Goal: Information Seeking & Learning: Learn about a topic

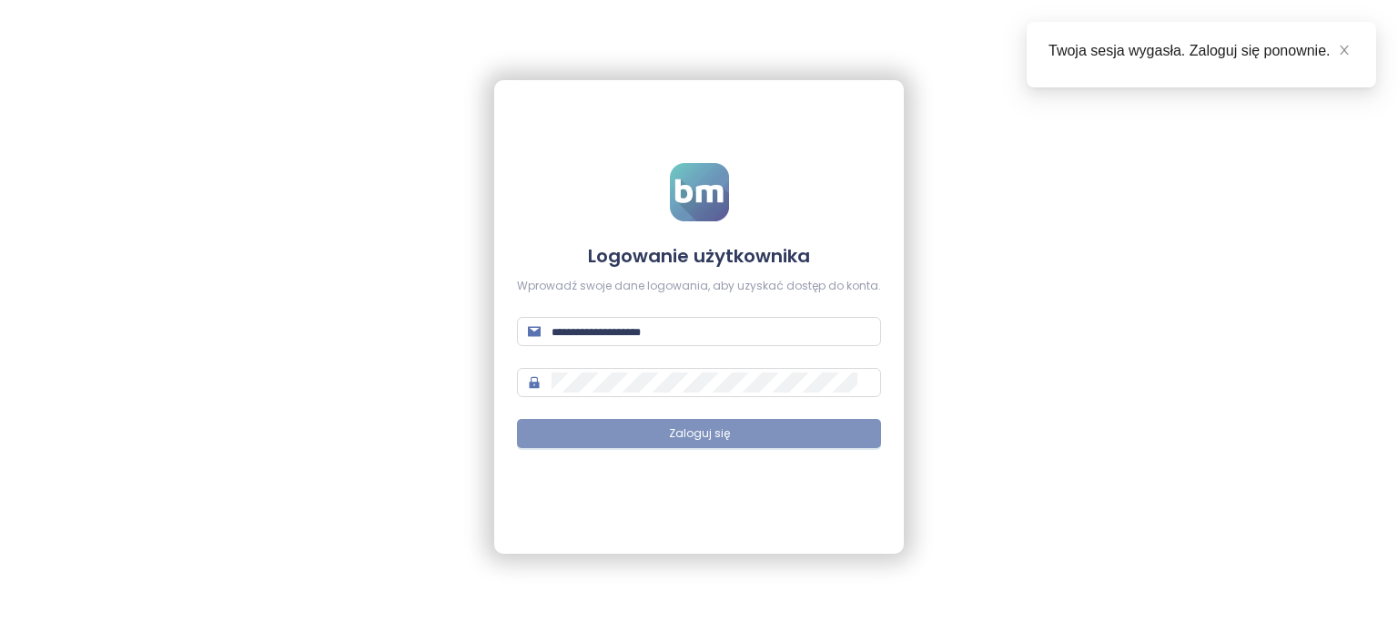
type input "**********"
click at [835, 441] on button "Zaloguj się" at bounding box center [699, 433] width 364 height 29
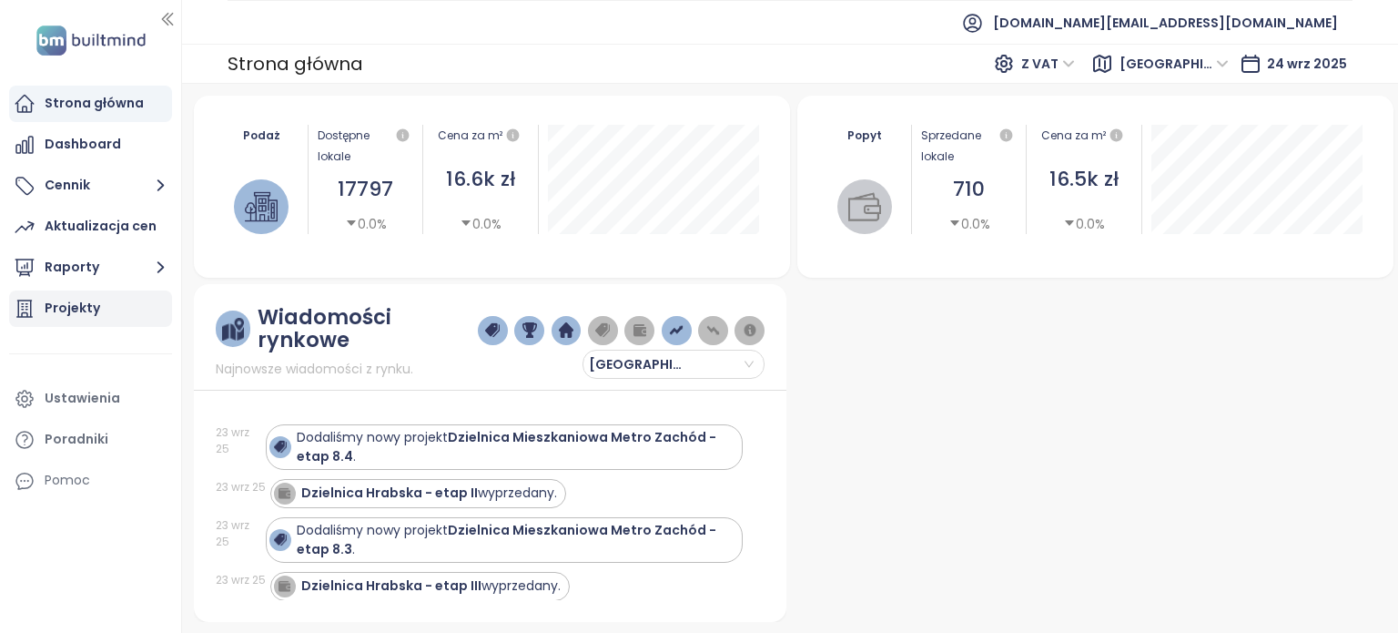
click at [127, 310] on div "Projekty" at bounding box center [90, 308] width 163 height 36
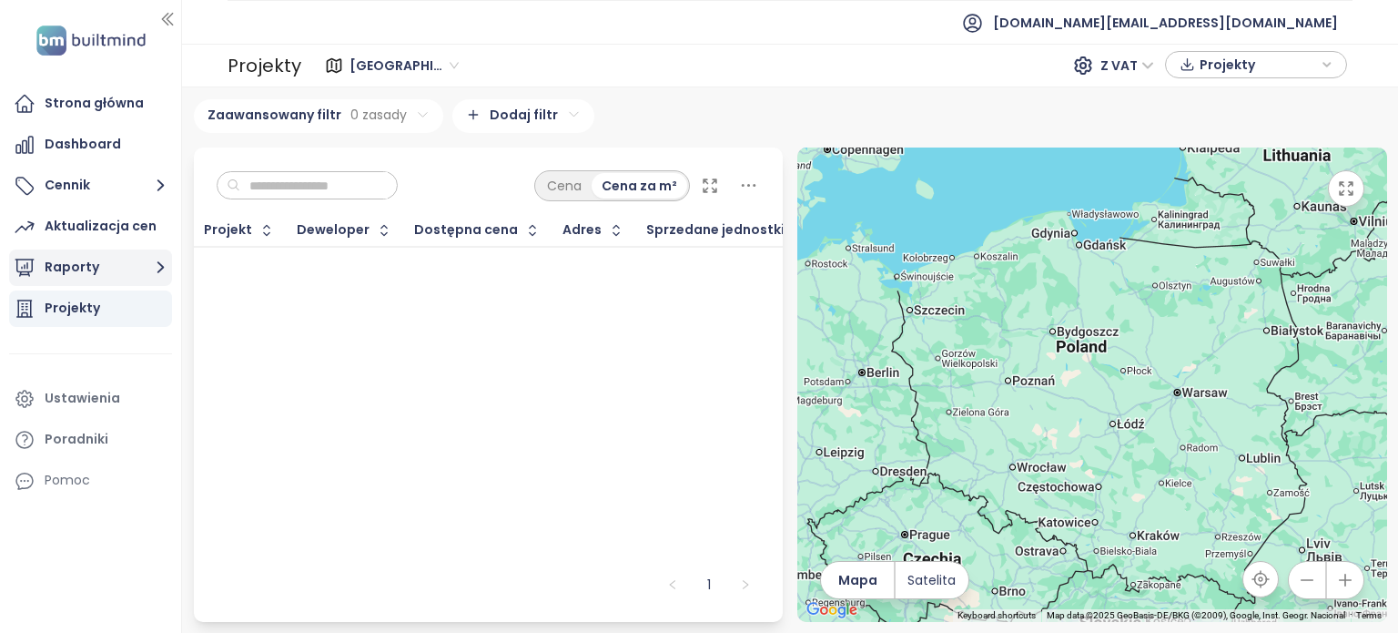
click at [94, 272] on button "Raporty" at bounding box center [90, 267] width 163 height 36
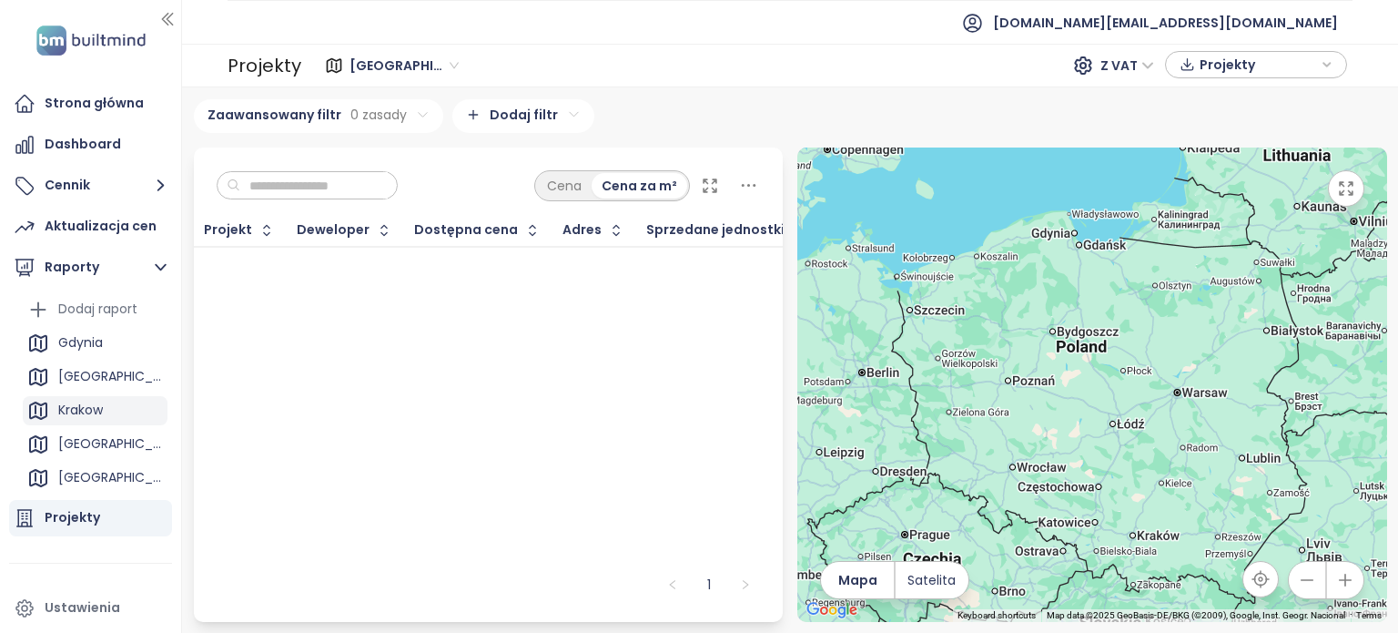
click at [114, 411] on div "Krakow" at bounding box center [95, 410] width 145 height 29
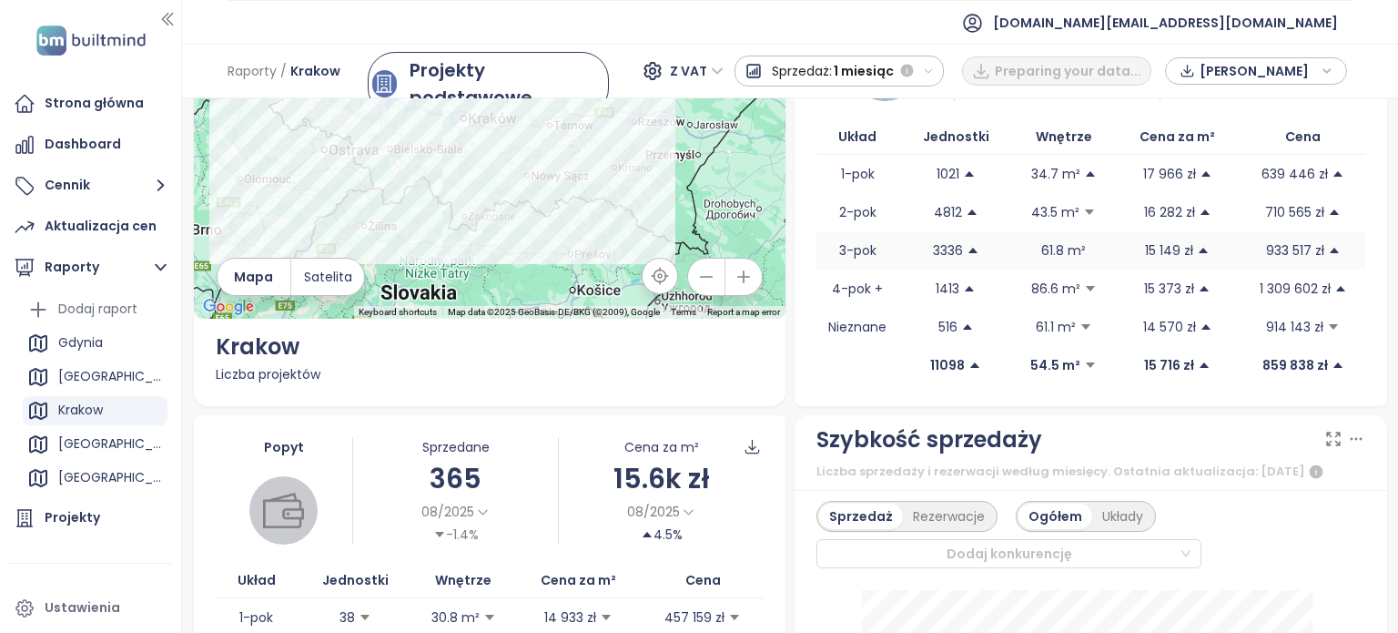
scroll to position [364, 0]
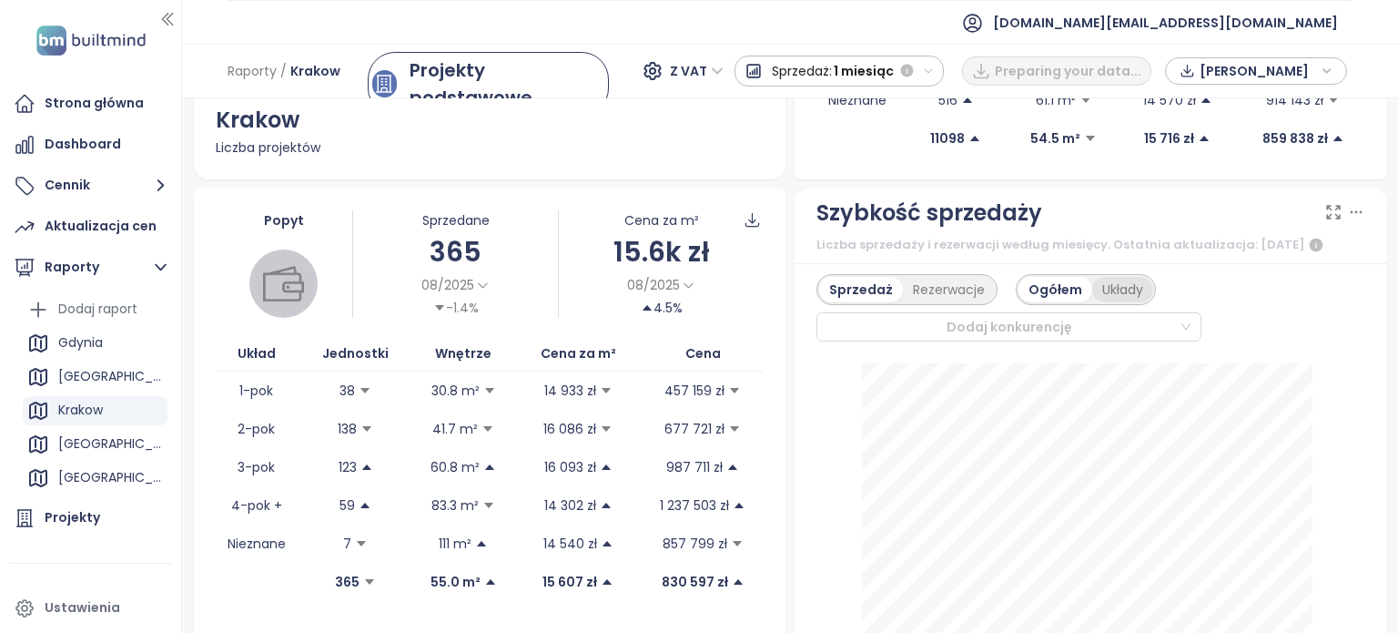
click at [1107, 302] on div "Układy" at bounding box center [1122, 289] width 61 height 25
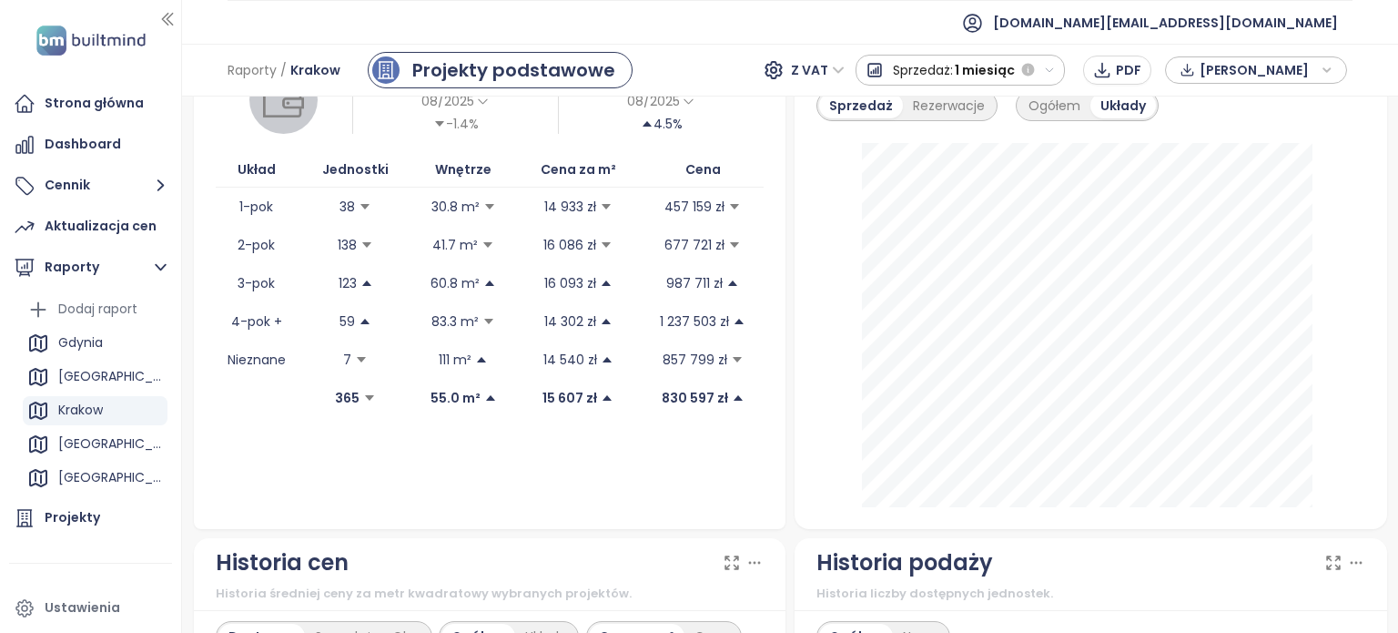
scroll to position [455, 0]
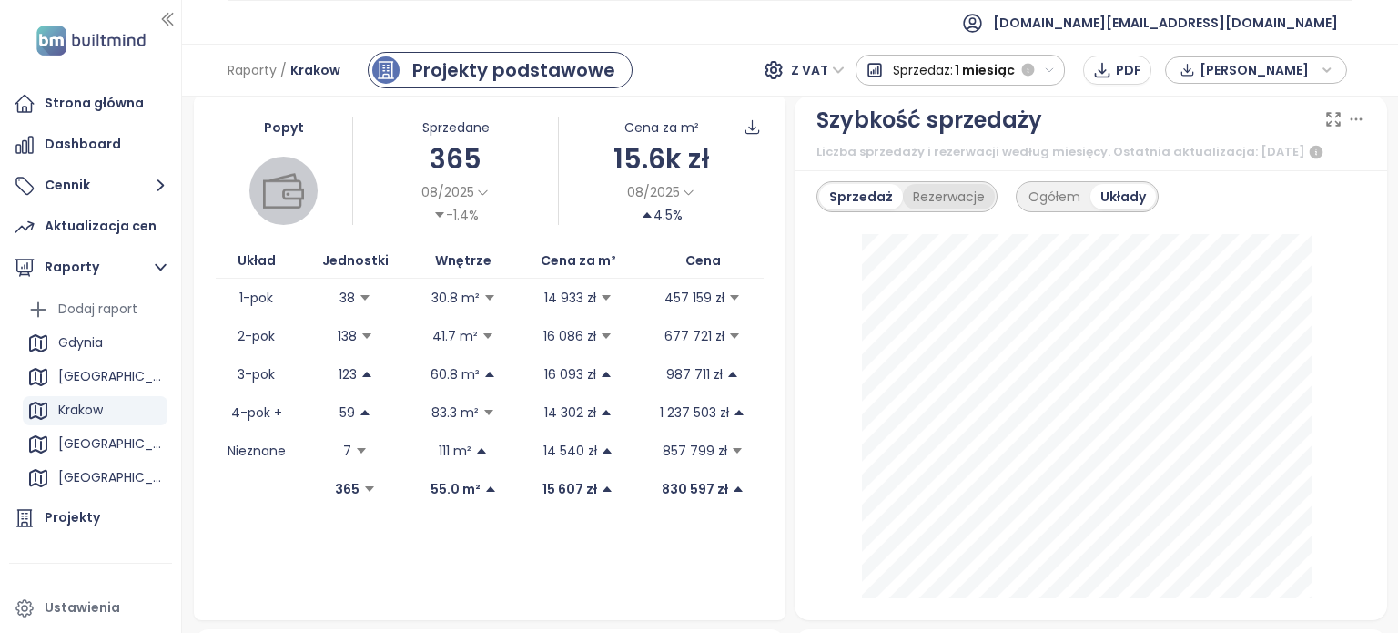
click at [925, 208] on div "Rezerwacje" at bounding box center [949, 196] width 92 height 25
click at [847, 209] on div "Sprzedaż" at bounding box center [857, 196] width 77 height 25
click at [1046, 209] on div "Ogółem" at bounding box center [1055, 196] width 72 height 25
click at [1129, 208] on div "Układy" at bounding box center [1122, 196] width 61 height 25
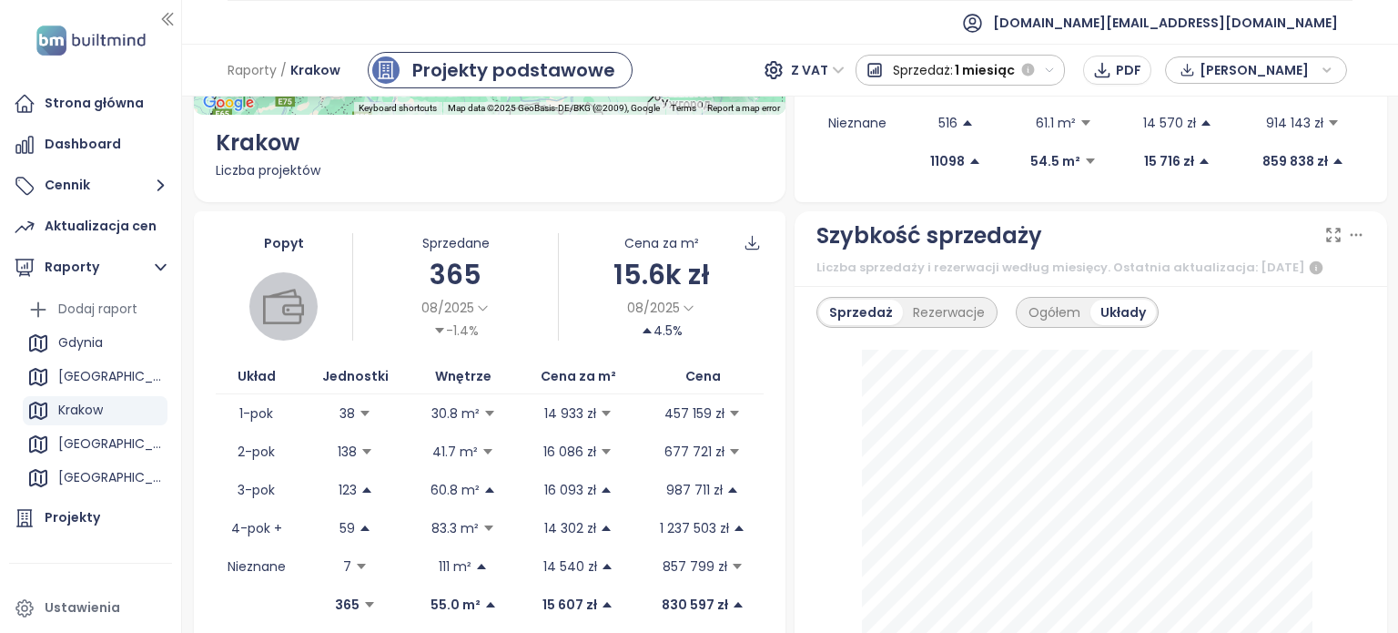
scroll to position [546, 0]
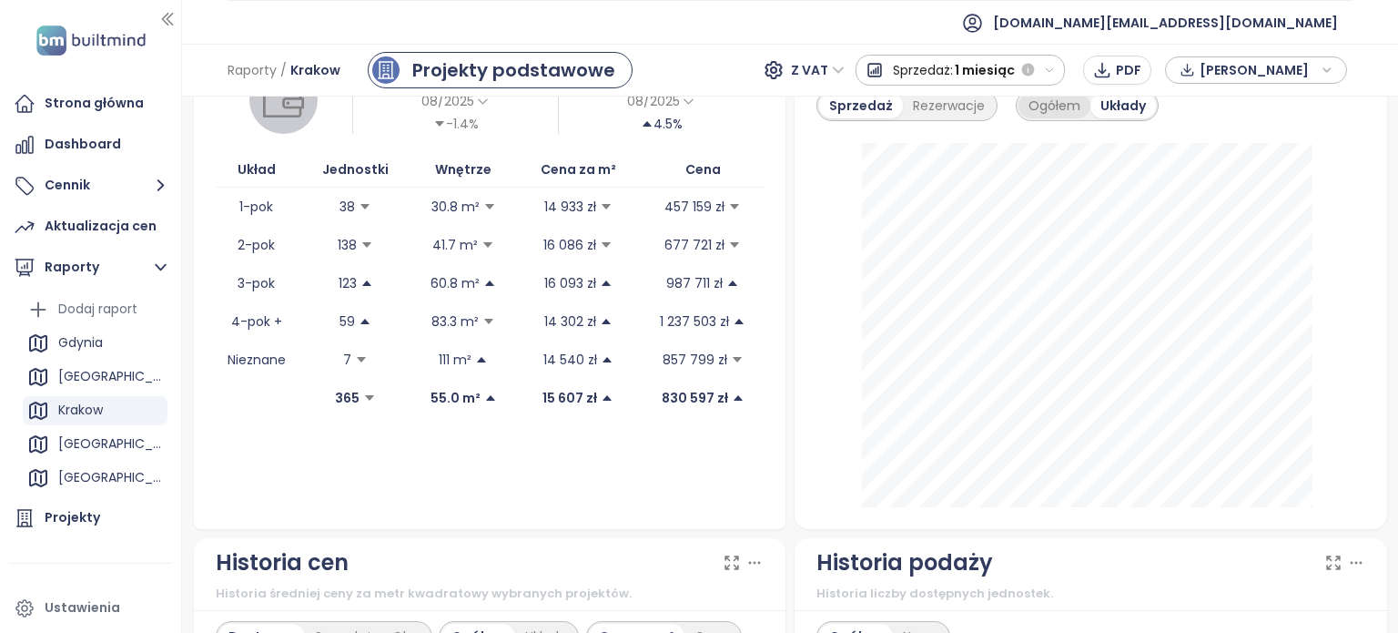
click at [1057, 118] on div "Ogółem" at bounding box center [1055, 105] width 72 height 25
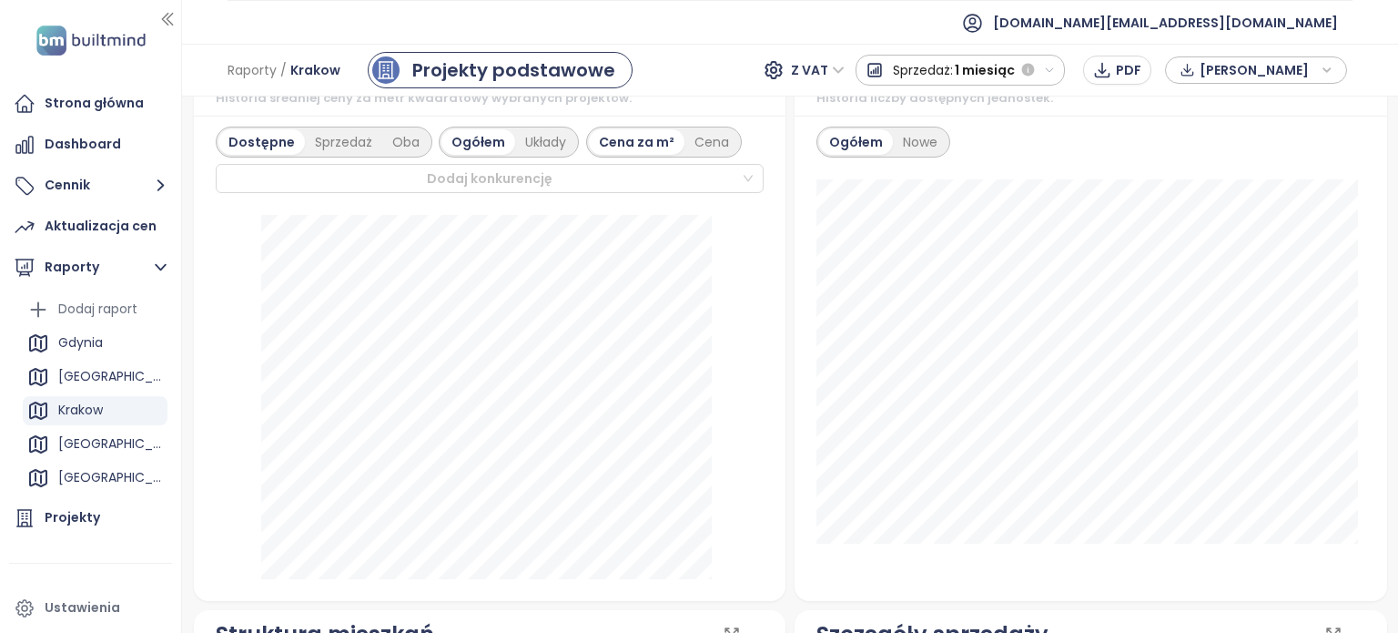
scroll to position [1001, 0]
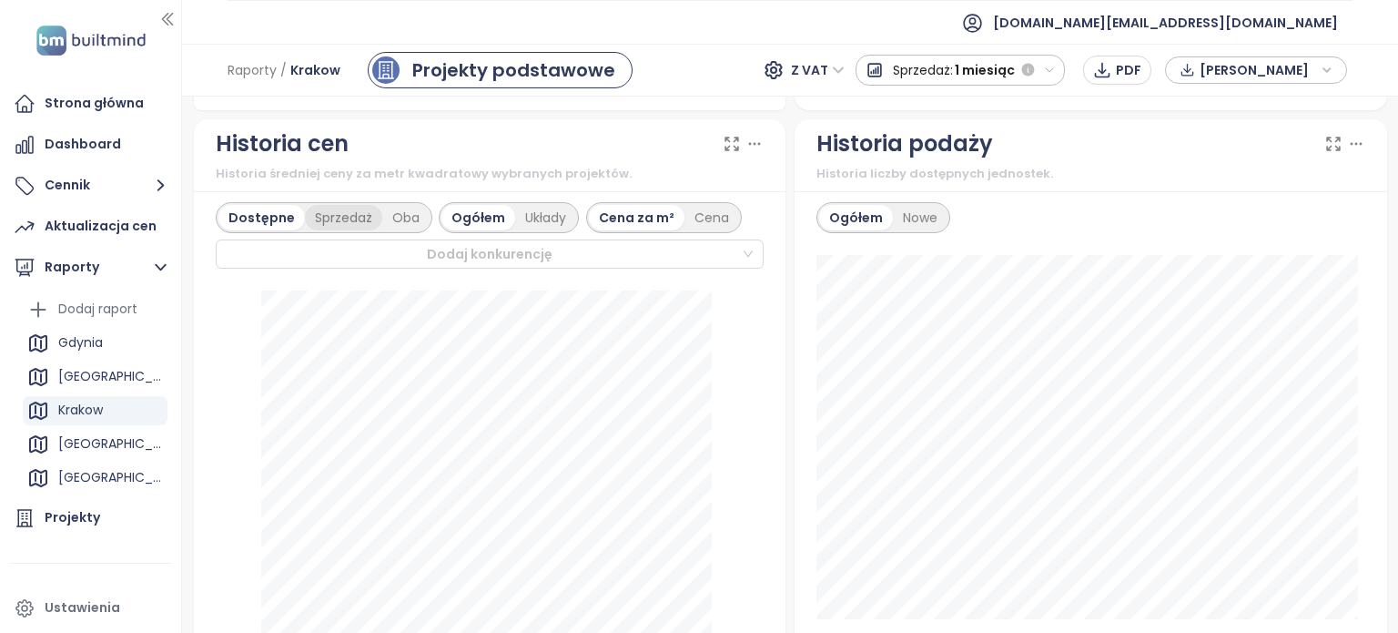
click at [342, 230] on div "Sprzedaż" at bounding box center [343, 217] width 77 height 25
click at [692, 230] on div "Cena" at bounding box center [713, 217] width 55 height 25
click at [628, 228] on div "Cena za m²" at bounding box center [638, 217] width 95 height 25
click at [542, 225] on div "Układy" at bounding box center [547, 217] width 61 height 25
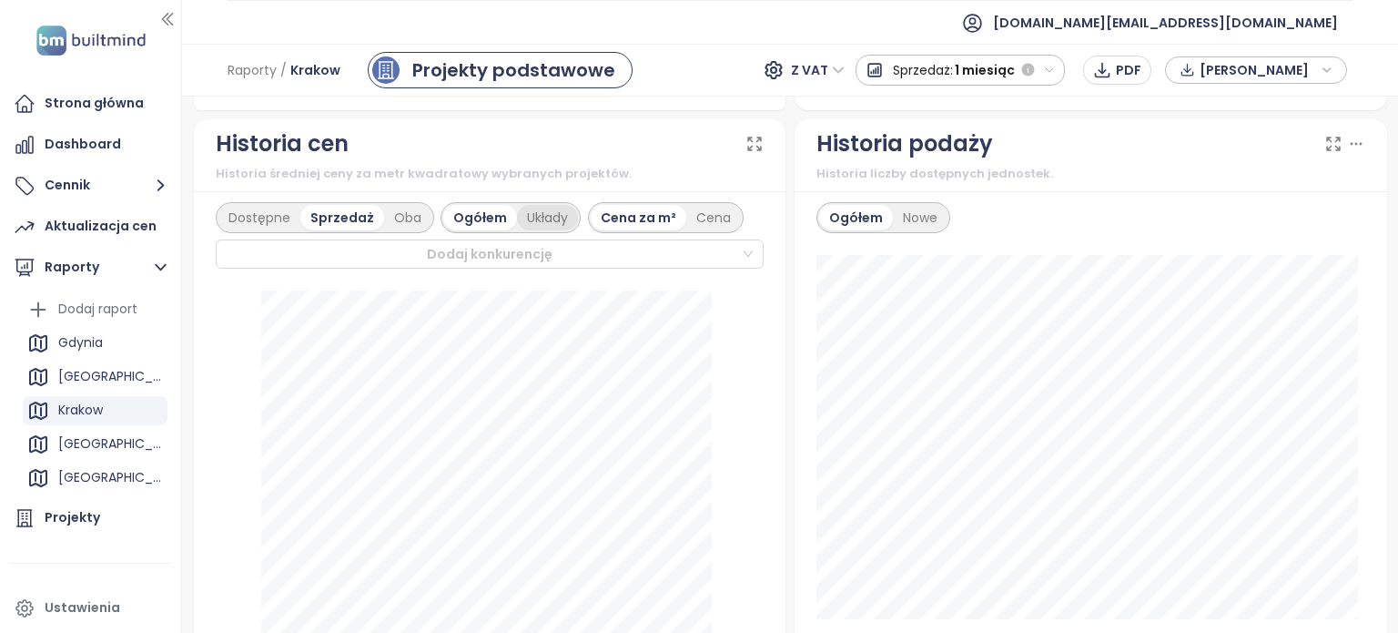
click at [591, 225] on div "Cena za m²" at bounding box center [639, 217] width 96 height 25
click at [273, 228] on div "Dostępne" at bounding box center [259, 217] width 82 height 25
click at [430, 228] on div "Ogółem" at bounding box center [430, 217] width 72 height 25
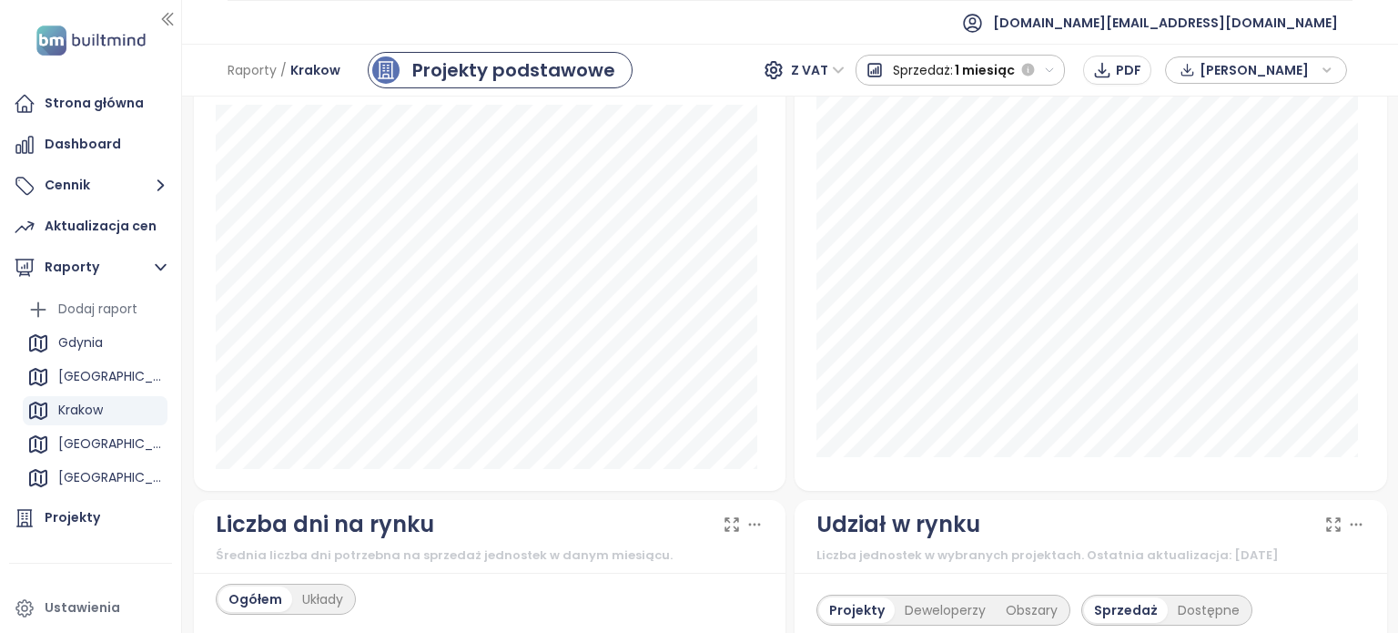
scroll to position [1639, 0]
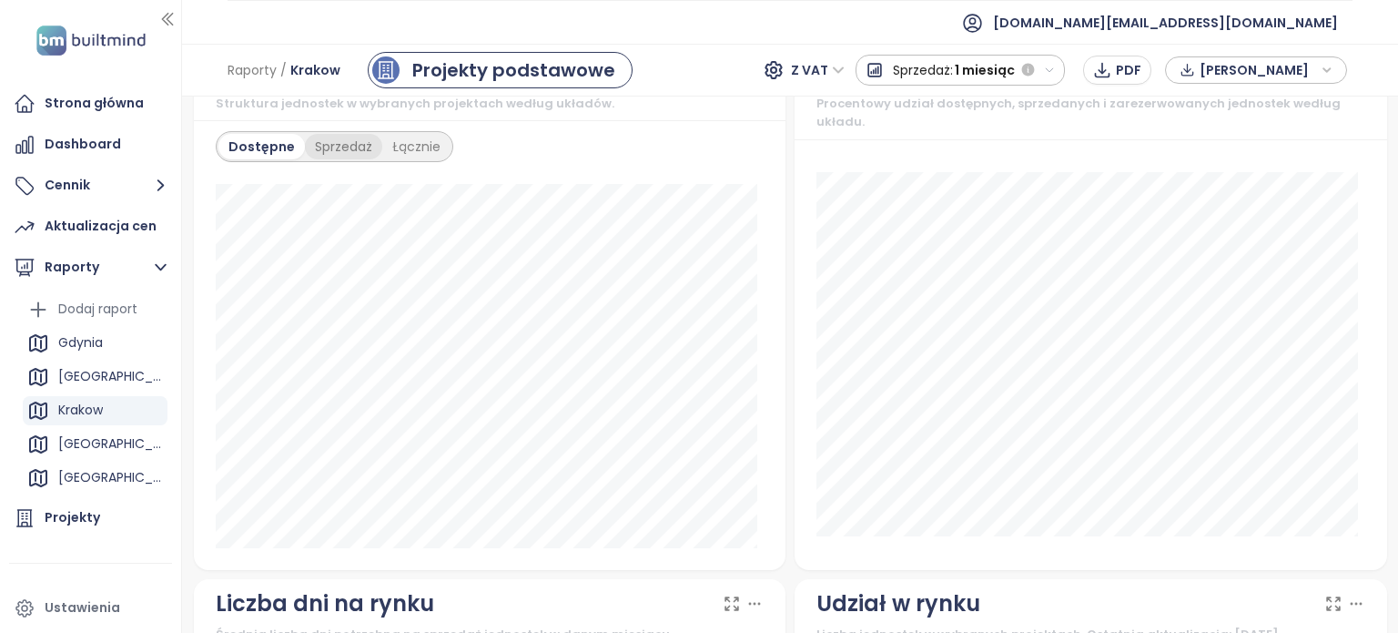
click at [337, 159] on div "Sprzedaż" at bounding box center [343, 146] width 77 height 25
click at [336, 159] on div "Sprzedaż" at bounding box center [343, 146] width 77 height 25
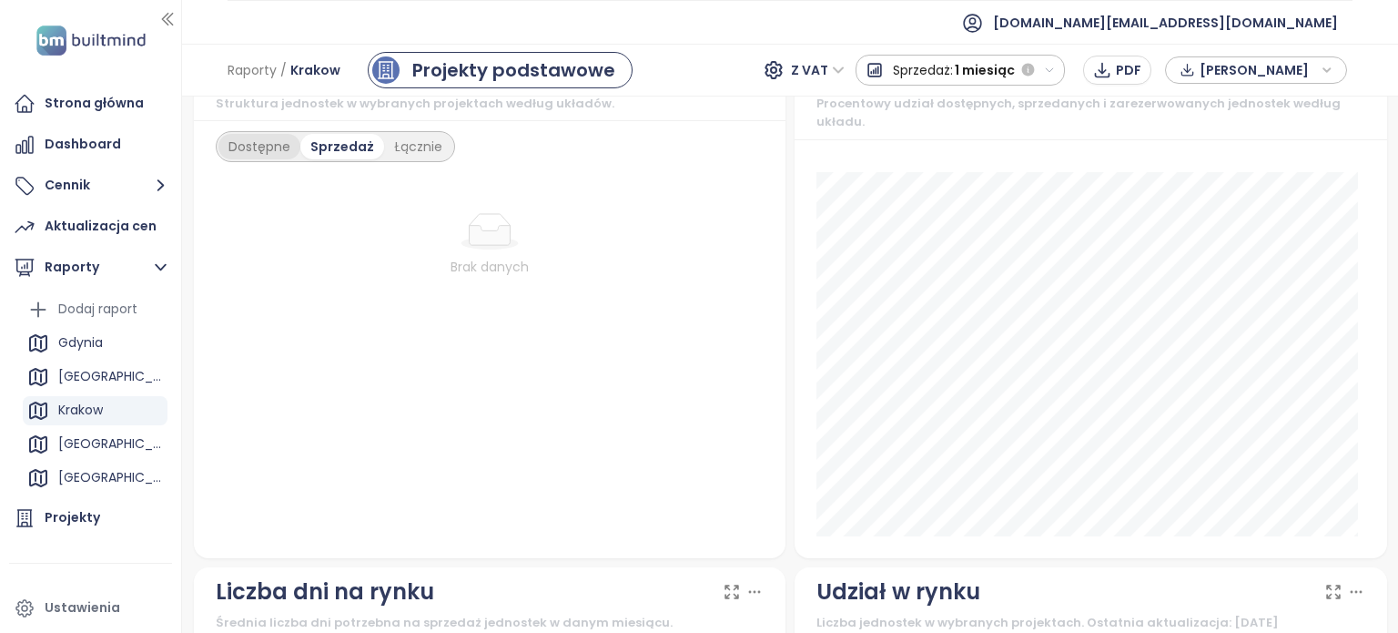
click at [265, 159] on div "Dostępne" at bounding box center [259, 146] width 82 height 25
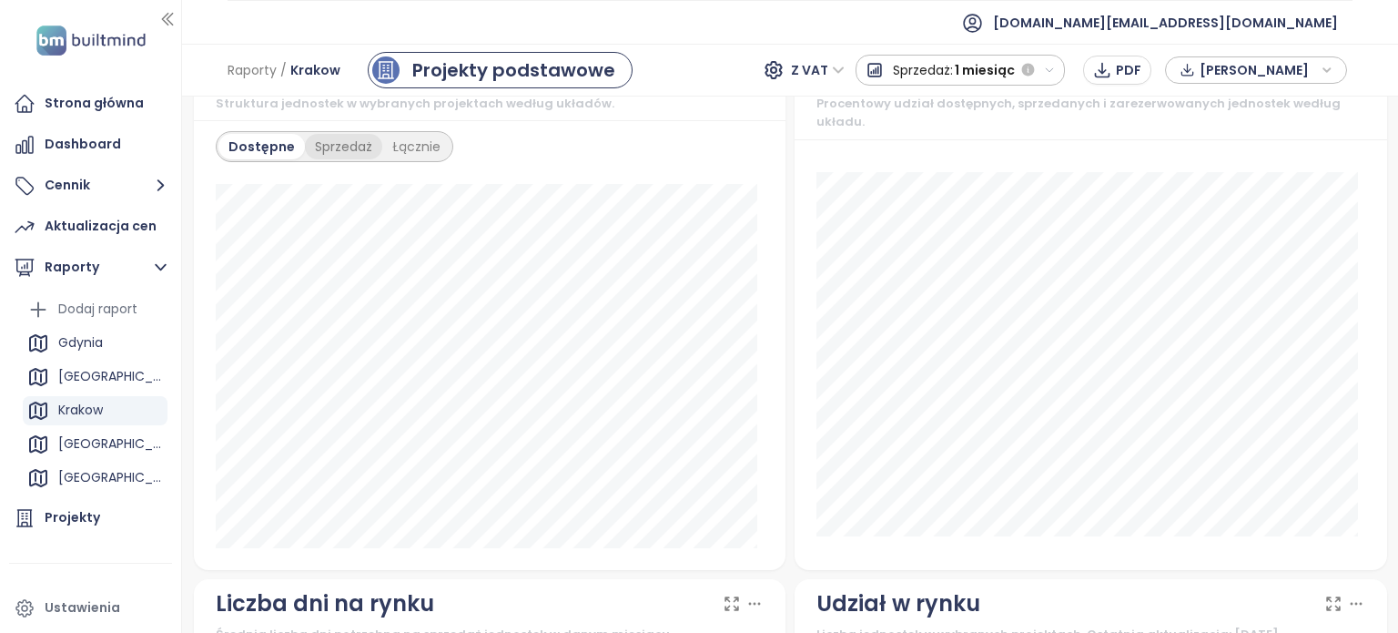
click at [329, 156] on div "Sprzedaż" at bounding box center [343, 146] width 77 height 25
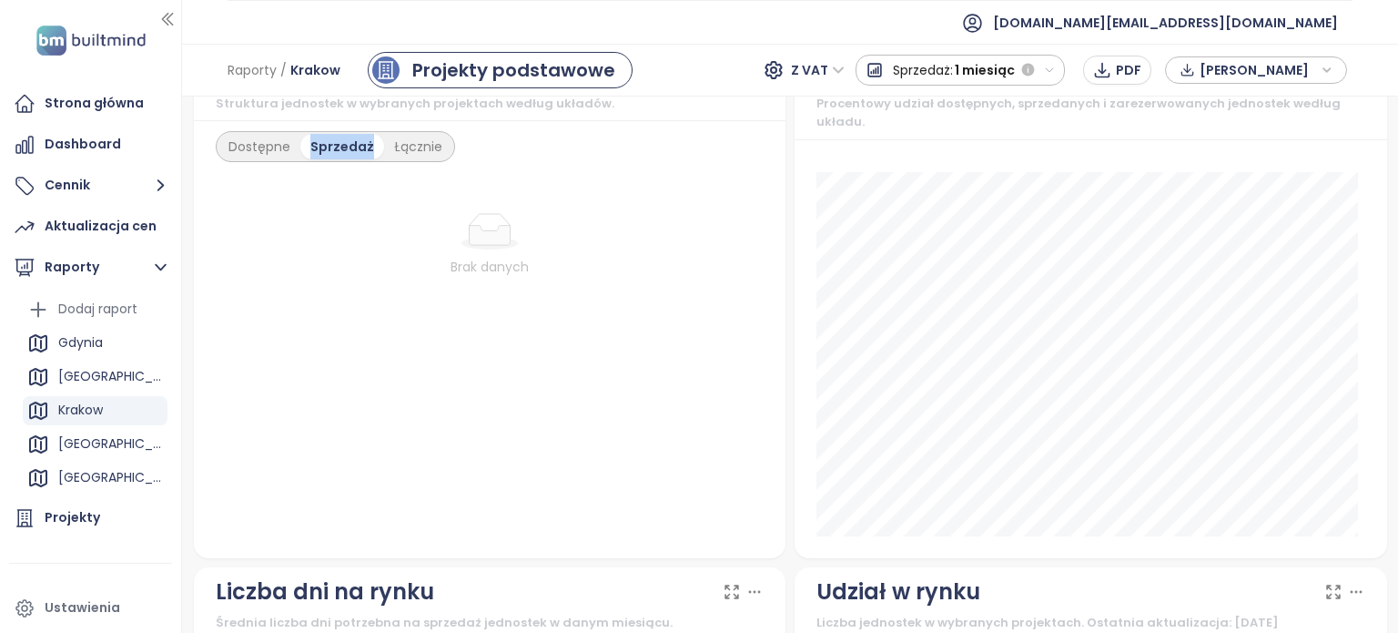
click at [336, 156] on div "Sprzedaż" at bounding box center [342, 146] width 84 height 25
click at [421, 159] on div "Łącznie" at bounding box center [418, 146] width 68 height 25
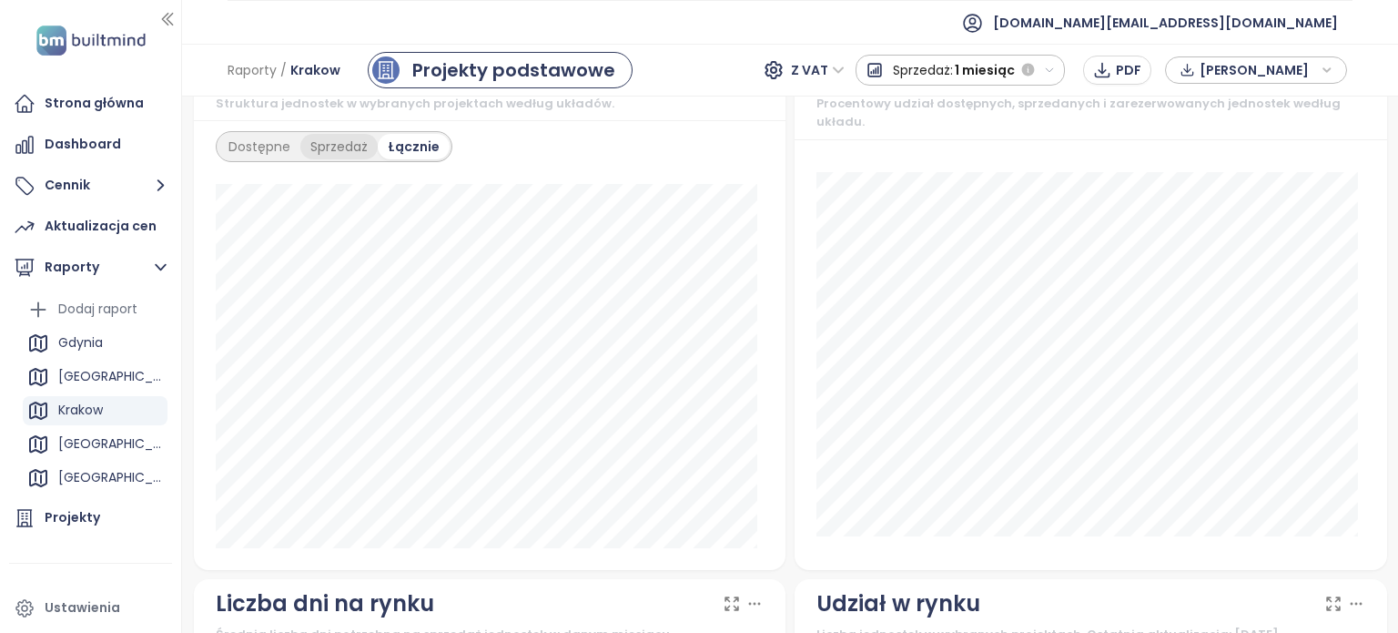
click at [356, 159] on div "Sprzedaż" at bounding box center [338, 146] width 77 height 25
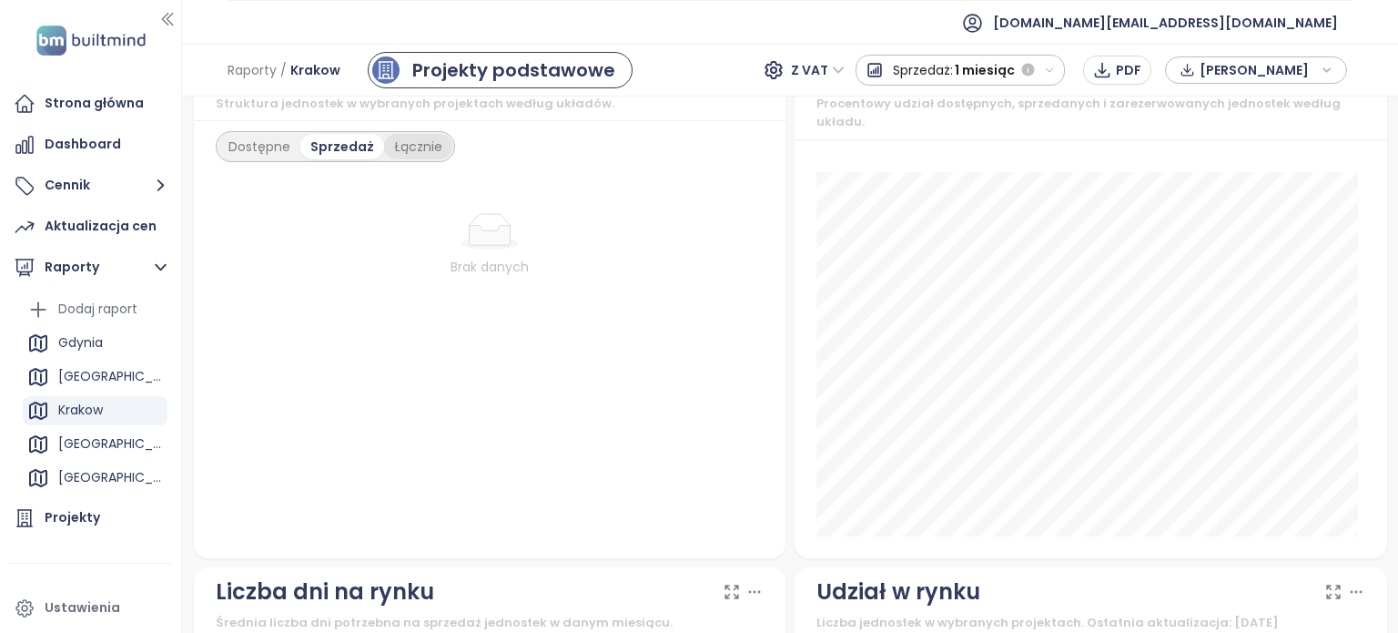
click at [422, 159] on div "Łącznie" at bounding box center [418, 146] width 68 height 25
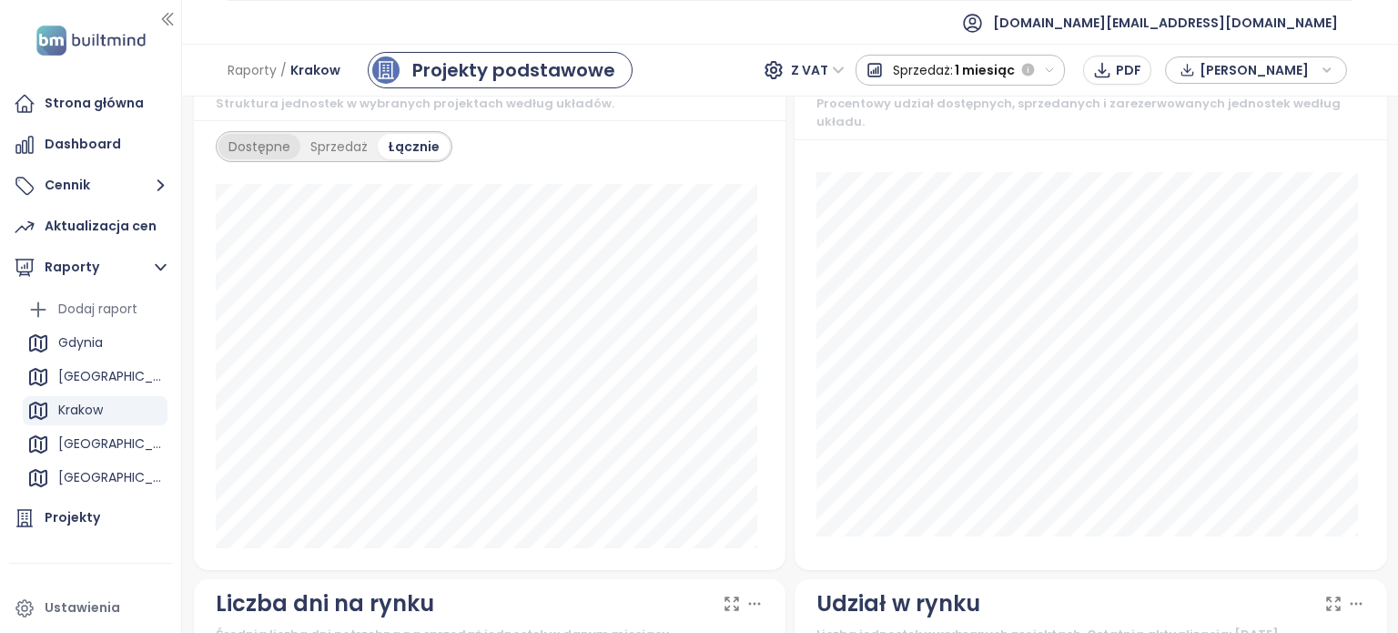
click at [247, 155] on div "Dostępne" at bounding box center [259, 146] width 82 height 25
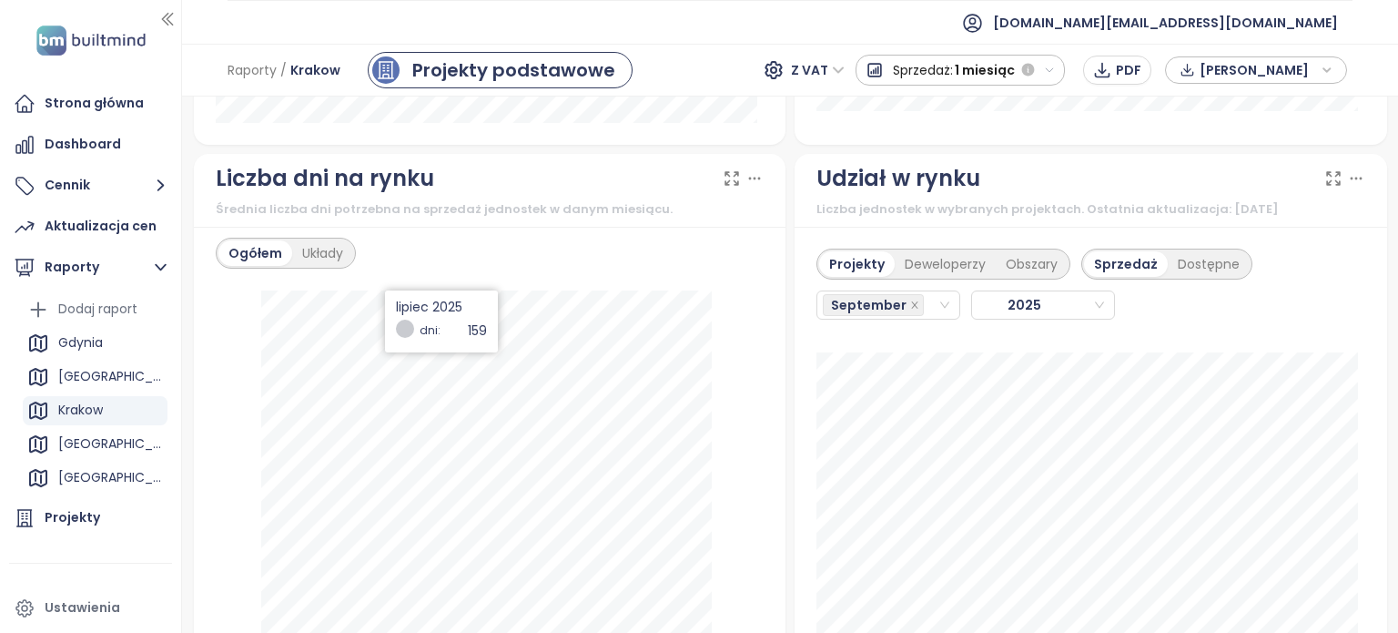
scroll to position [2094, 0]
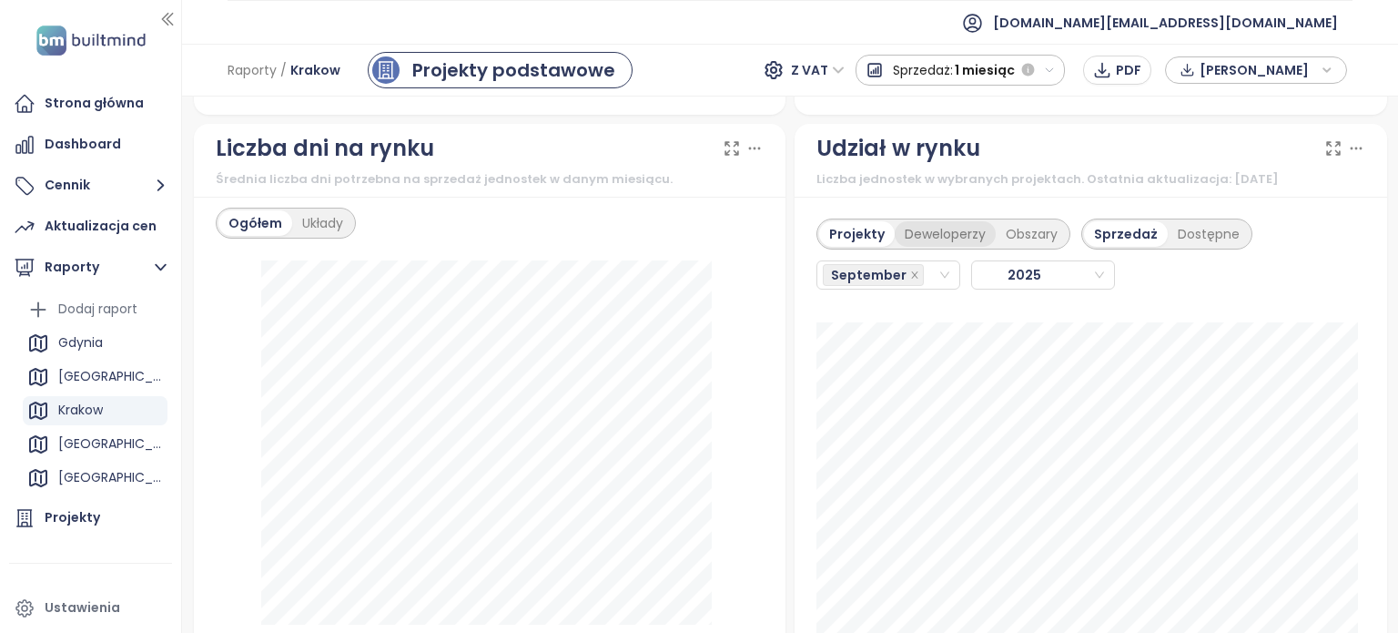
click at [907, 247] on div "Deweloperzy" at bounding box center [945, 233] width 101 height 25
click at [1002, 247] on div "Obszary" at bounding box center [1033, 233] width 72 height 25
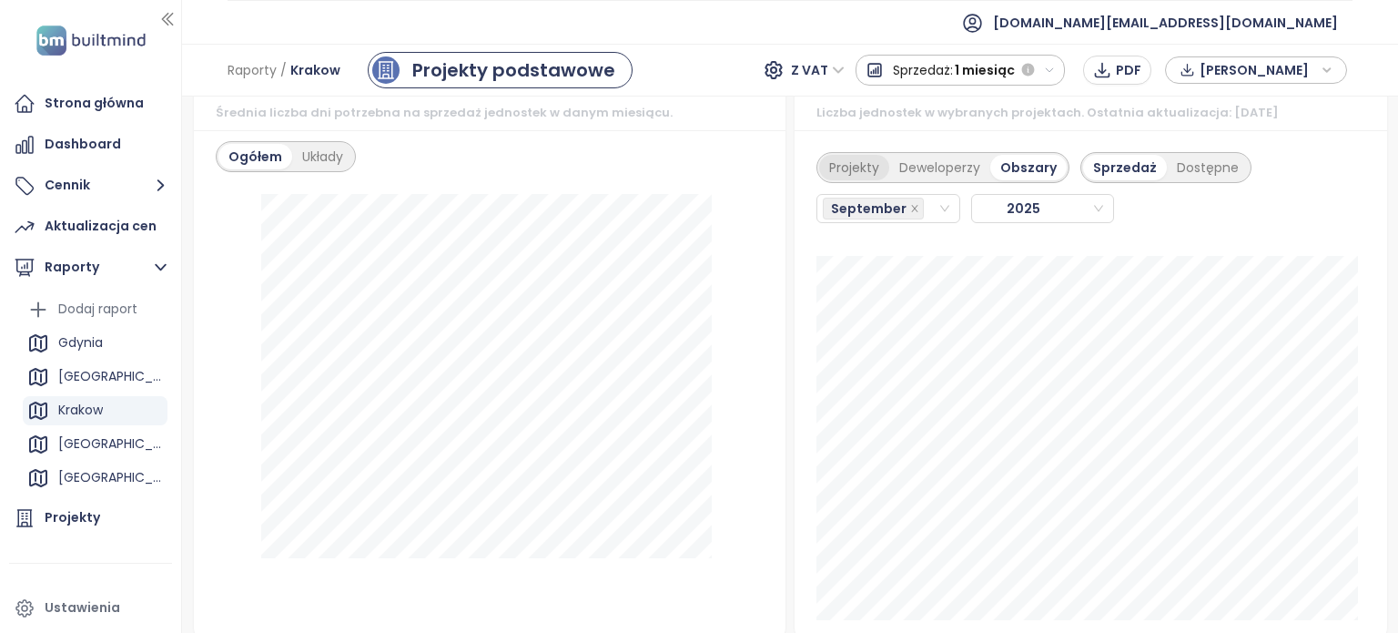
scroll to position [2185, 0]
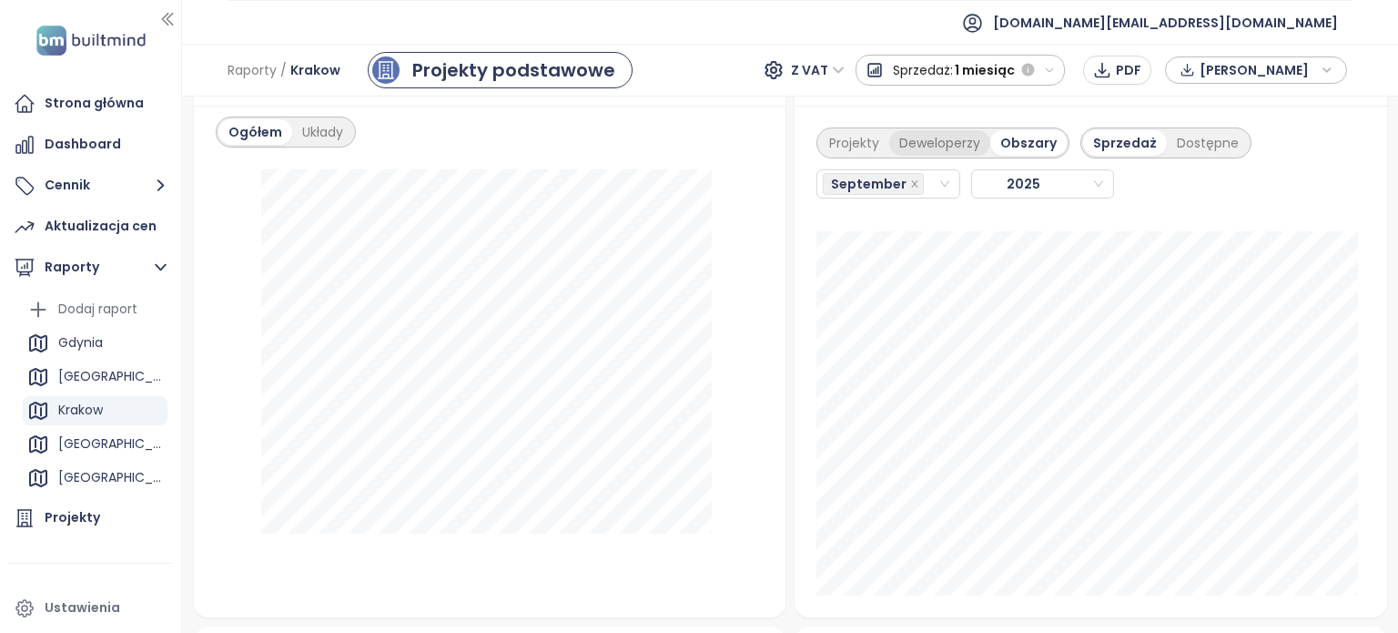
click at [924, 156] on div "Deweloperzy" at bounding box center [939, 142] width 101 height 25
click at [322, 141] on div "Układy" at bounding box center [322, 131] width 61 height 25
click at [258, 139] on div "Ogółem" at bounding box center [254, 131] width 72 height 25
click at [322, 143] on div "Układy" at bounding box center [322, 131] width 61 height 25
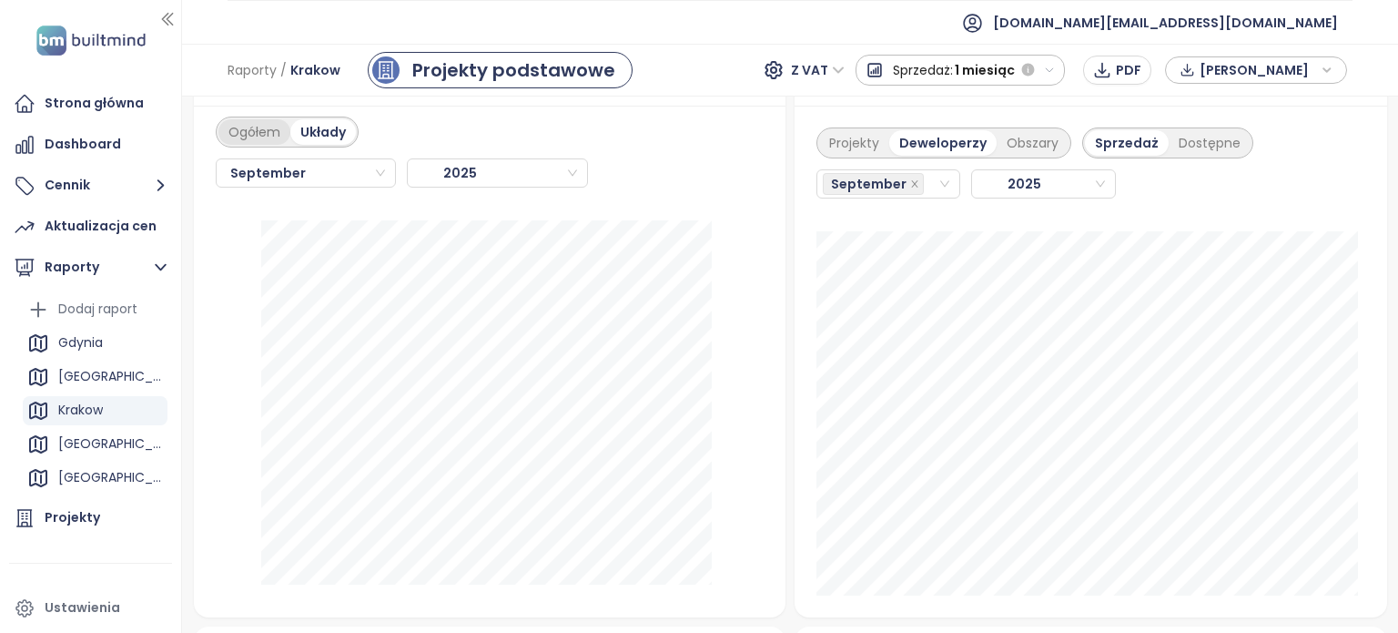
click at [242, 145] on div "Ogółem" at bounding box center [254, 131] width 72 height 25
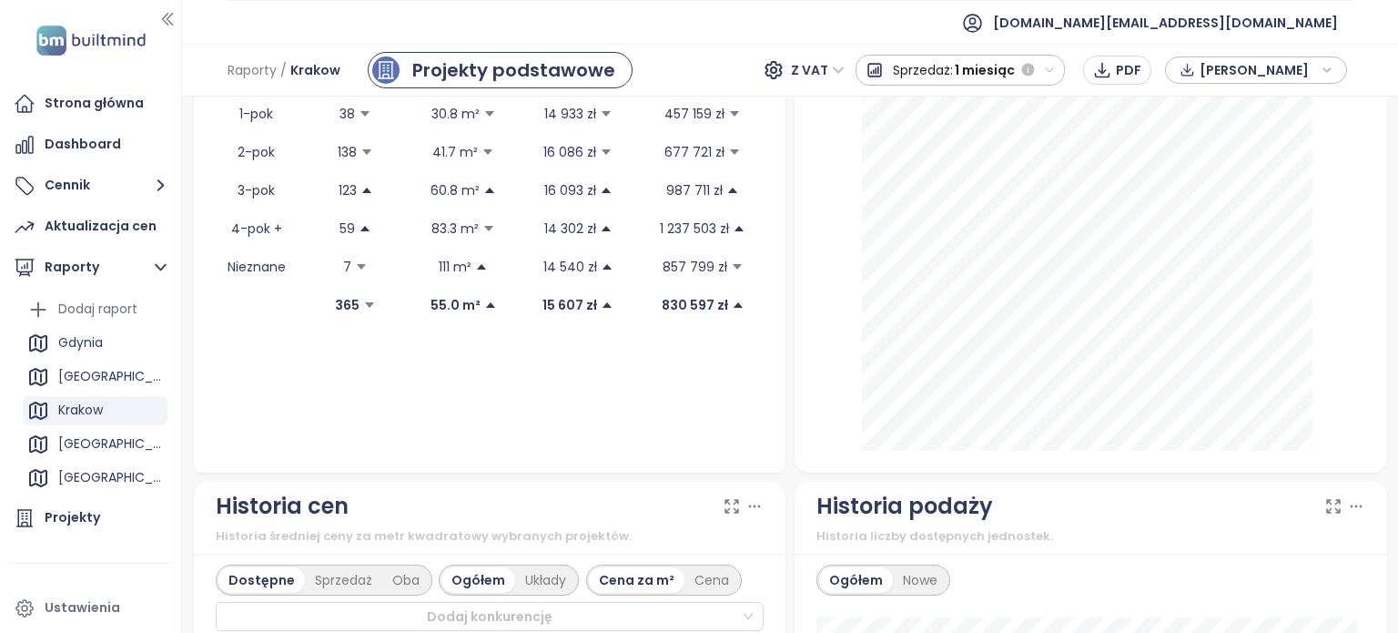
scroll to position [0, 0]
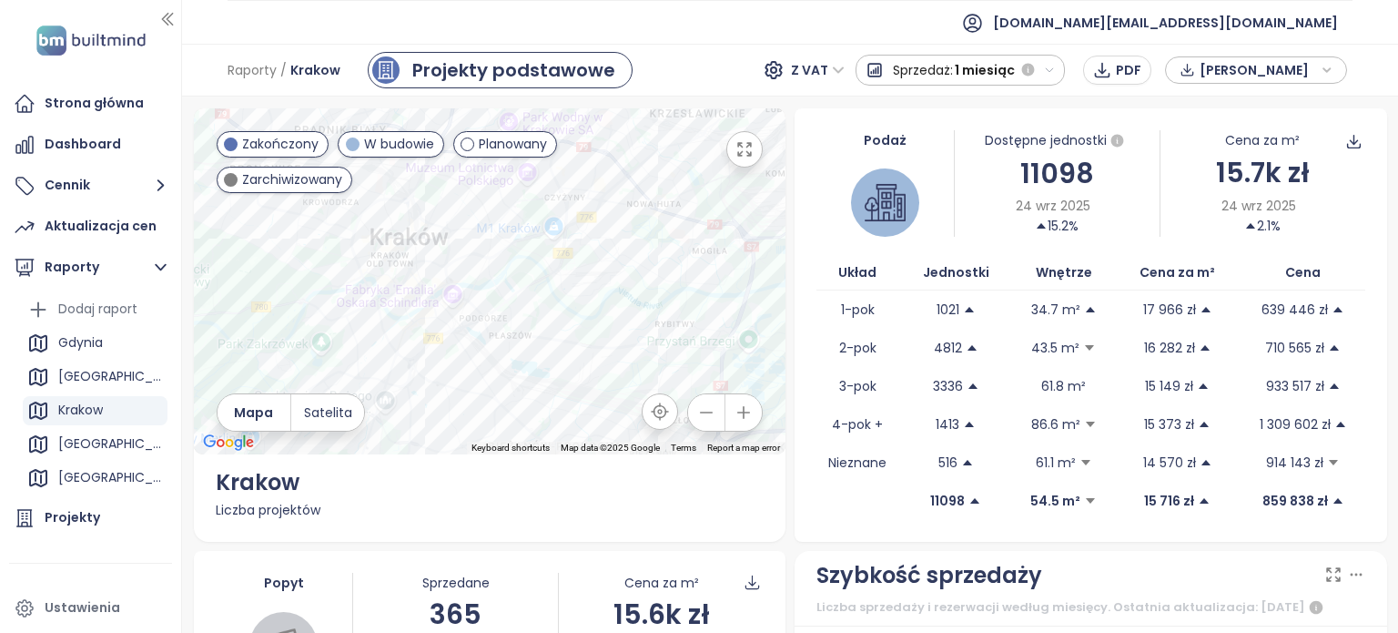
drag, startPoint x: 608, startPoint y: 232, endPoint x: 780, endPoint y: 289, distance: 181.4
click at [795, 289] on div "Podaż Dostępne jednostki 11098 24 wrz 2025 15.2% Cena za m² 15.7k zł 24 wrz 202…" at bounding box center [1091, 324] width 593 height 433
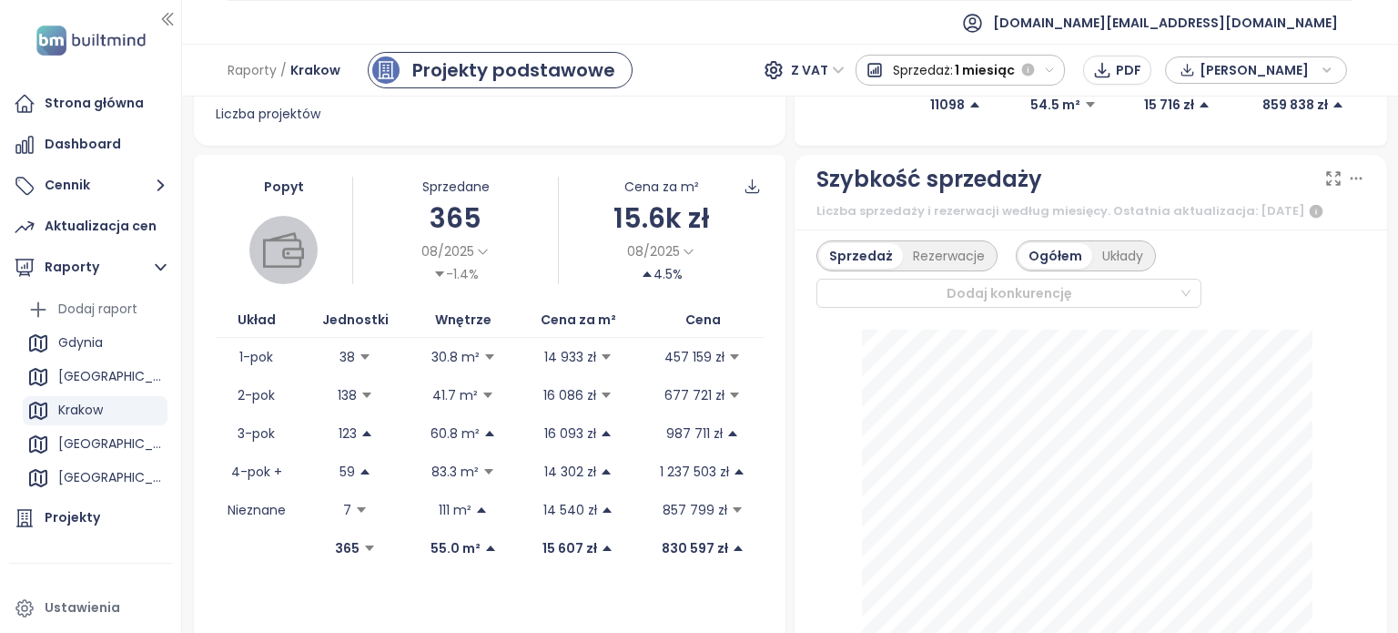
scroll to position [435, 0]
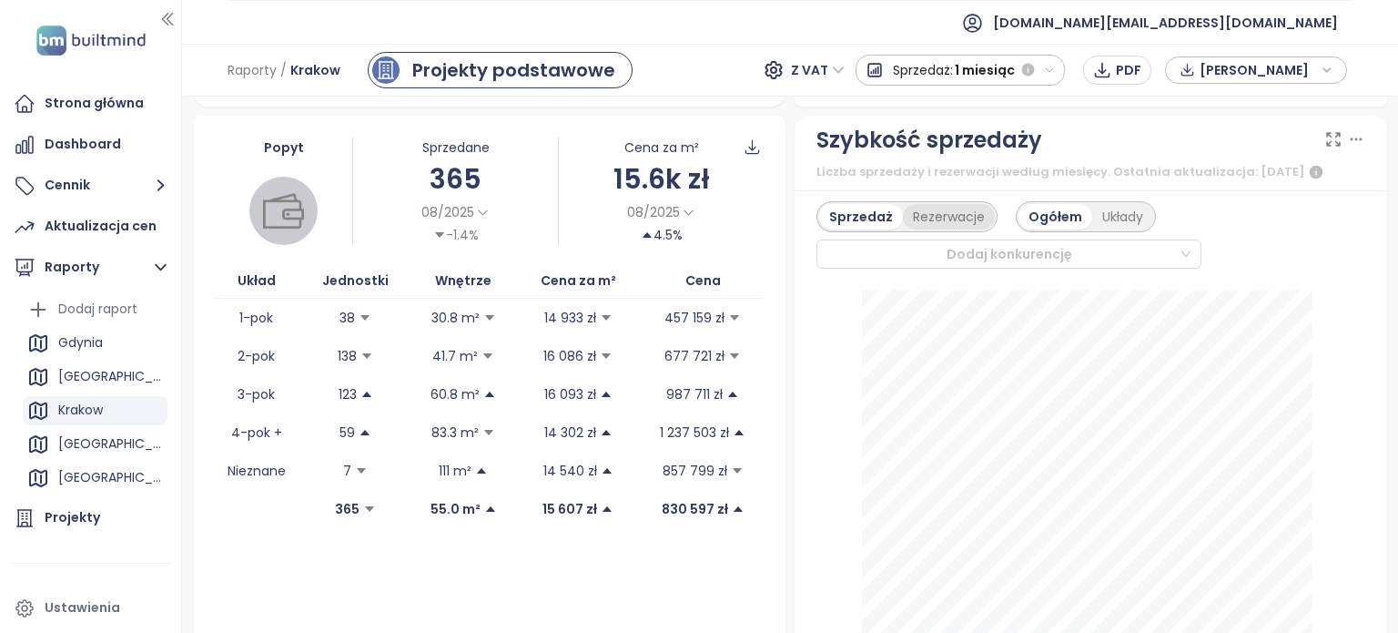
click at [941, 225] on div "Rezerwacje" at bounding box center [949, 216] width 92 height 25
click at [1112, 229] on div "Układy" at bounding box center [1121, 216] width 61 height 25
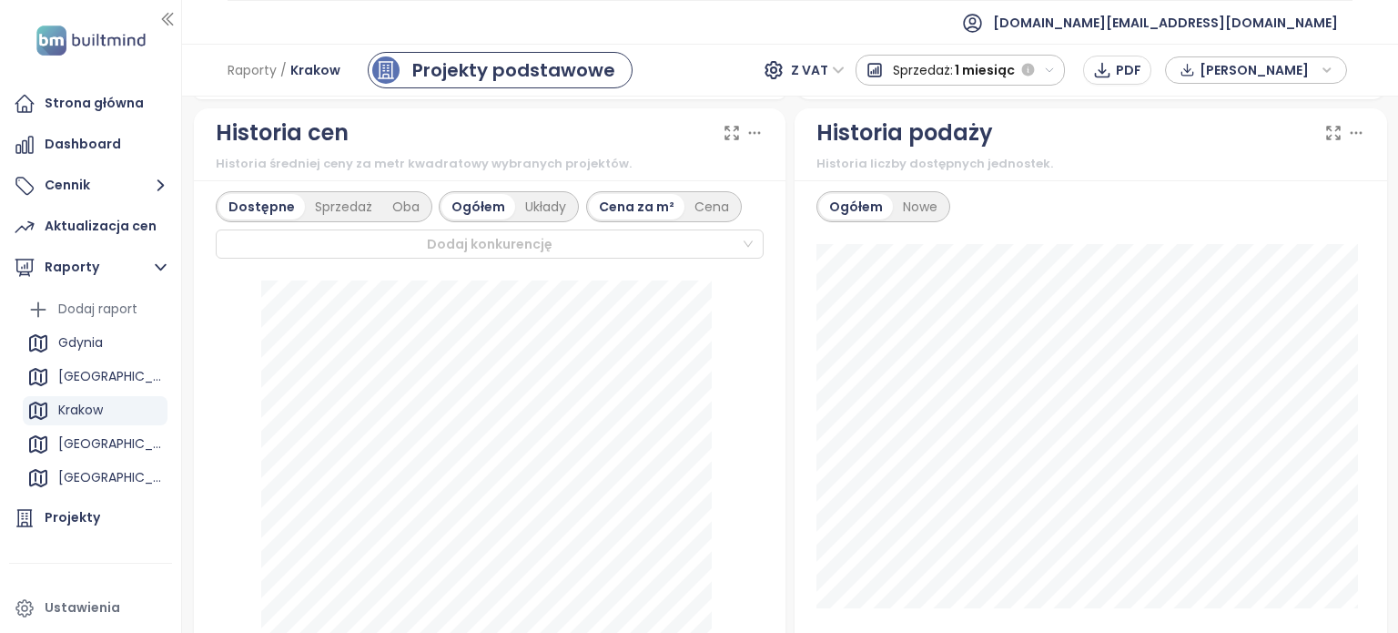
scroll to position [1020, 0]
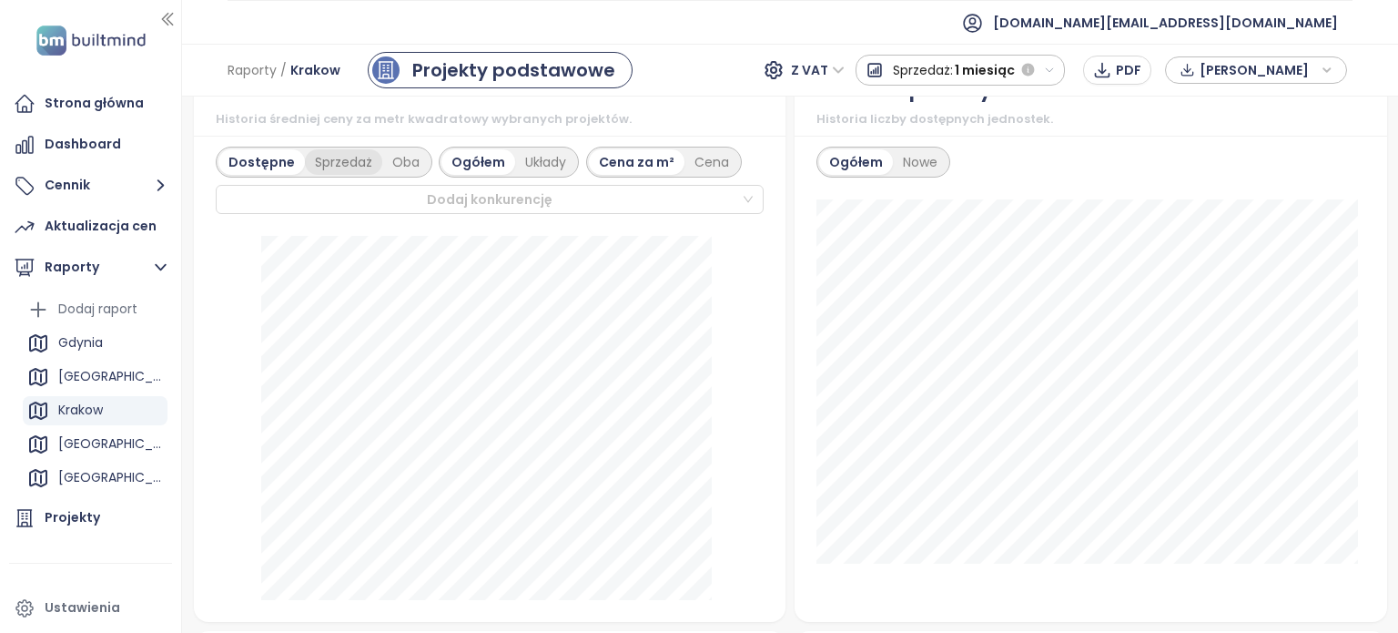
click at [348, 175] on div "Sprzedaż" at bounding box center [343, 161] width 77 height 25
click at [545, 175] on div "Układy" at bounding box center [547, 161] width 61 height 25
click at [591, 175] on div "Cena za m²" at bounding box center [639, 161] width 96 height 25
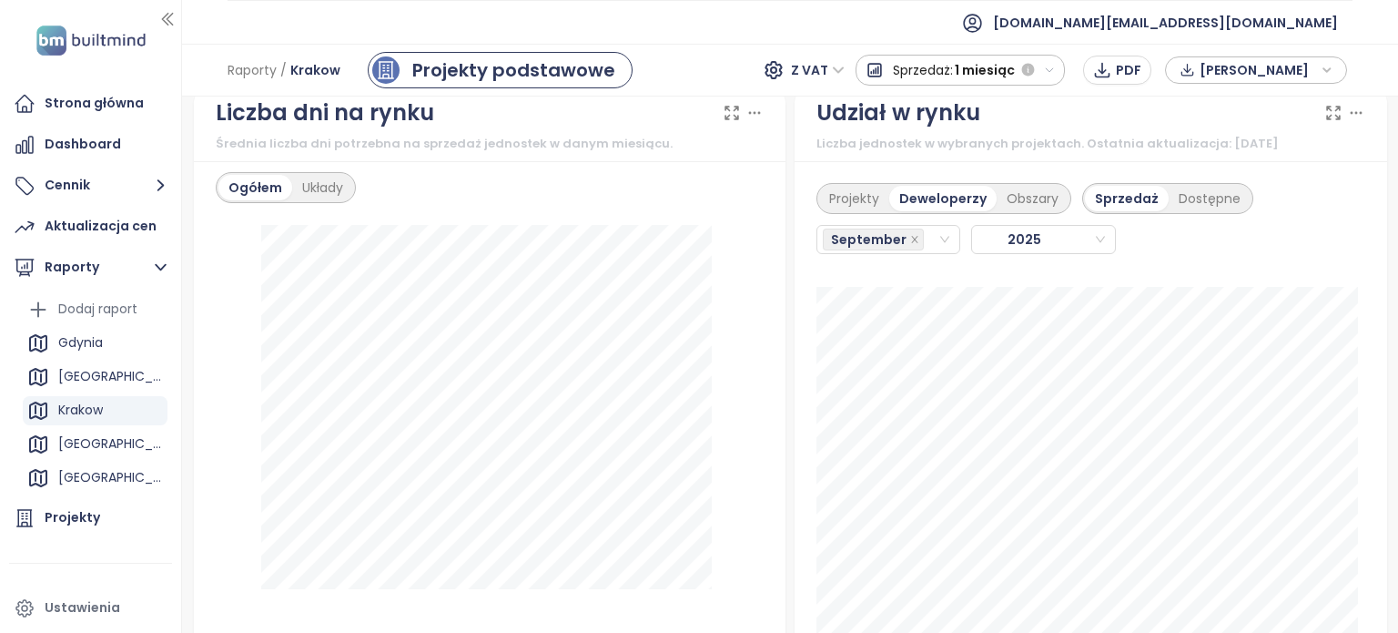
scroll to position [2068, 0]
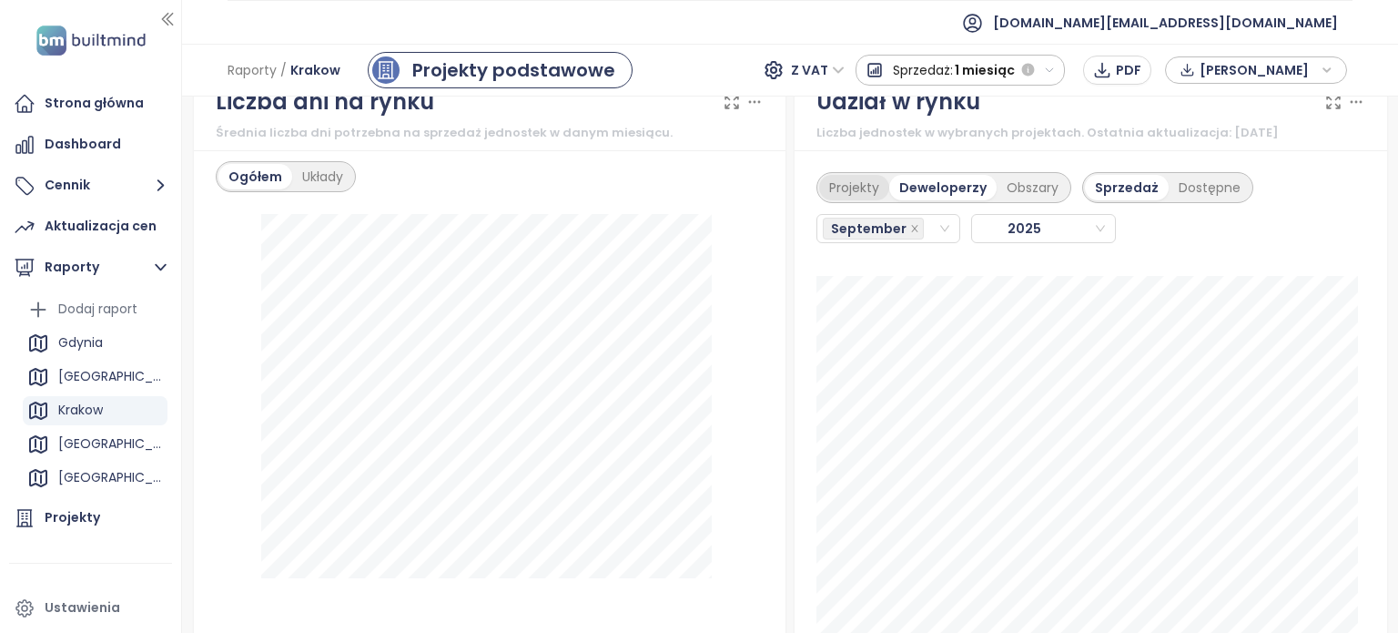
click at [852, 195] on div "Projekty" at bounding box center [854, 187] width 70 height 25
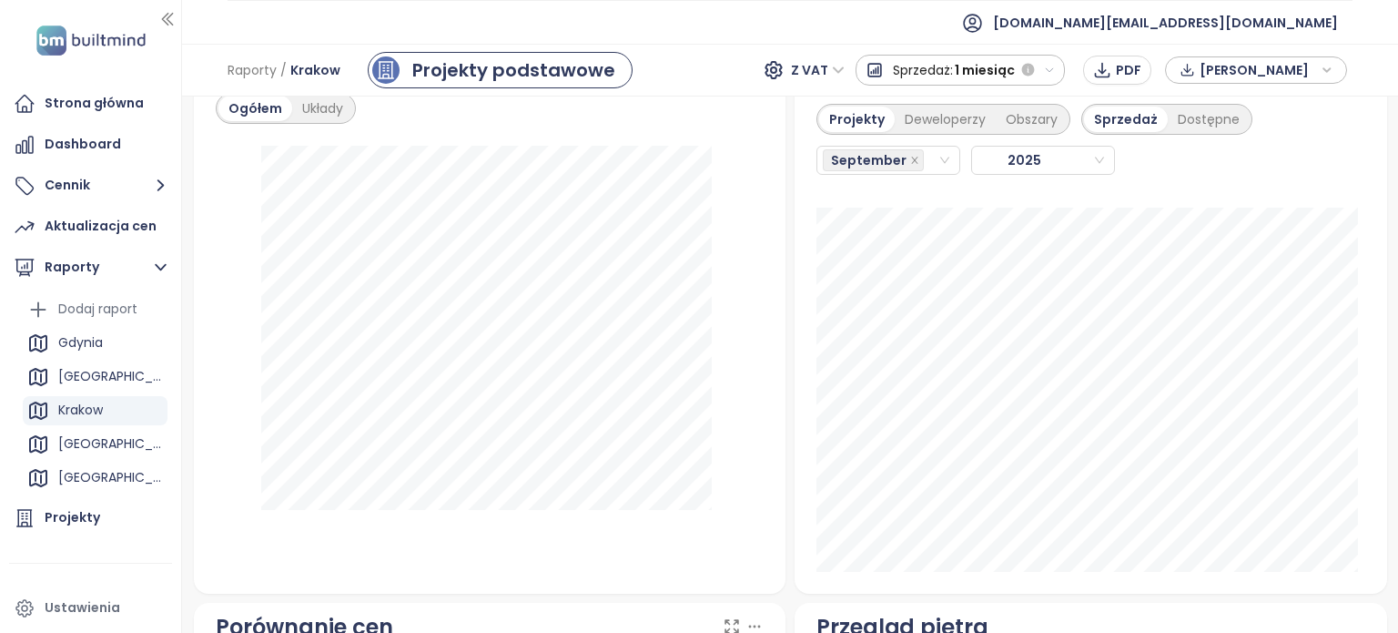
scroll to position [2147, 0]
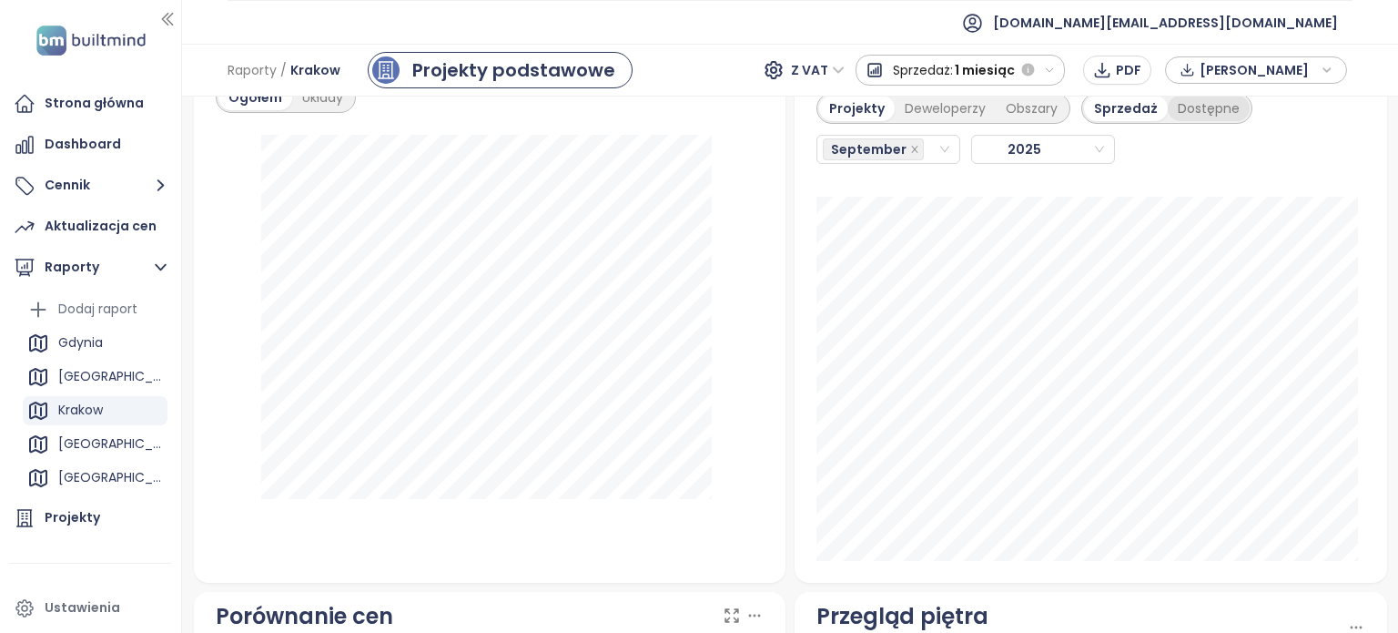
click at [1181, 114] on div "Dostępne" at bounding box center [1209, 108] width 82 height 25
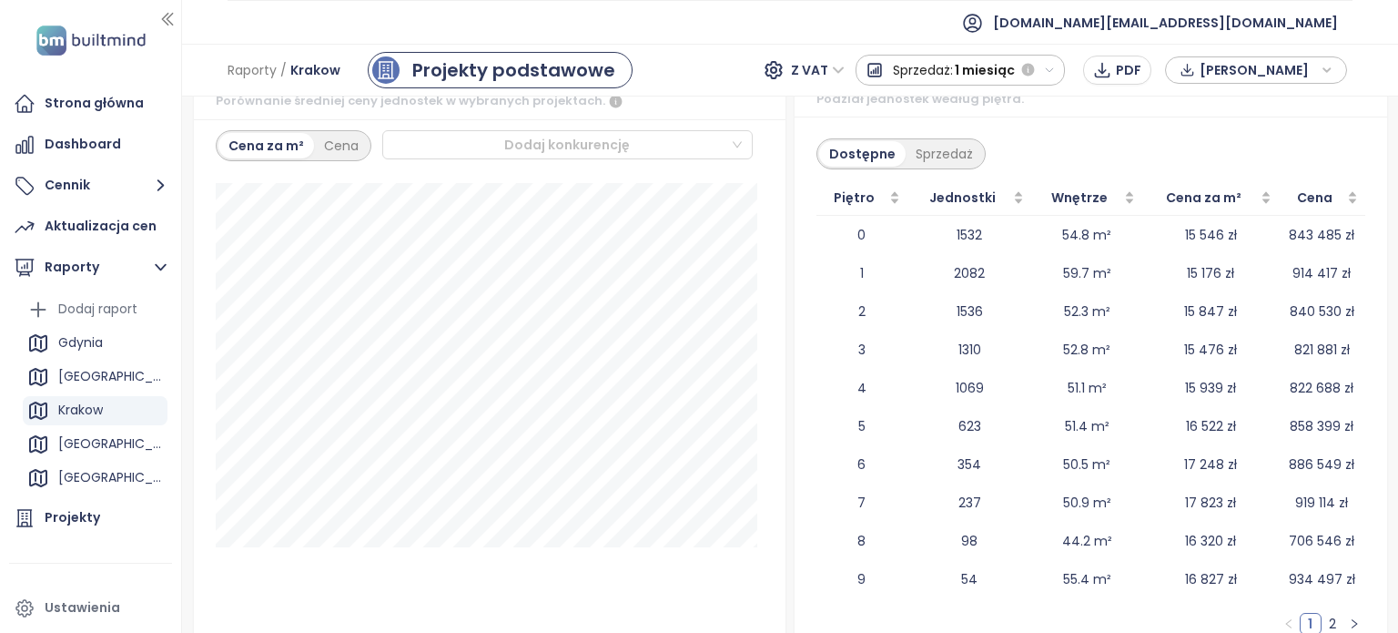
scroll to position [2654, 0]
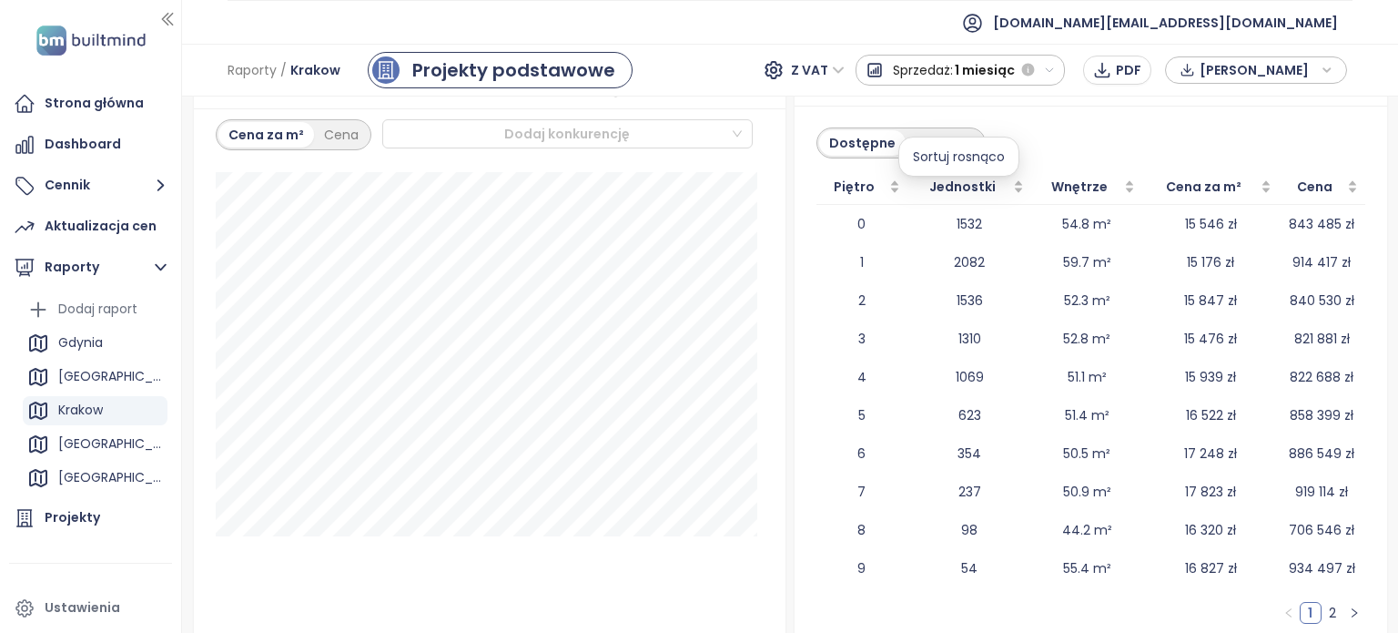
click at [935, 159] on div "Sortuj rosnąco" at bounding box center [958, 157] width 121 height 40
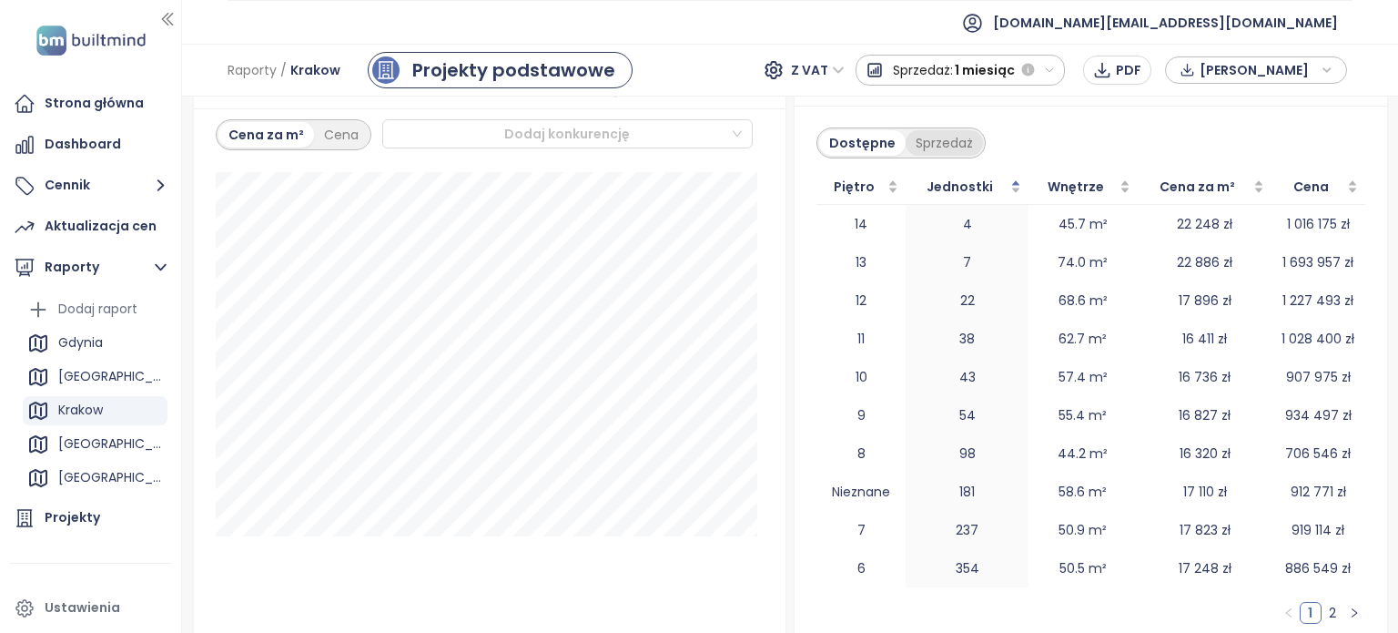
click at [950, 145] on div "Sprzedaż" at bounding box center [944, 142] width 77 height 25
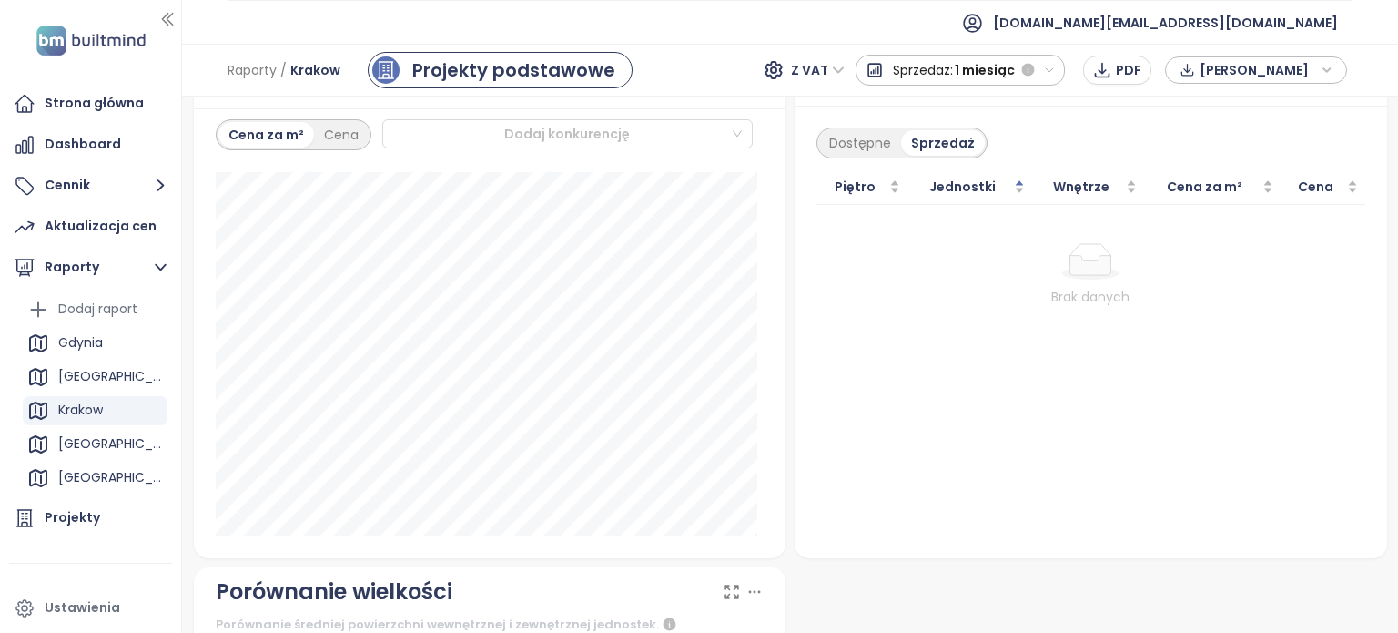
click at [867, 122] on div "Dostępne Sprzedaż Piętro Jednostki Wnętrze Cena za m² Cena Brak danych" at bounding box center [1091, 332] width 593 height 453
click at [838, 153] on div "Dostępne" at bounding box center [860, 142] width 82 height 25
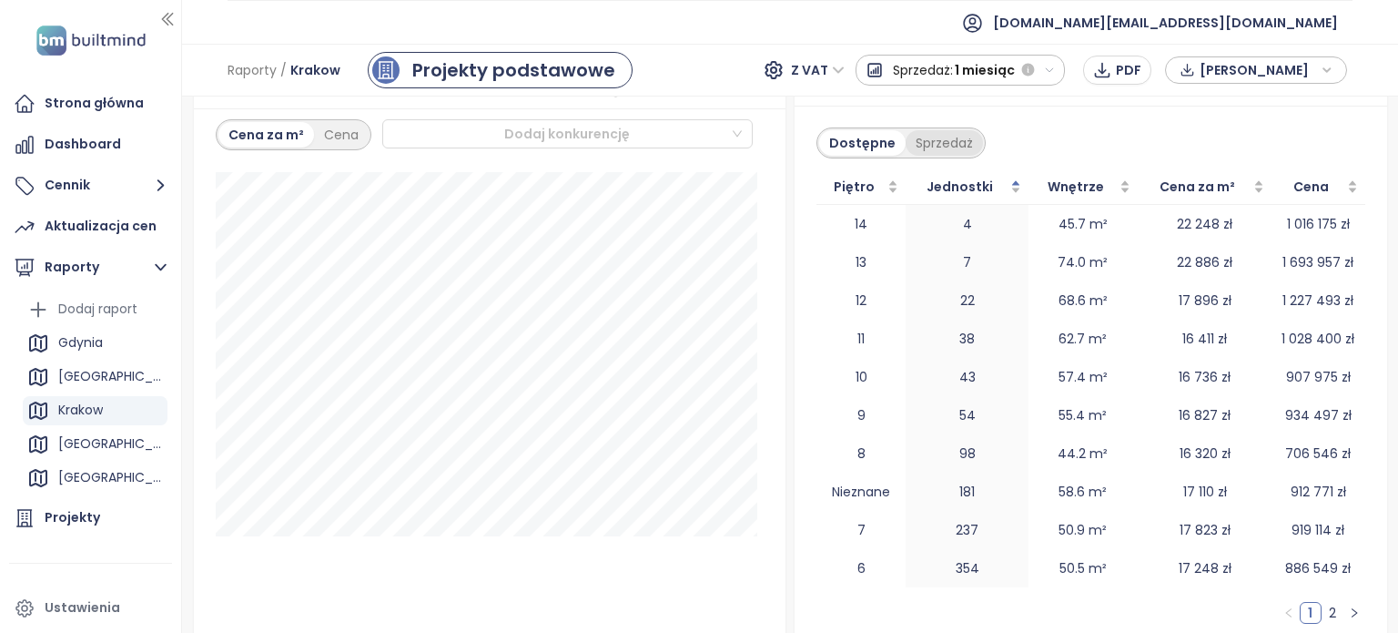
click at [920, 153] on div "Sprzedaż" at bounding box center [944, 142] width 77 height 25
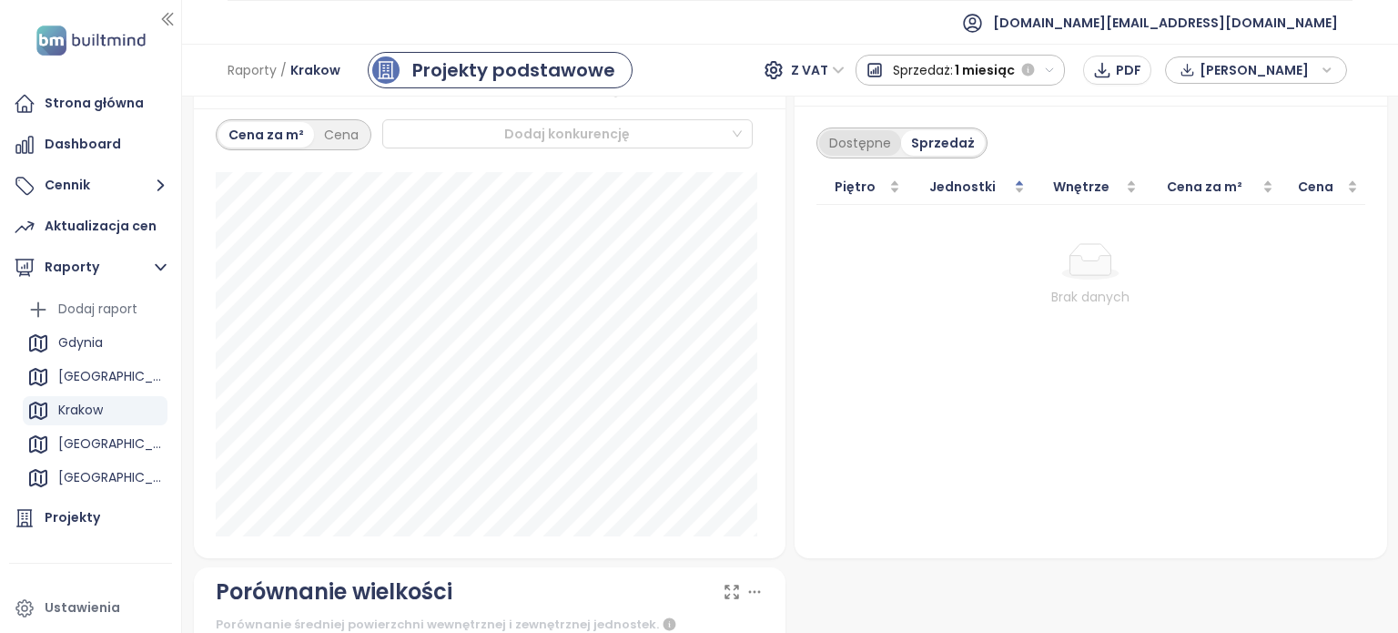
click at [859, 156] on div "Dostępne" at bounding box center [860, 142] width 82 height 25
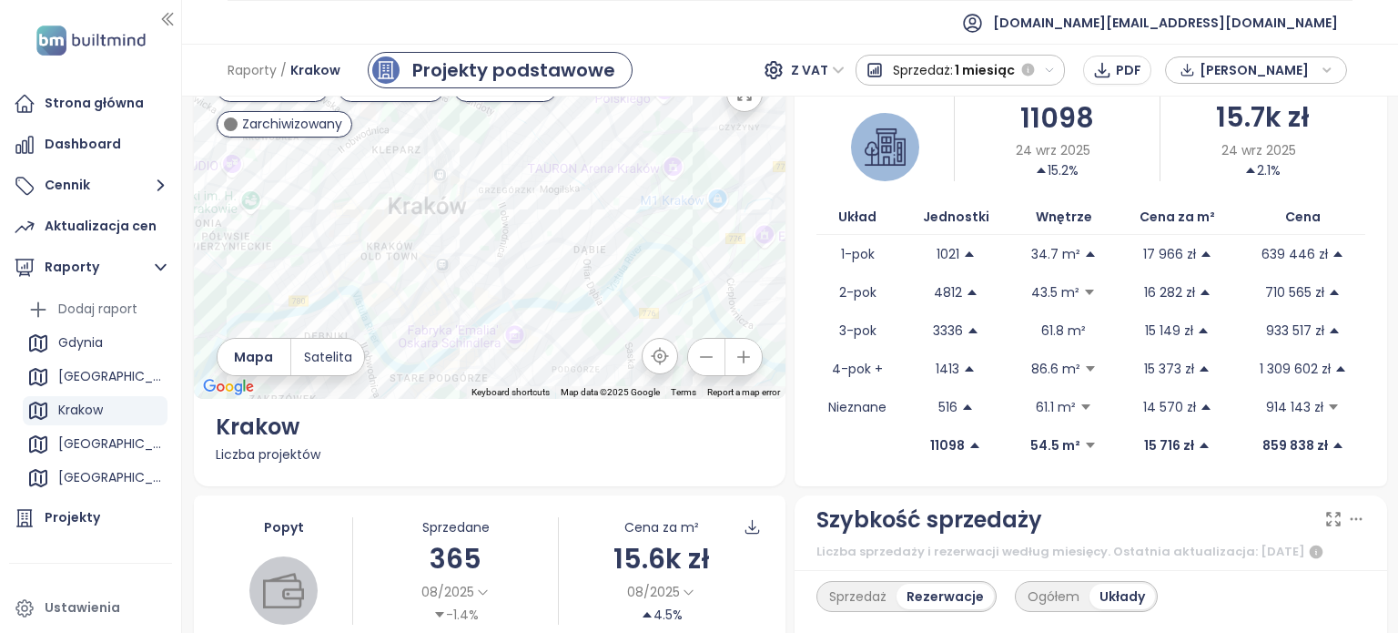
scroll to position [0, 0]
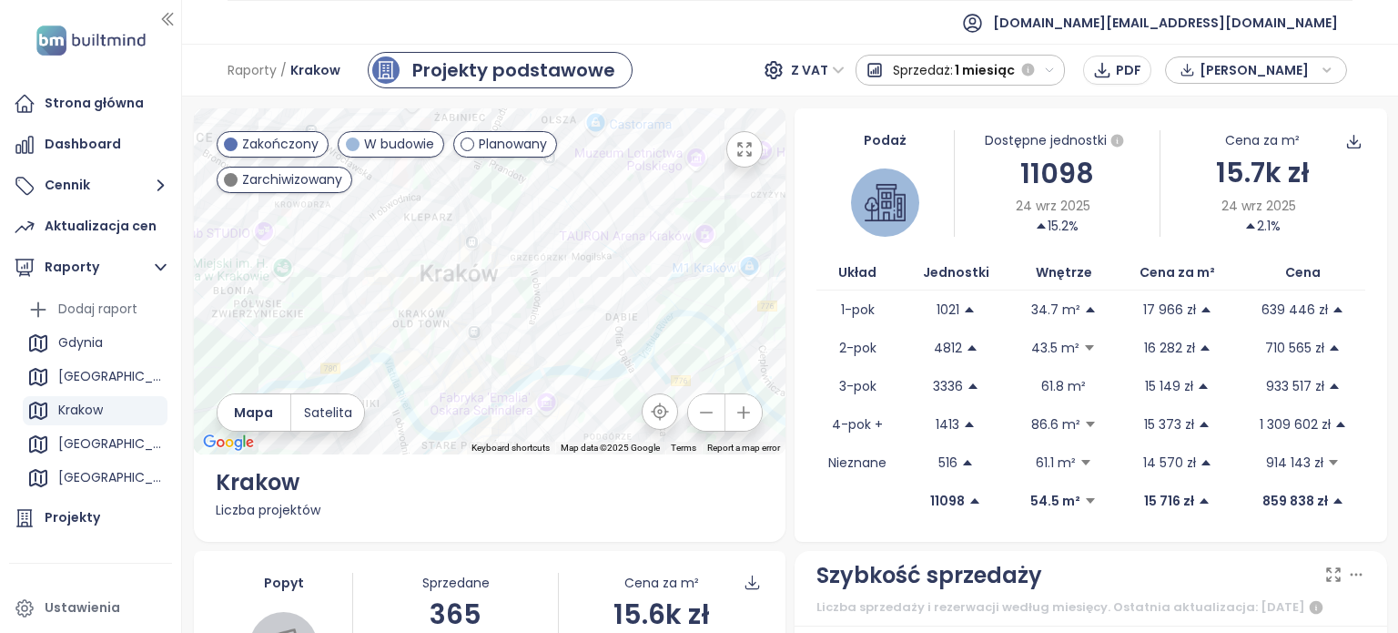
drag, startPoint x: 679, startPoint y: 290, endPoint x: 604, endPoint y: 294, distance: 74.7
click at [604, 294] on div at bounding box center [490, 281] width 593 height 346
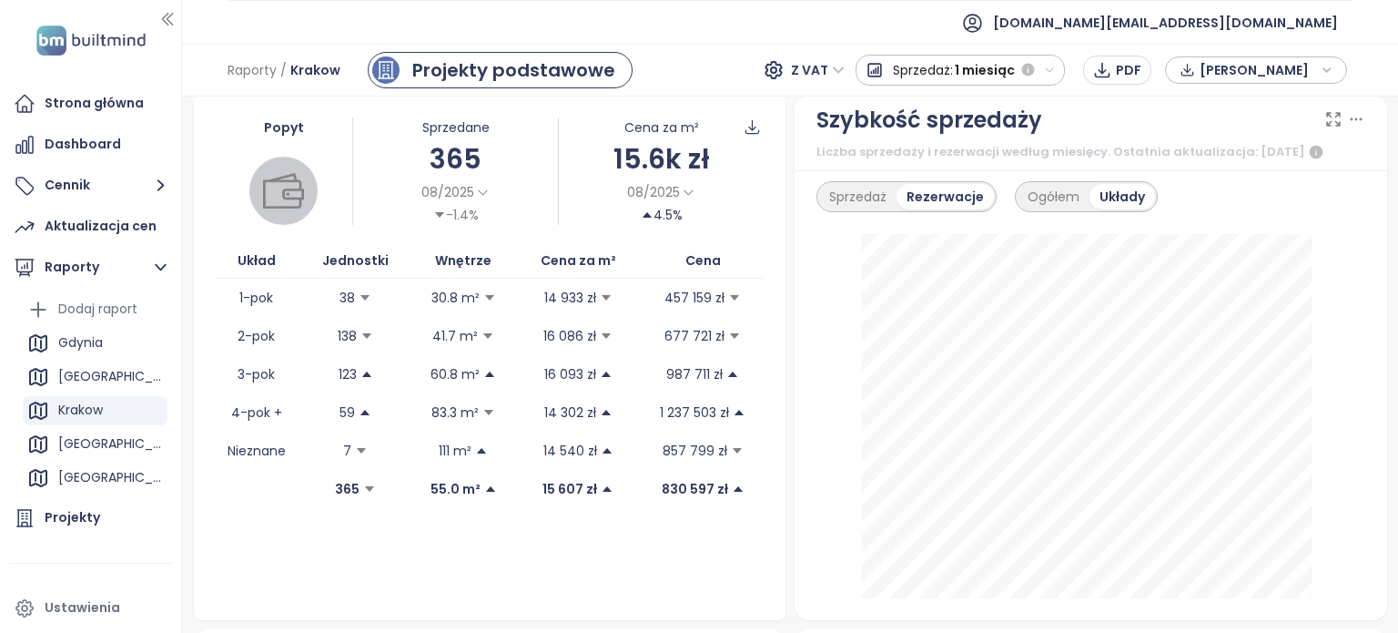
scroll to position [434, 0]
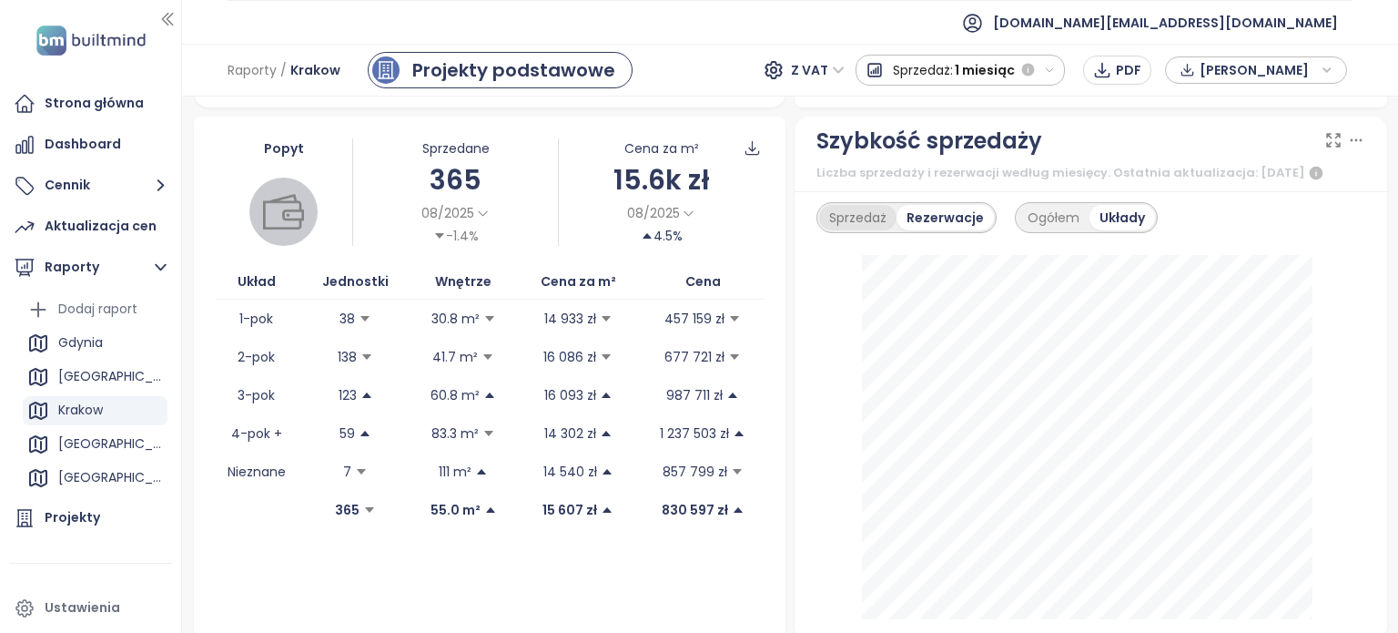
click at [834, 230] on div "Sprzedaż" at bounding box center [857, 217] width 77 height 25
click at [1041, 225] on div "Ogółem" at bounding box center [1055, 217] width 72 height 25
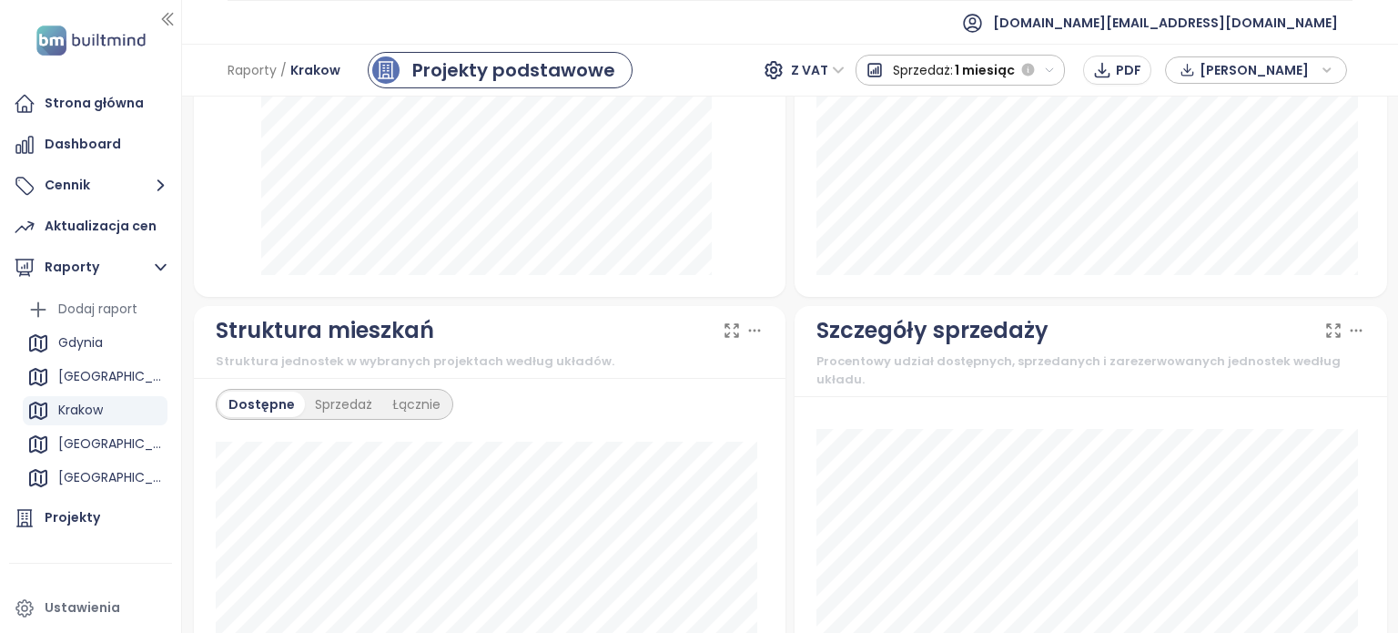
scroll to position [1527, 0]
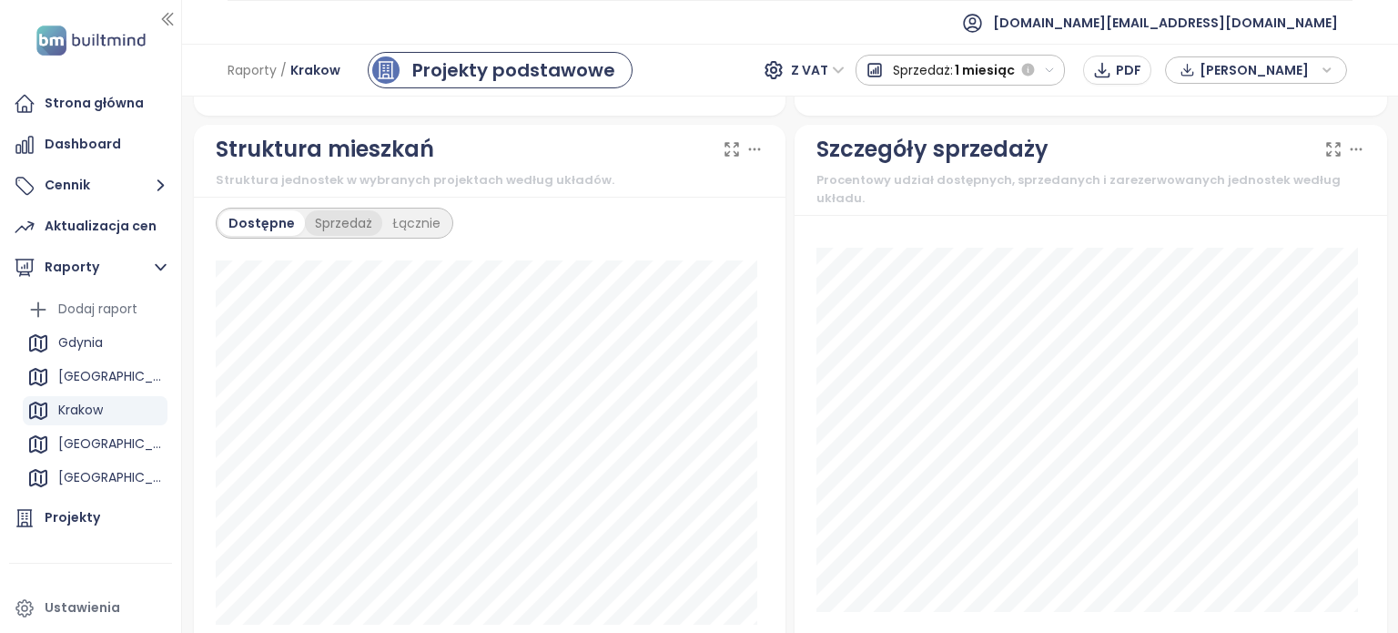
click at [362, 236] on div "Sprzedaż" at bounding box center [343, 222] width 77 height 25
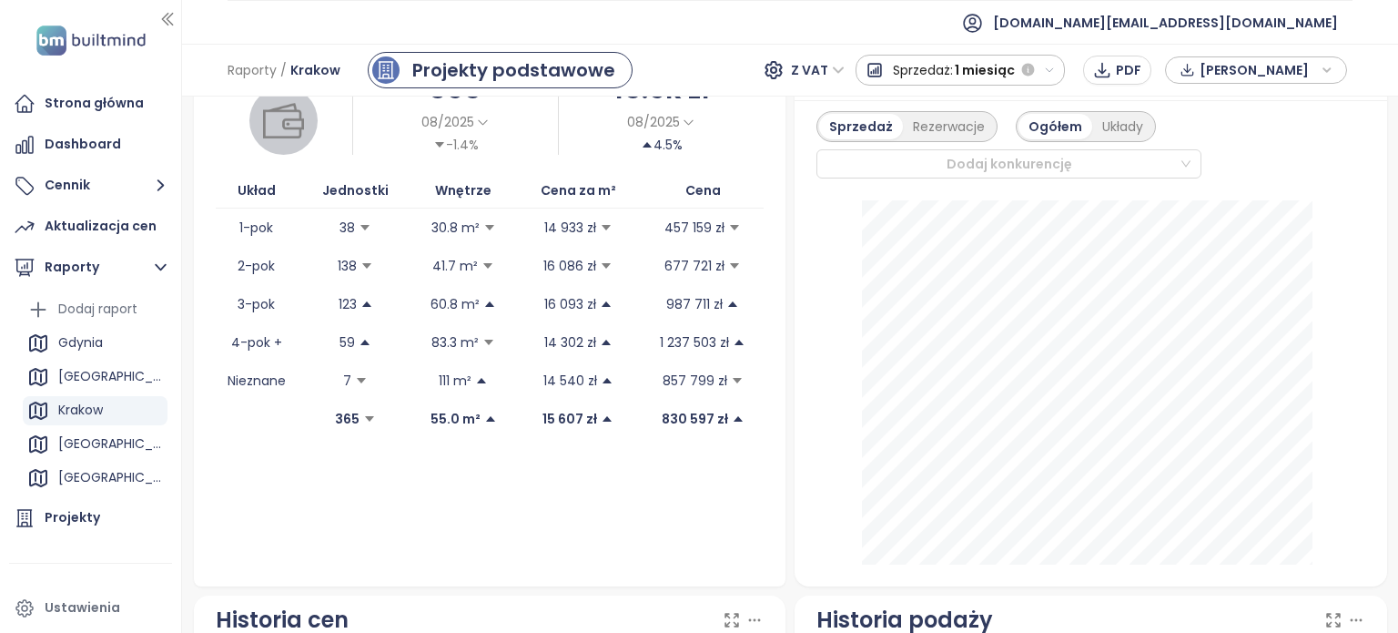
scroll to position [0, 0]
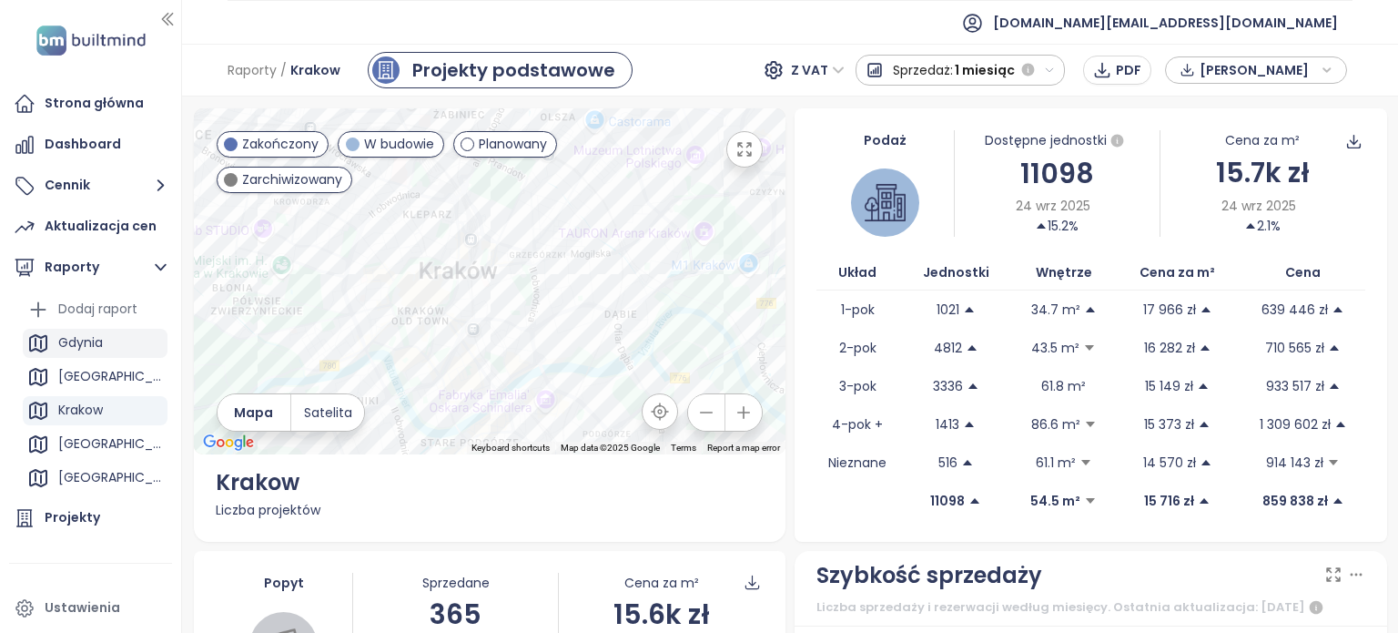
click at [89, 341] on div "Gdynia" at bounding box center [80, 342] width 45 height 23
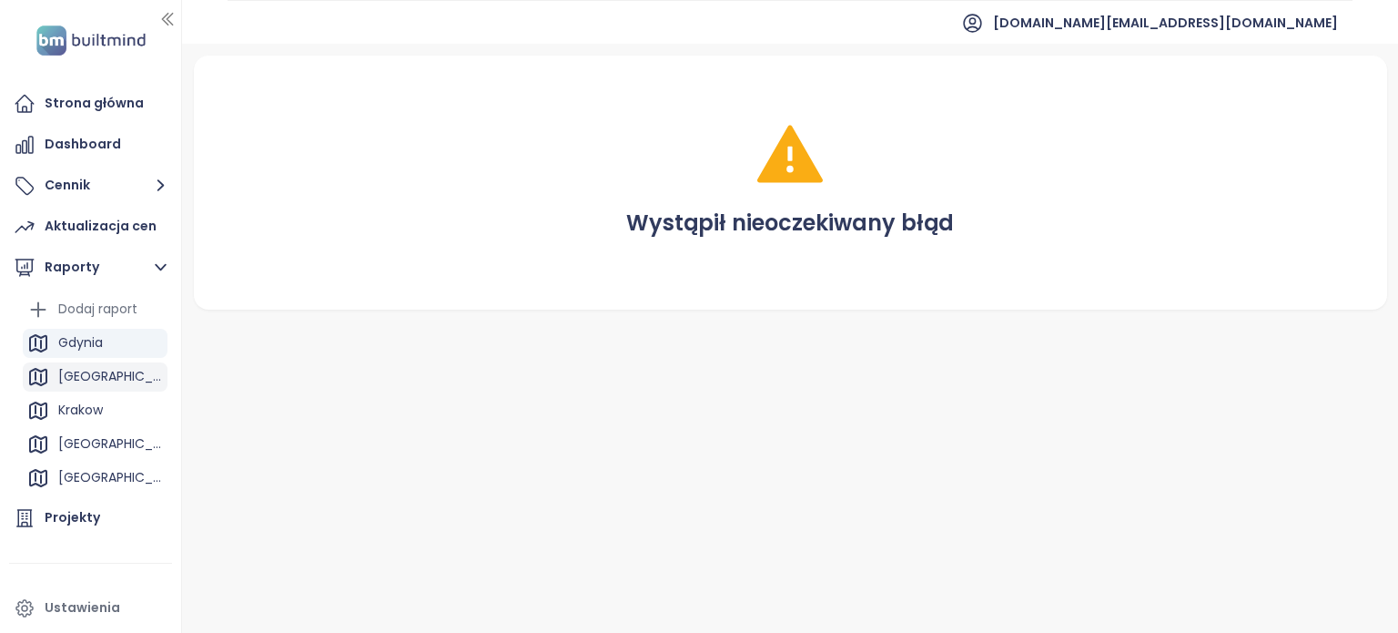
click at [89, 383] on div "[GEOGRAPHIC_DATA]" at bounding box center [110, 376] width 105 height 23
click at [90, 403] on div "Krakow" at bounding box center [80, 410] width 45 height 23
click at [100, 349] on div "Gdynia" at bounding box center [80, 342] width 45 height 23
click at [91, 386] on div "[GEOGRAPHIC_DATA]" at bounding box center [110, 376] width 105 height 23
click at [87, 410] on div "Krakow" at bounding box center [80, 410] width 45 height 23
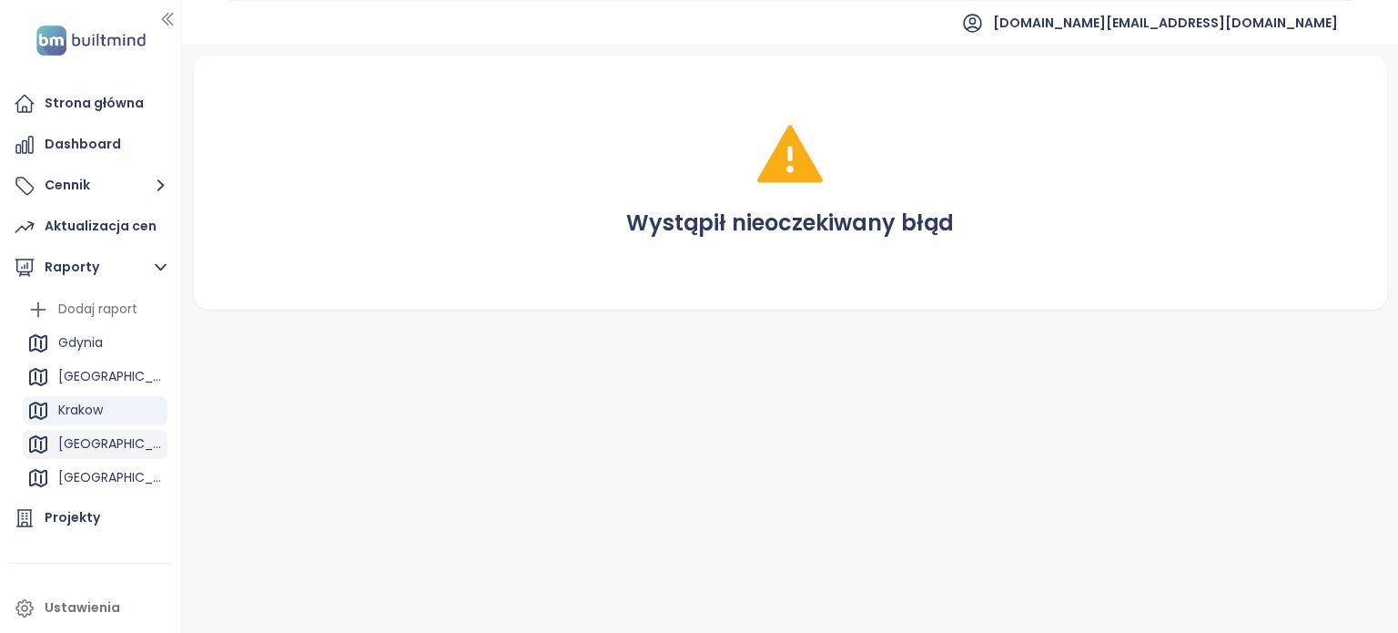
click at [92, 433] on div "[GEOGRAPHIC_DATA]" at bounding box center [110, 443] width 105 height 23
click at [96, 441] on div "Archicom report" at bounding box center [101, 447] width 86 height 23
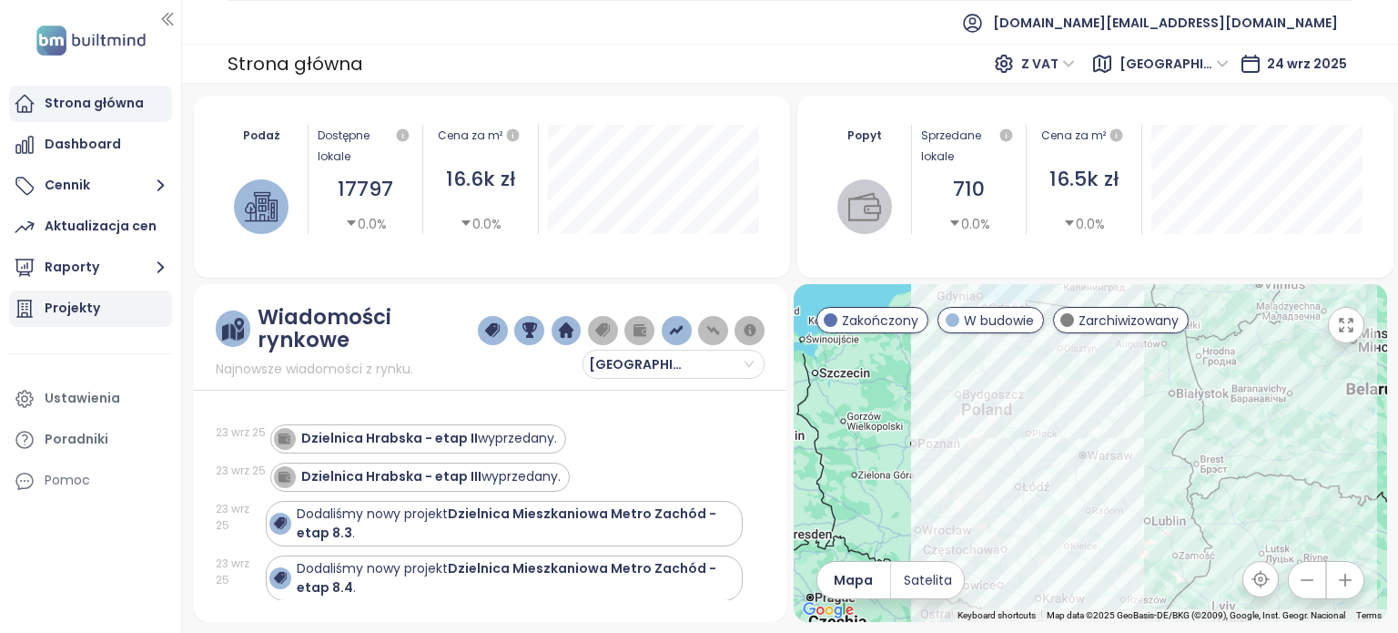
click at [85, 308] on div "Projekty" at bounding box center [73, 308] width 56 height 23
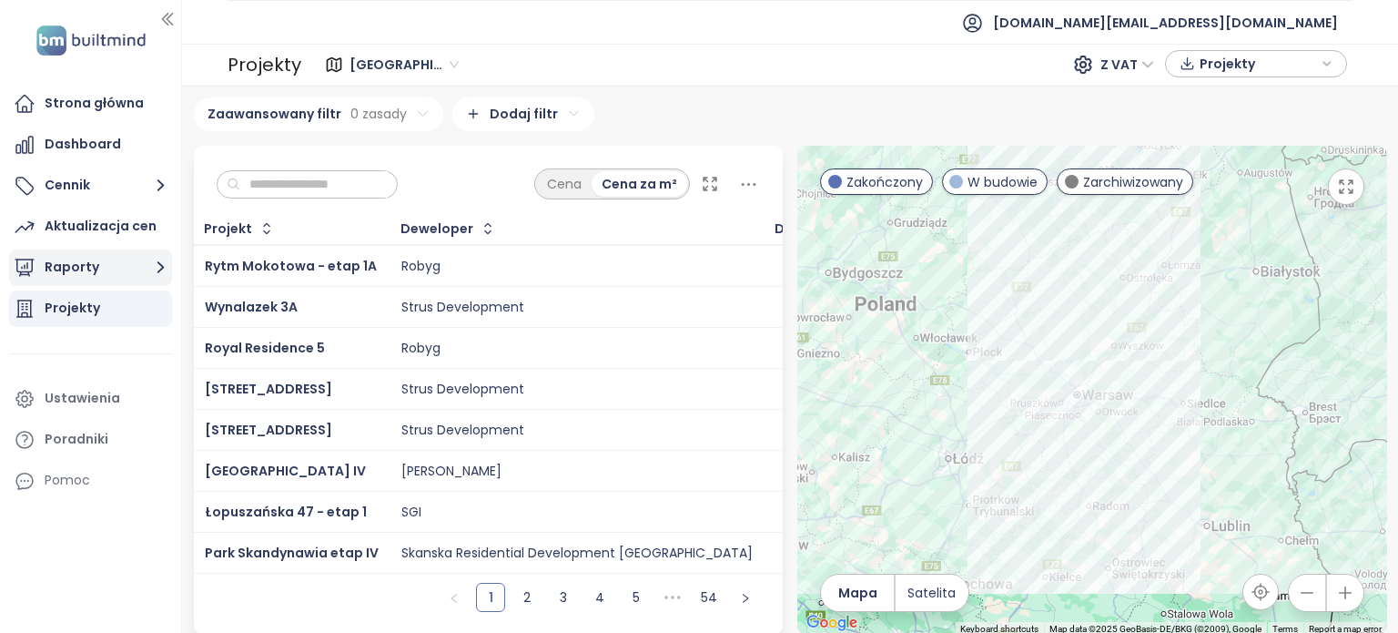
click at [108, 265] on button "Raporty" at bounding box center [90, 267] width 163 height 36
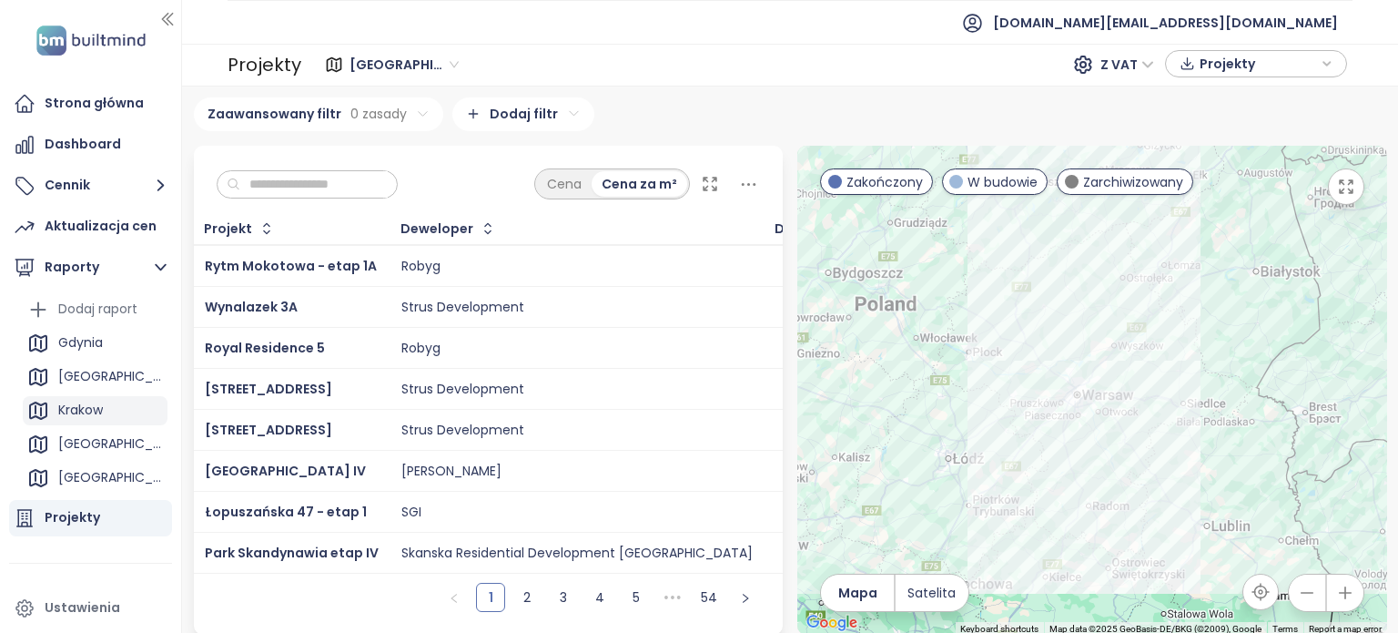
click at [97, 411] on div "Krakow" at bounding box center [80, 410] width 45 height 23
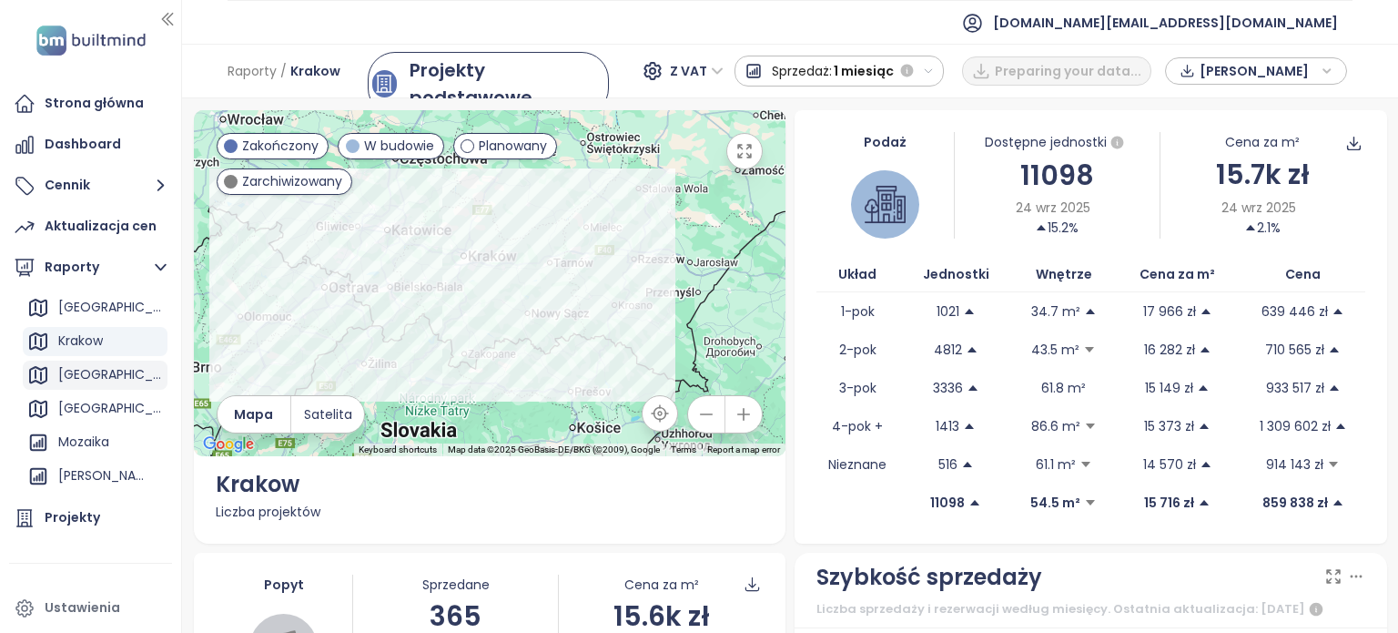
scroll to position [131, 0]
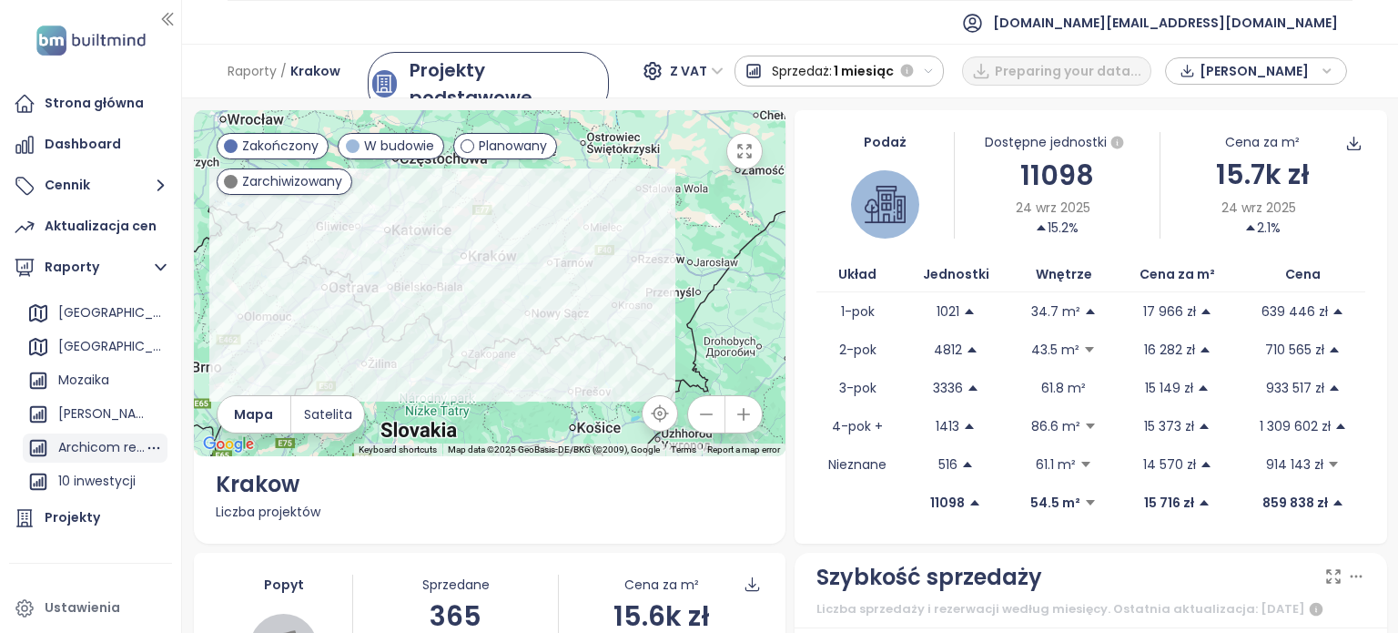
click at [94, 436] on div "Archicom report" at bounding box center [101, 447] width 86 height 23
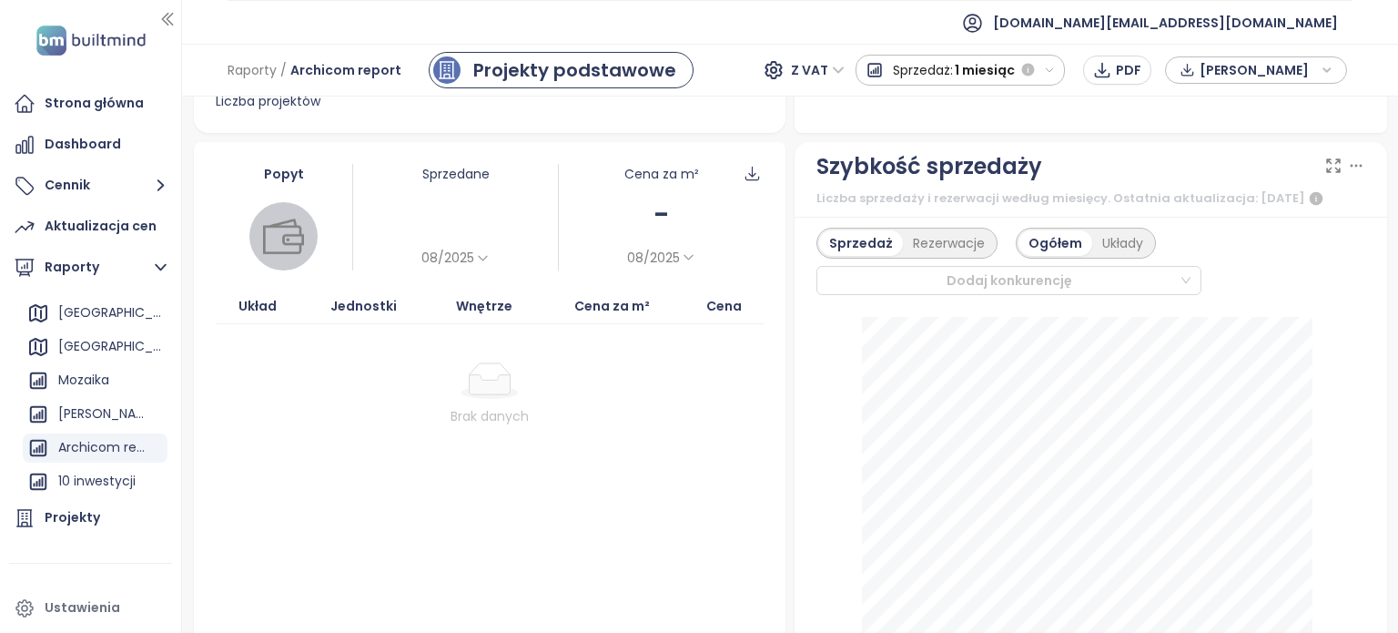
scroll to position [546, 0]
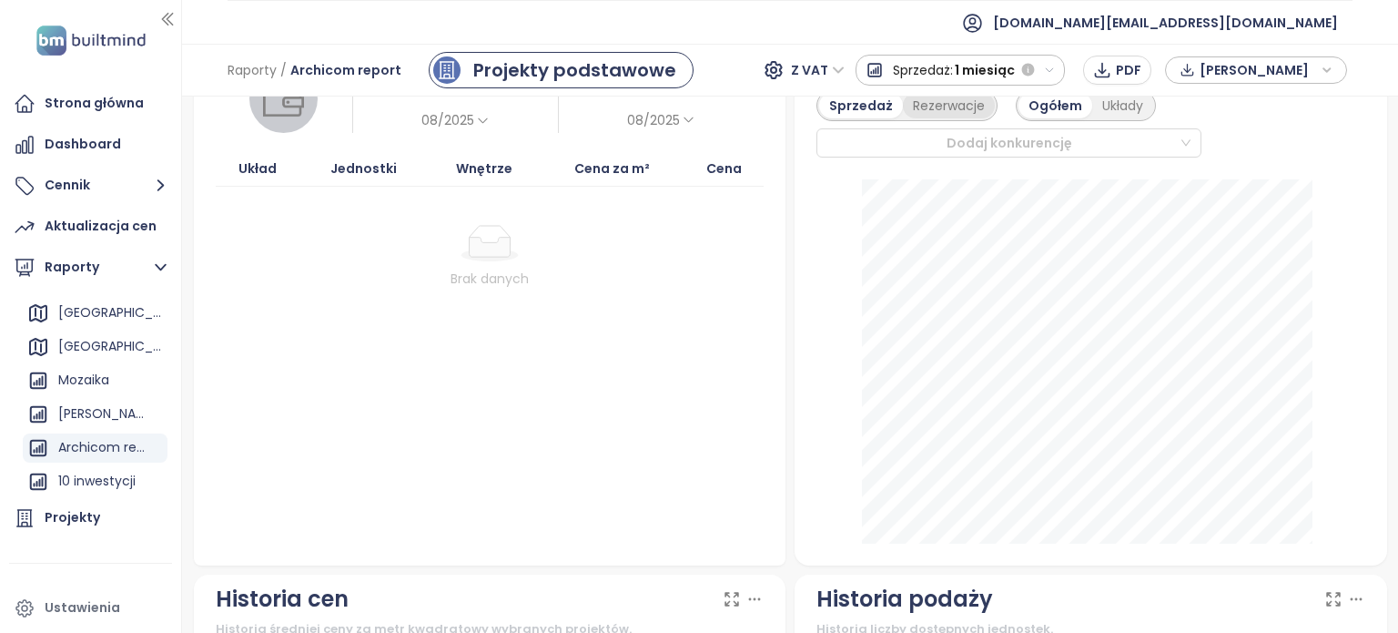
click at [935, 118] on div "Rezerwacje" at bounding box center [949, 105] width 92 height 25
click at [847, 110] on div "Sprzedaż" at bounding box center [857, 105] width 77 height 25
click at [1092, 118] on div "Układy" at bounding box center [1122, 105] width 61 height 25
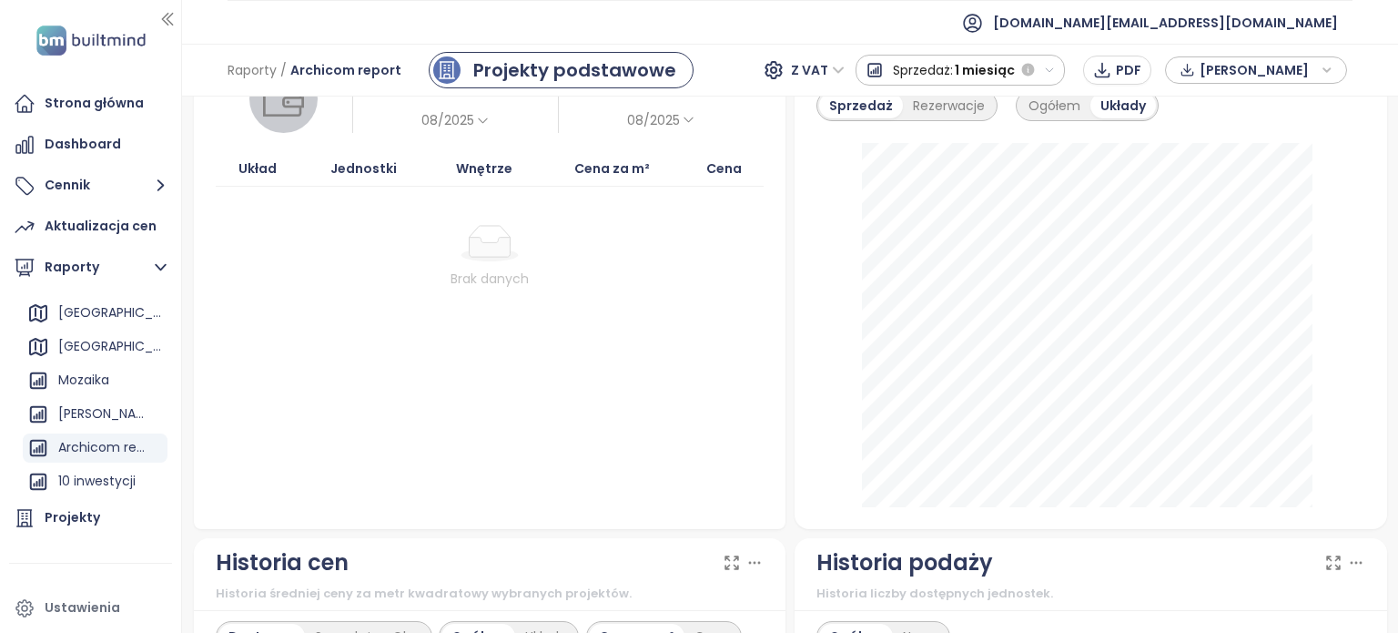
click at [1044, 74] on button "Sprzedaż: 1 miesiąc" at bounding box center [961, 70] width 210 height 31
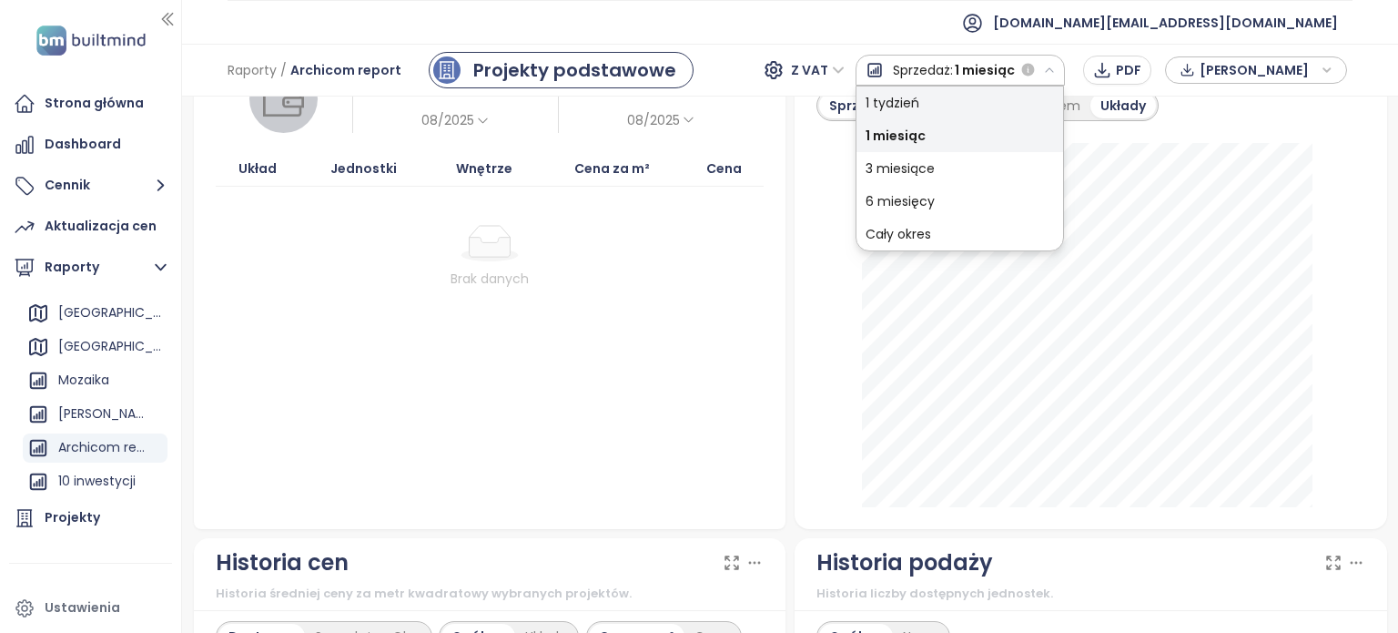
click at [996, 108] on div "1 tydzień" at bounding box center [960, 102] width 207 height 33
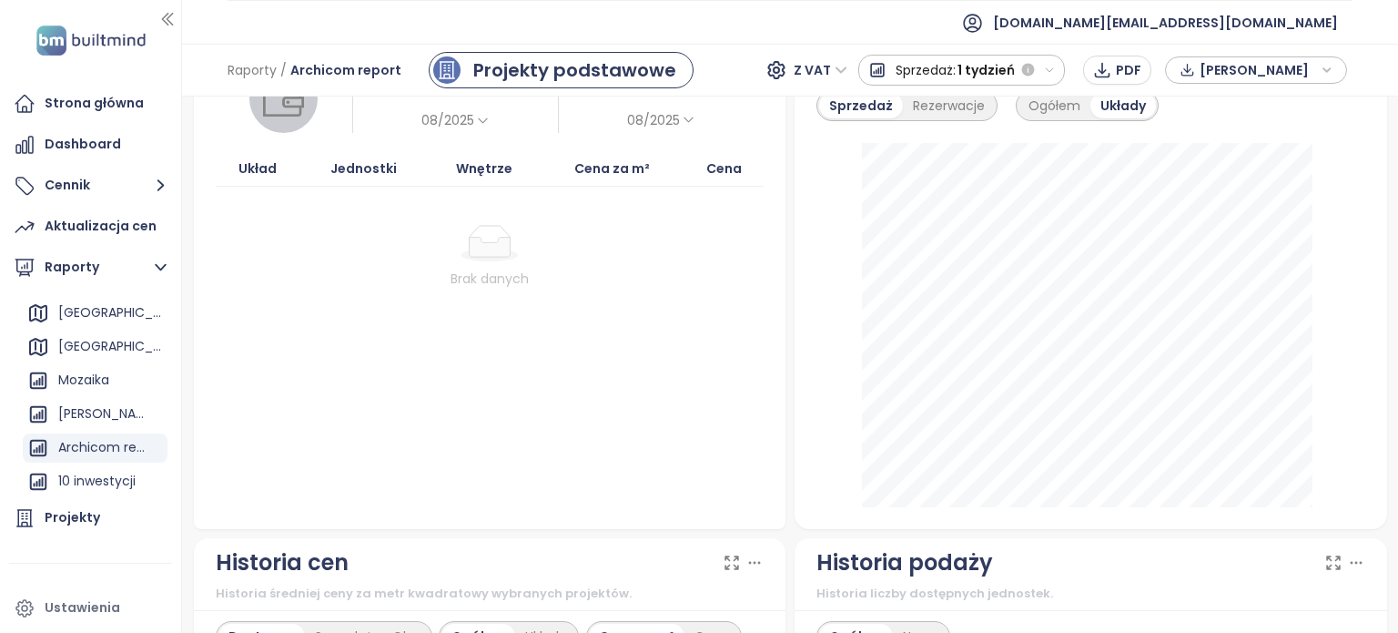
click at [1057, 76] on button "Sprzedaż: 1 tydzień" at bounding box center [962, 70] width 208 height 31
click at [1052, 79] on button "Sprzedaż: 1 tydzień" at bounding box center [962, 70] width 208 height 31
click at [1052, 68] on icon "button" at bounding box center [1050, 71] width 12 height 12
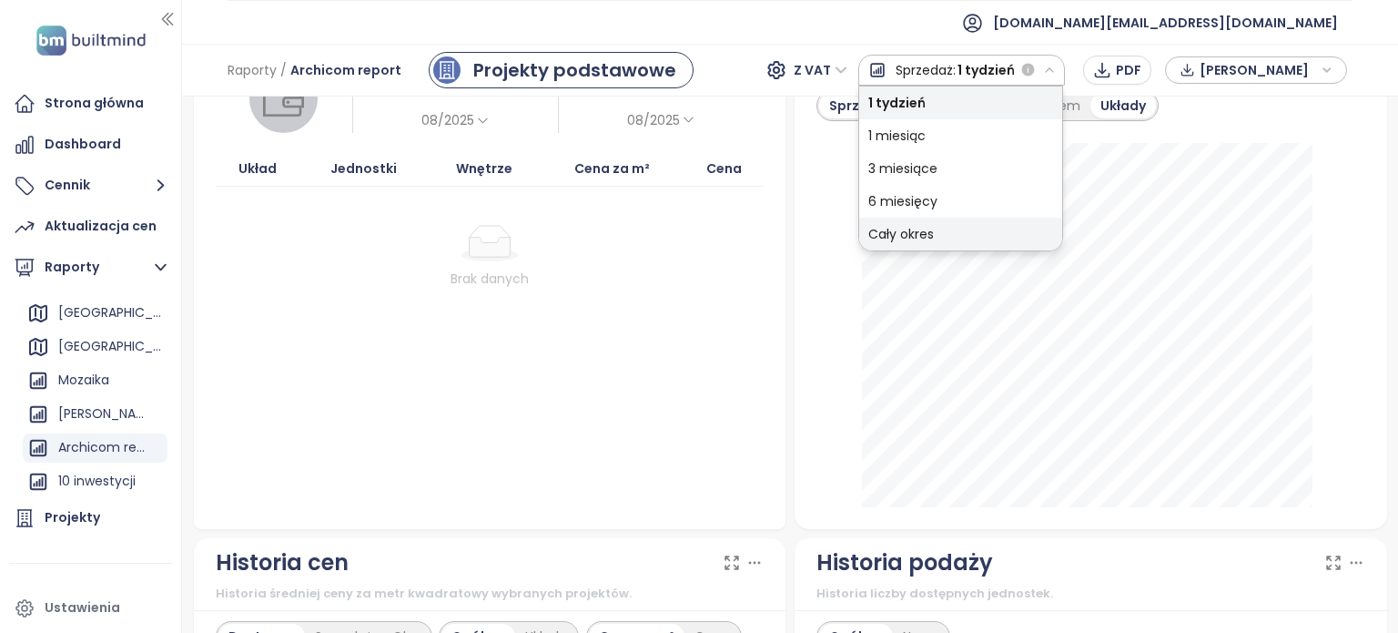
click at [989, 226] on div "Cały okres" at bounding box center [960, 234] width 203 height 33
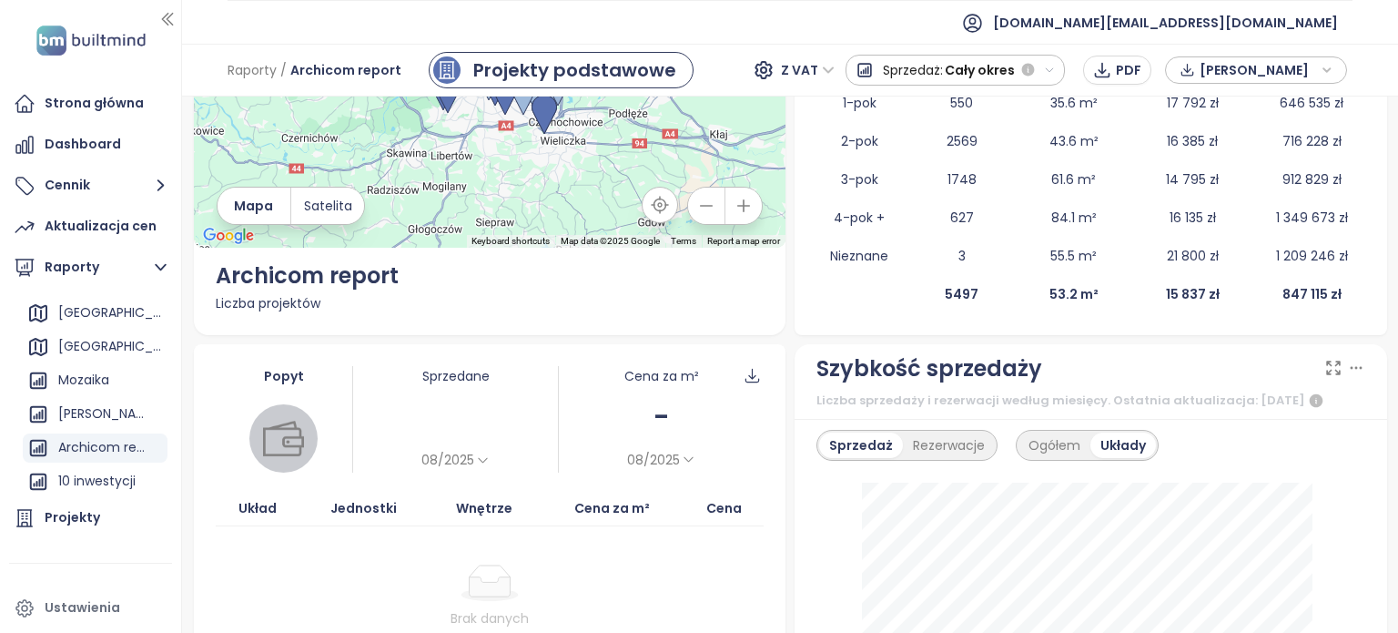
scroll to position [0, 0]
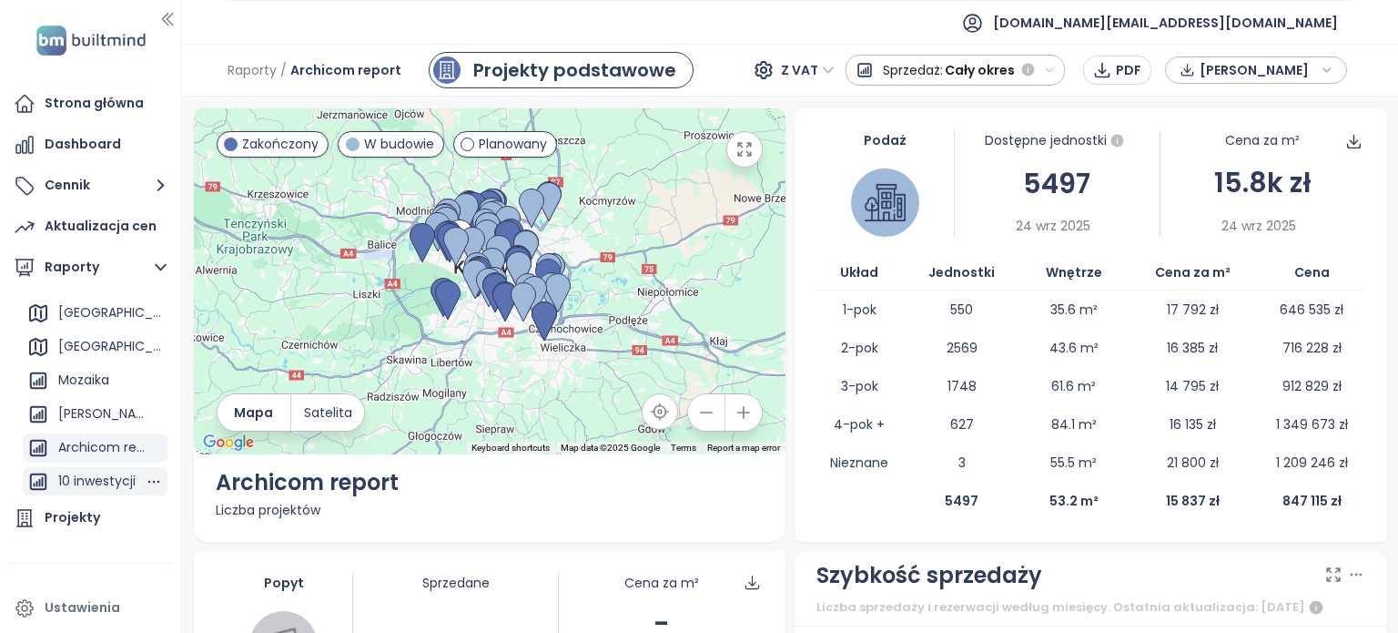
click at [112, 474] on div "10 inwestycji" at bounding box center [96, 481] width 77 height 23
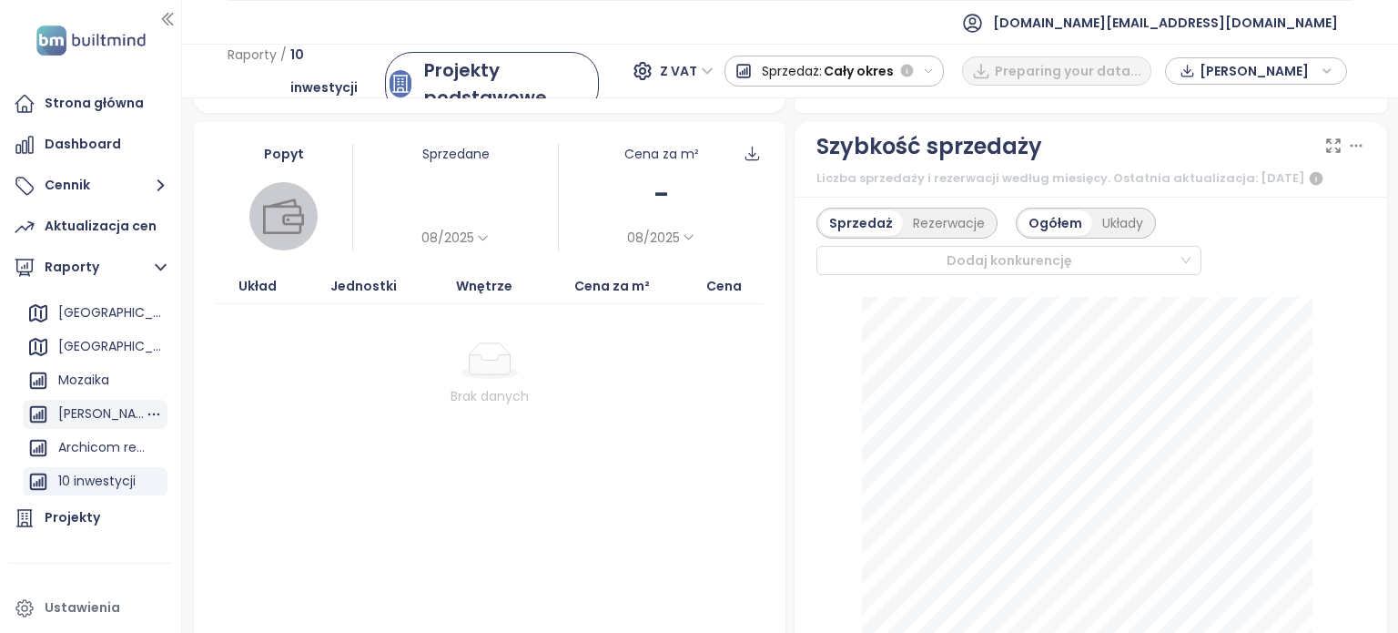
scroll to position [273, 0]
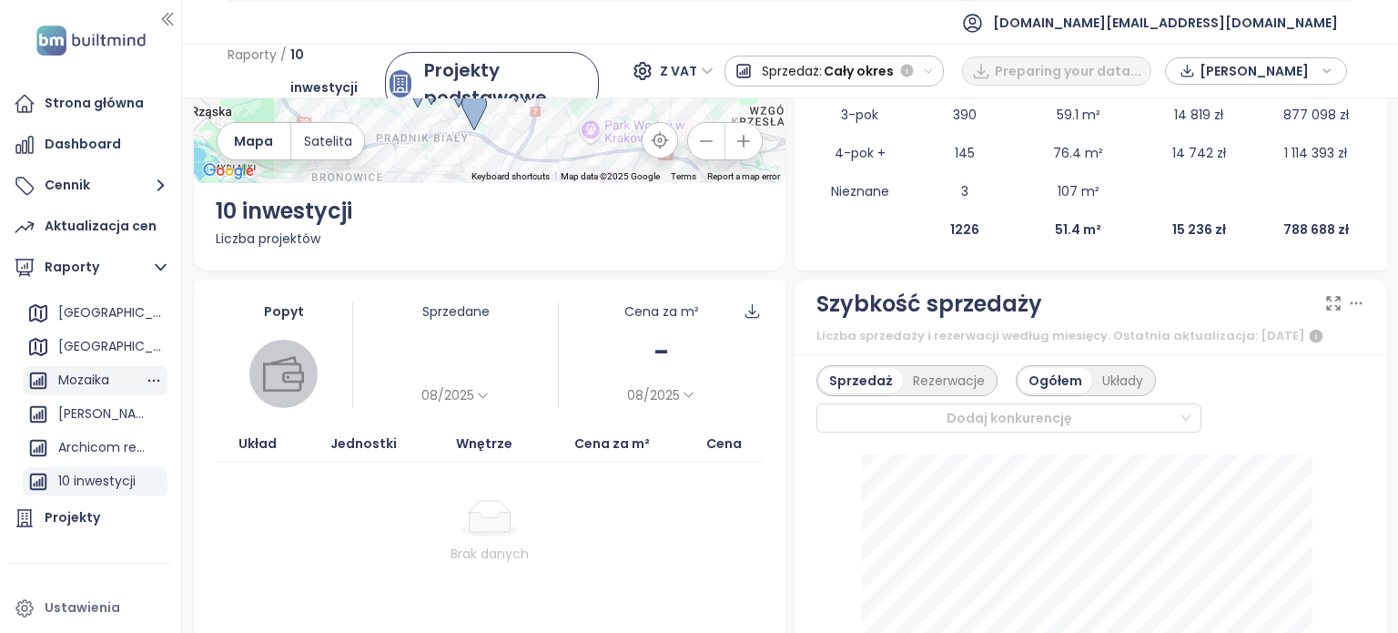
click at [81, 385] on div "Mozaika" at bounding box center [83, 380] width 51 height 23
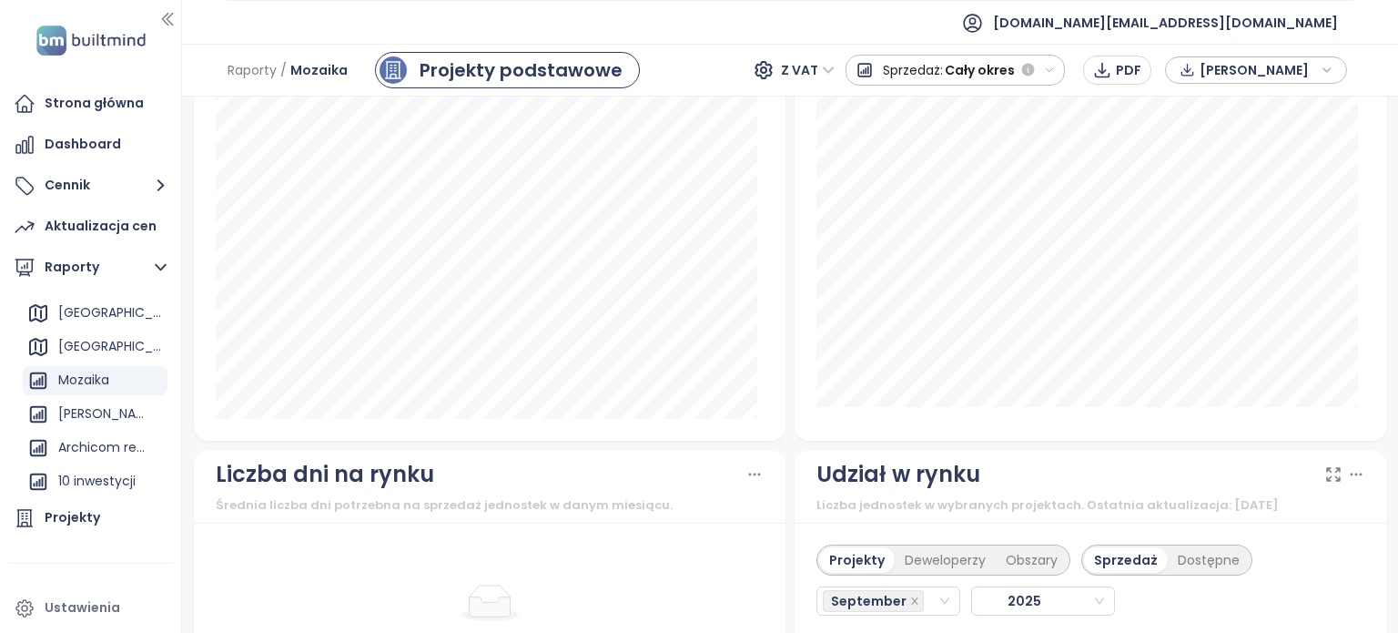
scroll to position [1365, 0]
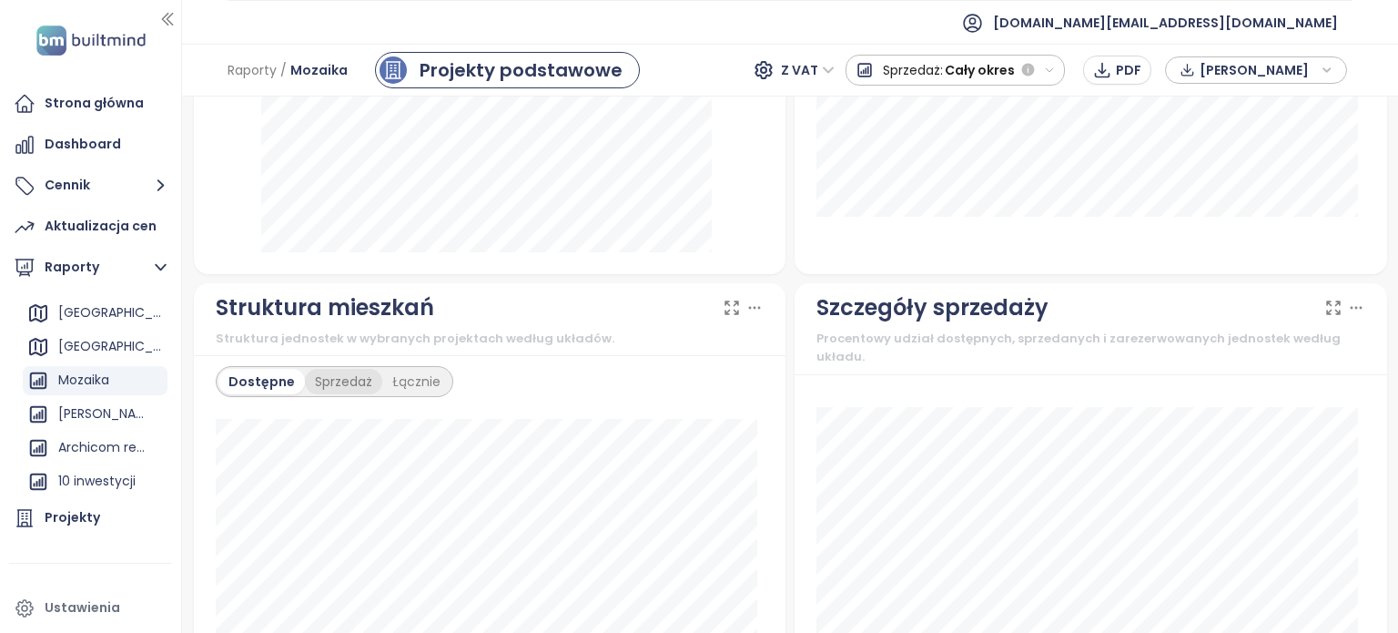
click at [340, 383] on div "Sprzedaż" at bounding box center [343, 381] width 77 height 25
click at [249, 392] on div "Dostępne" at bounding box center [259, 381] width 82 height 25
click at [105, 351] on div "[GEOGRAPHIC_DATA]" at bounding box center [95, 346] width 145 height 29
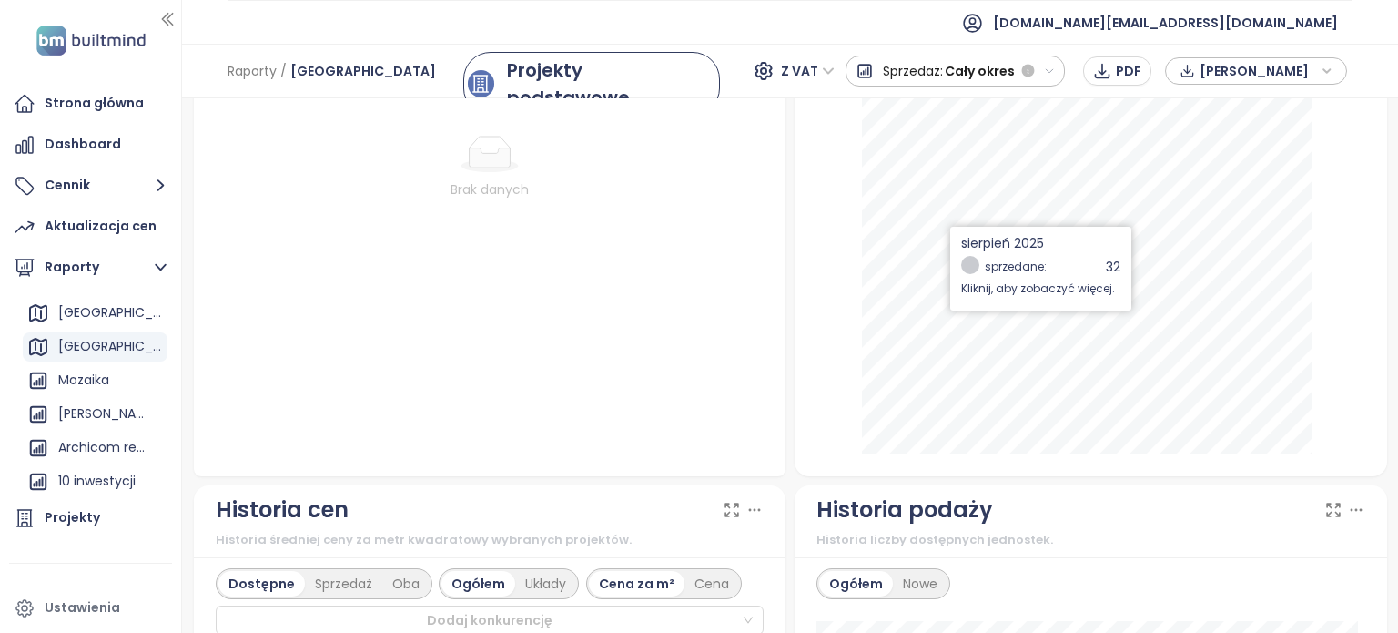
scroll to position [455, 0]
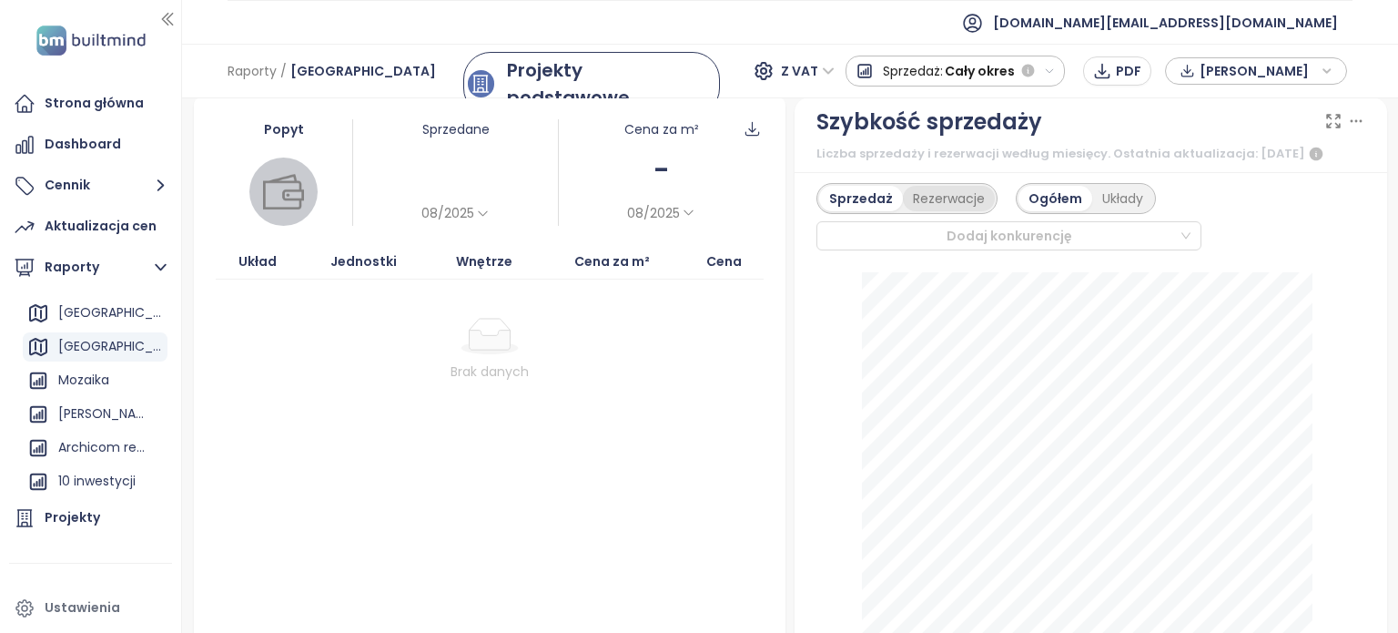
click at [964, 211] on div "Rezerwacje" at bounding box center [949, 198] width 92 height 25
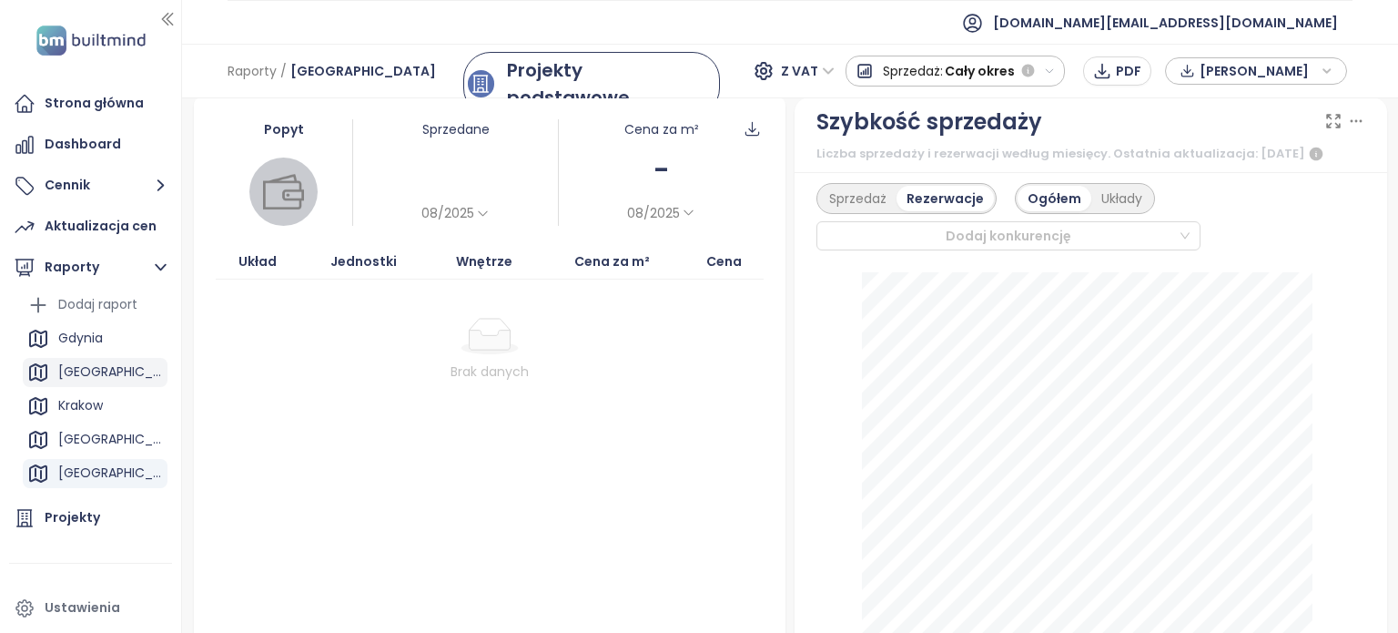
scroll to position [0, 0]
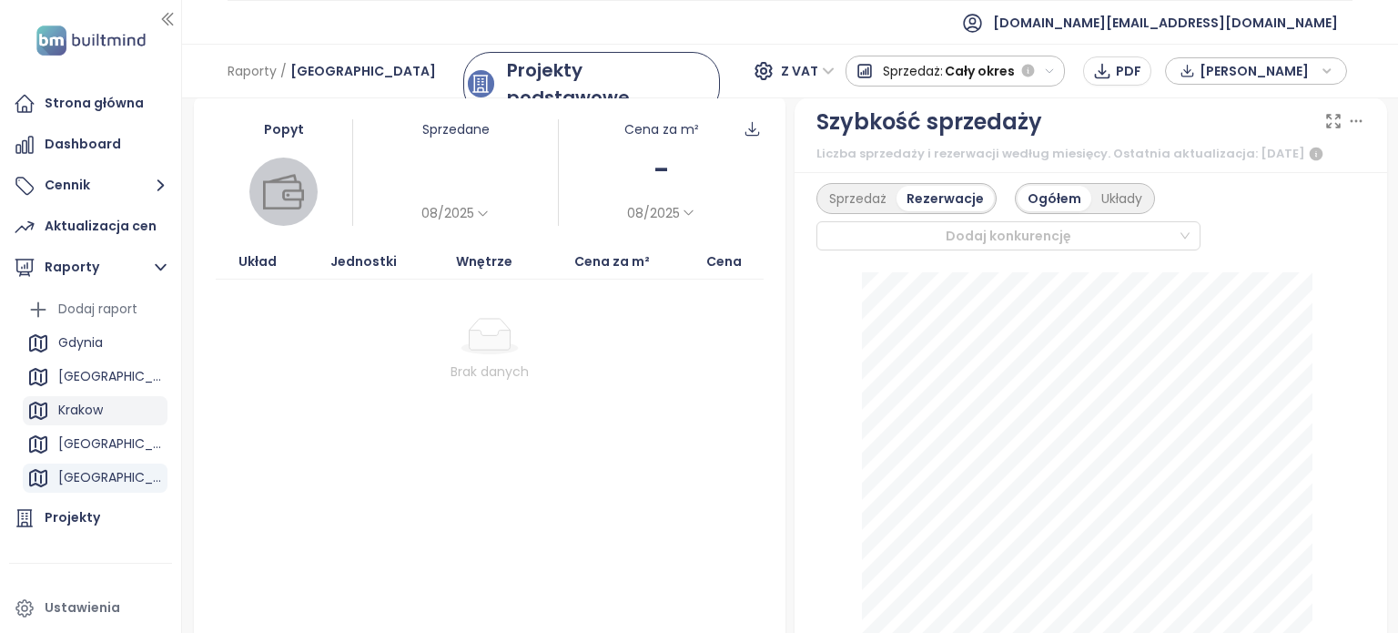
click at [99, 406] on div "Krakow" at bounding box center [80, 410] width 45 height 23
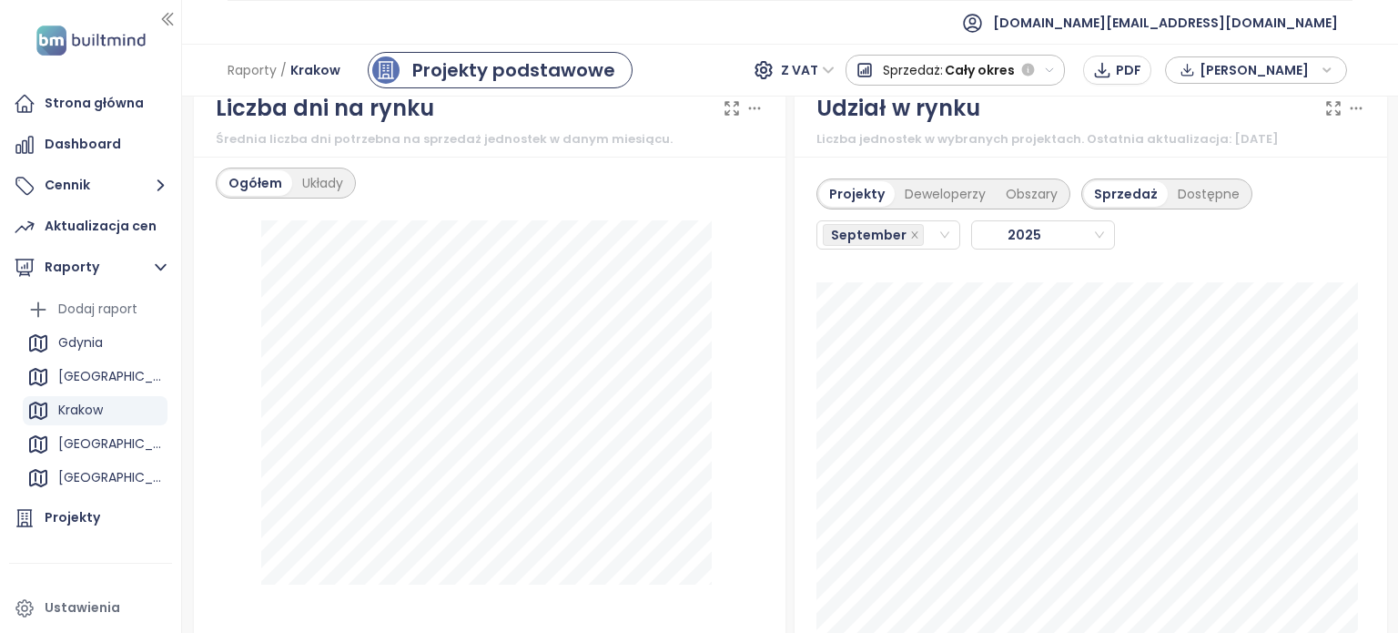
scroll to position [2094, 0]
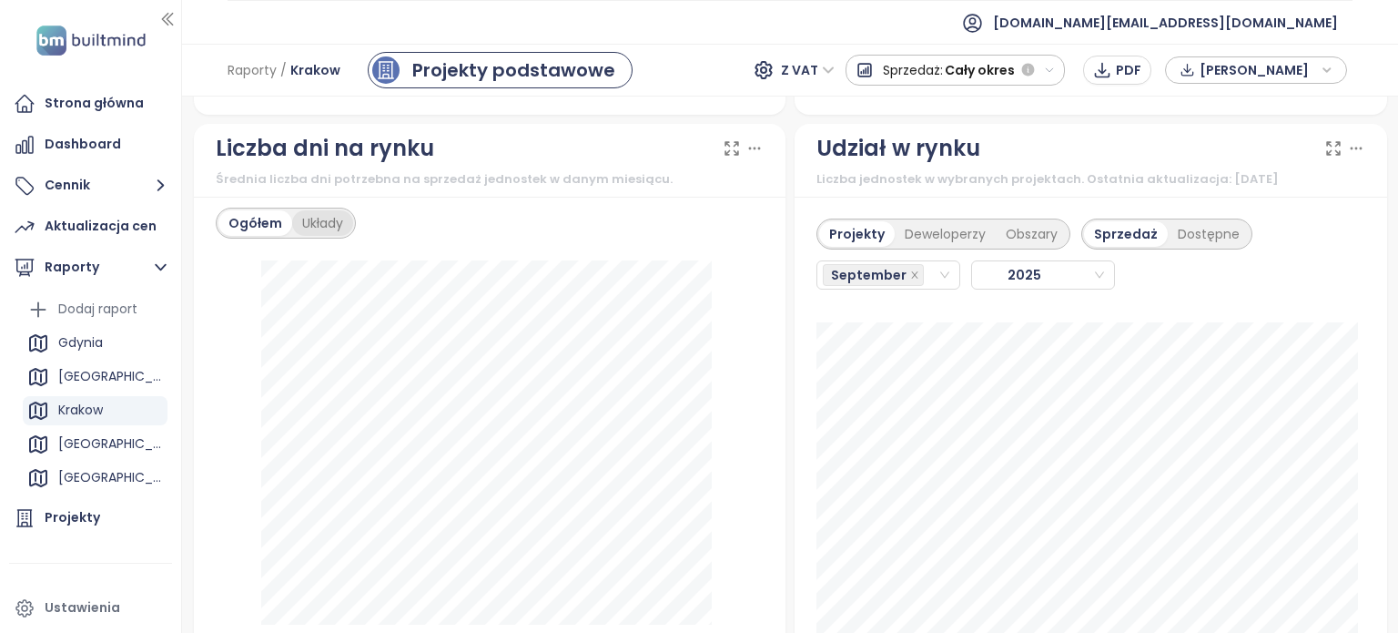
click at [305, 236] on div "Układy" at bounding box center [322, 222] width 61 height 25
click at [244, 228] on div "Ogółem" at bounding box center [254, 222] width 72 height 25
click at [927, 243] on div "Deweloperzy" at bounding box center [945, 233] width 101 height 25
click at [861, 239] on div "Projekty" at bounding box center [854, 233] width 70 height 25
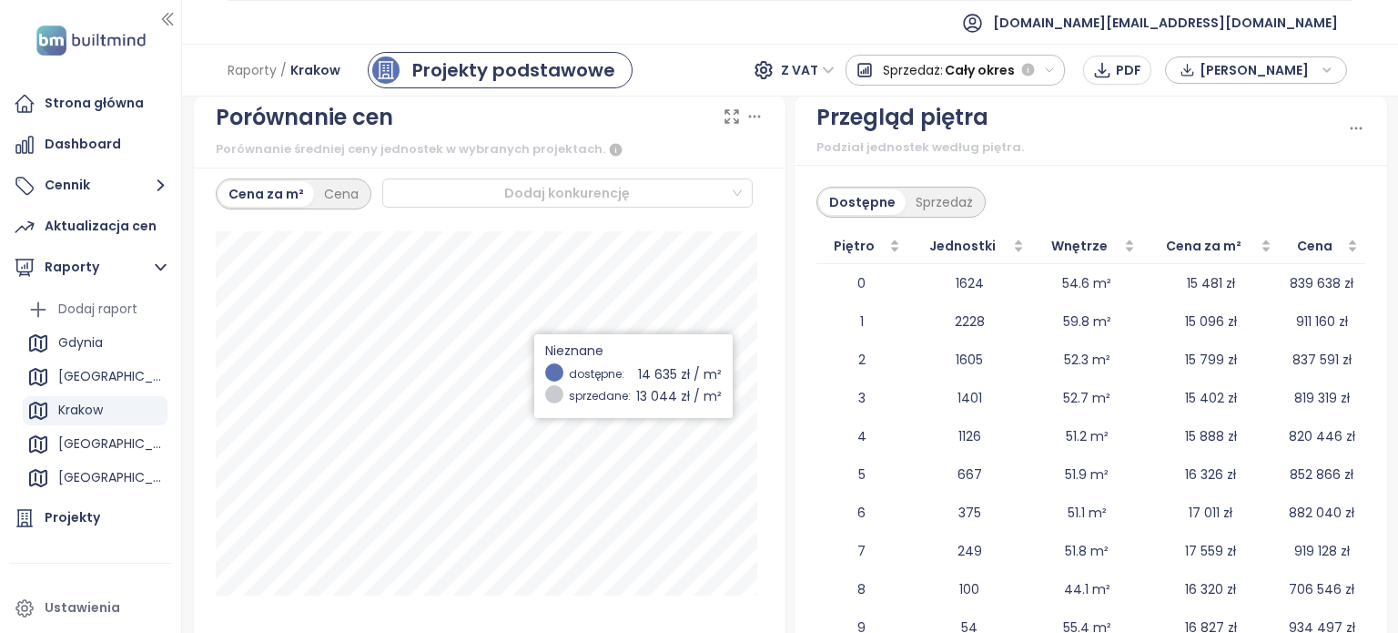
scroll to position [2640, 0]
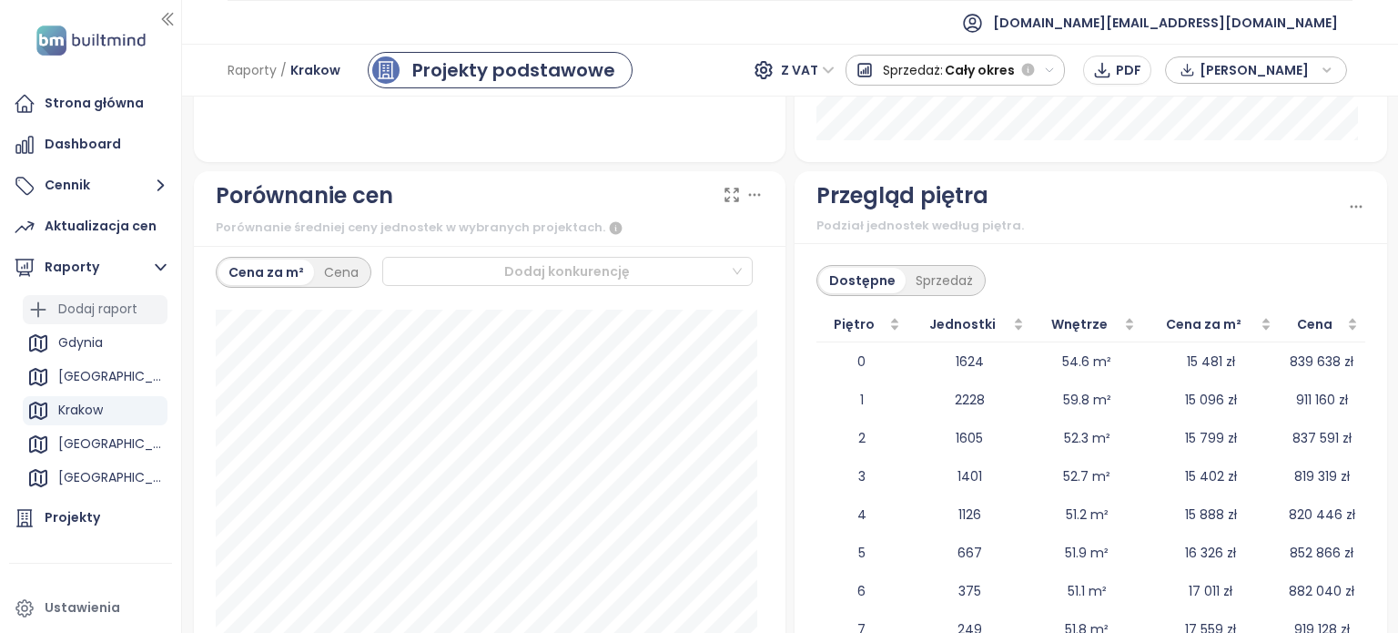
click at [71, 301] on div "Dodaj raport" at bounding box center [97, 309] width 79 height 23
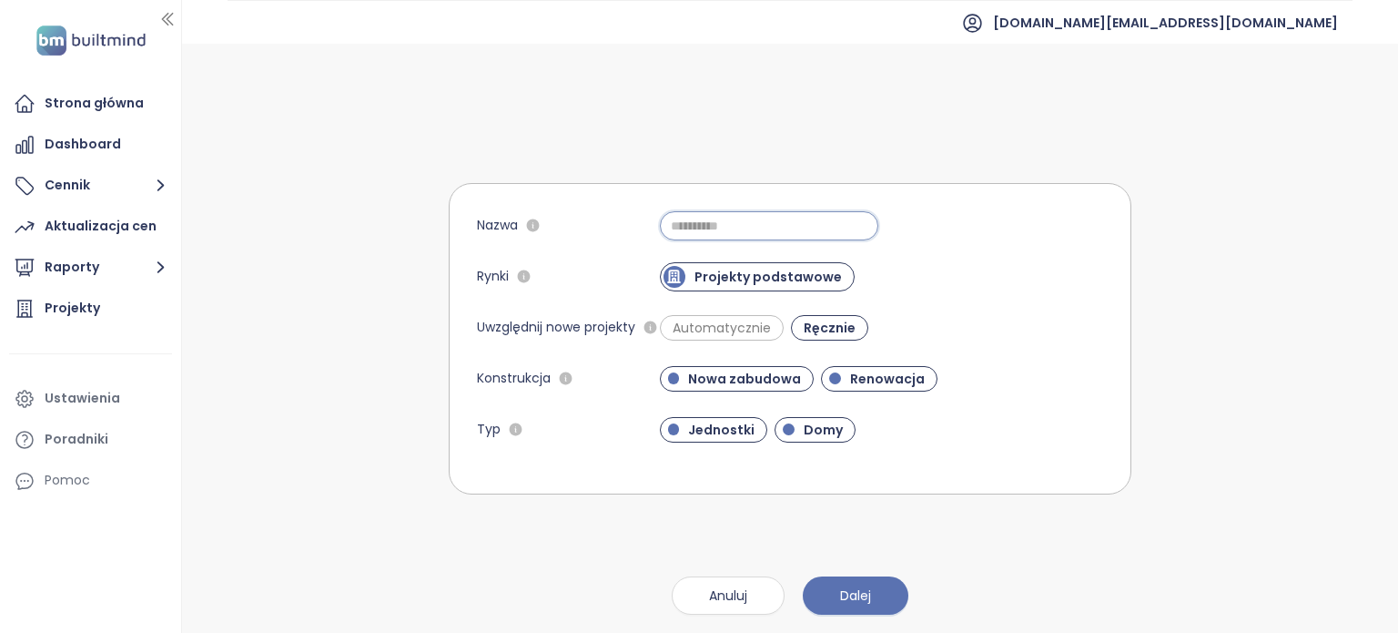
click at [749, 230] on input "Nazwa" at bounding box center [769, 225] width 218 height 29
type input "*****"
click at [867, 585] on span "Dalej" at bounding box center [855, 595] width 31 height 20
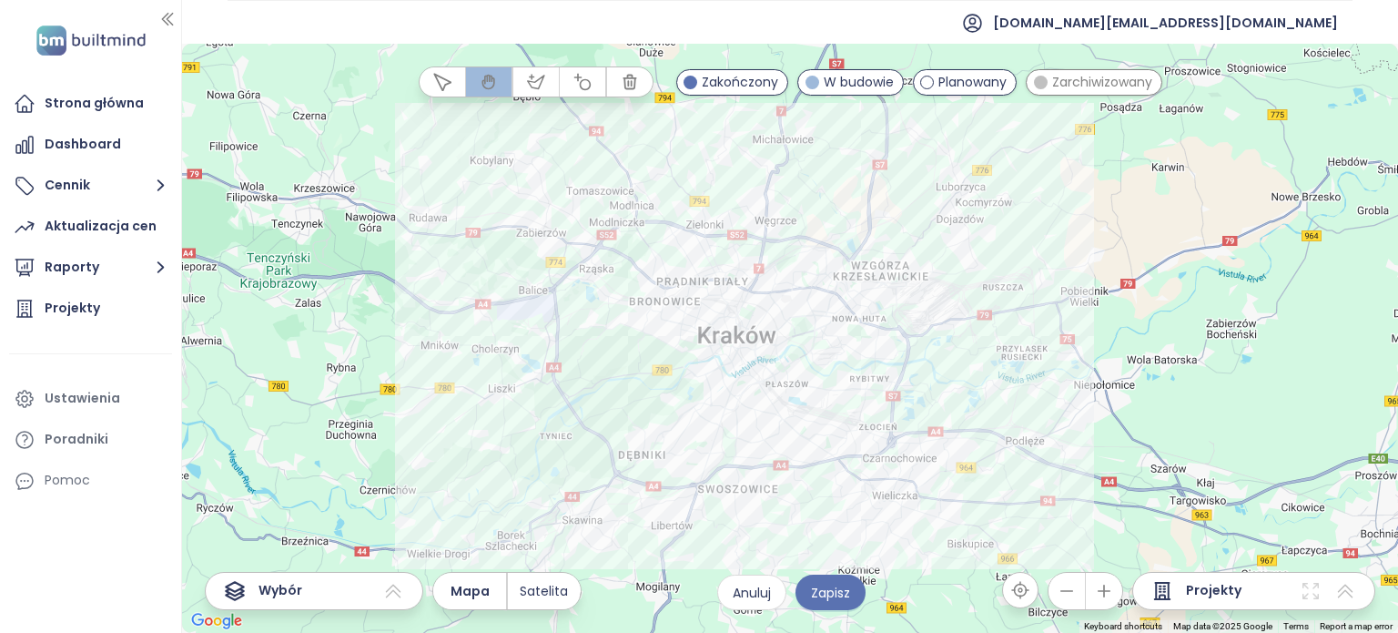
drag, startPoint x: 947, startPoint y: 378, endPoint x: 1004, endPoint y: 432, distance: 79.2
click at [1004, 432] on div at bounding box center [790, 338] width 1216 height 589
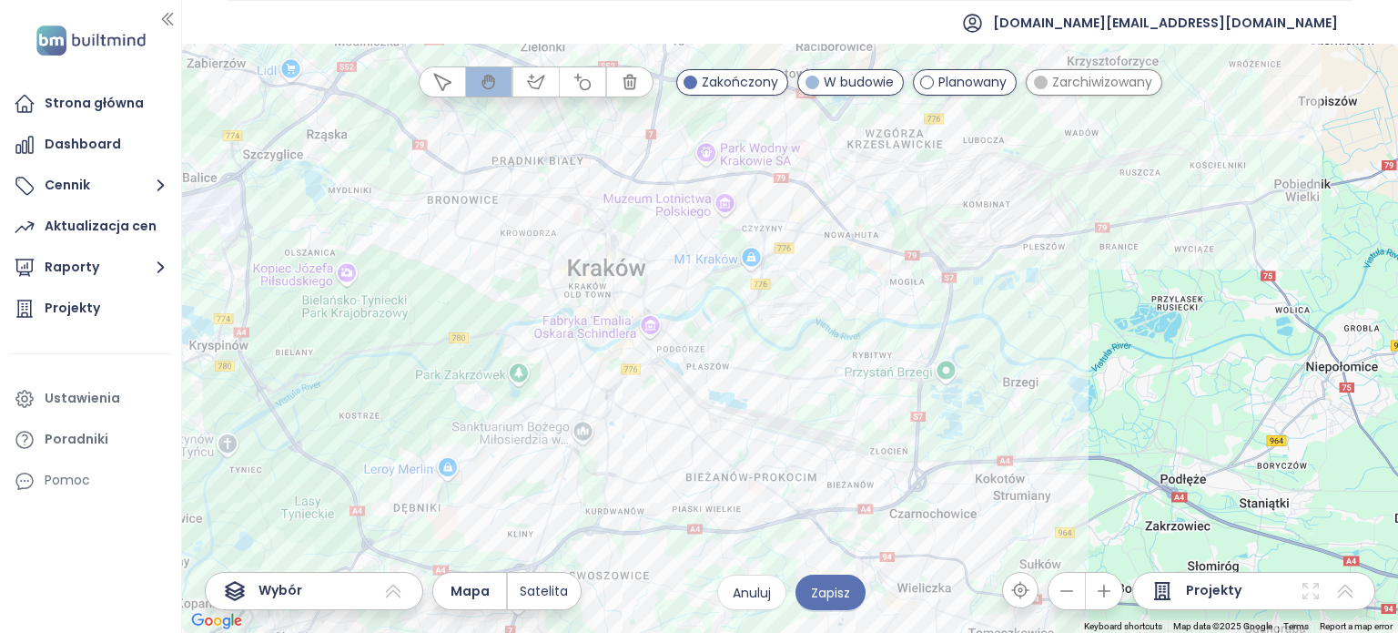
drag, startPoint x: 952, startPoint y: 418, endPoint x: 1042, endPoint y: 435, distance: 91.8
click at [1041, 434] on div at bounding box center [790, 338] width 1216 height 589
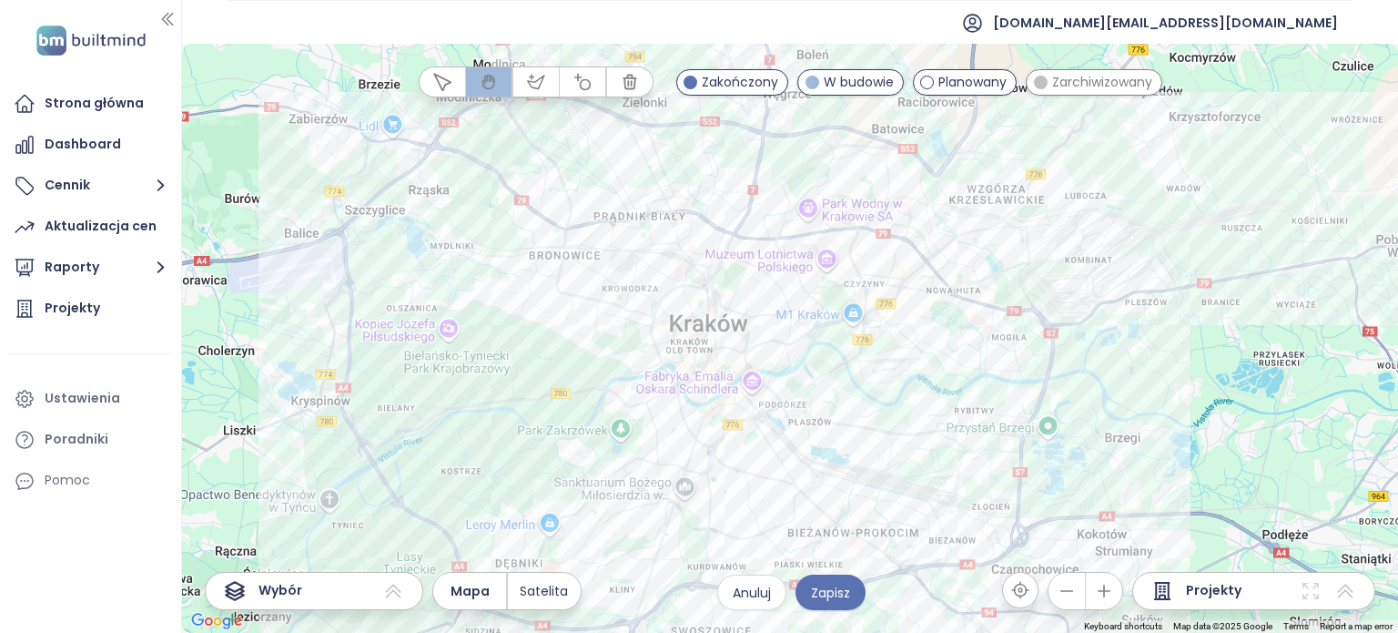
drag, startPoint x: 967, startPoint y: 243, endPoint x: 1056, endPoint y: 296, distance: 103.7
click at [1056, 296] on div at bounding box center [790, 338] width 1216 height 589
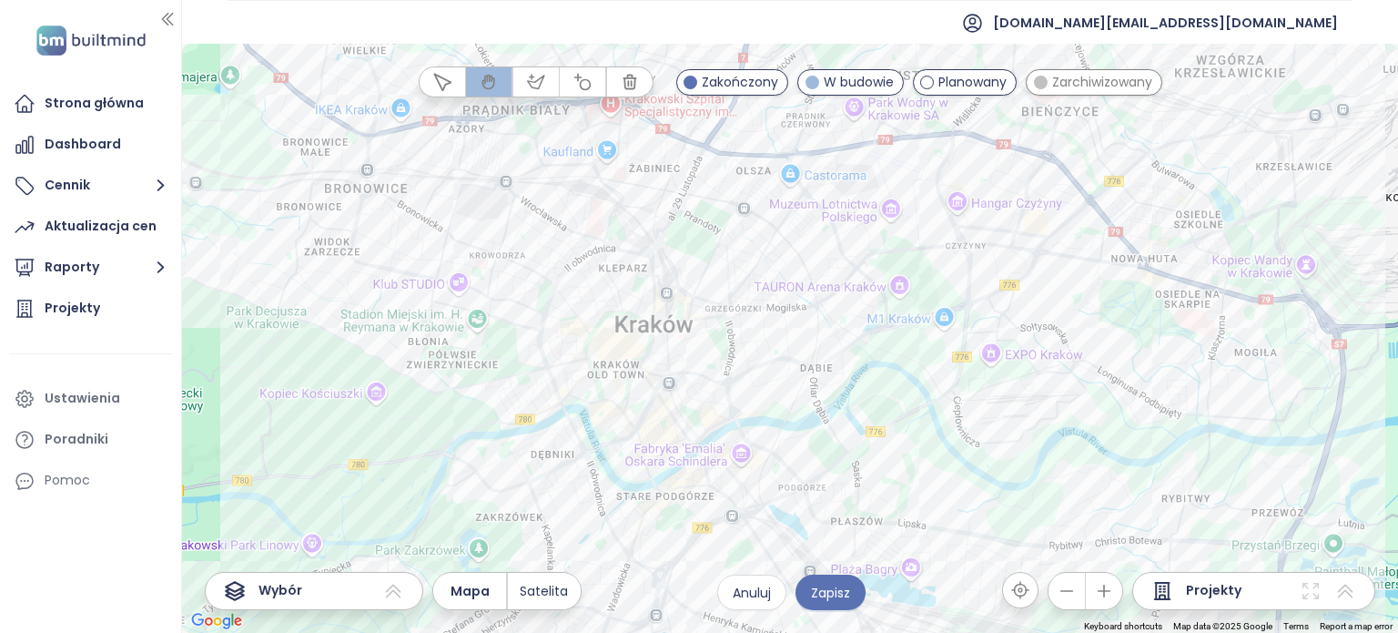
drag, startPoint x: 830, startPoint y: 360, endPoint x: 883, endPoint y: 381, distance: 56.8
click at [881, 381] on div at bounding box center [790, 338] width 1216 height 589
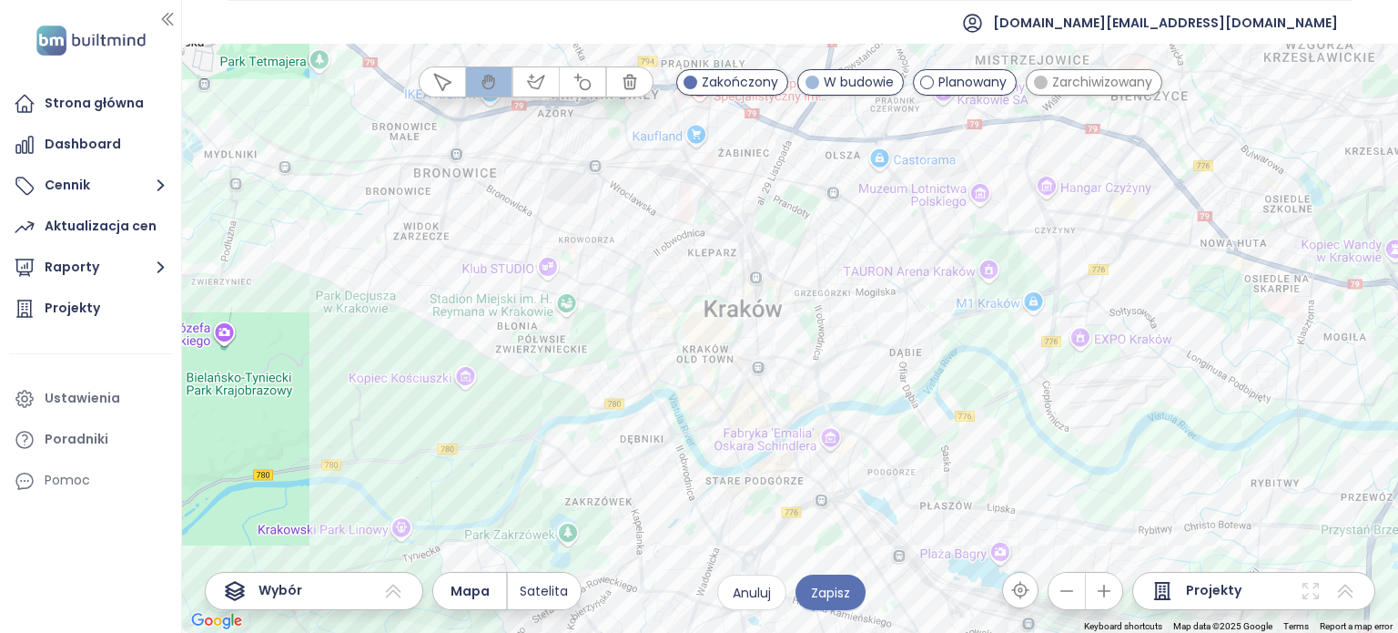
drag, startPoint x: 885, startPoint y: 381, endPoint x: 948, endPoint y: 343, distance: 73.1
click at [948, 343] on div at bounding box center [790, 338] width 1216 height 589
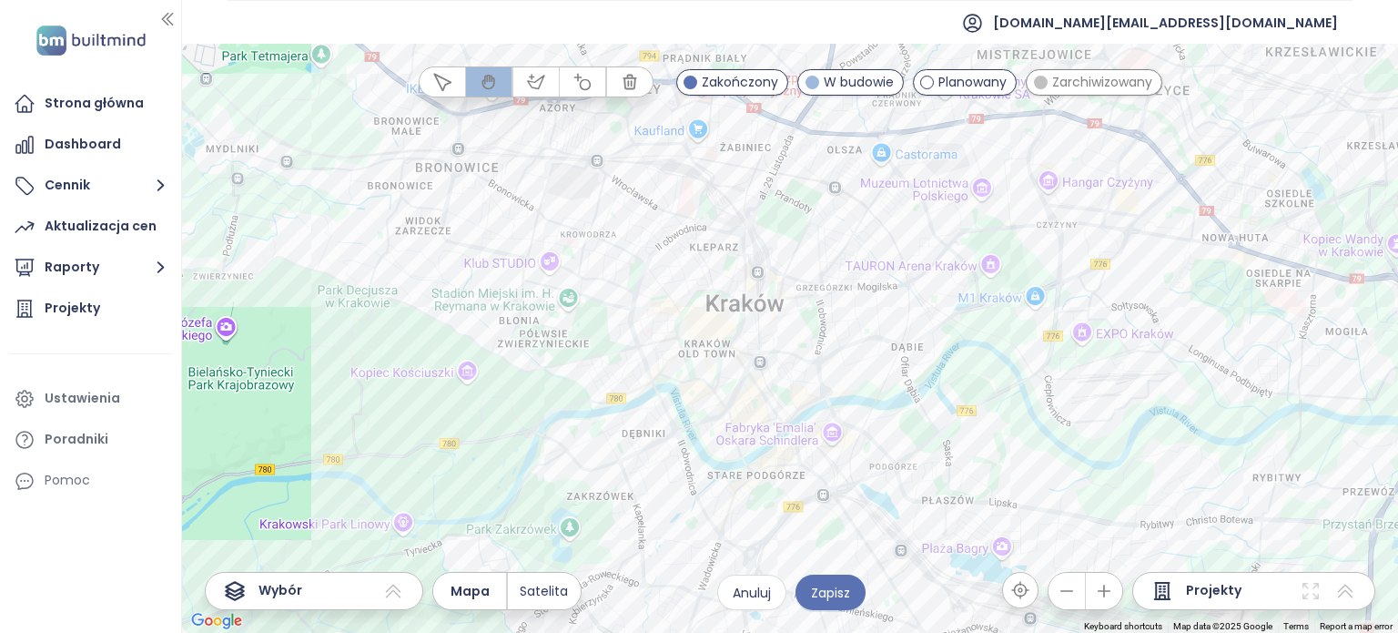
click at [939, 343] on div at bounding box center [790, 338] width 1216 height 589
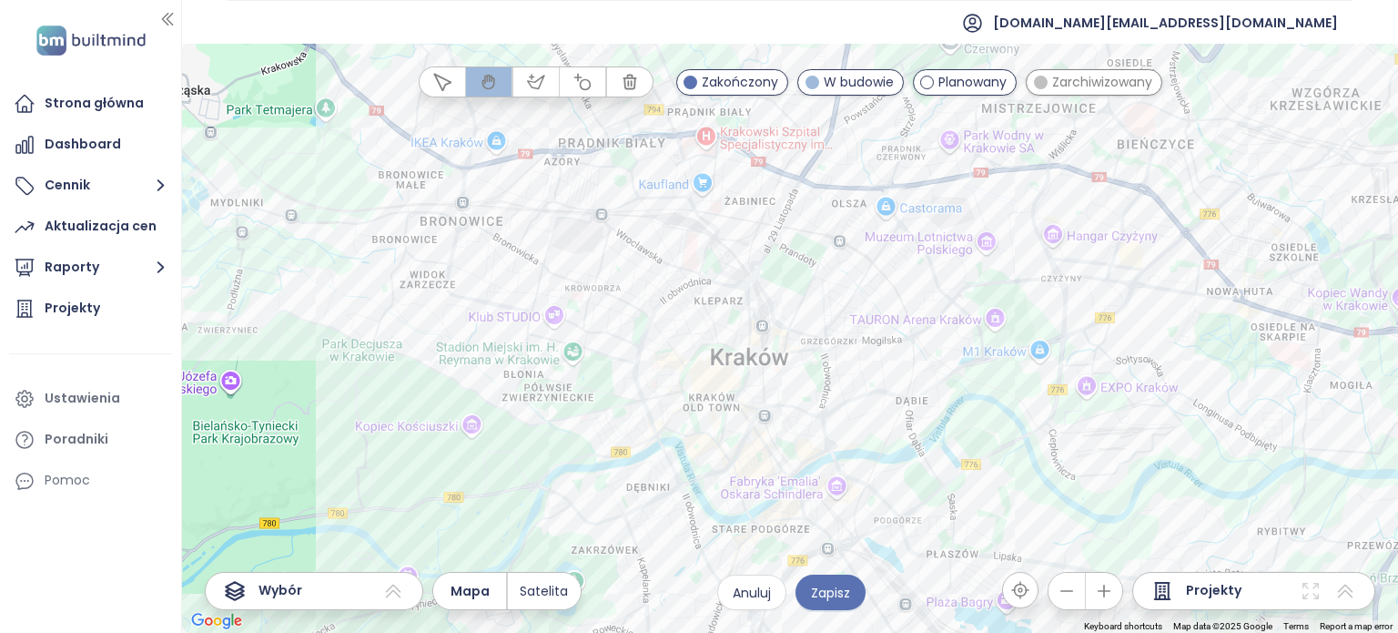
drag, startPoint x: 818, startPoint y: 350, endPoint x: 822, endPoint y: 335, distance: 15.0
click at [822, 335] on div at bounding box center [790, 338] width 1216 height 589
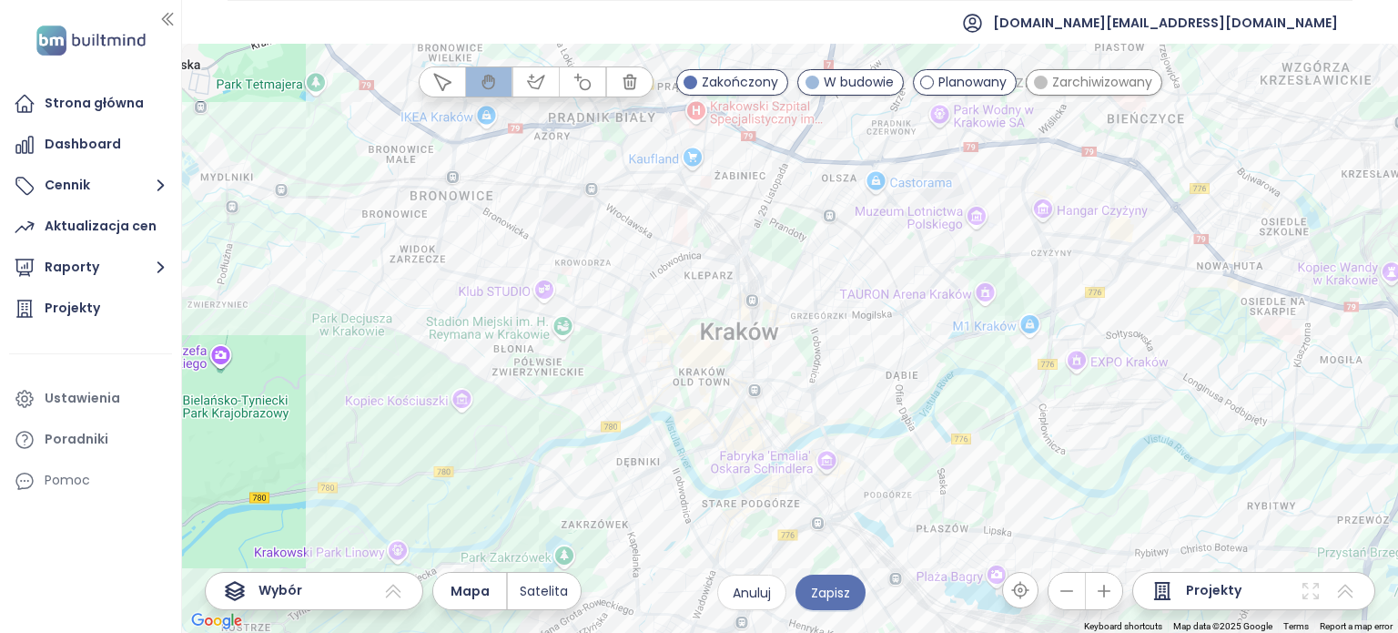
drag, startPoint x: 820, startPoint y: 334, endPoint x: 803, endPoint y: 320, distance: 22.6
click at [803, 320] on div at bounding box center [790, 338] width 1216 height 589
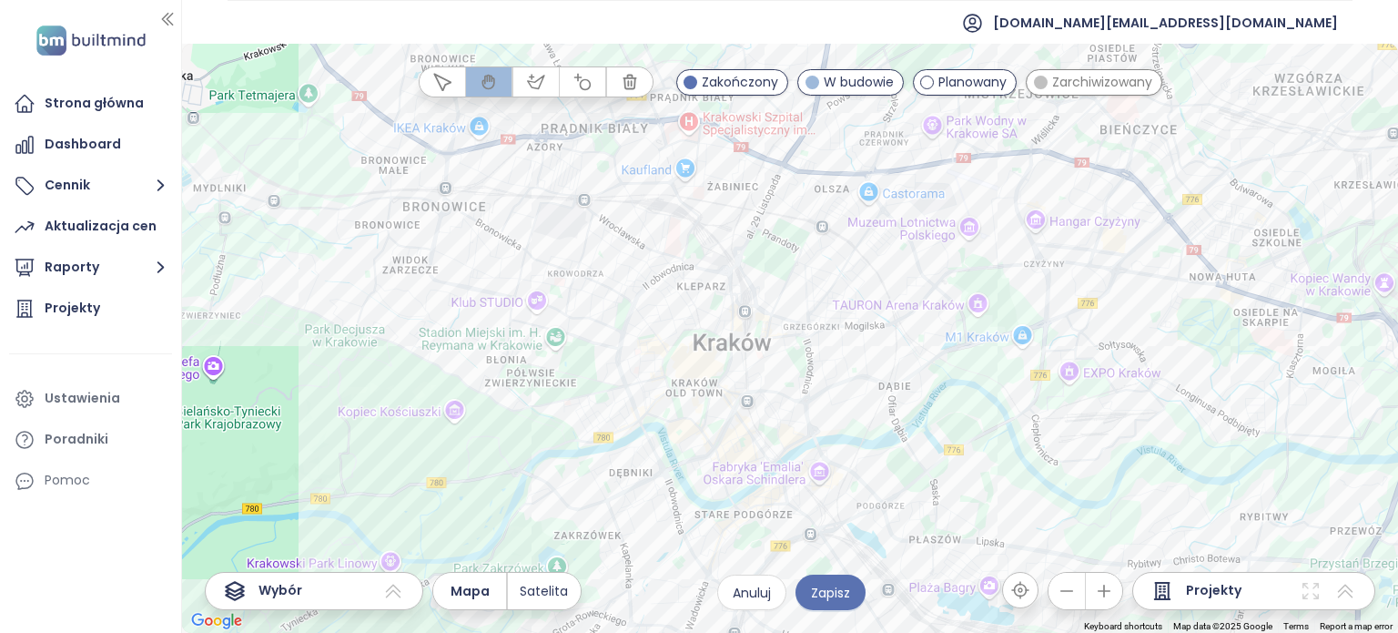
click at [584, 82] on icon "button" at bounding box center [582, 82] width 18 height 18
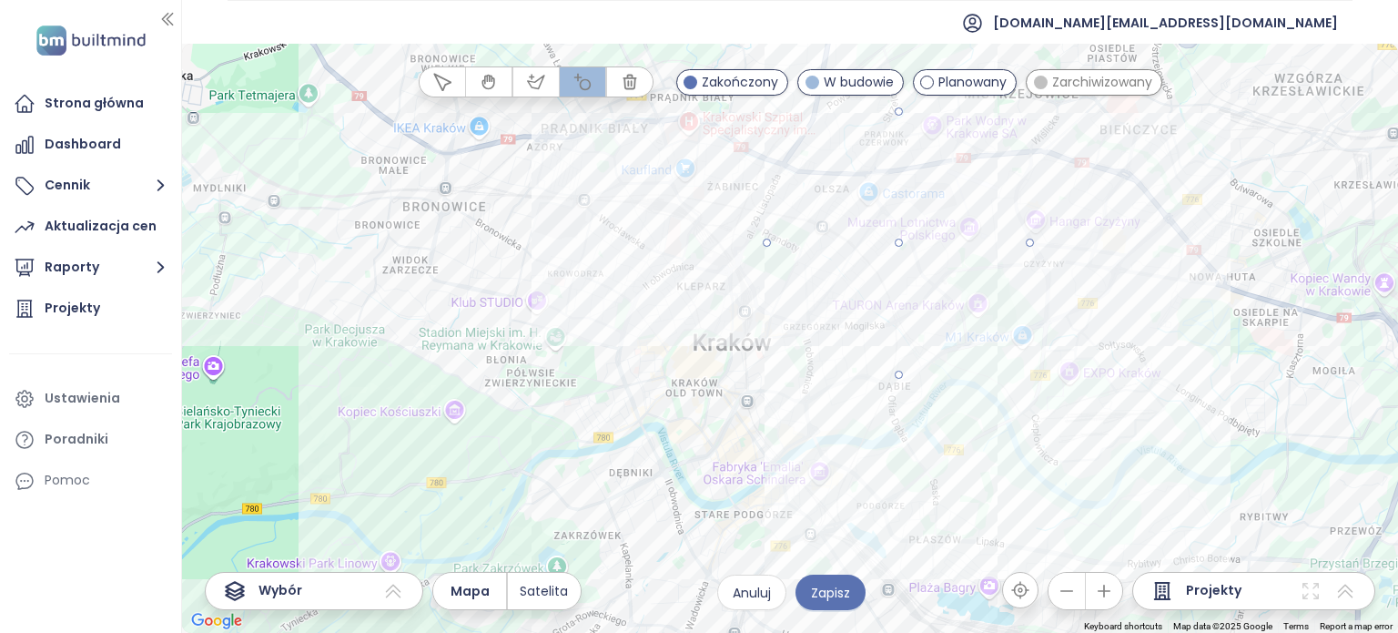
drag, startPoint x: 898, startPoint y: 243, endPoint x: 995, endPoint y: 333, distance: 132.7
click at [995, 333] on div at bounding box center [790, 339] width 1216 height 589
click at [527, 84] on icon "button" at bounding box center [536, 82] width 18 height 18
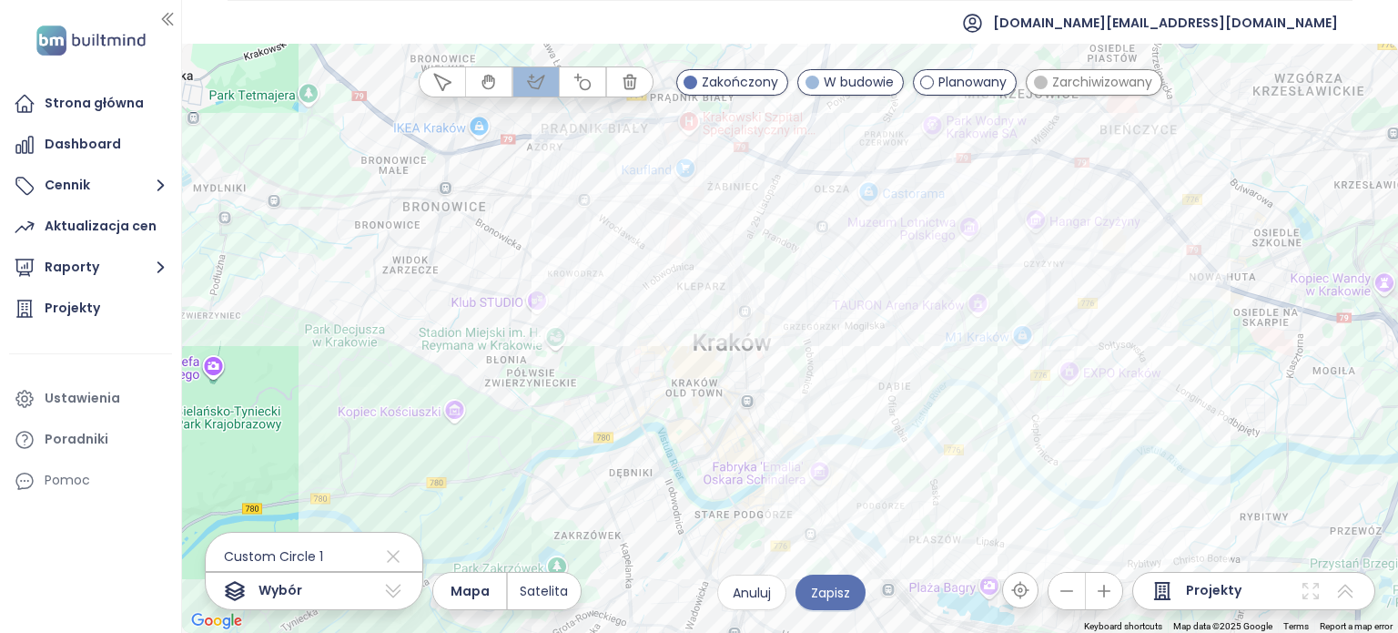
click at [623, 397] on div at bounding box center [790, 339] width 1216 height 589
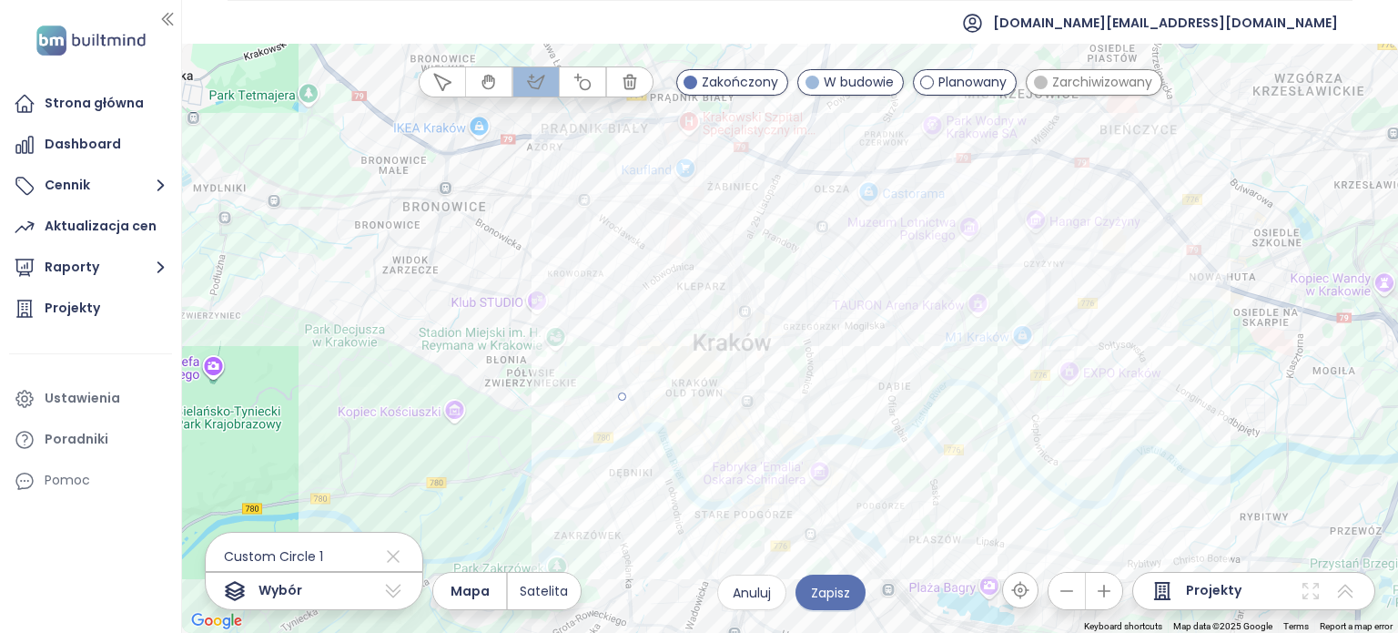
click at [603, 254] on div at bounding box center [790, 339] width 1216 height 589
click at [674, 214] on div at bounding box center [790, 339] width 1216 height 589
click at [722, 312] on div at bounding box center [790, 339] width 1216 height 589
click at [650, 398] on div at bounding box center [790, 339] width 1216 height 589
click at [619, 400] on div at bounding box center [790, 339] width 1216 height 589
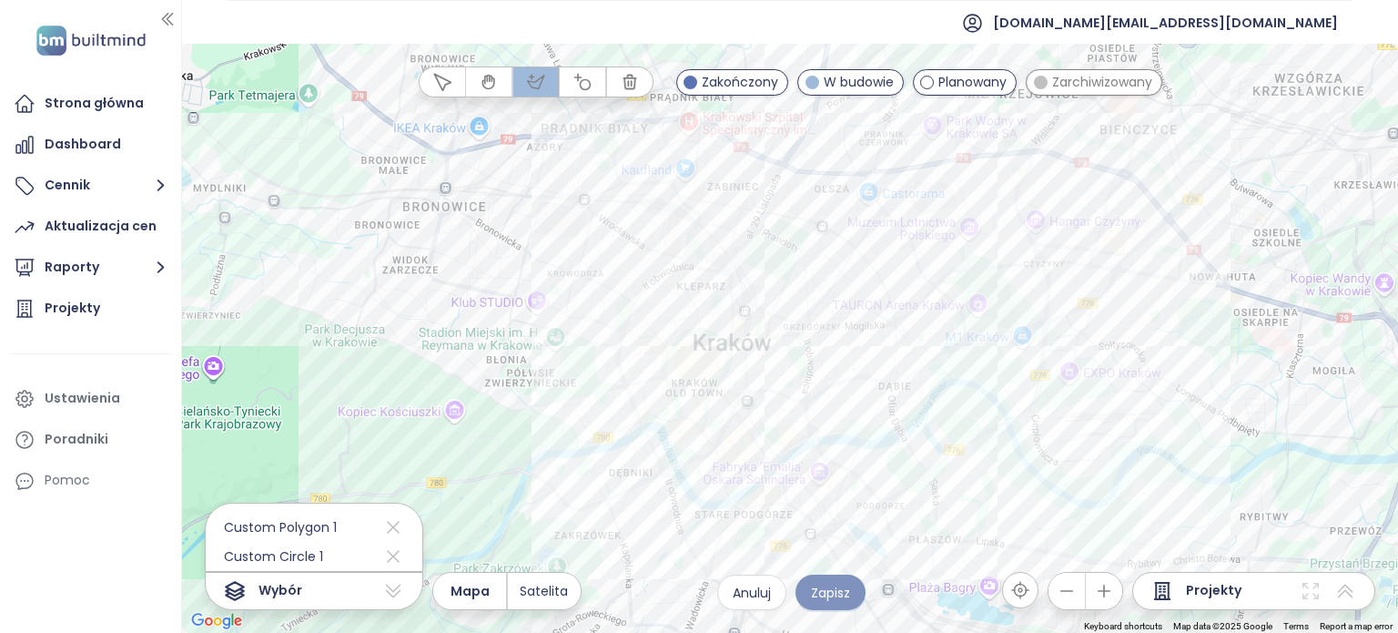
click at [824, 593] on span "Zapisz" at bounding box center [830, 593] width 39 height 20
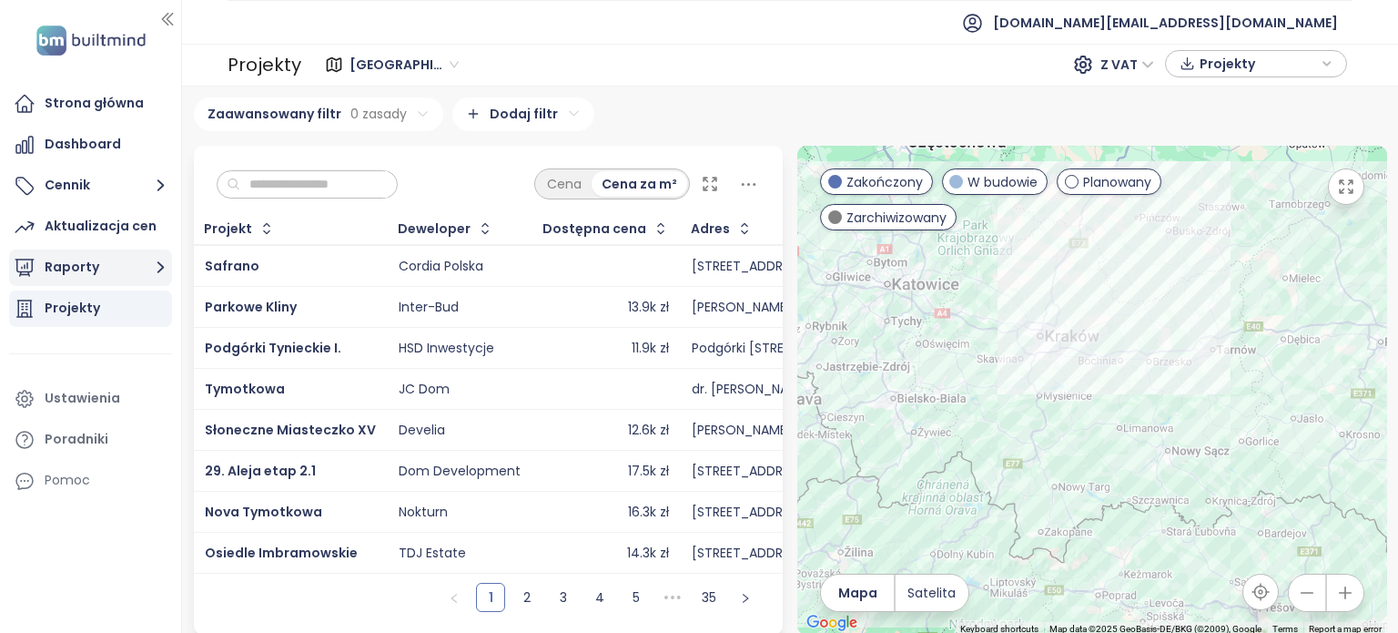
click at [84, 259] on button "Raporty" at bounding box center [90, 267] width 163 height 36
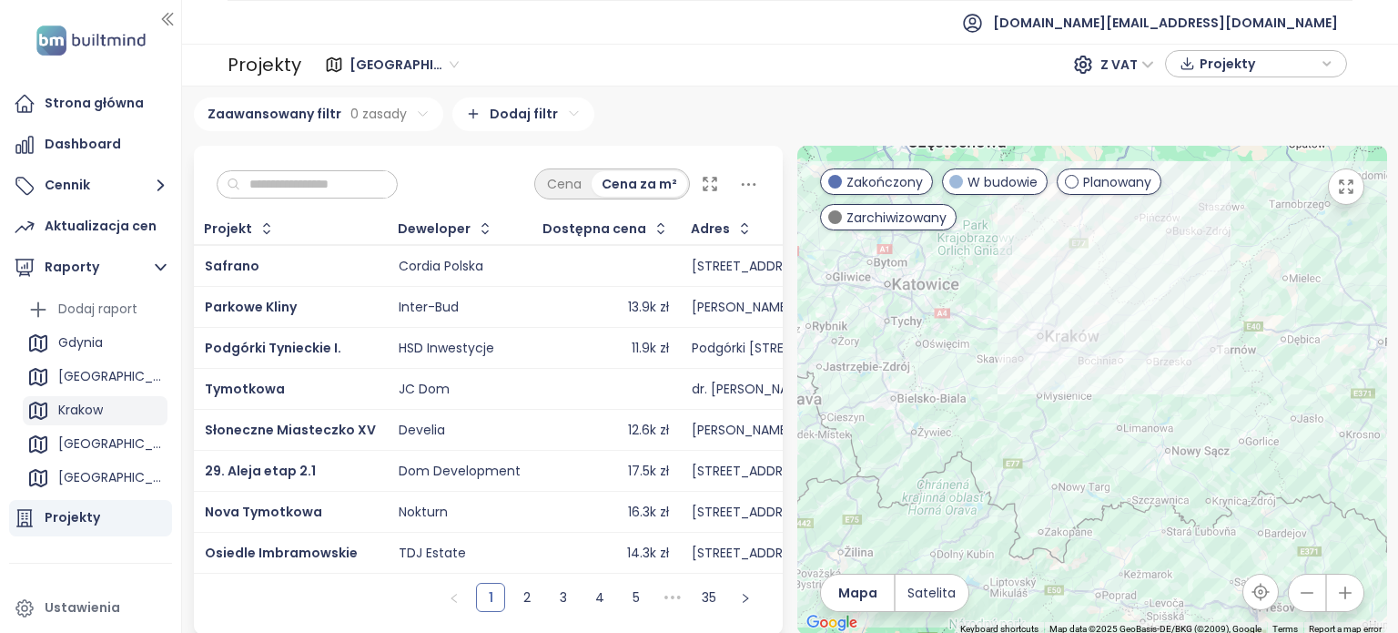
scroll to position [165, 0]
click at [92, 477] on div "Forum" at bounding box center [78, 481] width 41 height 23
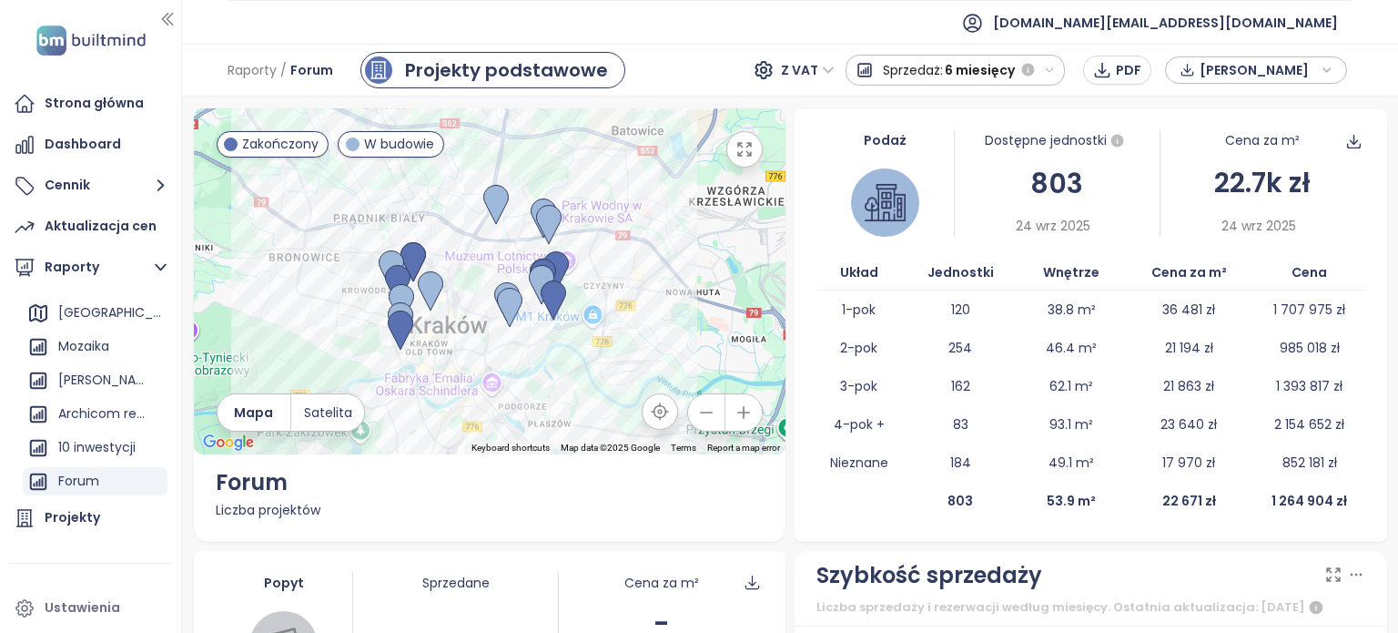
click at [1053, 68] on icon "button" at bounding box center [1049, 70] width 7 height 4
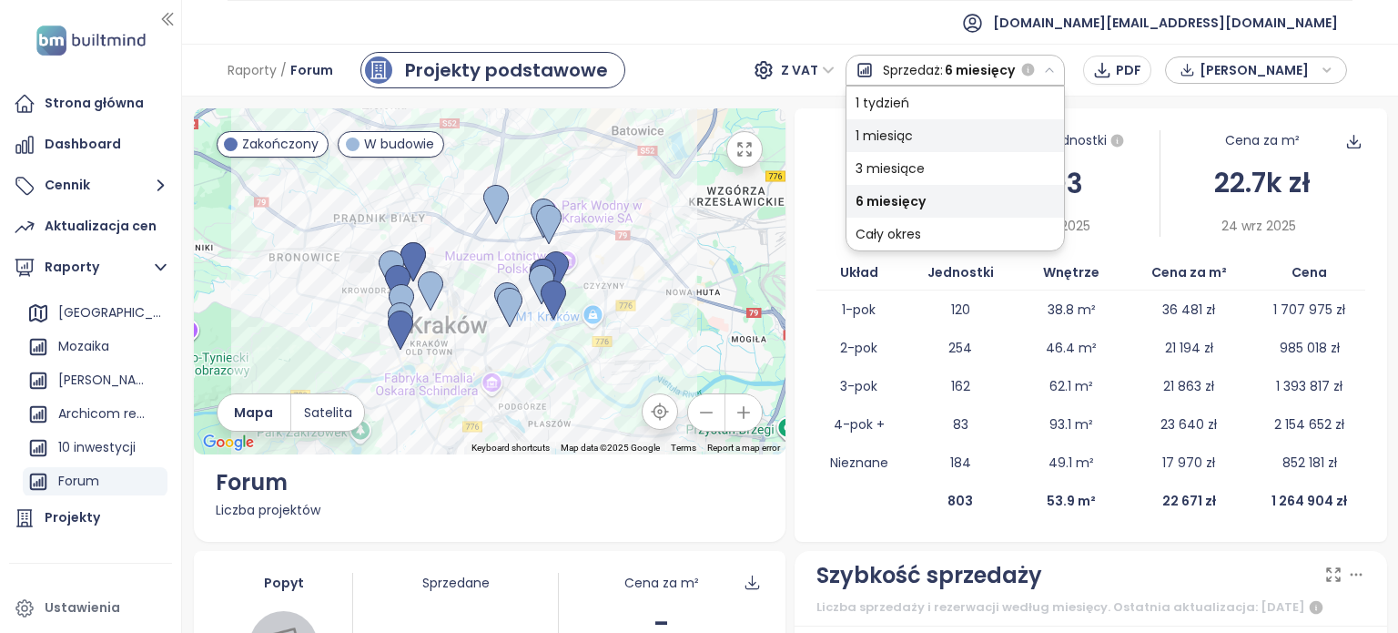
click at [998, 127] on div "1 miesiąc" at bounding box center [956, 135] width 218 height 33
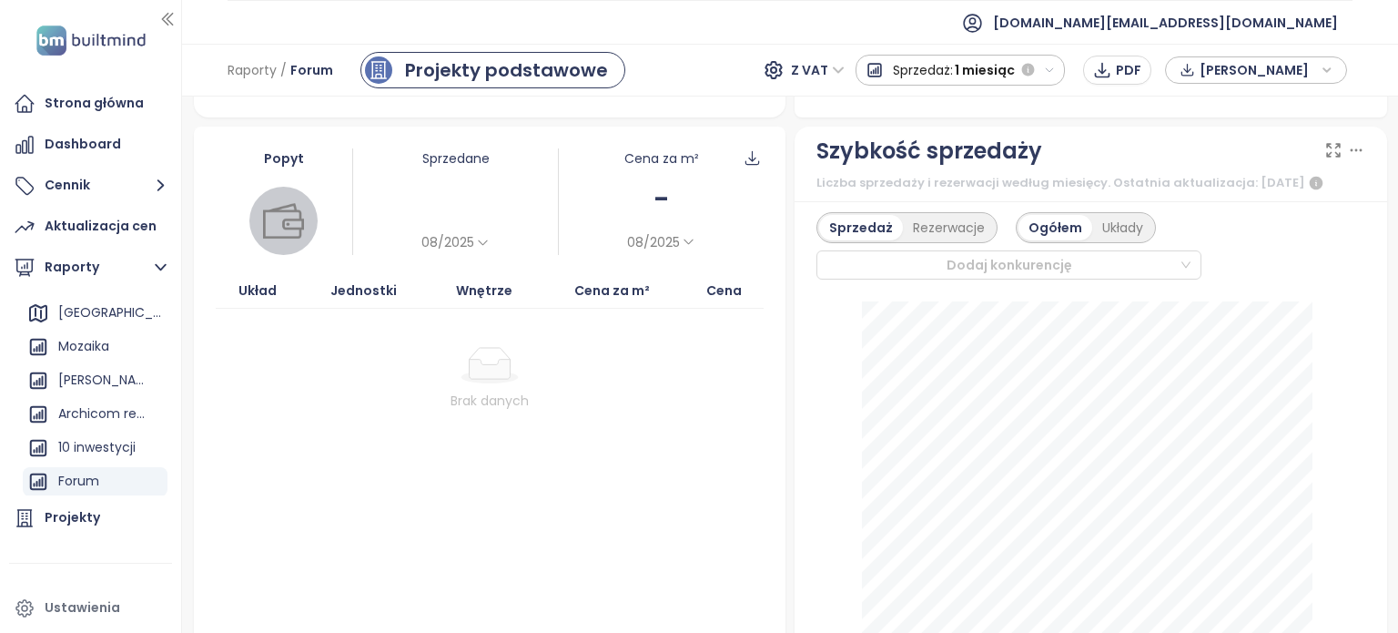
scroll to position [435, 0]
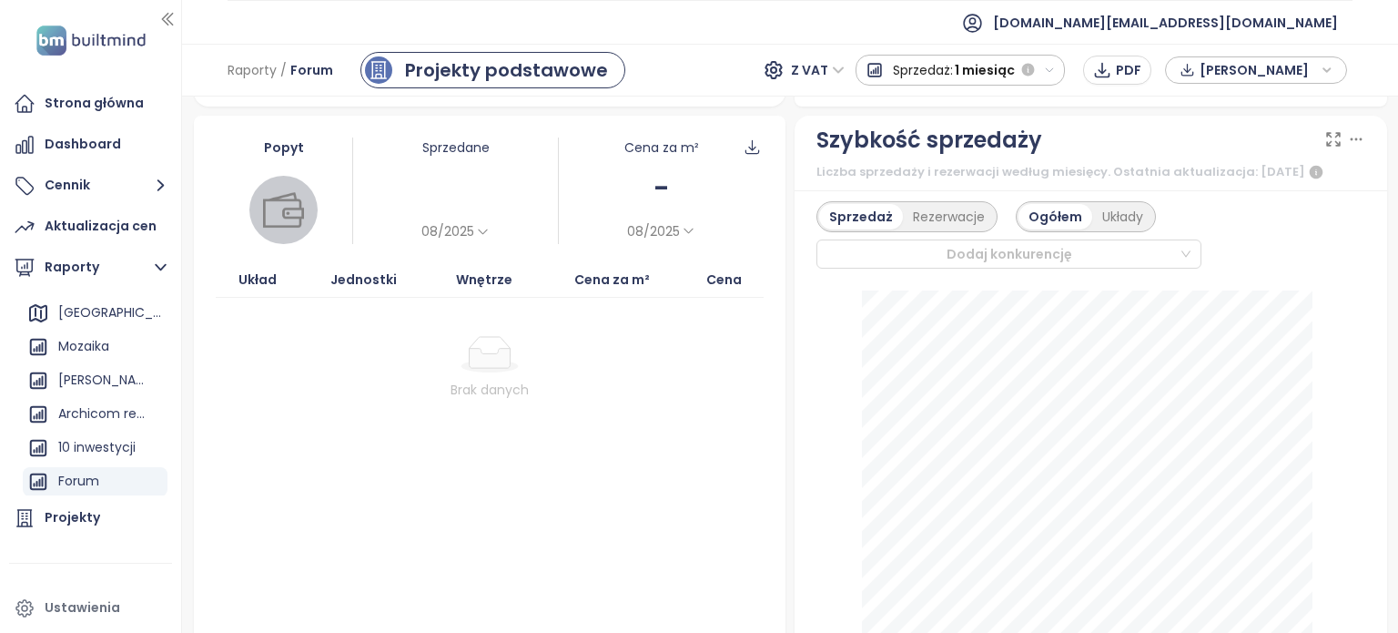
click at [643, 207] on div "-" at bounding box center [661, 188] width 205 height 43
click at [661, 226] on span "08/2025" at bounding box center [653, 231] width 53 height 20
click at [681, 274] on div "3 miesiące" at bounding box center [667, 281] width 87 height 25
click at [691, 224] on span "06/2025-08/2025" at bounding box center [653, 231] width 113 height 20
click at [652, 303] on div "6 miesięcy" at bounding box center [639, 305] width 90 height 25
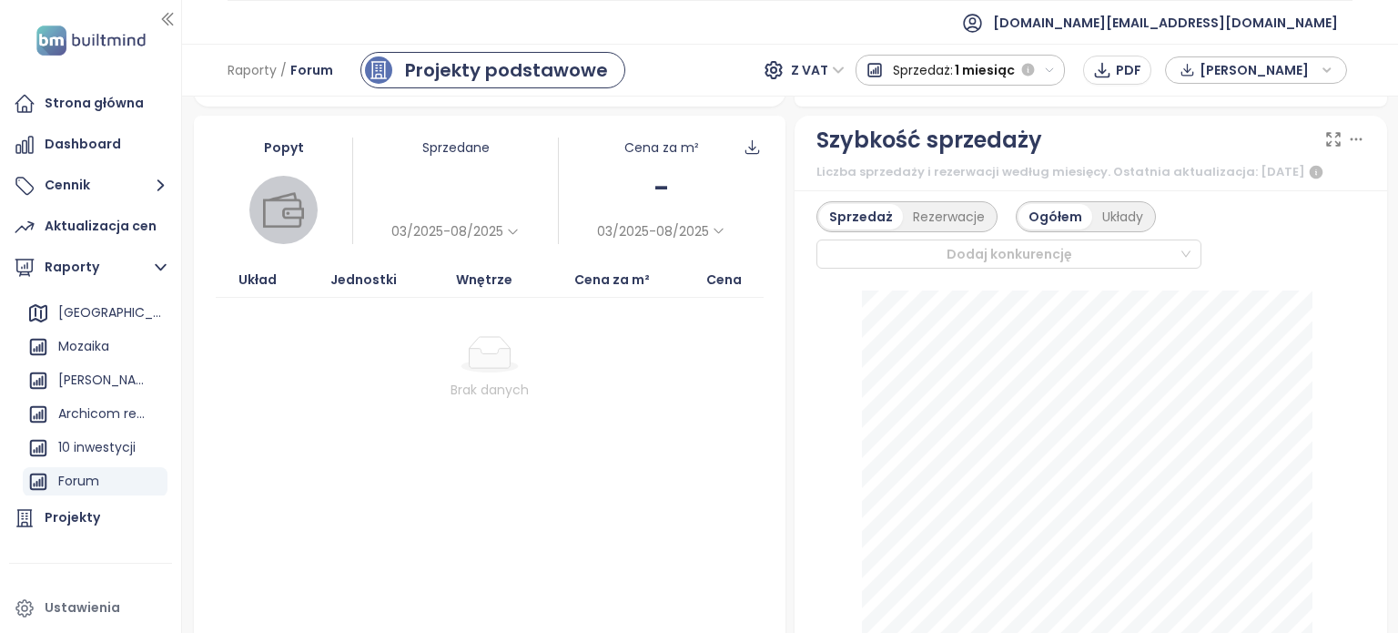
click at [506, 226] on icon at bounding box center [513, 232] width 14 height 14
click at [452, 257] on div "1 miesiąc" at bounding box center [432, 257] width 88 height 25
click at [685, 231] on icon at bounding box center [689, 231] width 14 height 14
click at [626, 275] on div "3 miesiące" at bounding box center [667, 281] width 87 height 25
click at [640, 231] on span "06/2025-08/2025" at bounding box center [653, 231] width 113 height 20
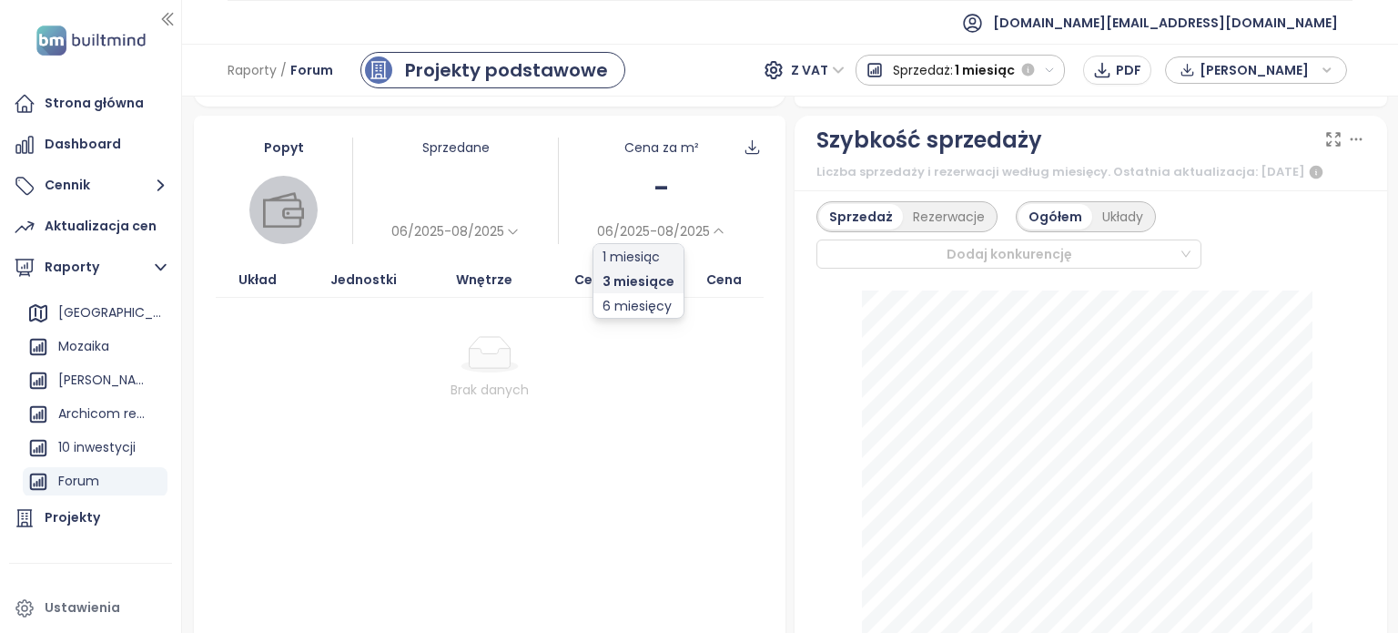
click at [644, 255] on div "1 miesiąc" at bounding box center [639, 256] width 90 height 25
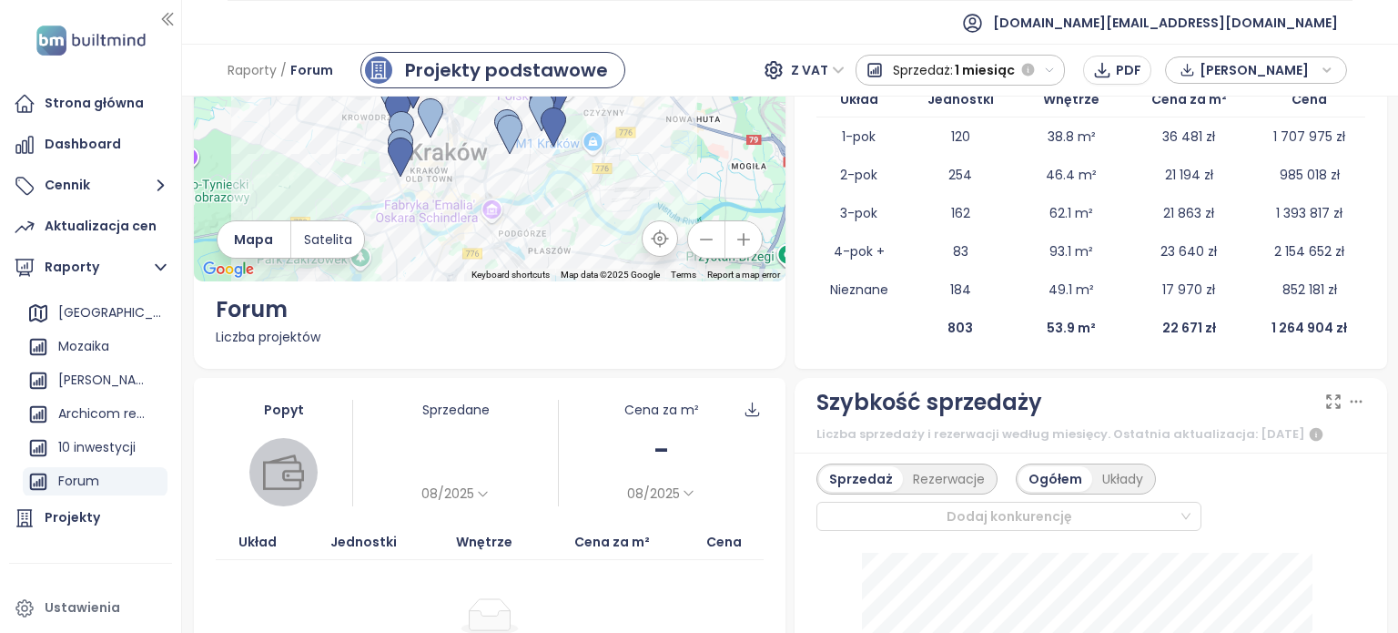
scroll to position [15, 0]
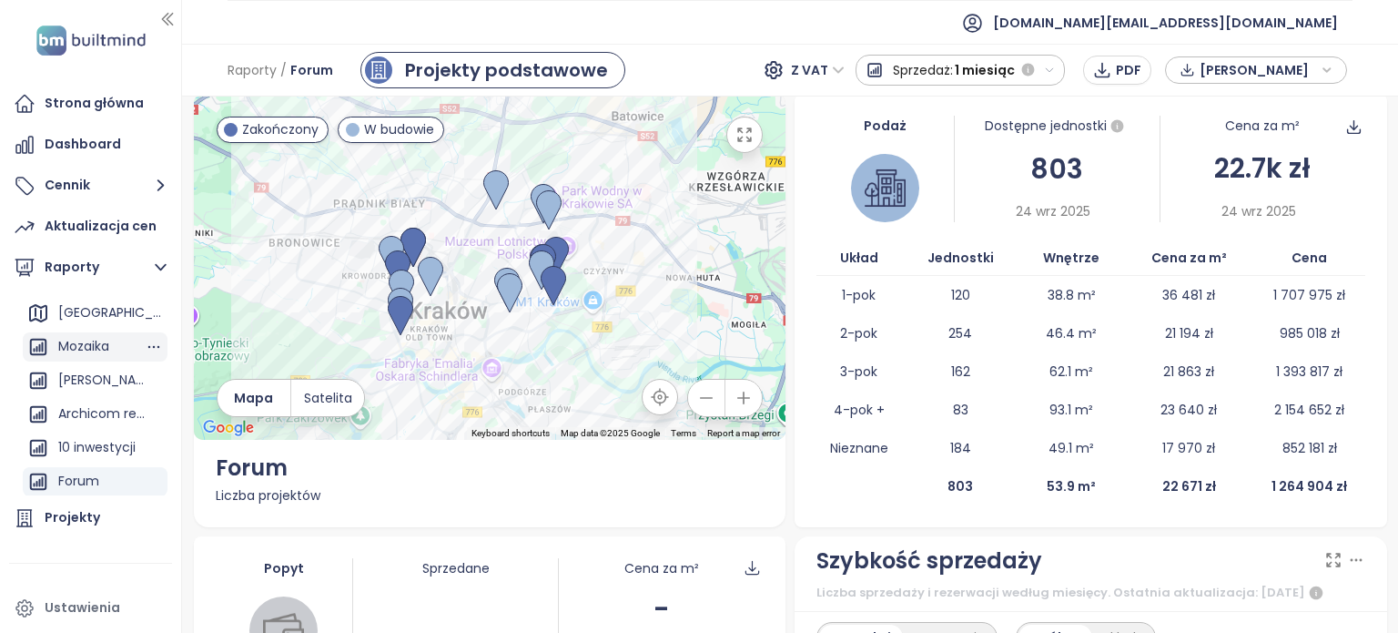
click at [96, 349] on div "Mozaika" at bounding box center [83, 346] width 51 height 23
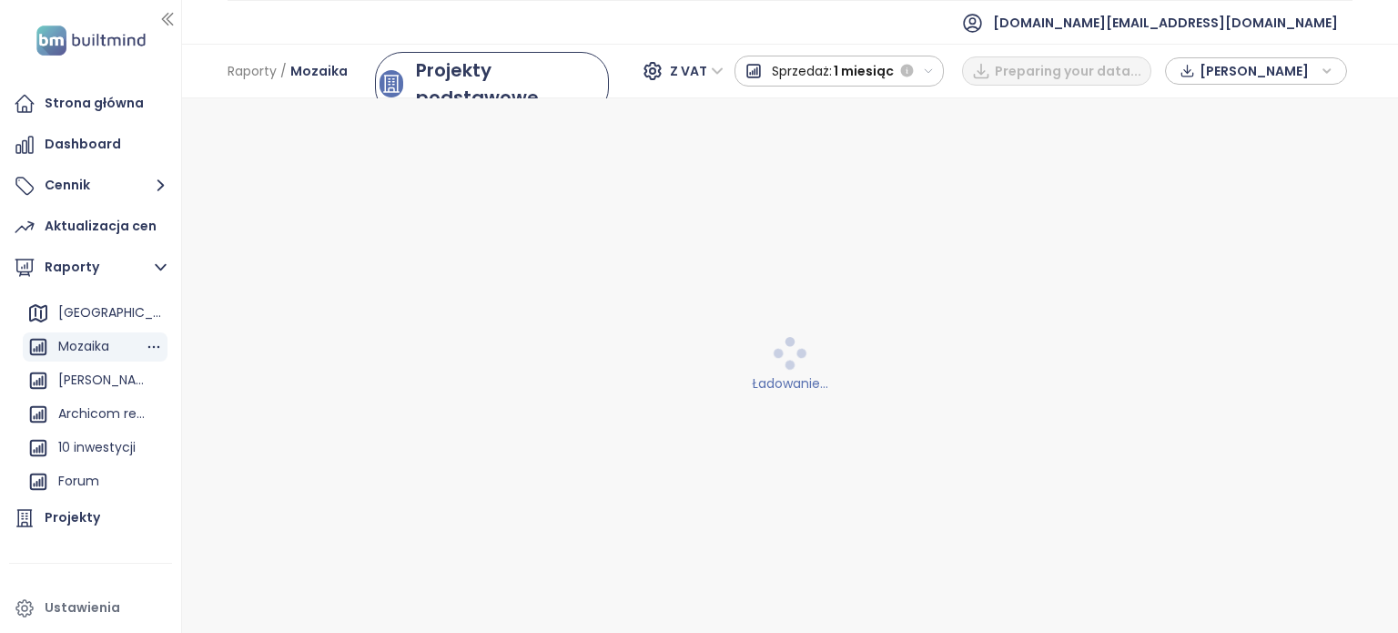
scroll to position [0, 0]
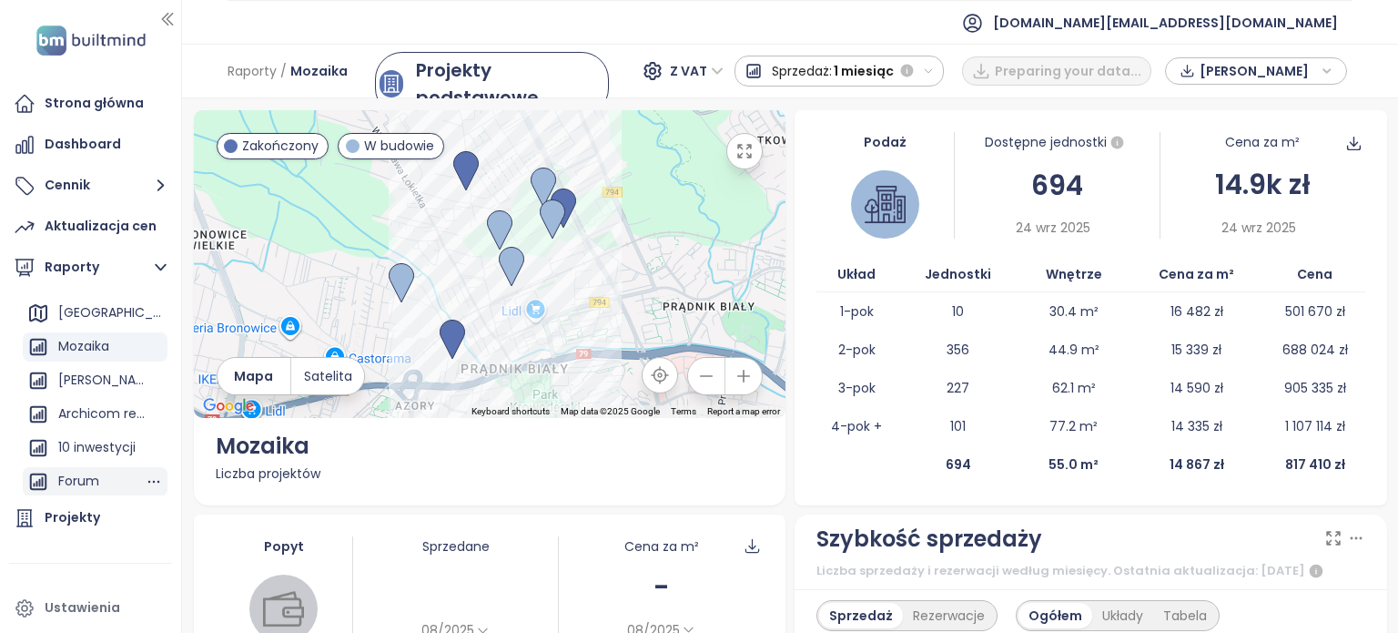
click at [87, 483] on div "Forum" at bounding box center [78, 481] width 41 height 23
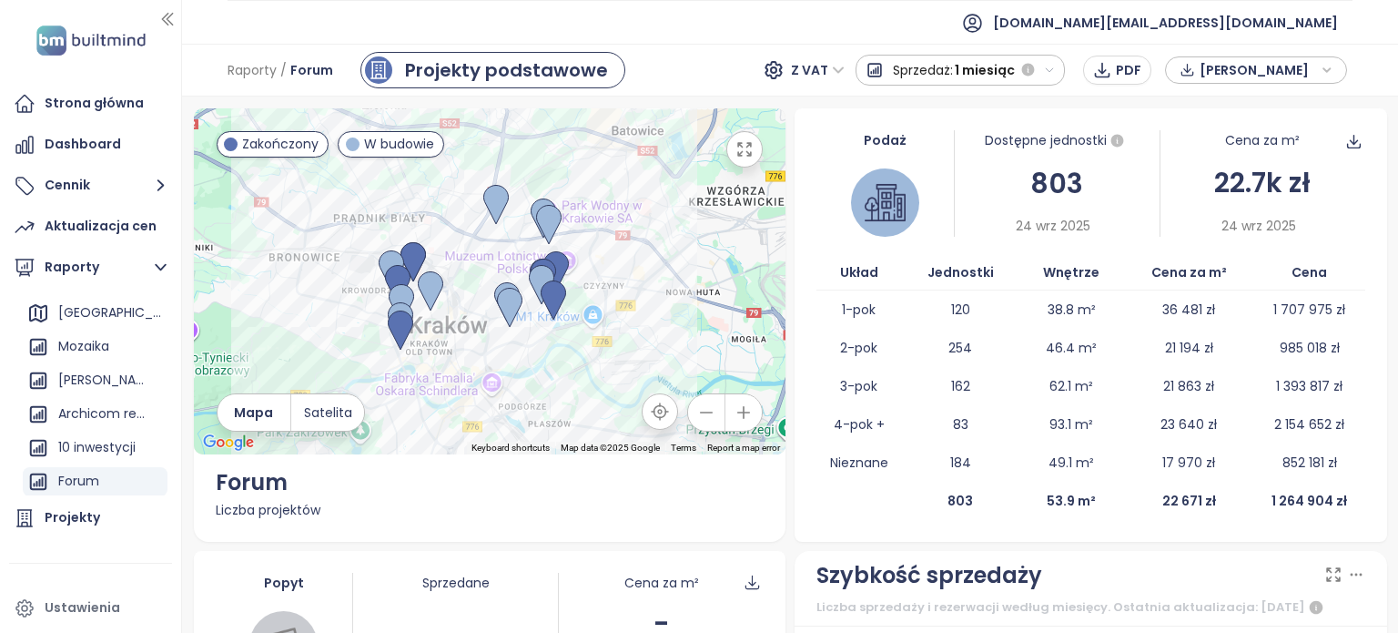
click at [738, 411] on icon "button" at bounding box center [744, 413] width 12 height 12
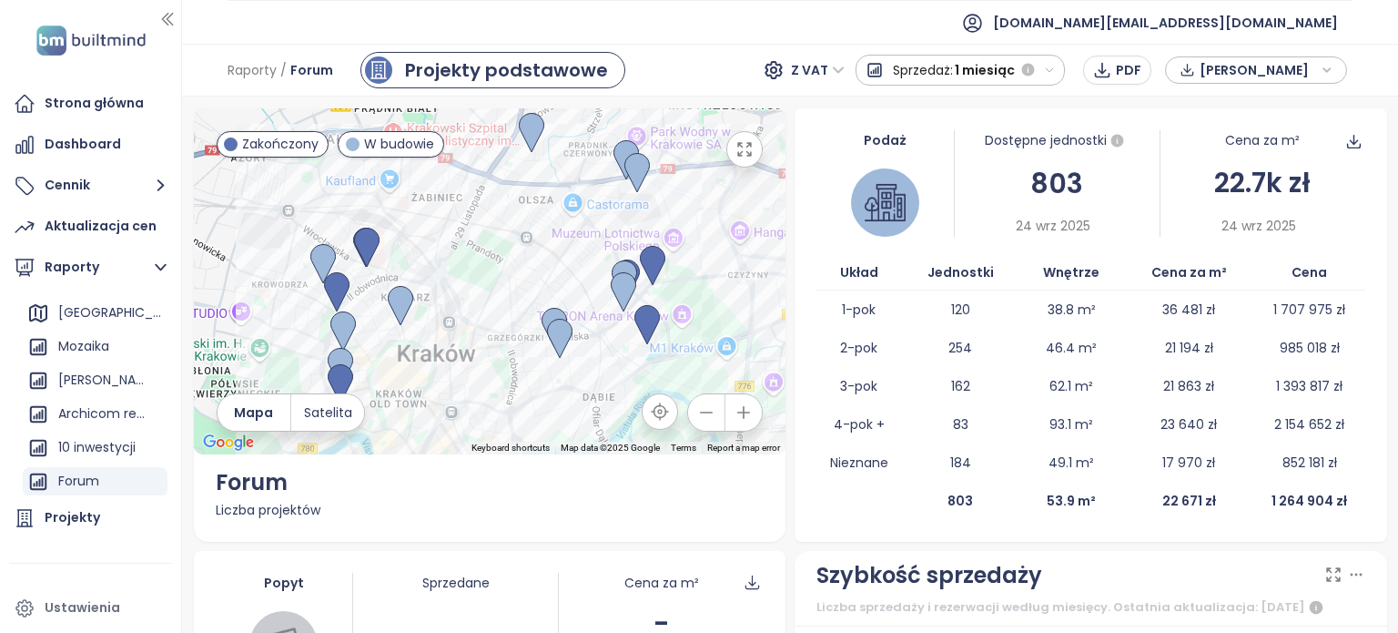
drag, startPoint x: 733, startPoint y: 341, endPoint x: 765, endPoint y: 324, distance: 36.3
click at [765, 324] on div at bounding box center [490, 281] width 593 height 346
click at [885, 341] on td "2-pok" at bounding box center [859, 348] width 85 height 38
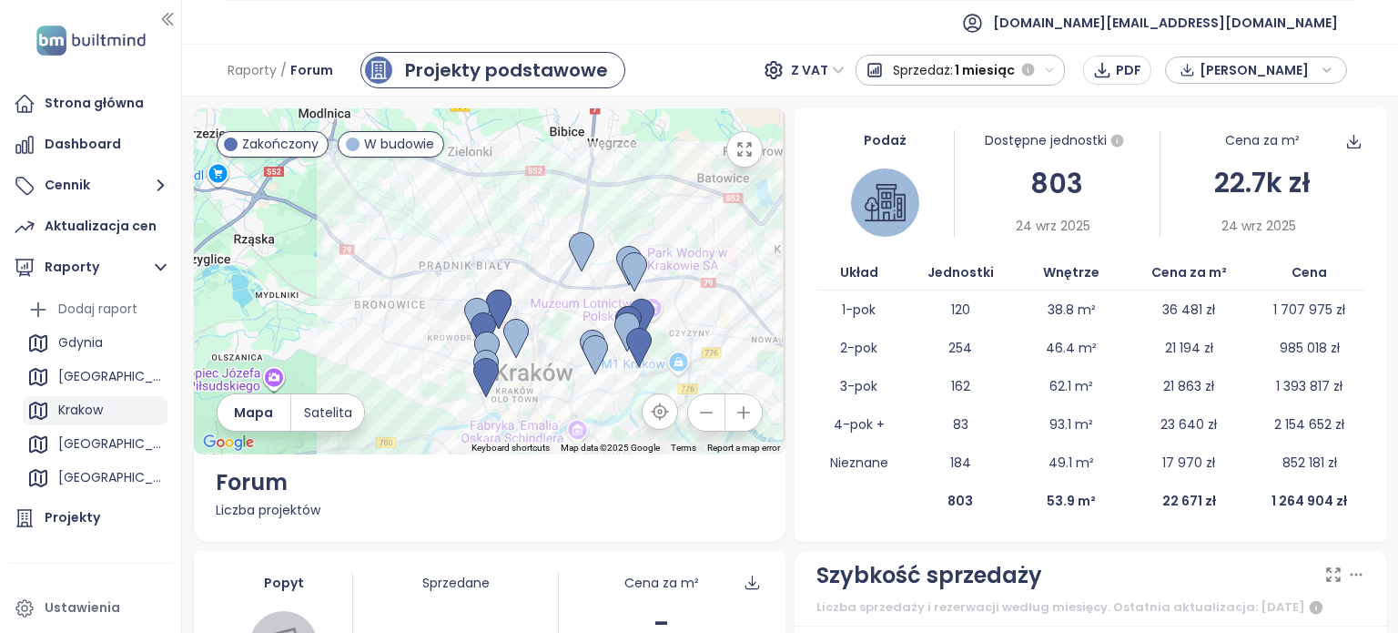
click at [91, 409] on div "Krakow" at bounding box center [80, 410] width 45 height 23
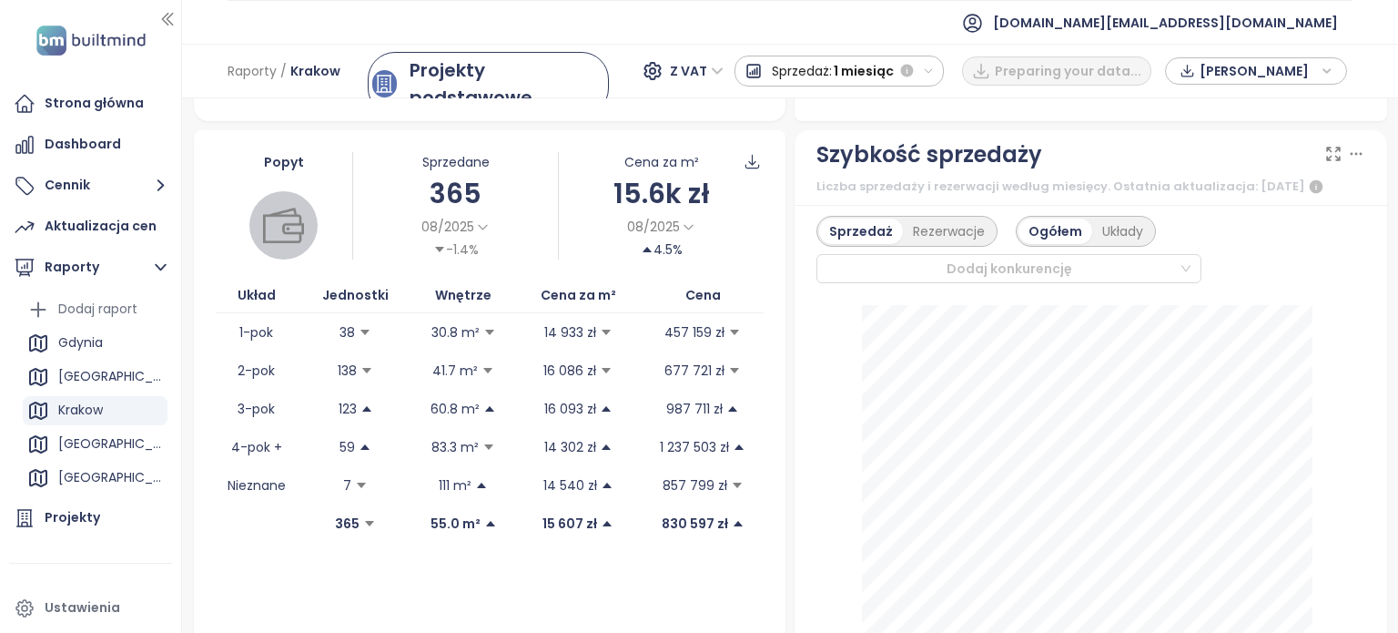
scroll to position [455, 0]
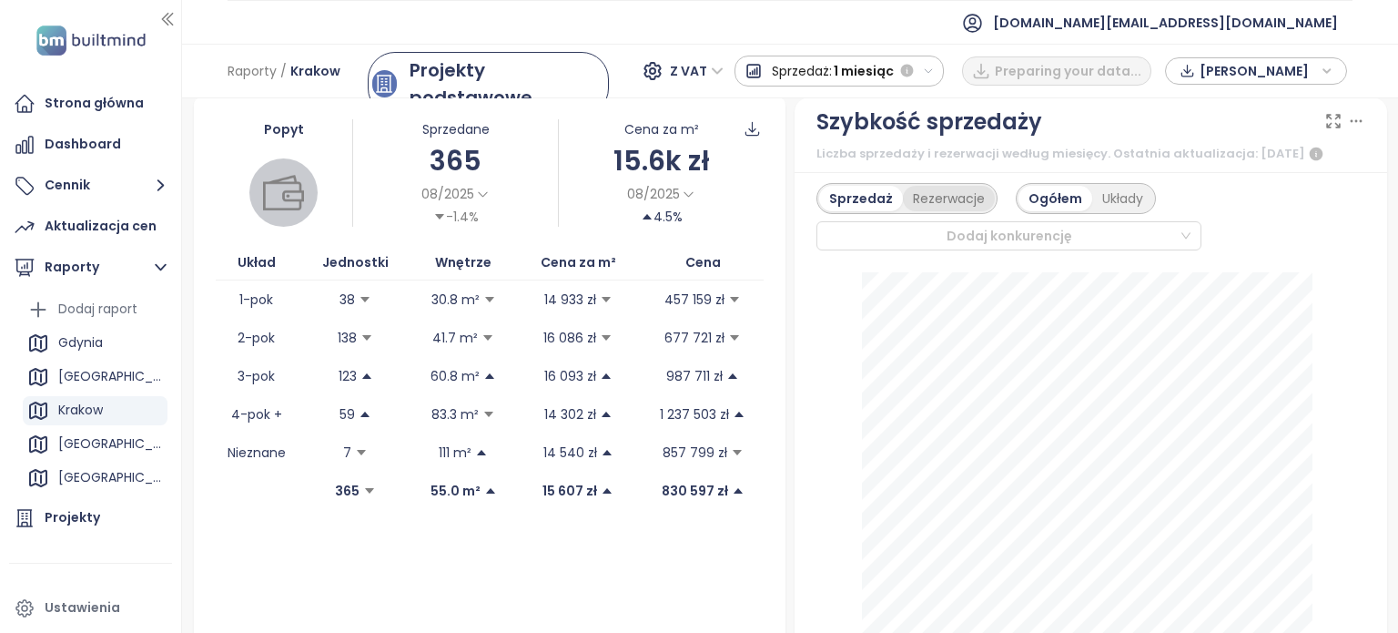
click at [940, 211] on div "Rezerwacje" at bounding box center [949, 198] width 92 height 25
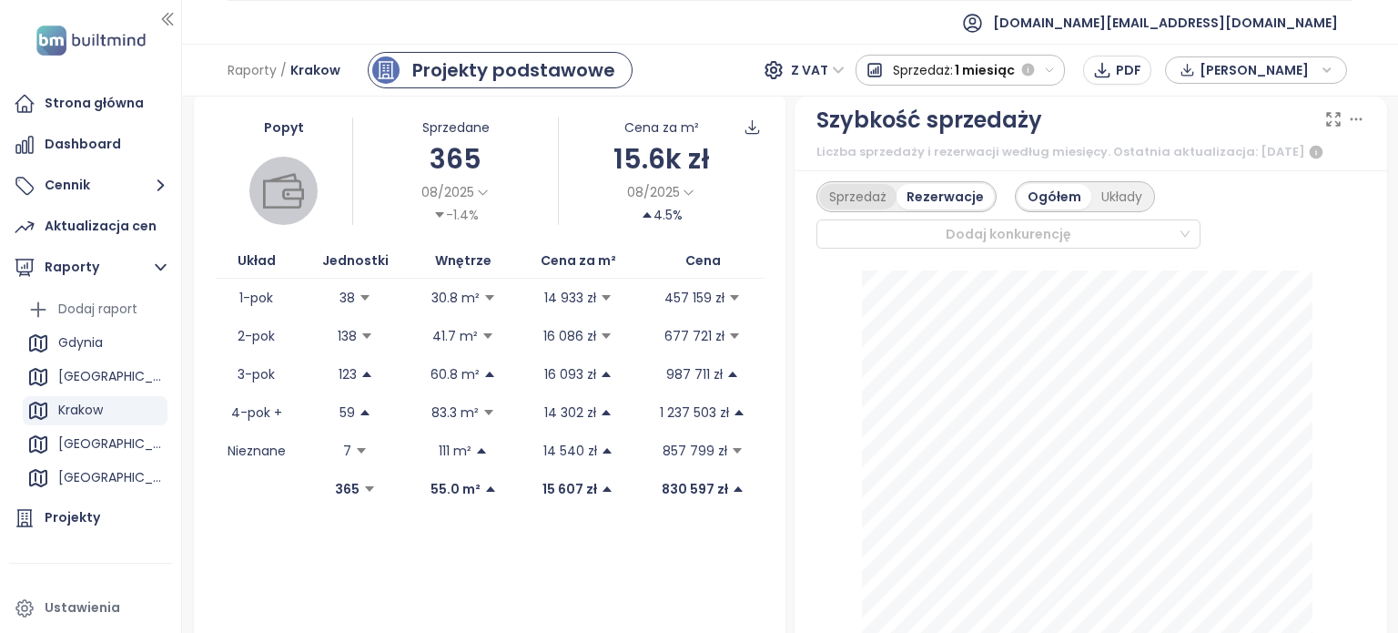
click at [845, 209] on div "Sprzedaż" at bounding box center [857, 196] width 77 height 25
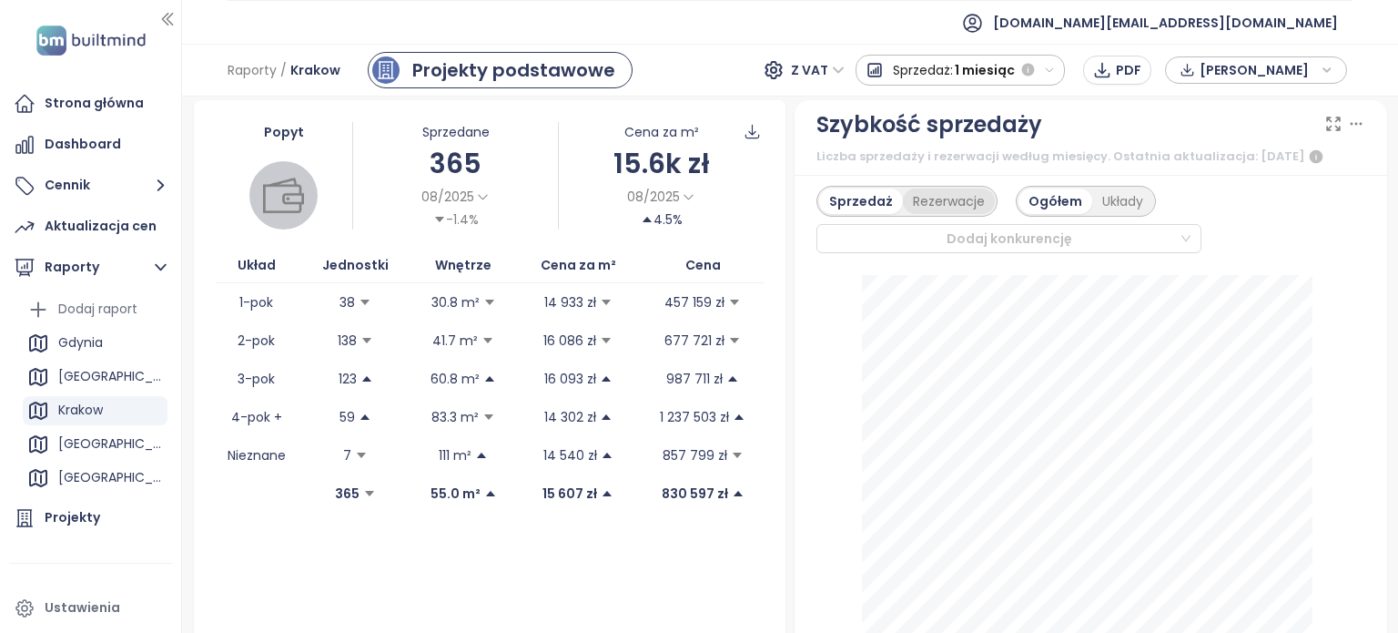
click at [944, 212] on div "Rezerwacje" at bounding box center [949, 200] width 92 height 25
click at [1123, 213] on div "Układy" at bounding box center [1121, 200] width 61 height 25
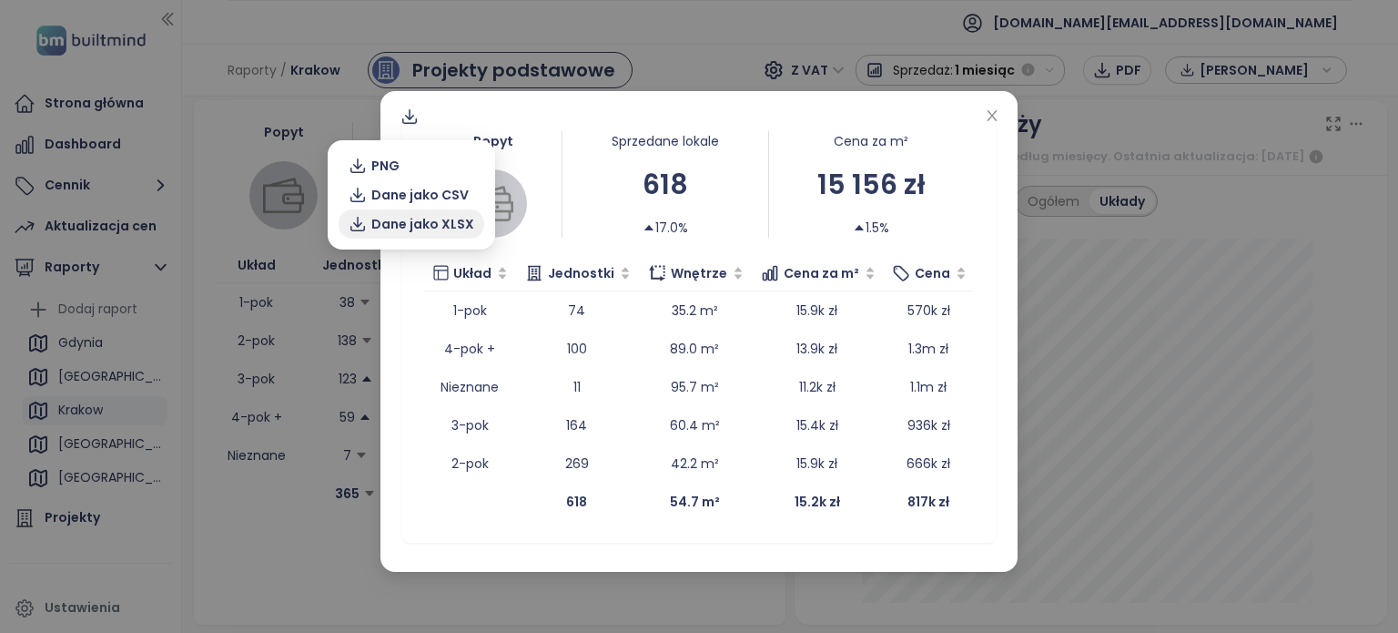
click at [405, 224] on span "Dane jako XLSX" at bounding box center [422, 224] width 103 height 20
click at [404, 223] on span "Dane jako XLSX" at bounding box center [422, 224] width 103 height 20
click at [404, 218] on span "Dane jako XLSX" at bounding box center [422, 224] width 103 height 20
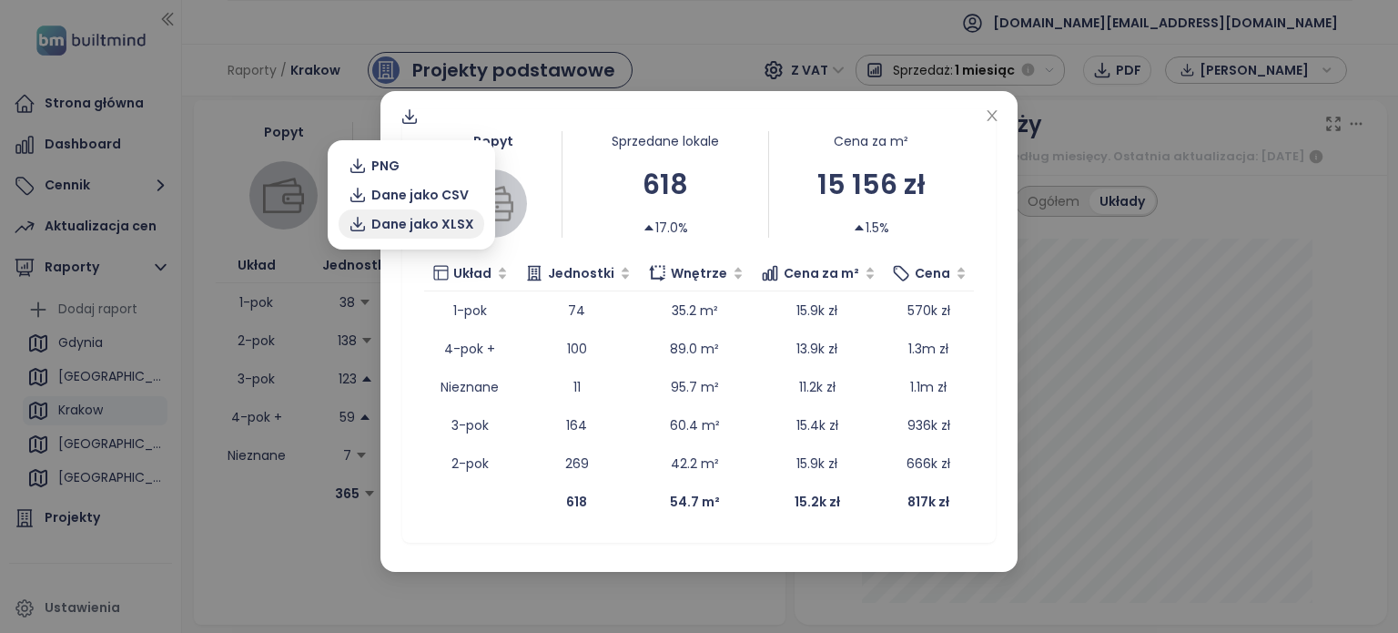
click at [404, 218] on span "Dane jako XLSX" at bounding box center [422, 224] width 103 height 20
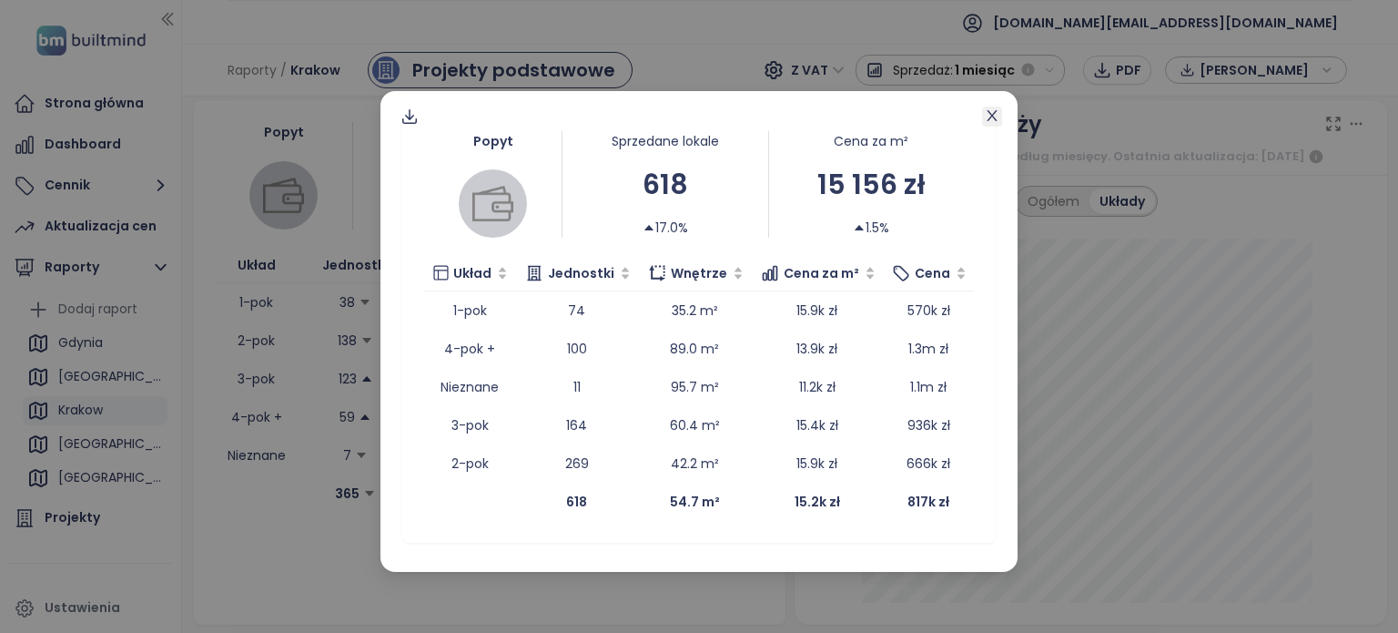
click at [990, 117] on icon "close" at bounding box center [992, 115] width 15 height 15
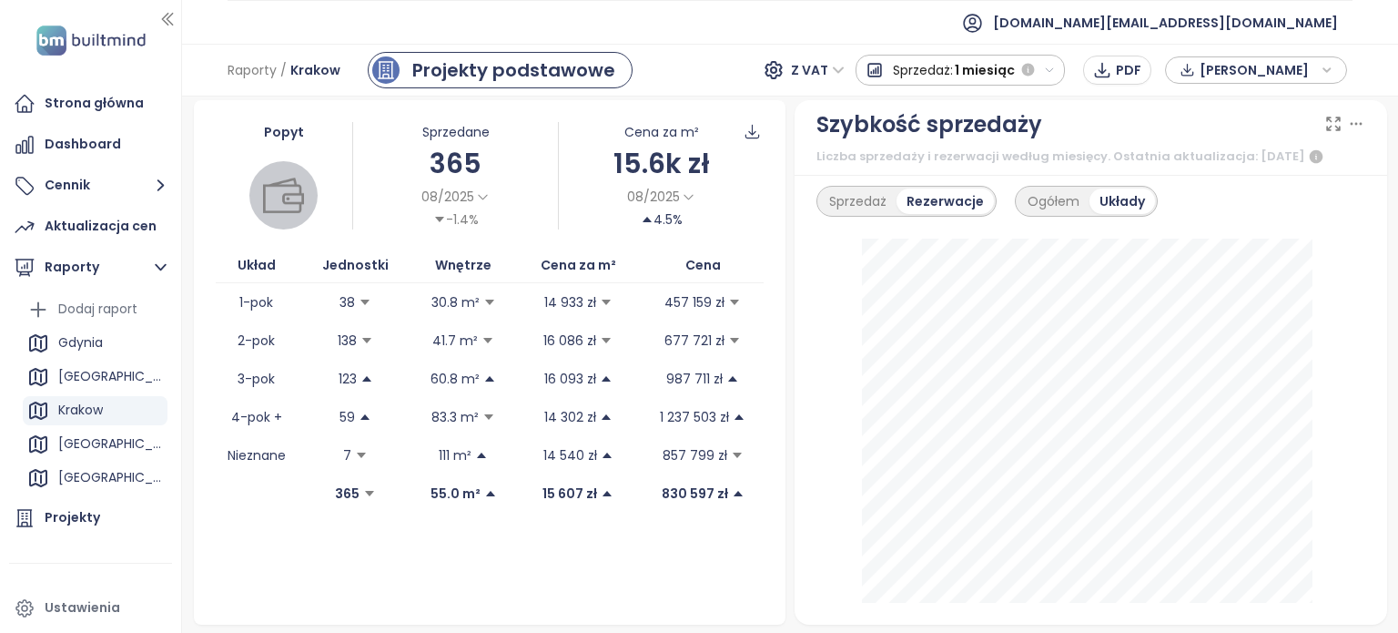
click at [1329, 68] on icon "button" at bounding box center [1327, 69] width 11 height 27
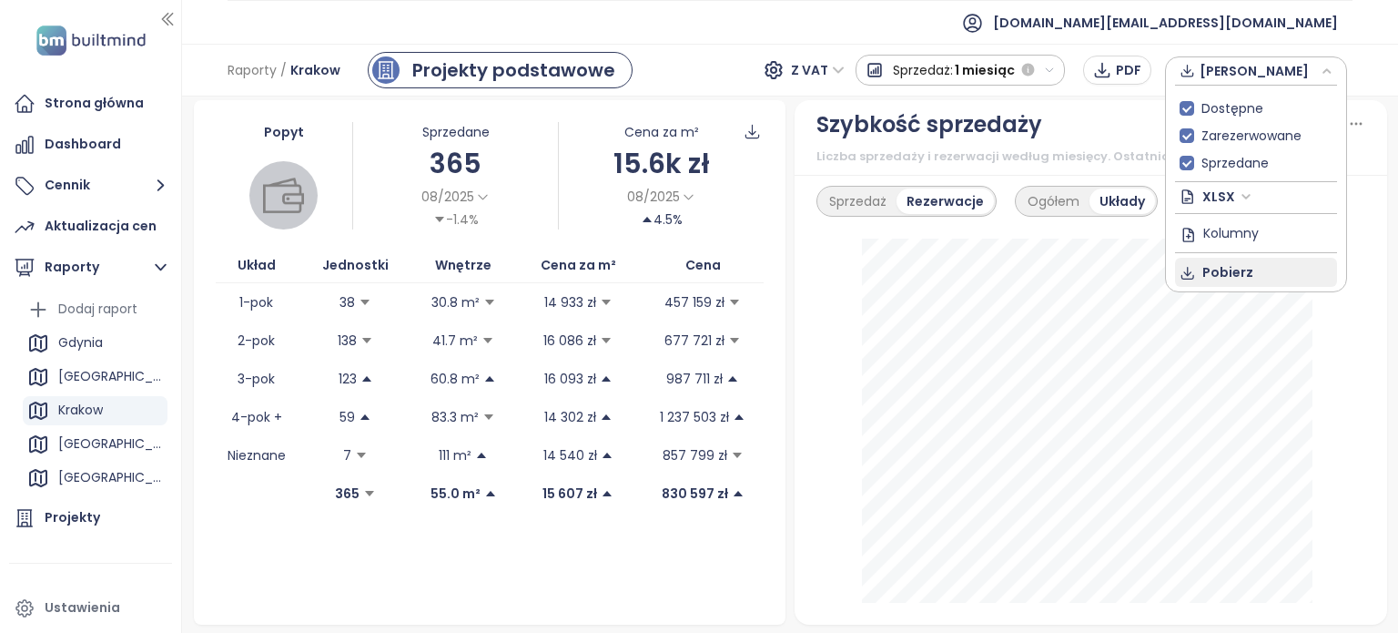
click at [1224, 267] on span "Pobierz" at bounding box center [1228, 272] width 51 height 20
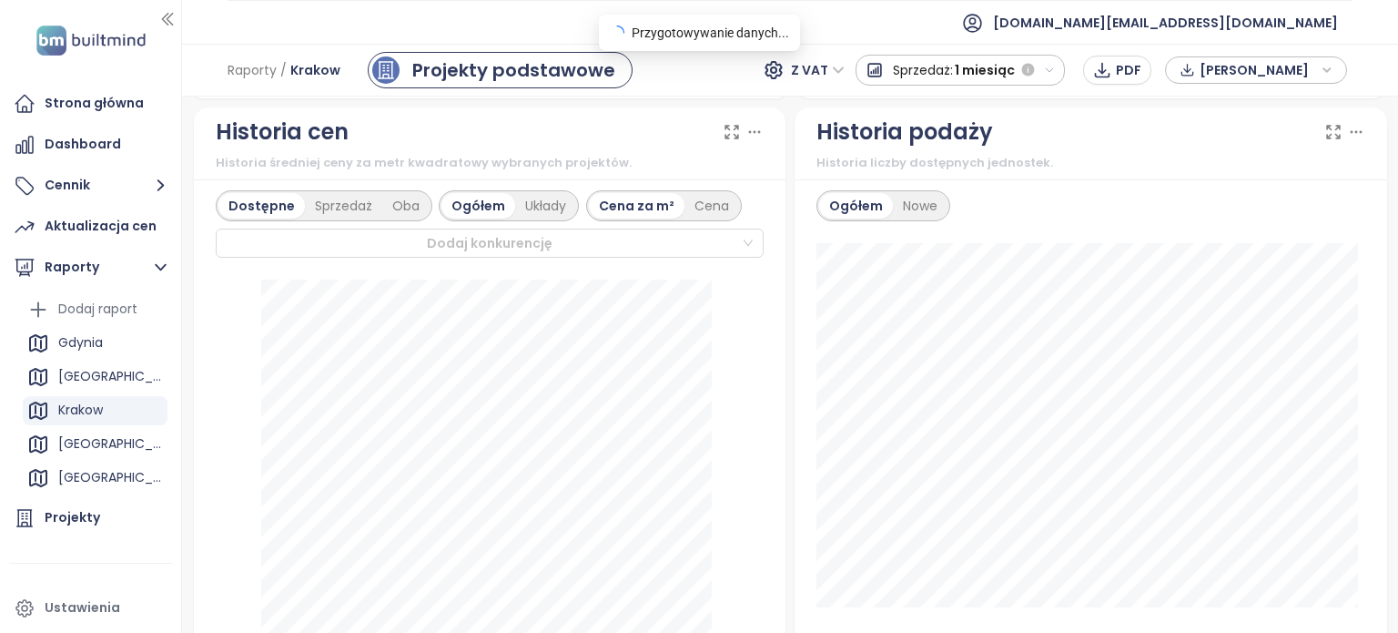
scroll to position [1000, 0]
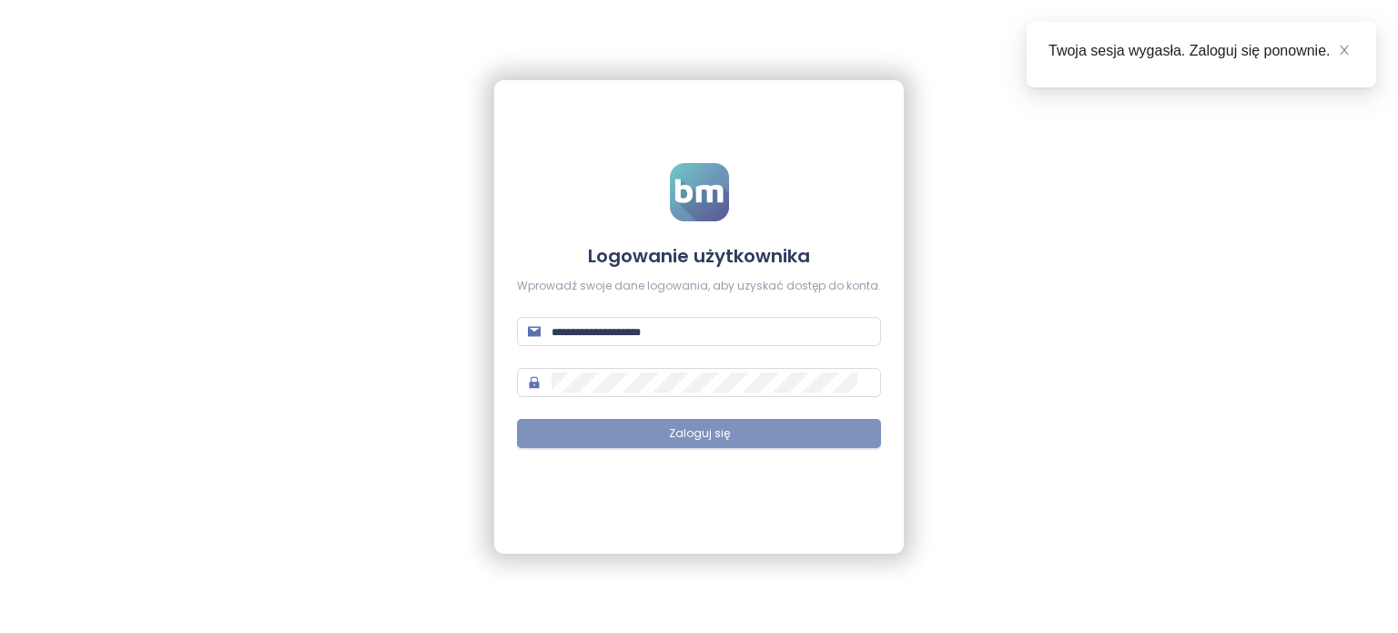
type input "**********"
click at [794, 437] on button "Zaloguj się" at bounding box center [699, 433] width 364 height 29
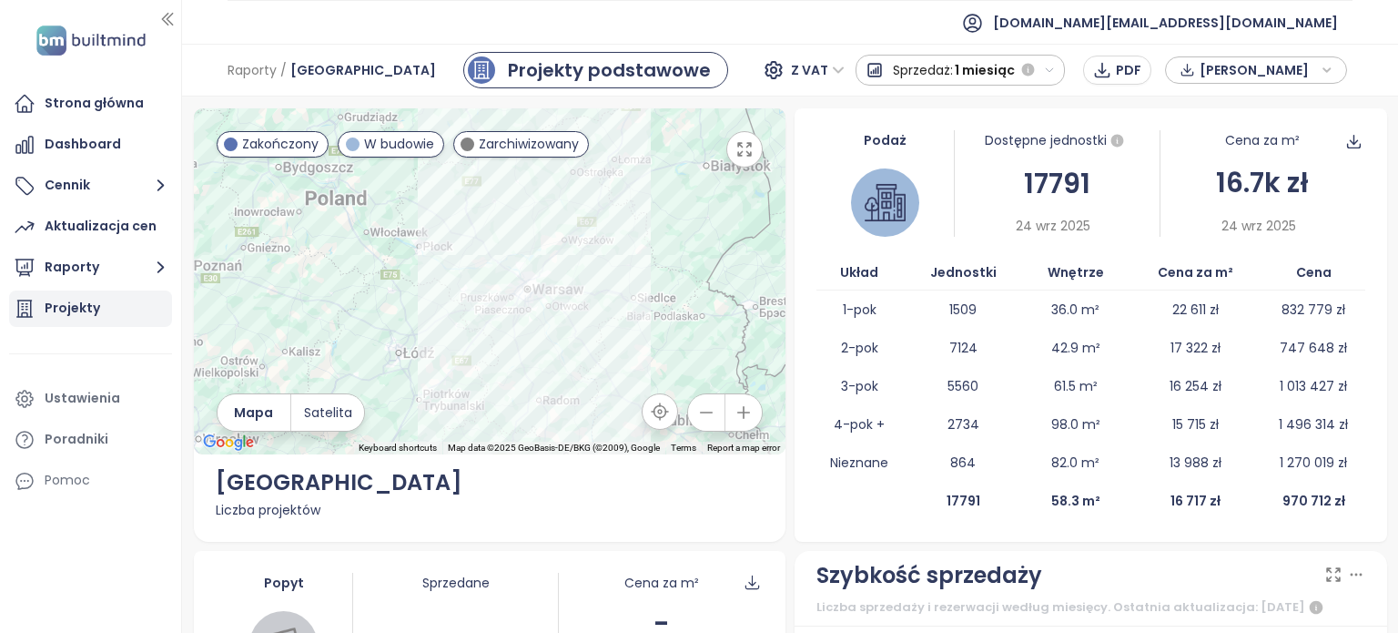
click at [56, 309] on div "Projekty" at bounding box center [73, 308] width 56 height 23
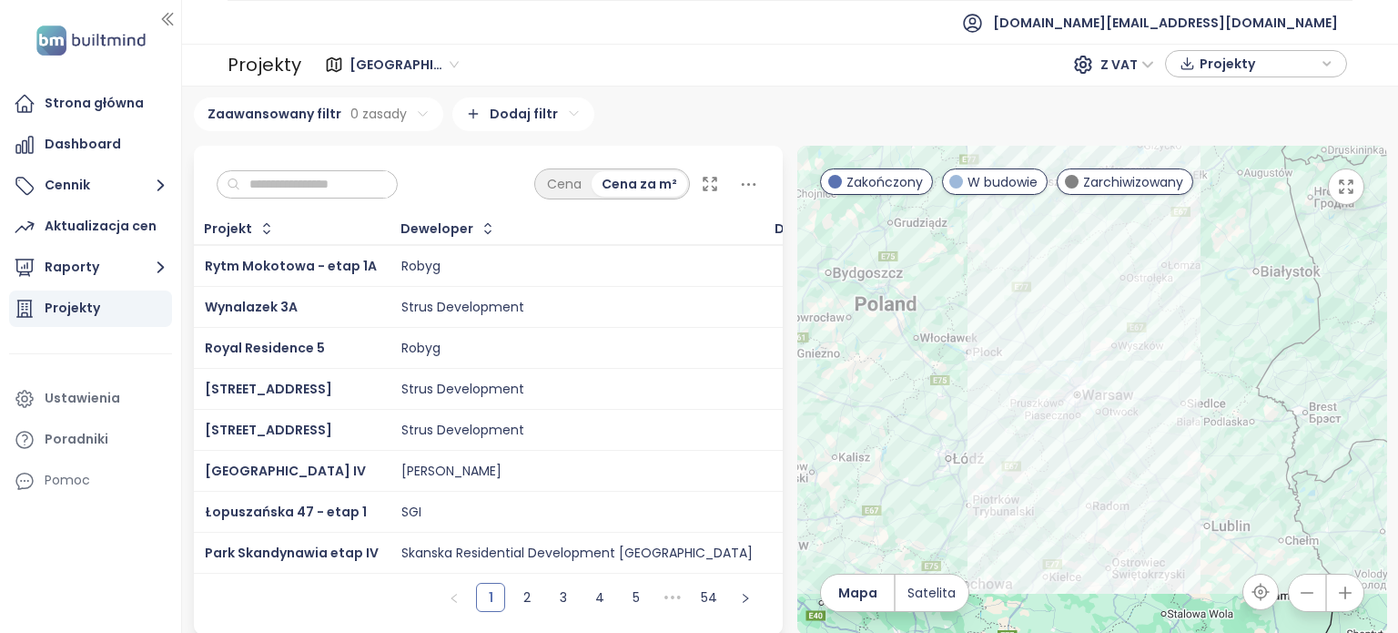
click at [427, 64] on span "[GEOGRAPHIC_DATA]" at bounding box center [404, 64] width 109 height 27
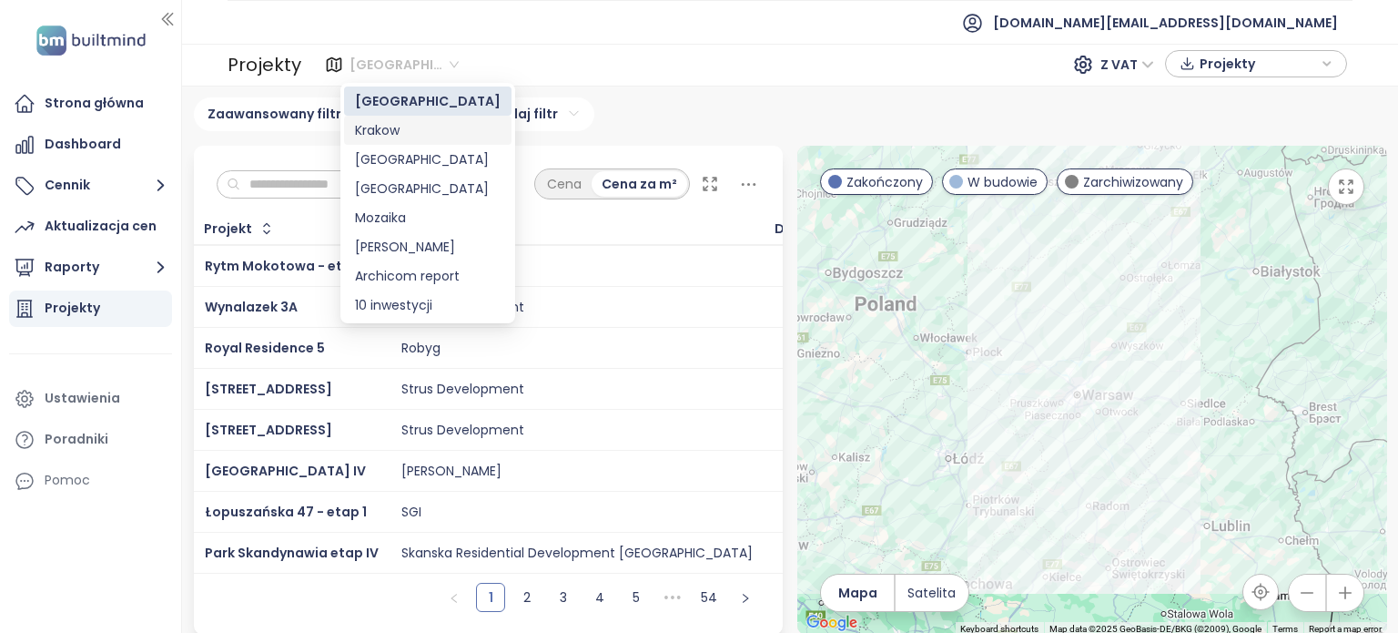
click at [406, 124] on div "Krakow" at bounding box center [428, 130] width 146 height 20
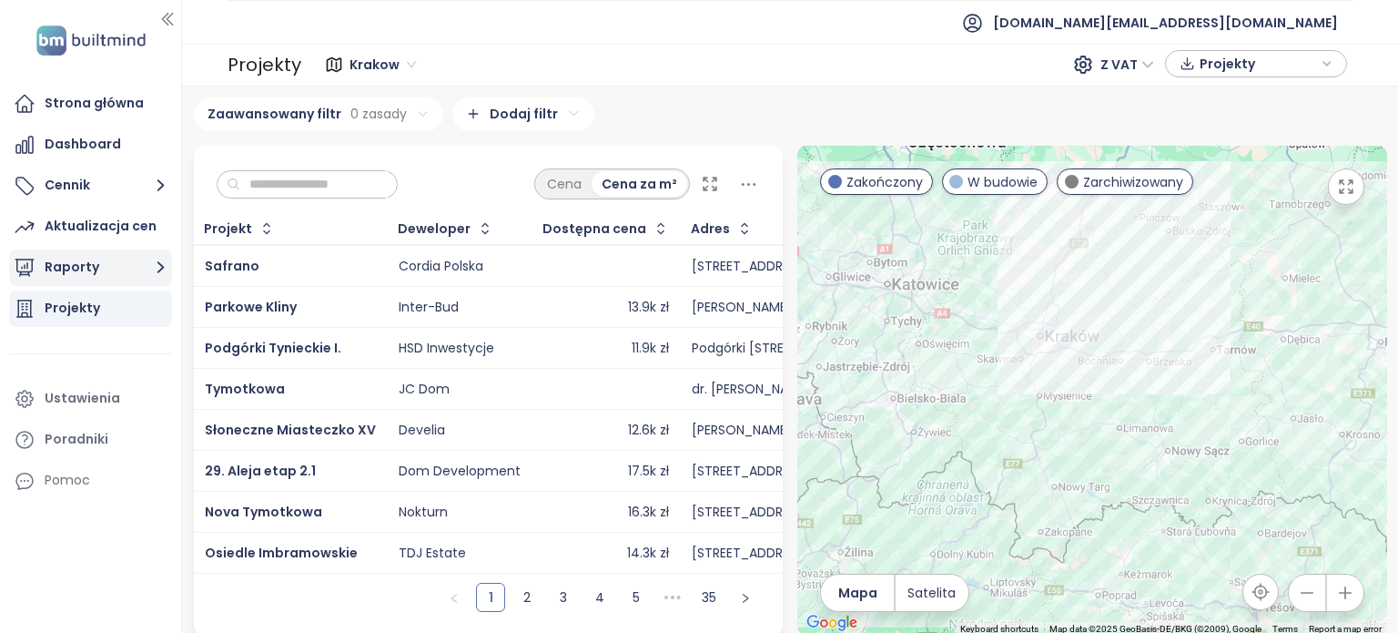
click at [107, 257] on button "Raporty" at bounding box center [90, 267] width 163 height 36
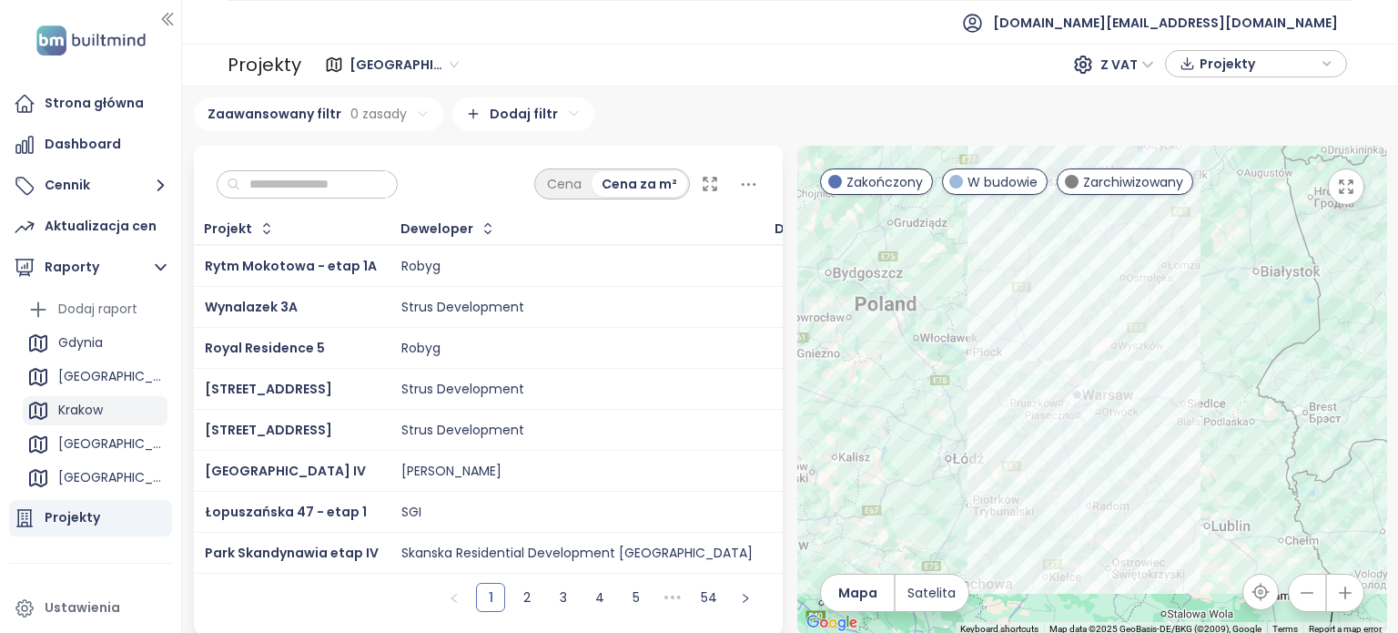
click at [86, 411] on div "Krakow" at bounding box center [80, 410] width 45 height 23
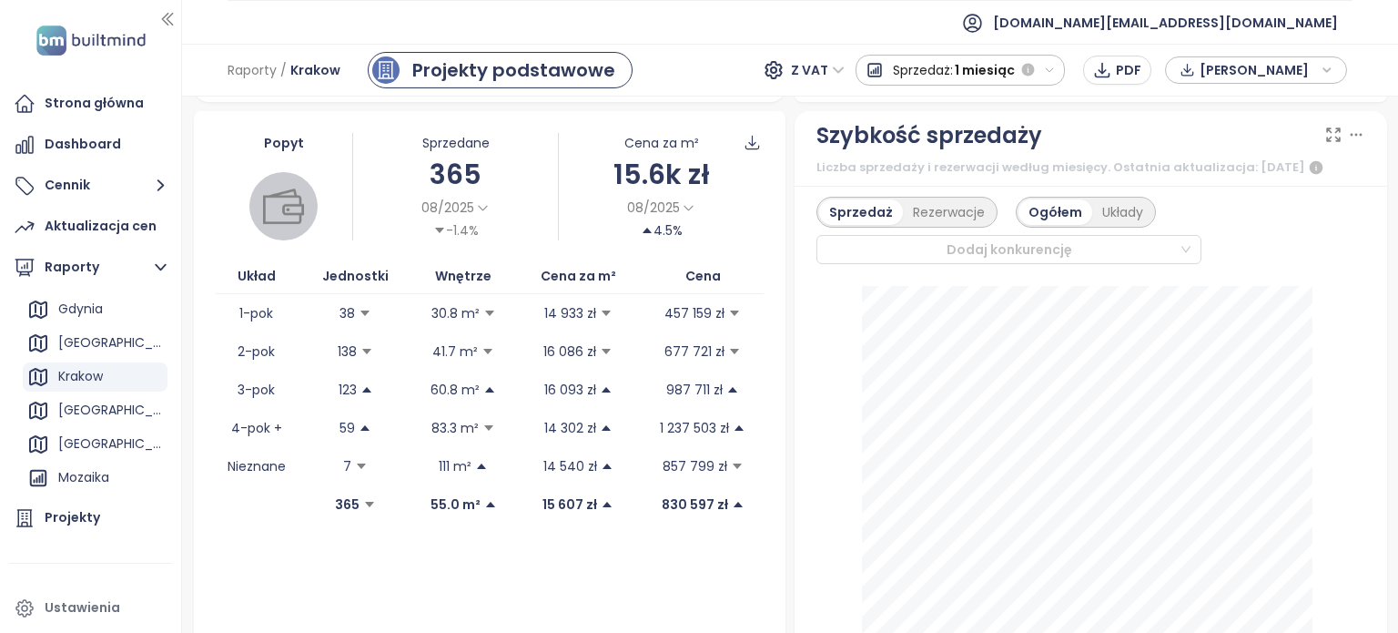
scroll to position [33, 0]
click at [1332, 69] on icon "button" at bounding box center [1327, 69] width 11 height 27
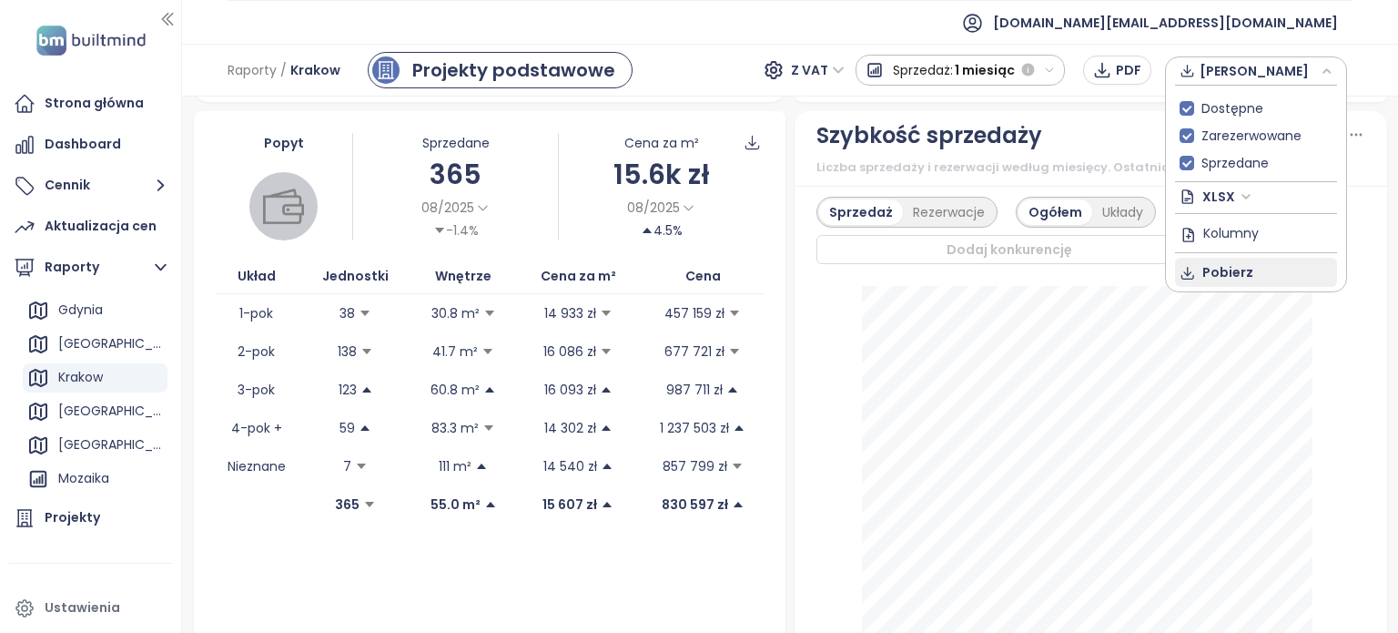
click at [1233, 265] on span "Pobierz" at bounding box center [1228, 272] width 51 height 20
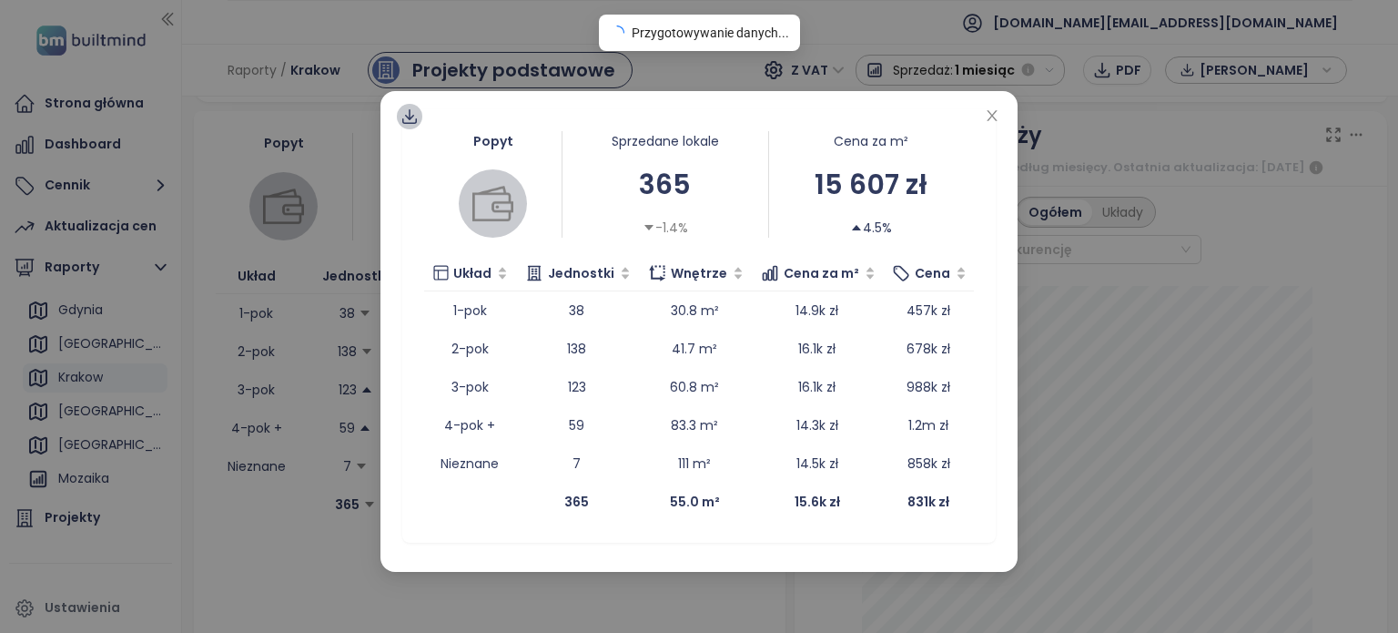
click at [411, 113] on icon at bounding box center [410, 116] width 18 height 18
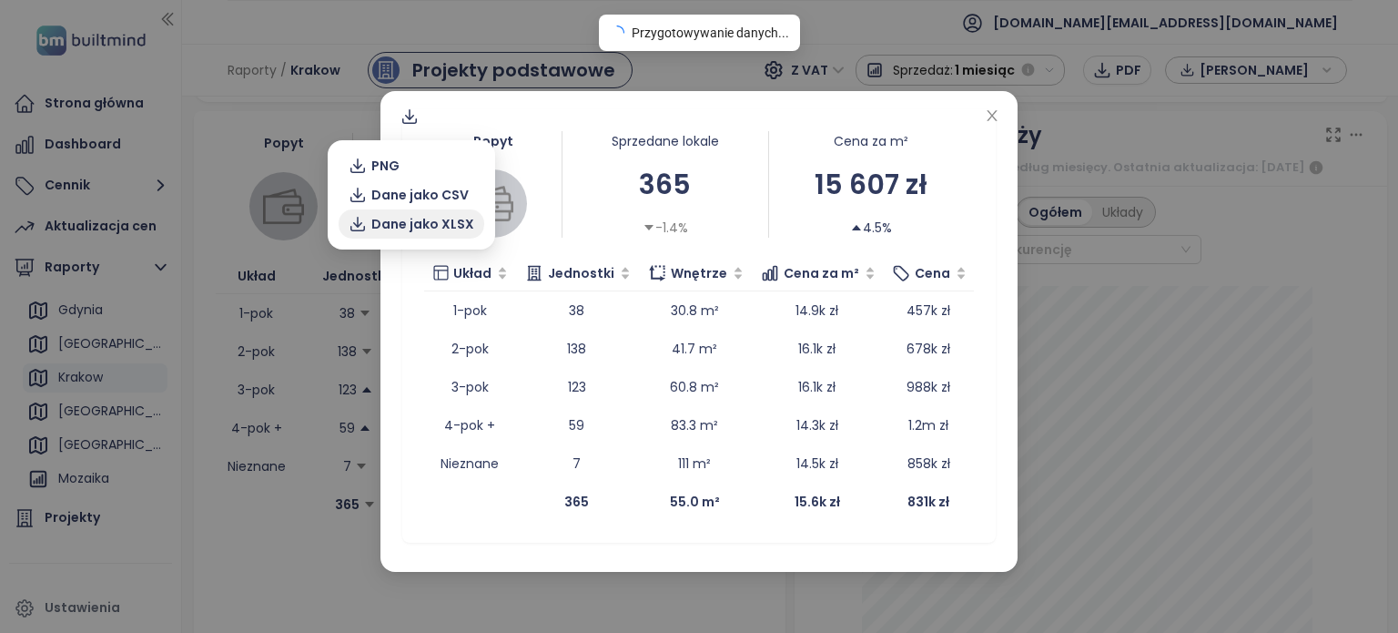
click at [405, 221] on span "Dane jako XLSX" at bounding box center [422, 224] width 103 height 20
click at [405, 218] on span "Dane jako XLSX" at bounding box center [422, 224] width 103 height 20
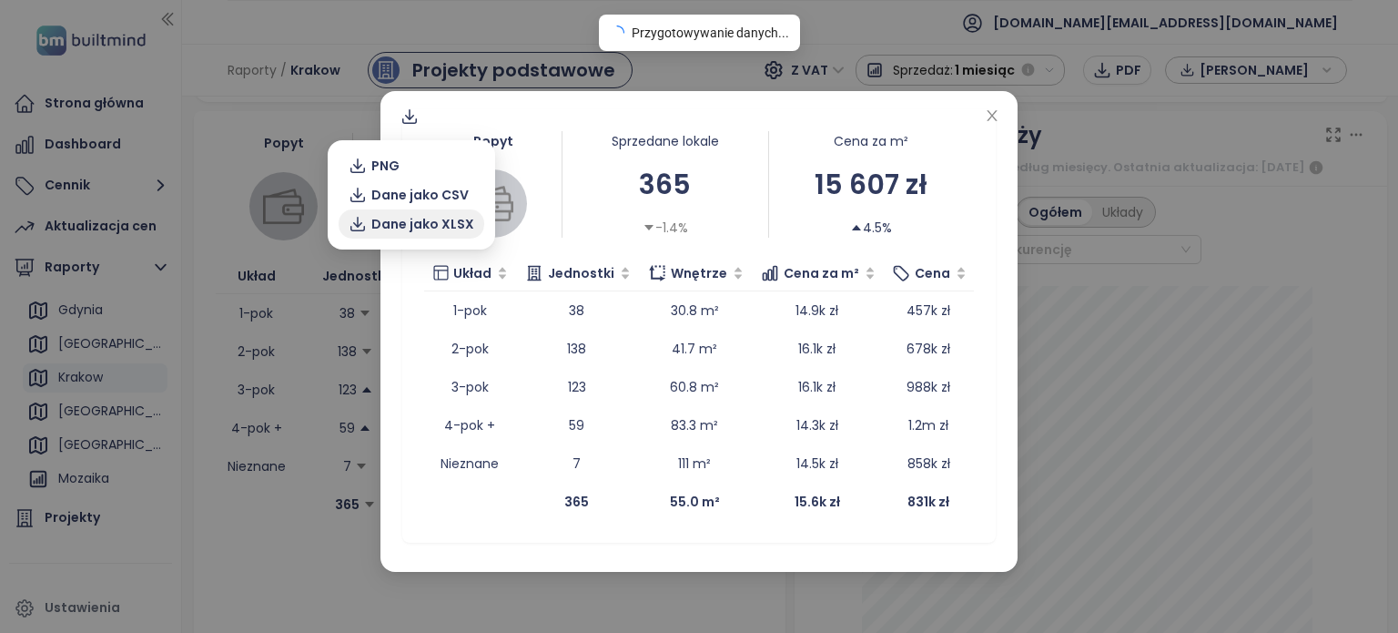
click at [405, 218] on span "Dane jako XLSX" at bounding box center [422, 224] width 103 height 20
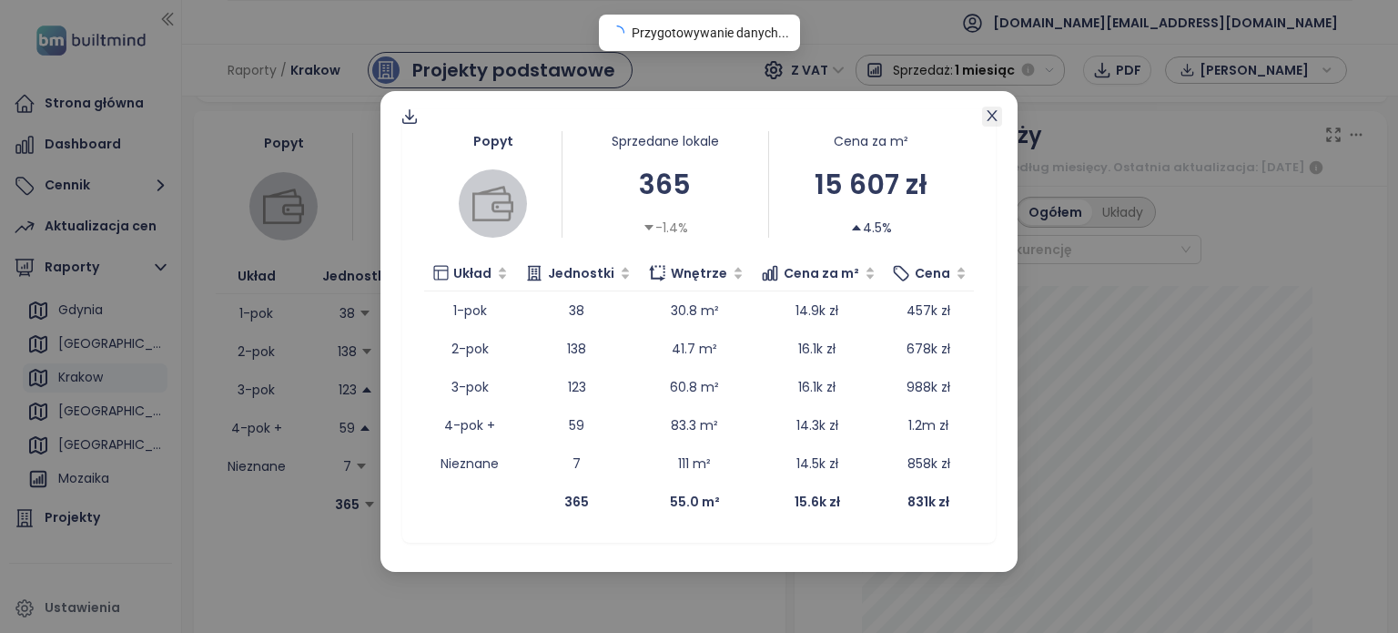
click at [994, 111] on icon "close" at bounding box center [992, 115] width 15 height 15
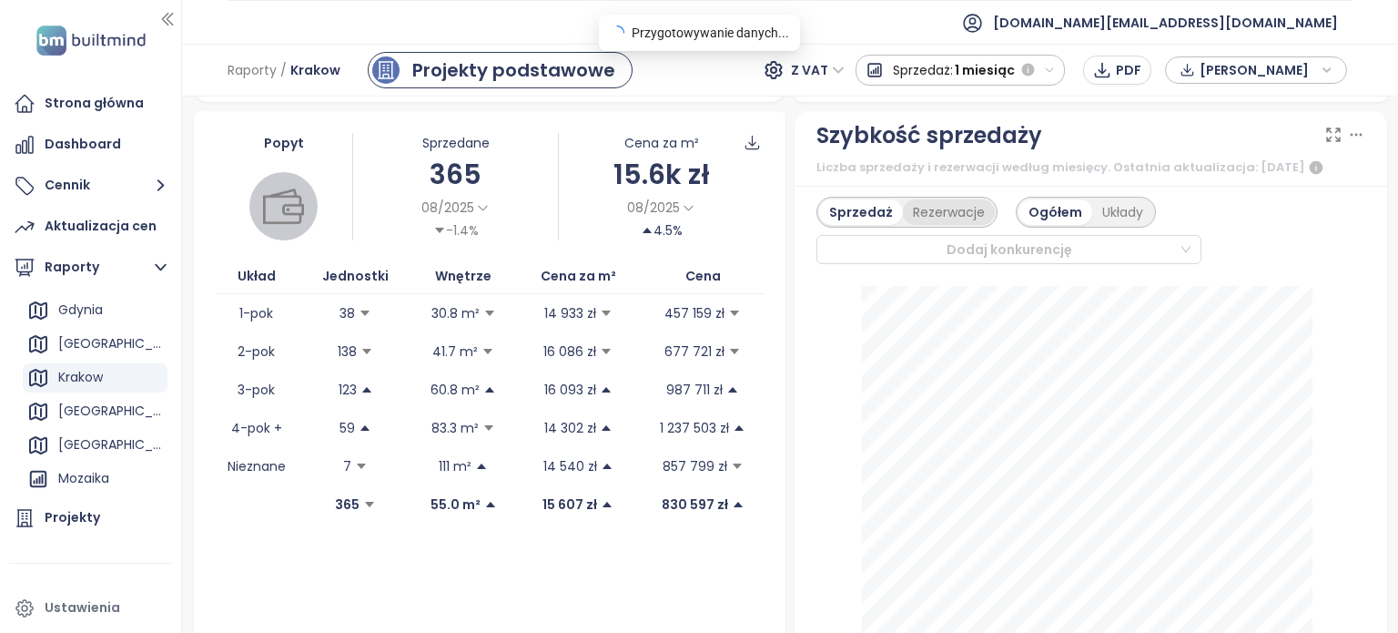
click at [948, 225] on div "Rezerwacje" at bounding box center [949, 211] width 92 height 25
click at [1118, 223] on div "Układy" at bounding box center [1121, 211] width 61 height 25
click at [849, 225] on div "Sprzedaż" at bounding box center [857, 211] width 77 height 25
click at [1047, 225] on div "Ogółem" at bounding box center [1055, 211] width 72 height 25
click at [1180, 261] on div "Dodaj konkurencję" at bounding box center [1009, 249] width 385 height 29
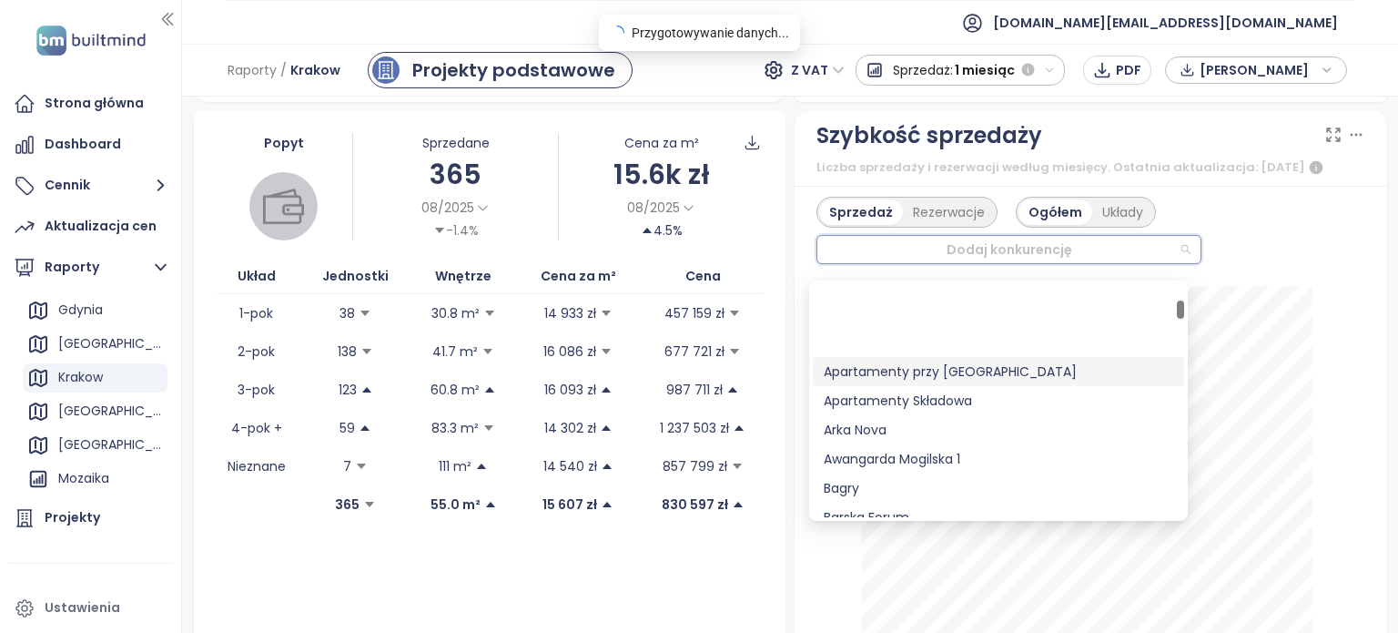
scroll to position [455, 0]
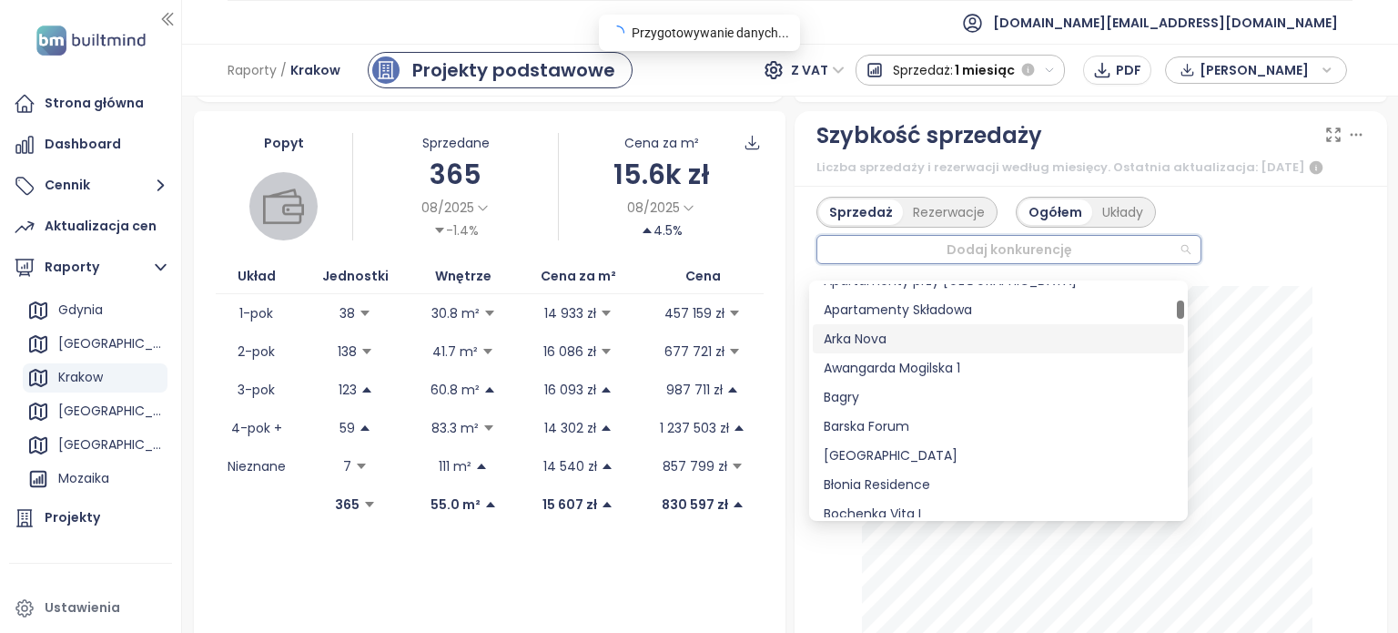
click at [1324, 251] on div "Sprzedaż Rezerwacje Ogółem Układy Dodaj konkurencję" at bounding box center [1091, 230] width 549 height 67
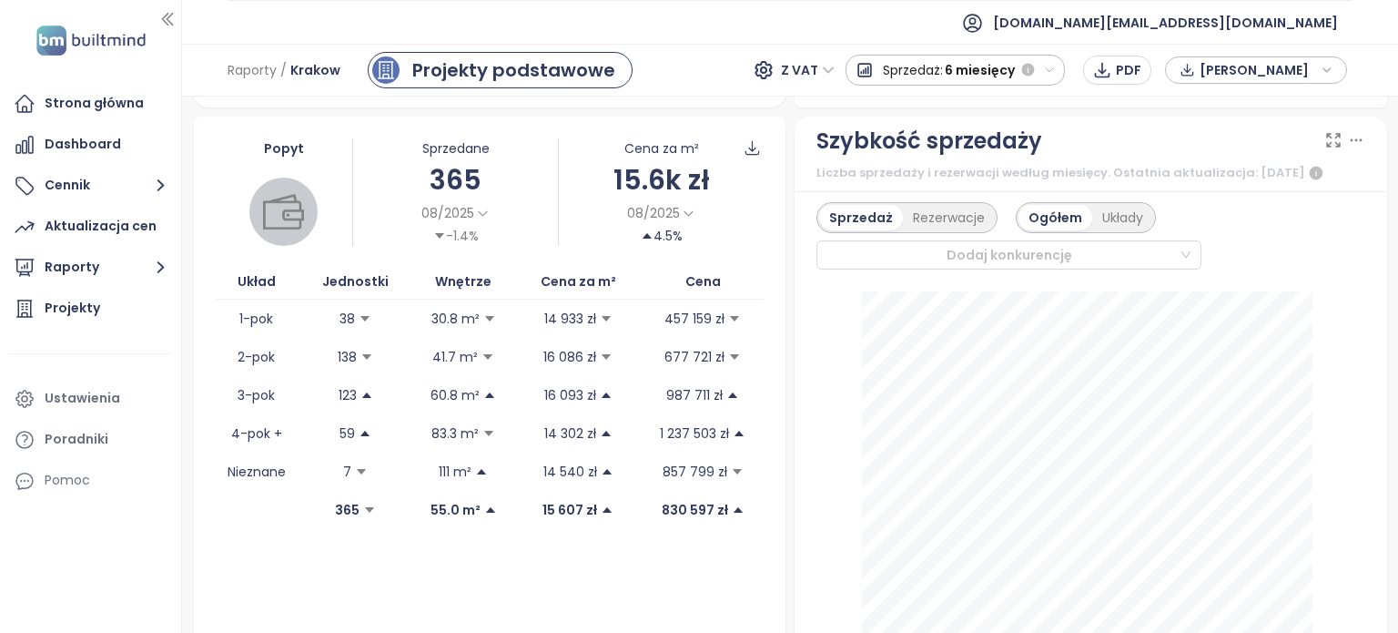
scroll to position [448, 0]
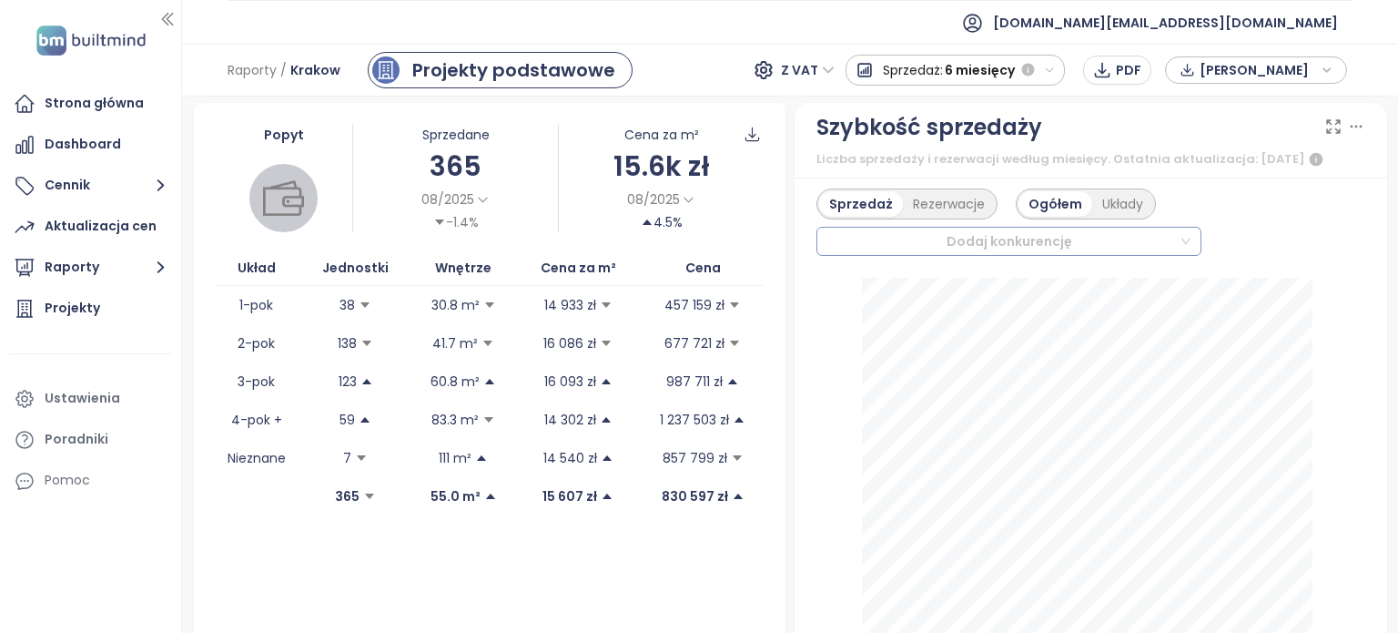
click at [1178, 251] on div "Dodaj konkurencję" at bounding box center [1009, 241] width 385 height 29
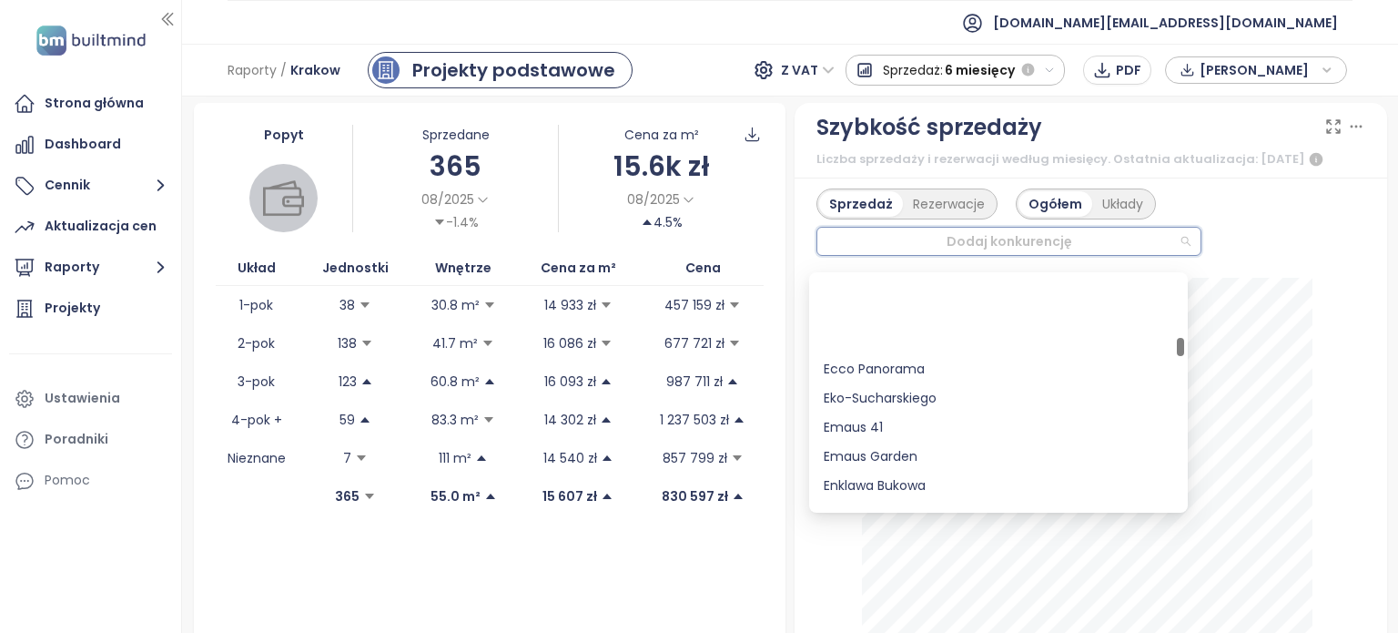
scroll to position [1813, 0]
drag, startPoint x: 1182, startPoint y: 284, endPoint x: 1183, endPoint y: 345, distance: 61.0
click at [1183, 345] on div at bounding box center [1180, 347] width 7 height 18
click at [1243, 218] on div "Sprzedaż Rezerwacje Ogółem Układy Dodaj konkurencję" at bounding box center [1091, 221] width 549 height 67
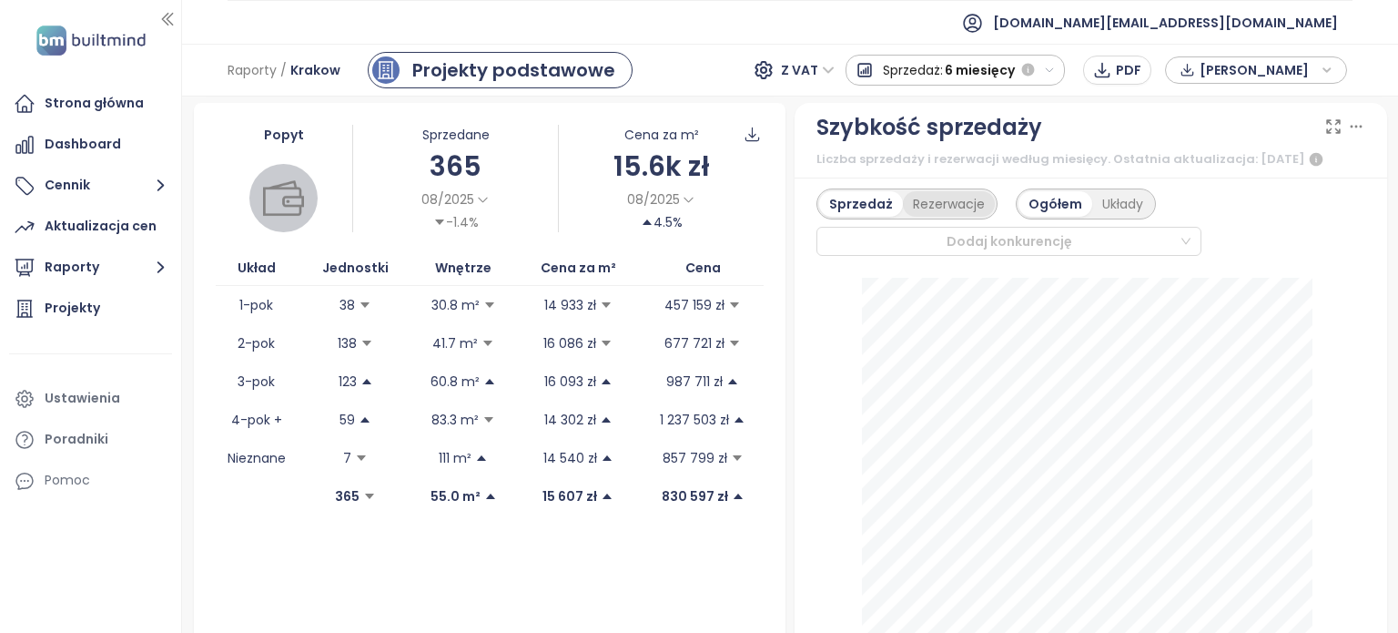
click at [936, 210] on div "Rezerwacje" at bounding box center [949, 203] width 92 height 25
click at [1118, 214] on div "Układy" at bounding box center [1121, 203] width 61 height 25
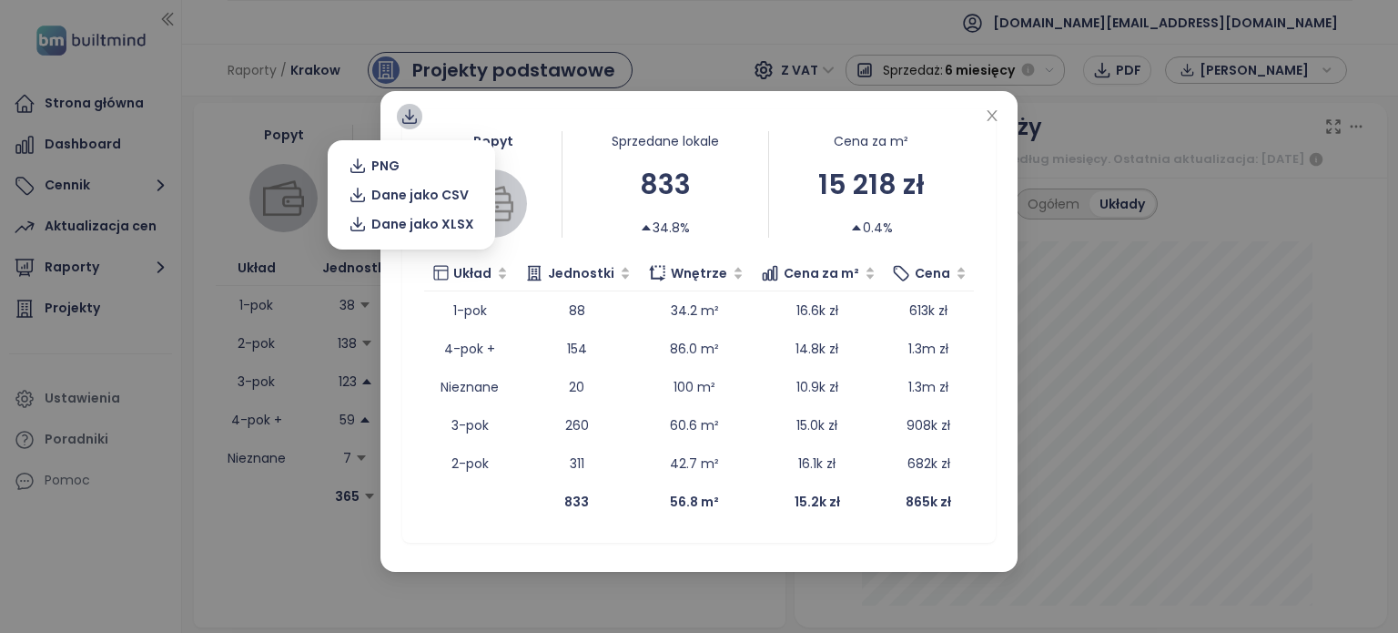
click at [405, 122] on icon at bounding box center [410, 116] width 18 height 18
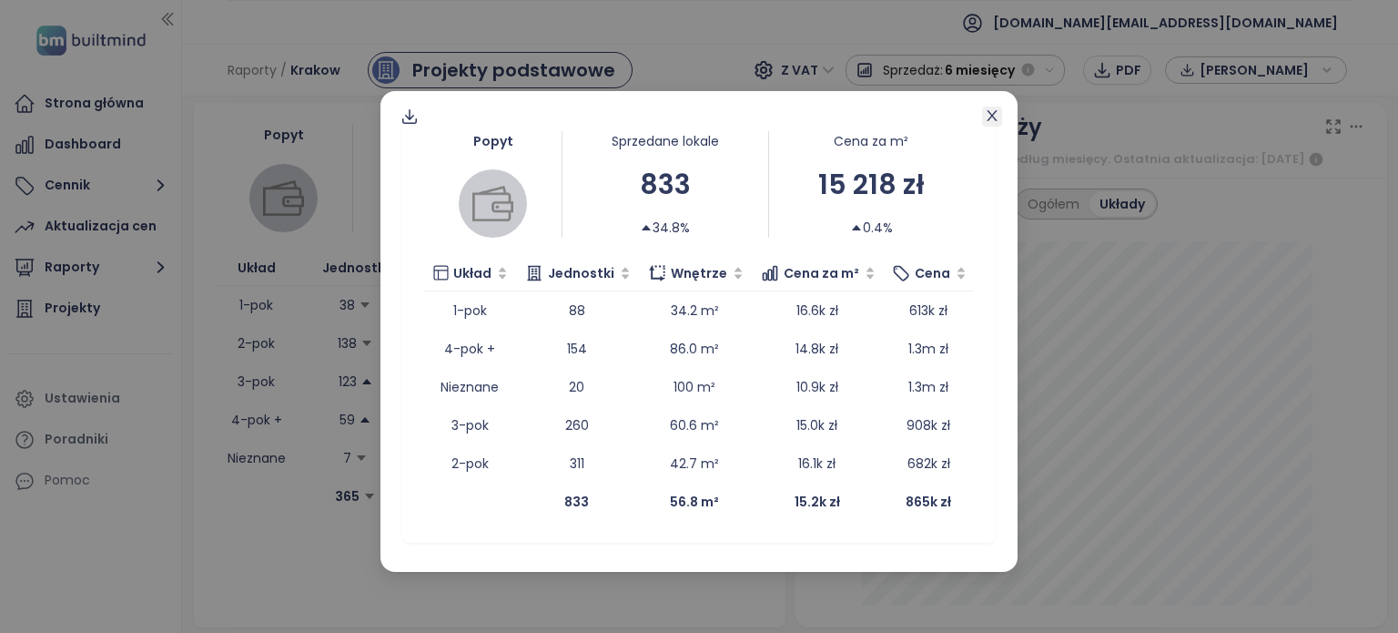
click at [995, 117] on icon "close" at bounding box center [992, 115] width 15 height 15
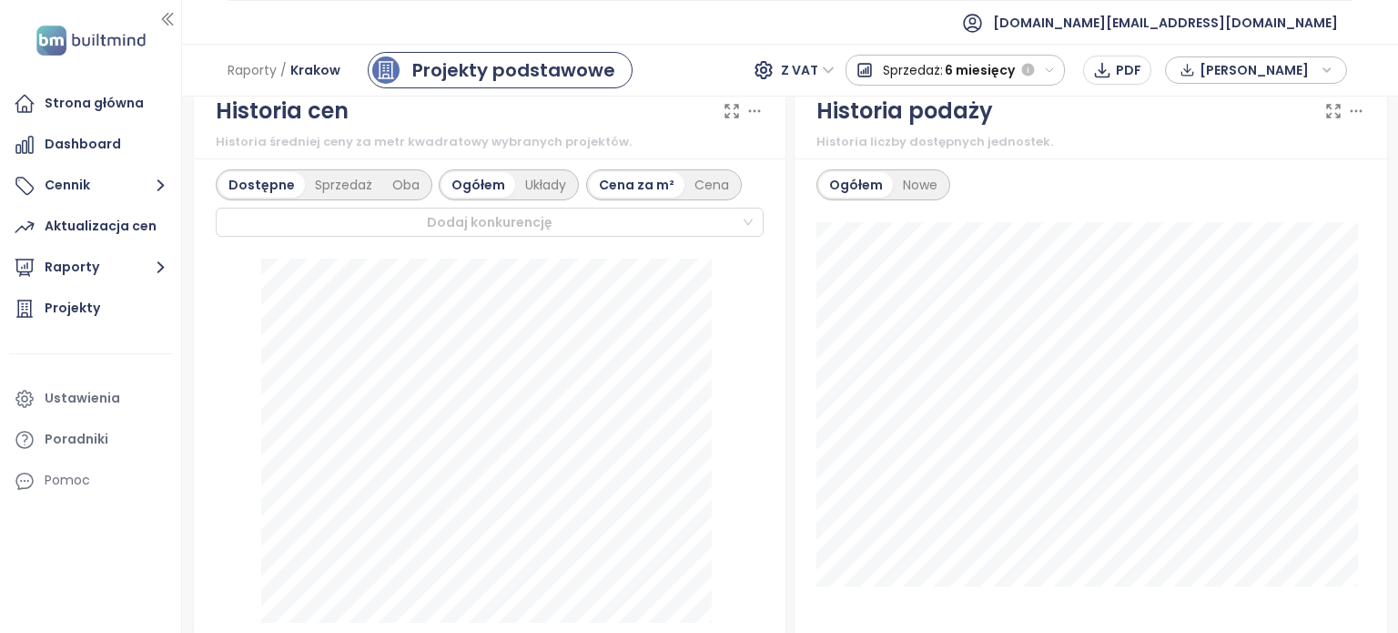
scroll to position [1004, 0]
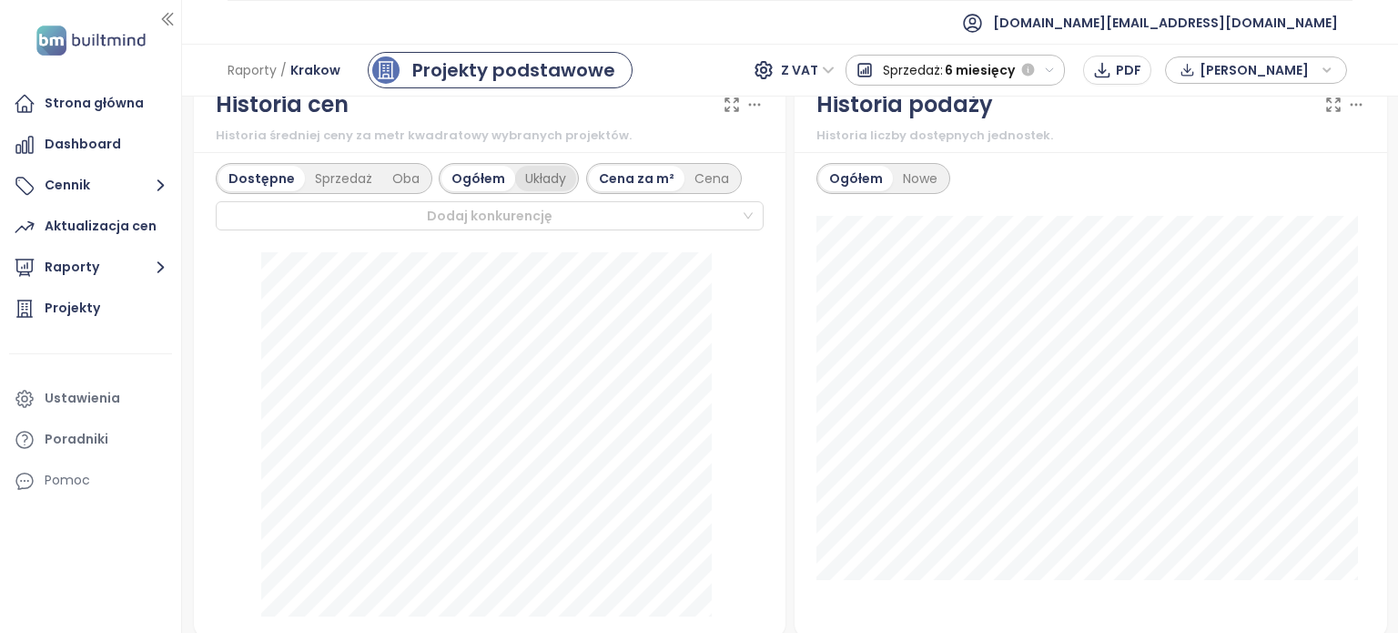
click at [540, 191] on div "Układy" at bounding box center [545, 178] width 61 height 25
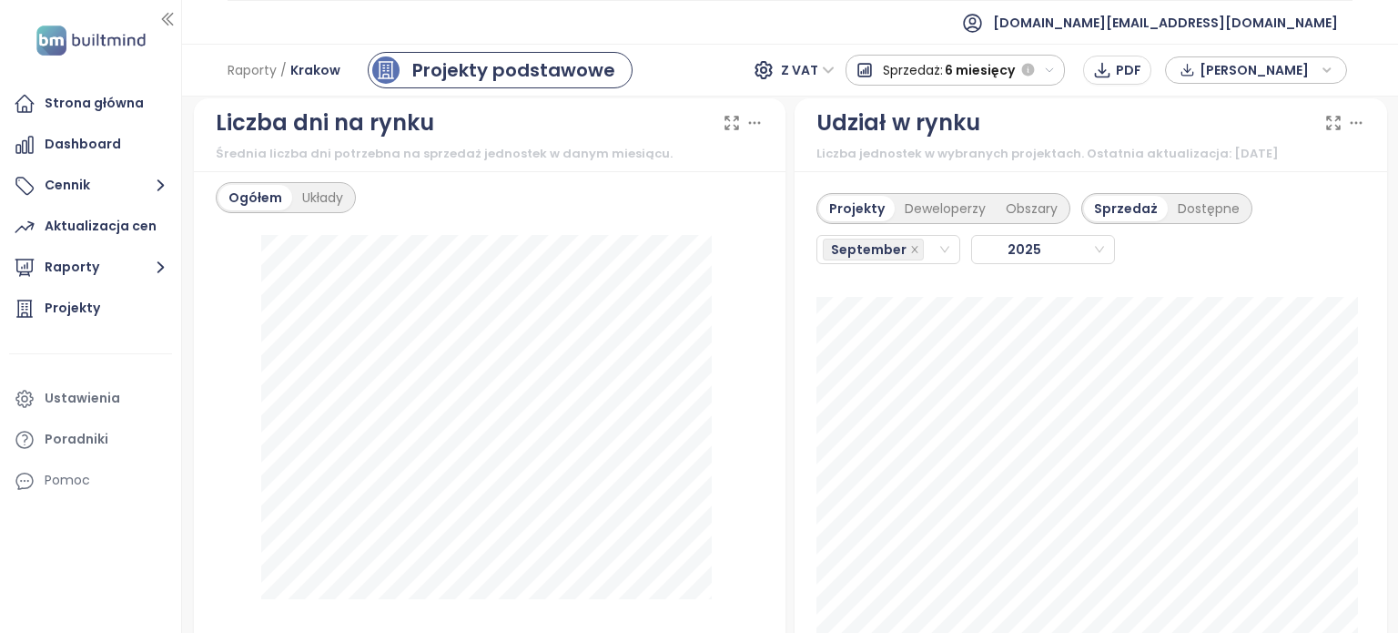
scroll to position [2081, 0]
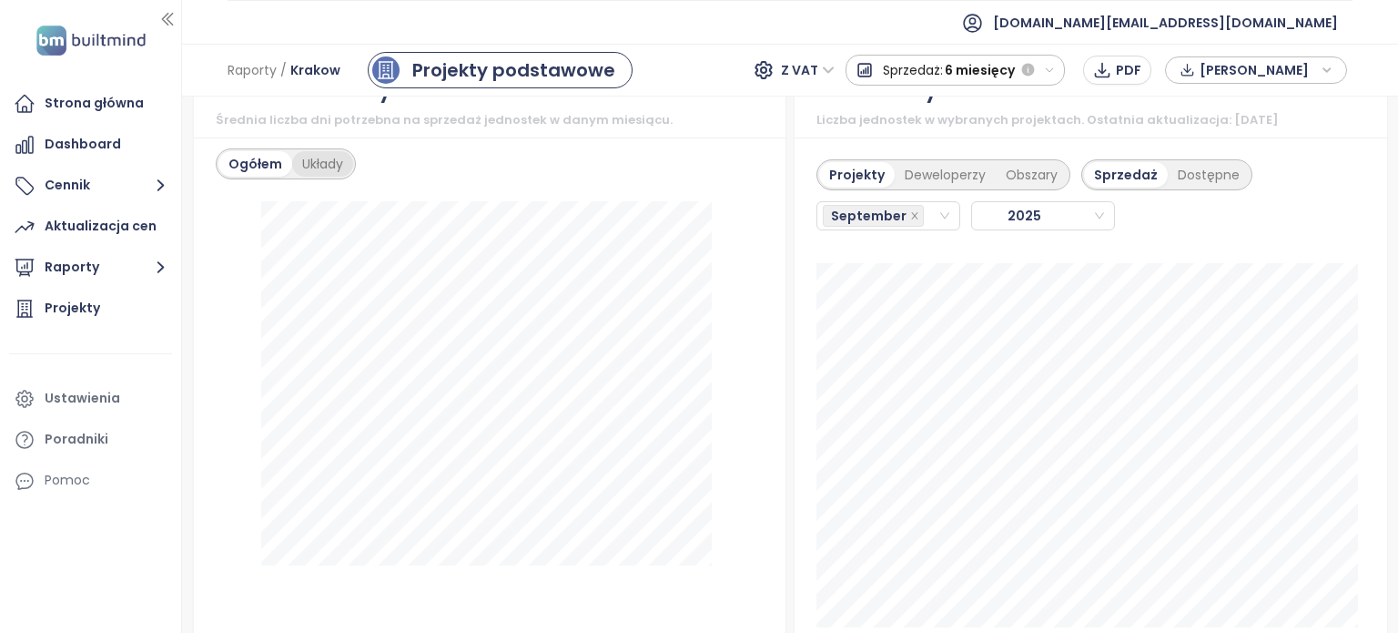
click at [326, 177] on div "Układy" at bounding box center [322, 163] width 61 height 25
click at [385, 210] on div "September" at bounding box center [306, 204] width 181 height 29
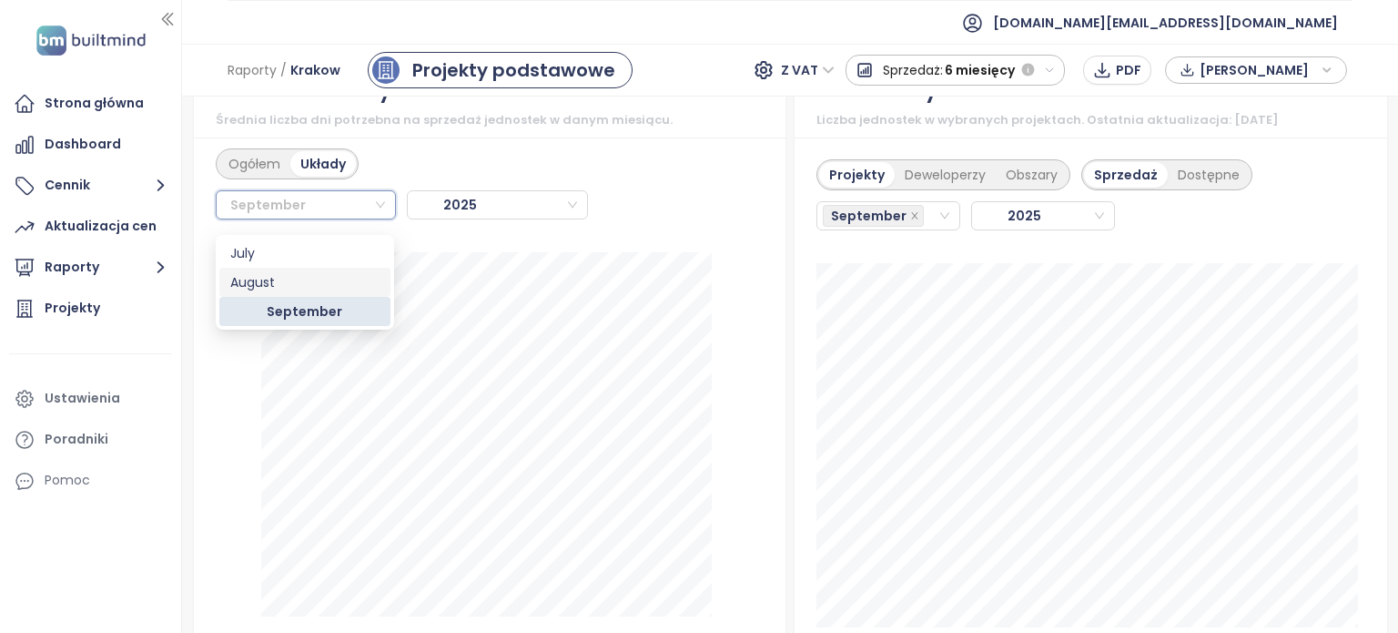
click at [366, 279] on div "August" at bounding box center [304, 282] width 149 height 20
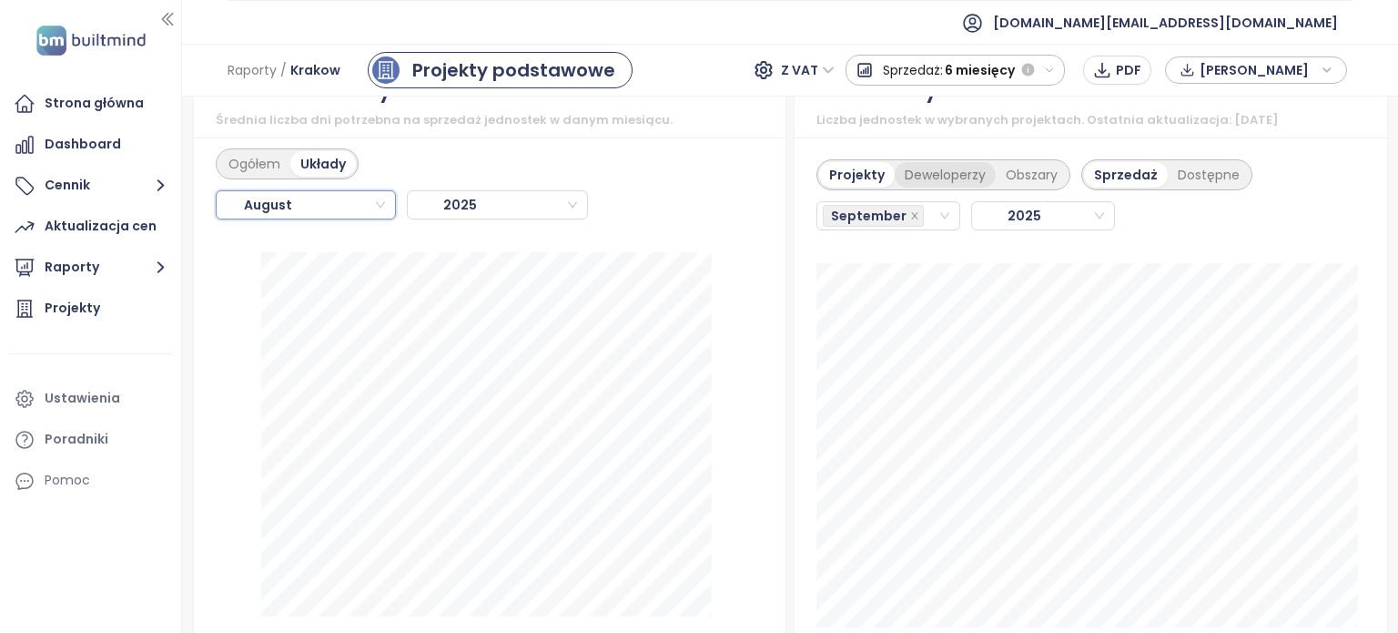
click at [939, 188] on div "Deweloperzy" at bounding box center [945, 174] width 101 height 25
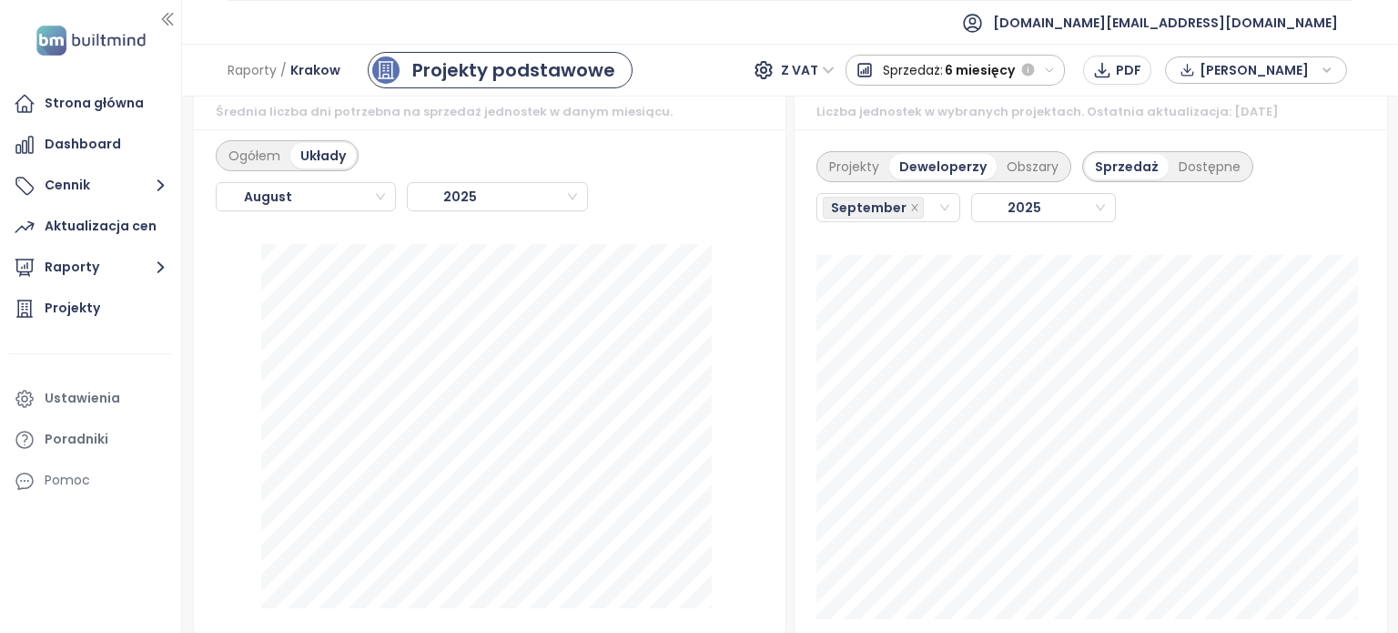
scroll to position [2095, 0]
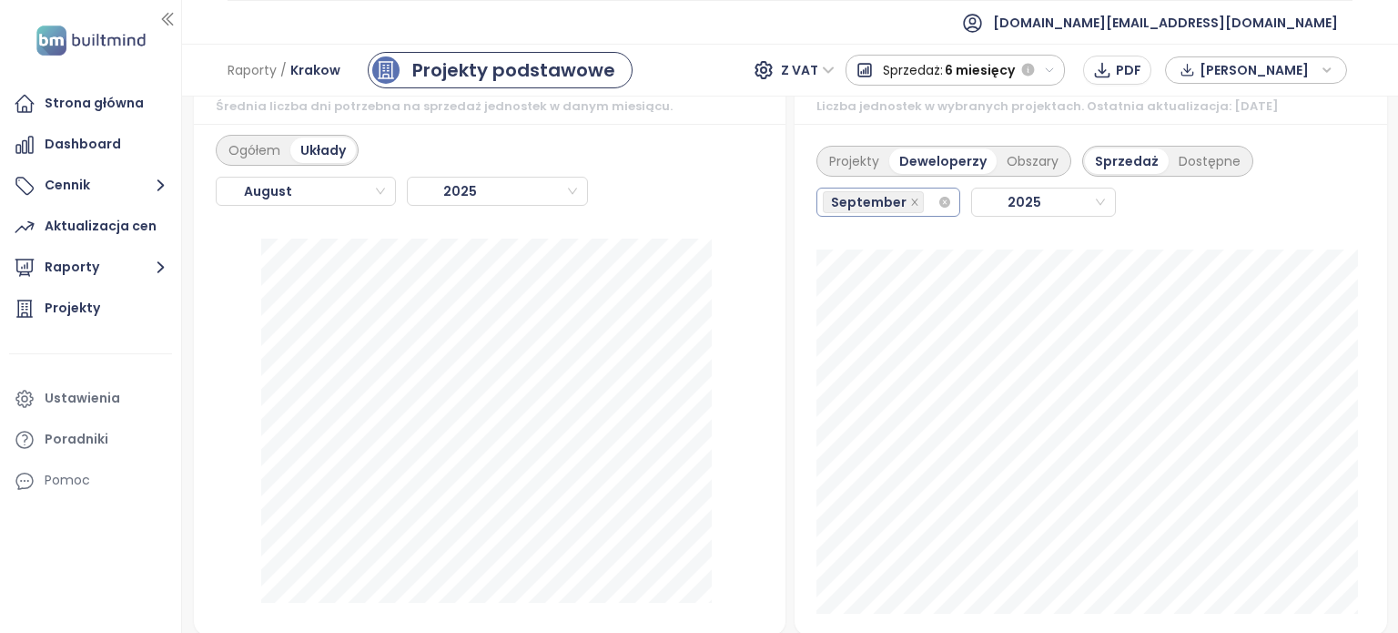
click at [877, 211] on span "September" at bounding box center [869, 202] width 76 height 20
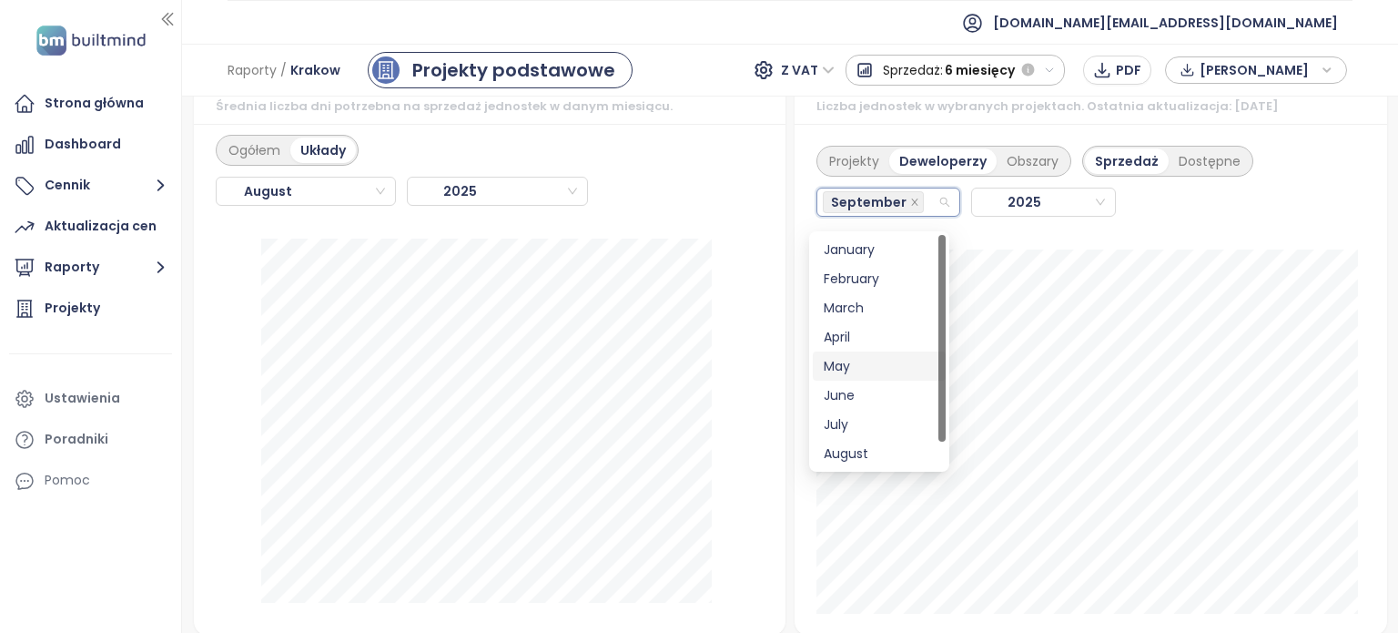
click at [848, 364] on div "May" at bounding box center [879, 366] width 111 height 20
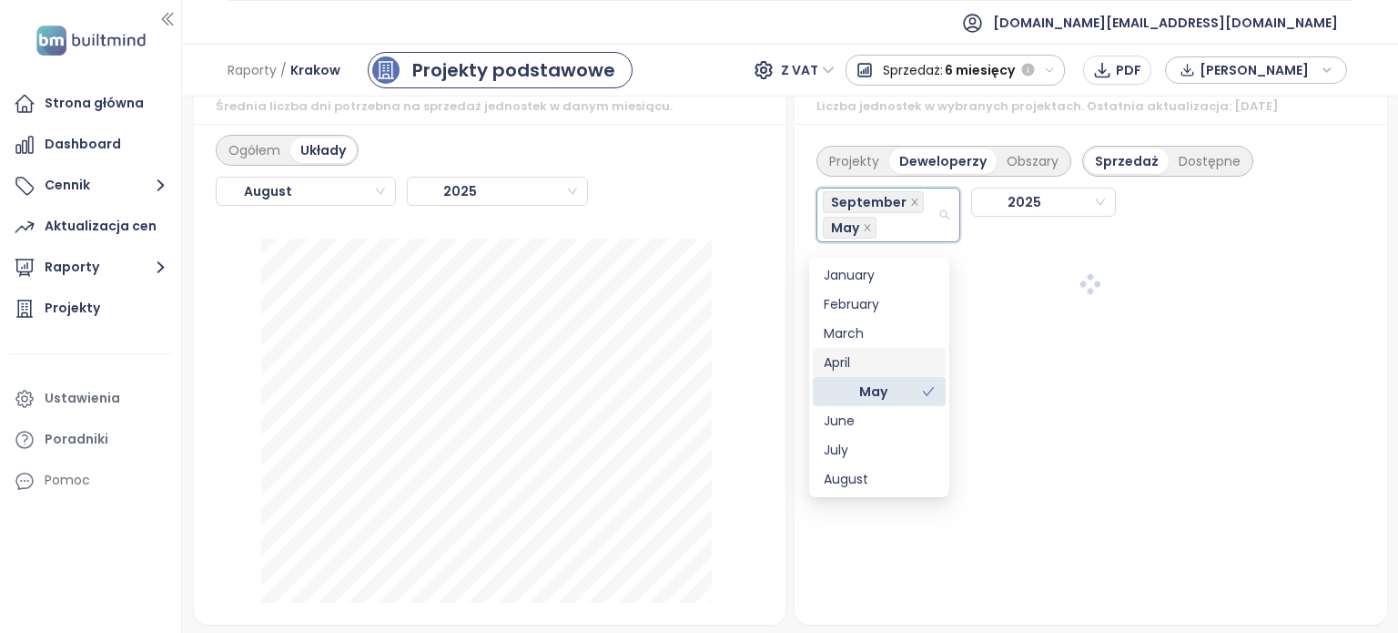
click at [1341, 270] on div "Projekty Deweloperzy Obszary Sprzedaż Dostępne September May 2025" at bounding box center [1091, 374] width 593 height 501
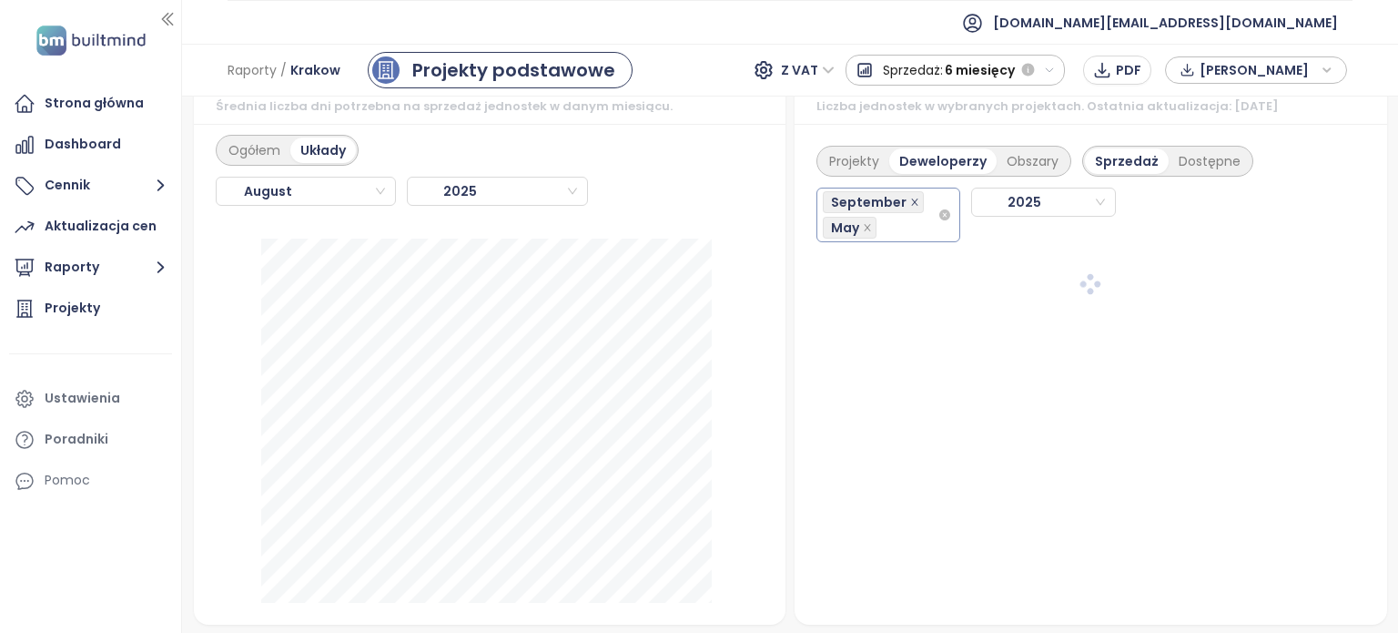
click at [911, 205] on icon "close" at bounding box center [914, 201] width 6 height 6
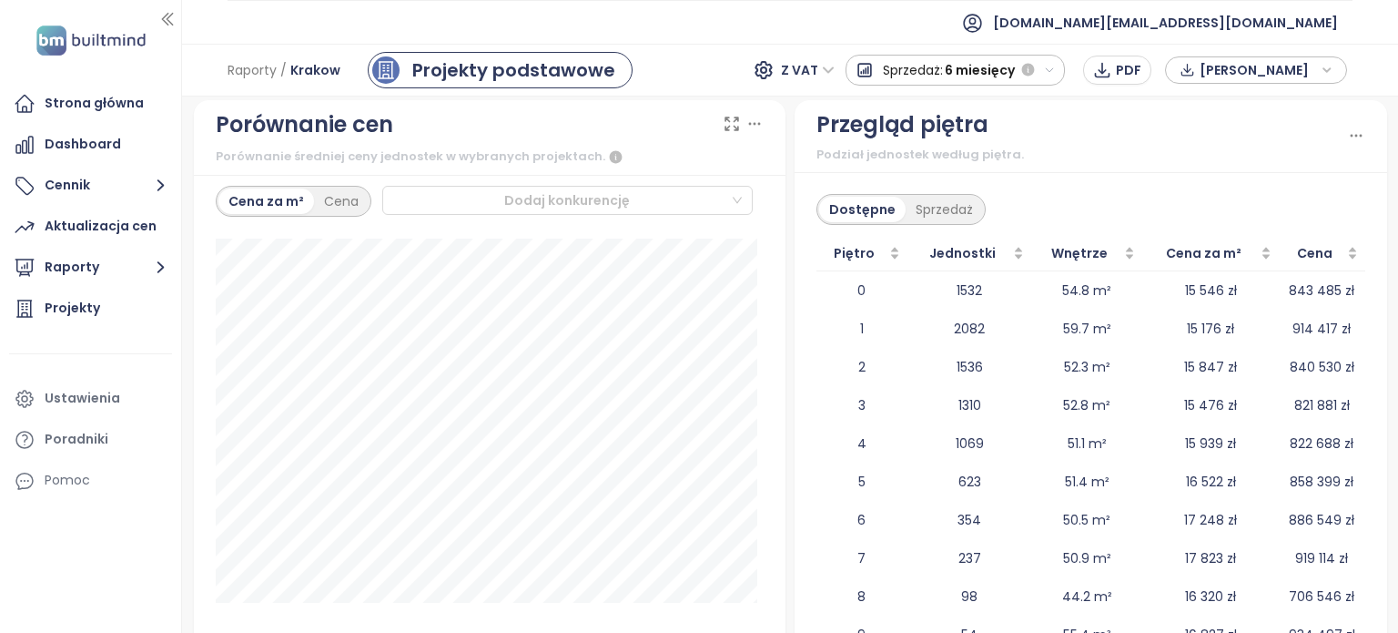
scroll to position [2666, 0]
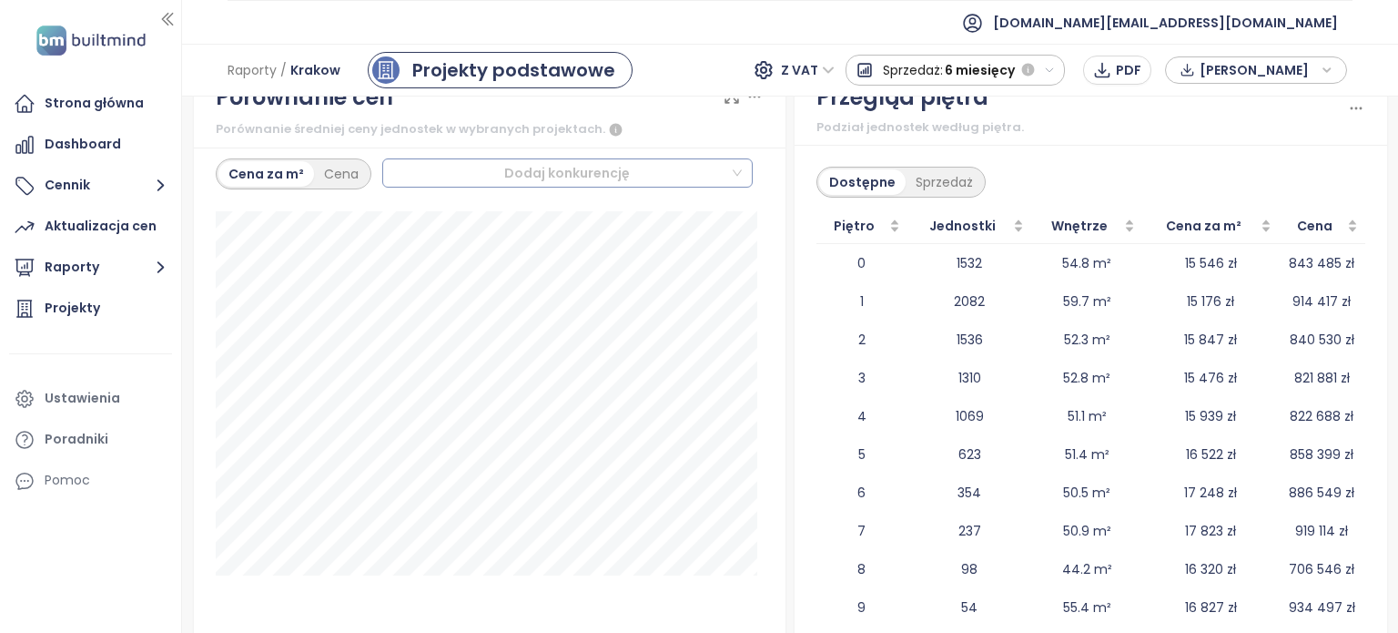
click at [729, 185] on div "Dodaj konkurencję" at bounding box center [567, 172] width 371 height 29
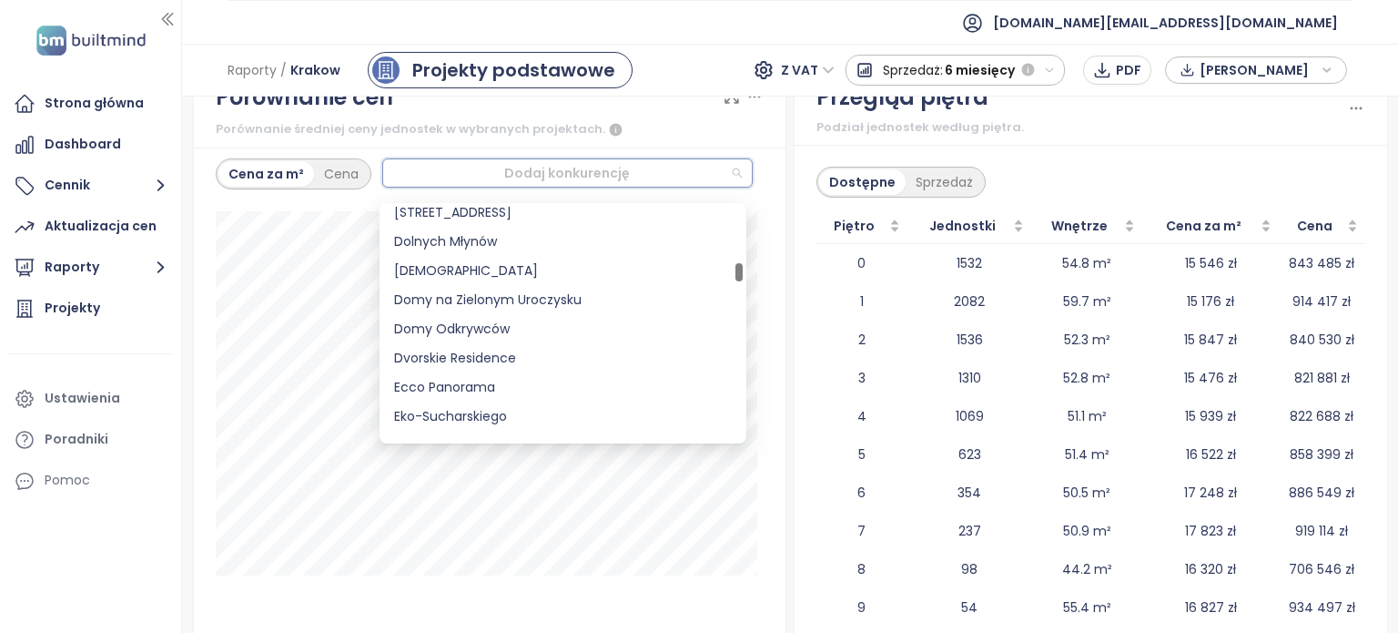
drag, startPoint x: 739, startPoint y: 218, endPoint x: 743, endPoint y: 276, distance: 58.4
click at [743, 276] on div "18796 49924 Dolnomłyńska 5 Dolnych Młynów Dominikanów Domy na Zielonym Uroczysk…" at bounding box center [563, 323] width 367 height 240
click at [1091, 189] on div "Dostępne Sprzedaż" at bounding box center [1091, 182] width 549 height 31
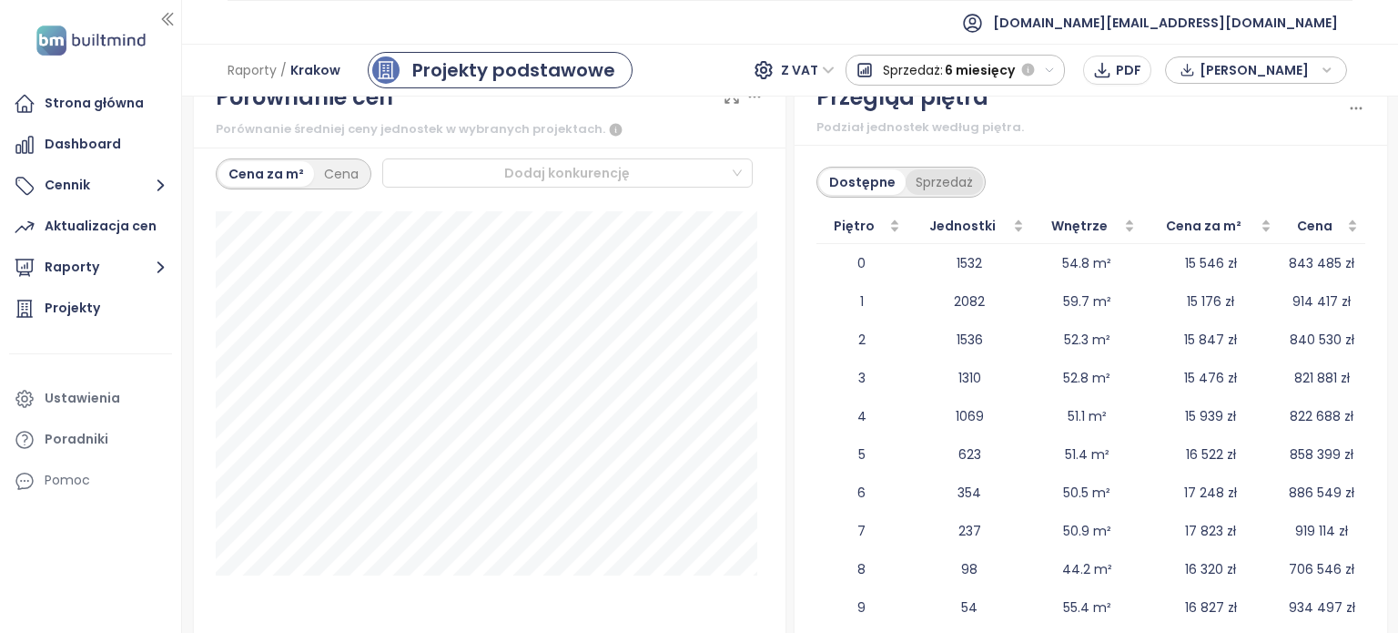
click at [953, 183] on div "Sprzedaż" at bounding box center [944, 181] width 77 height 25
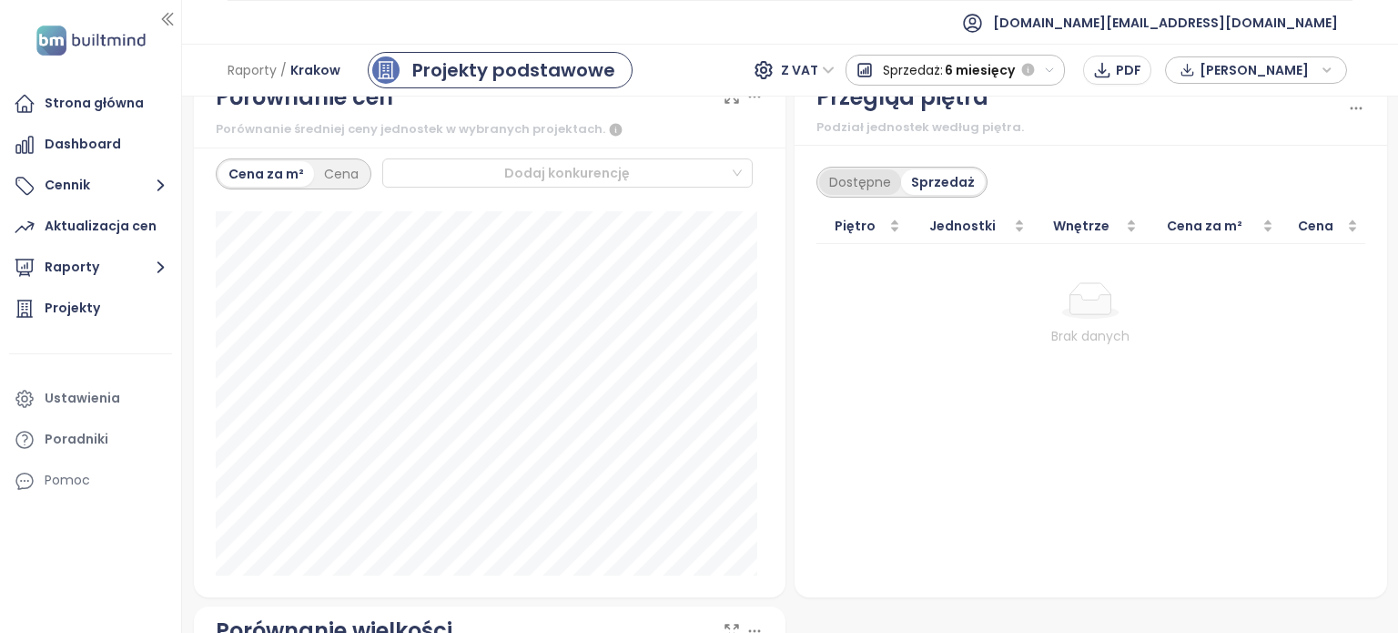
click at [858, 184] on div "Dostępne" at bounding box center [860, 181] width 82 height 25
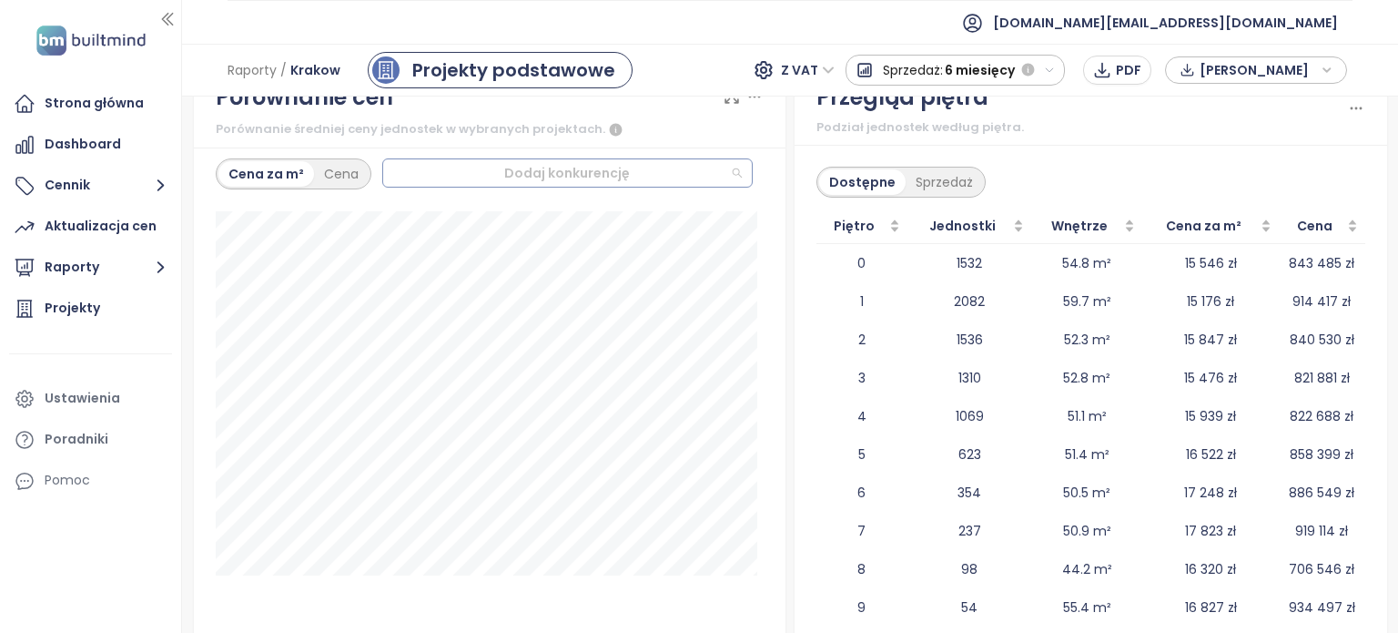
click at [732, 177] on div "Dodaj konkurencję" at bounding box center [567, 172] width 371 height 29
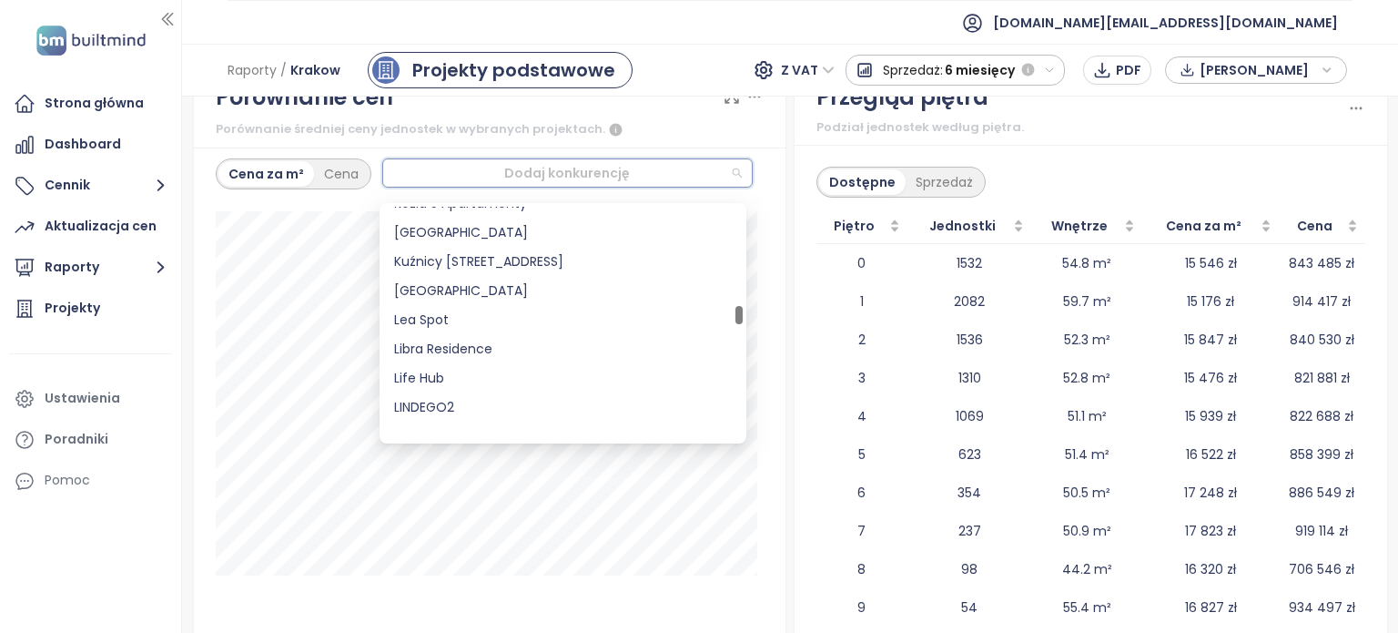
drag, startPoint x: 737, startPoint y: 272, endPoint x: 744, endPoint y: 316, distance: 44.2
click at [744, 316] on div "17801 16164 49324 Kordiana 46 Kosocicka Forest Kozia 5 Apartamenty Krowodrza Pa…" at bounding box center [563, 323] width 367 height 240
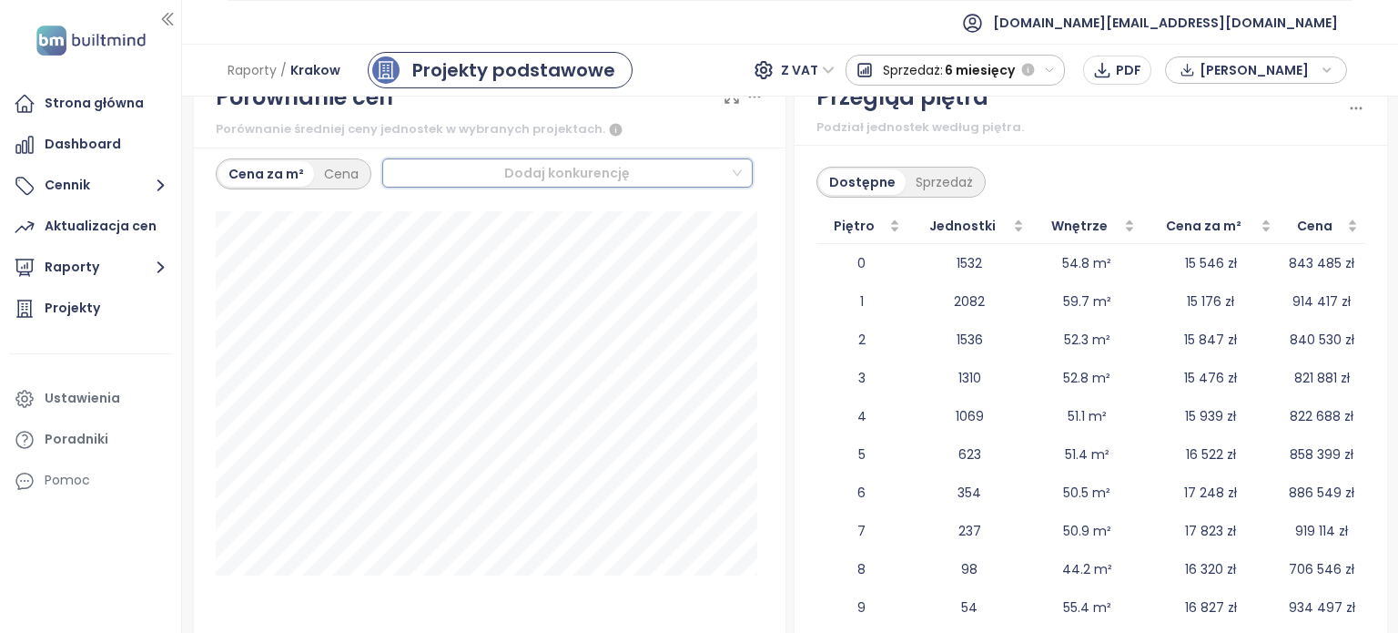
click at [1056, 176] on div "Dostępne Sprzedaż Piętro Jednostki Wnętrze Cena za m² Cena 0 1532 54.8 m² 15 54…" at bounding box center [1091, 422] width 593 height 554
click at [888, 236] on div "Piętro" at bounding box center [862, 226] width 76 height 20
click at [888, 229] on div "Piętro" at bounding box center [862, 226] width 76 height 20
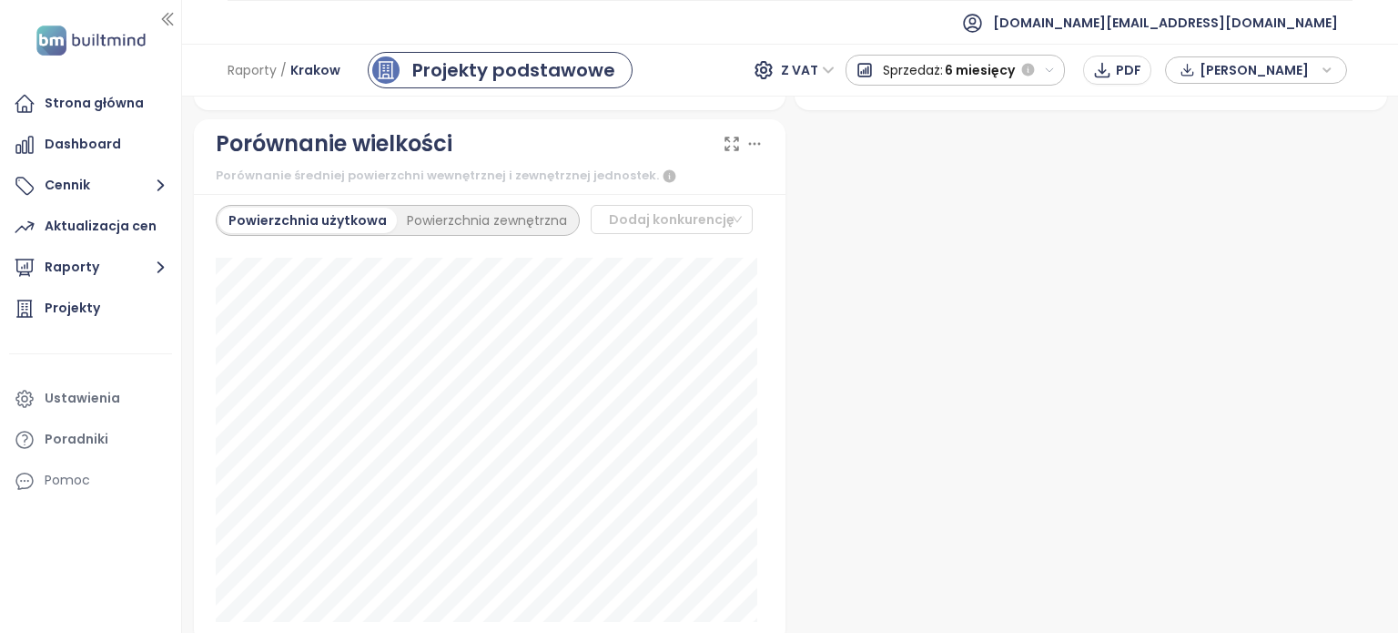
scroll to position [3260, 0]
